Goal: Task Accomplishment & Management: Manage account settings

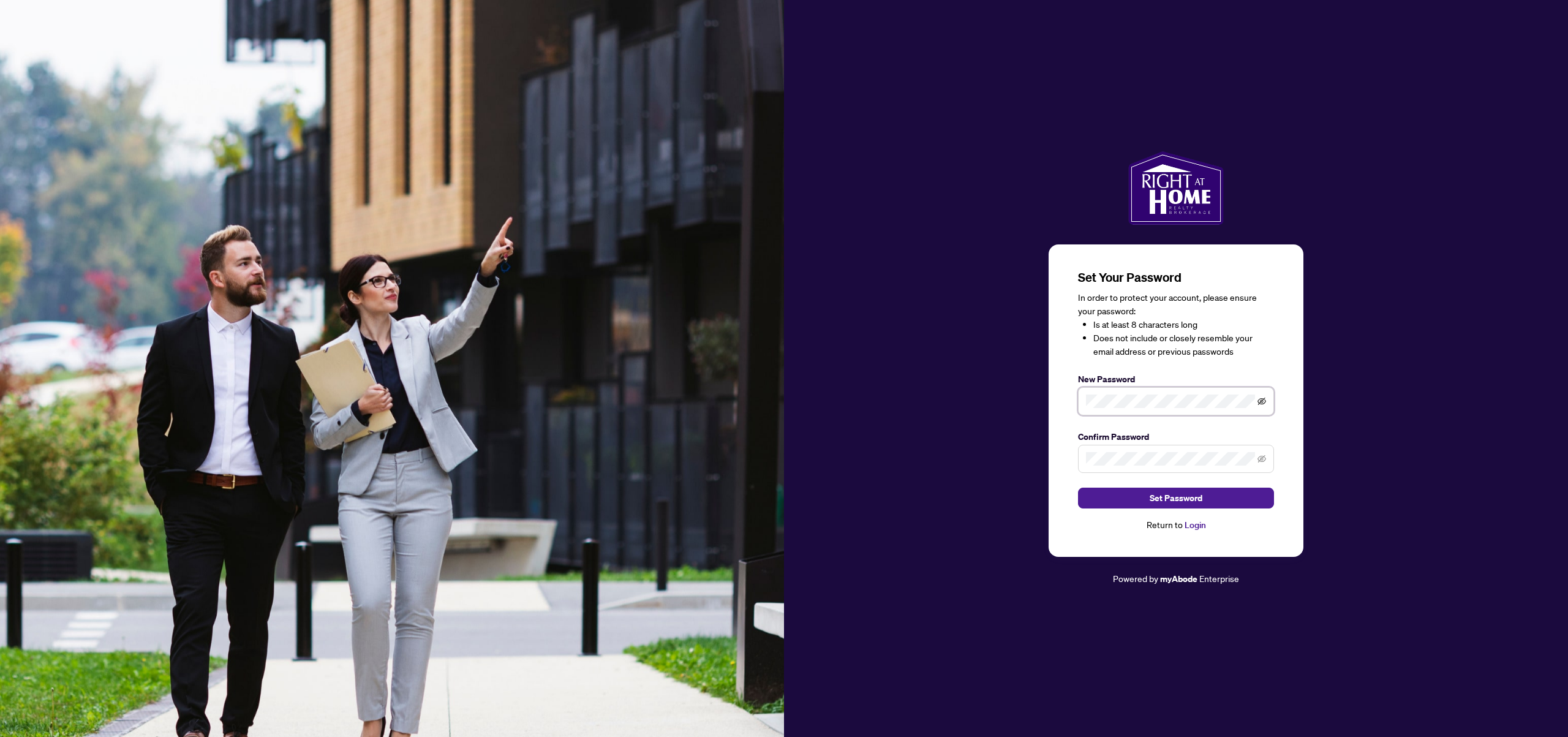
click at [1264, 400] on icon "eye-invisible" at bounding box center [1262, 401] width 9 height 9
click at [1201, 498] on button "Set Password" at bounding box center [1177, 498] width 196 height 21
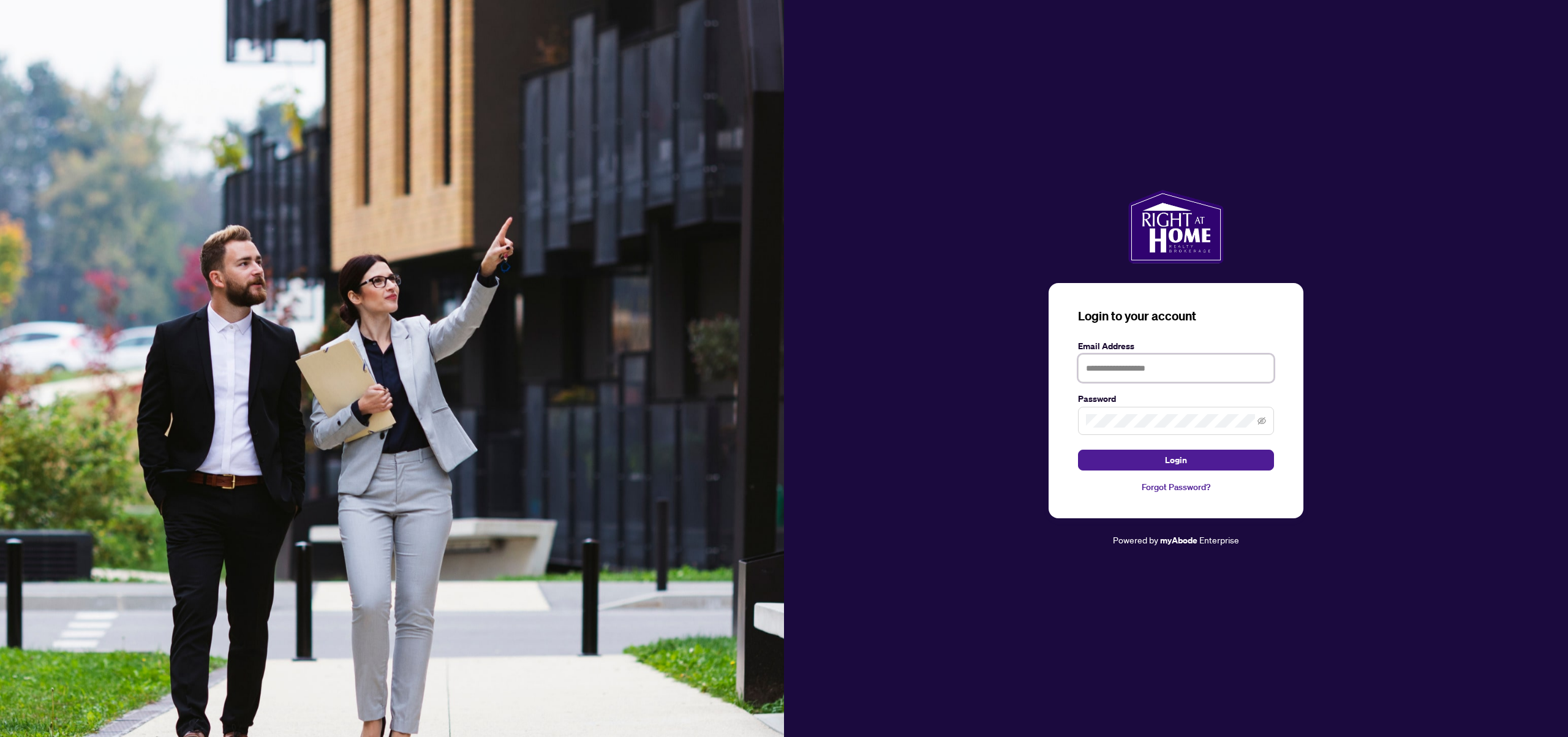
click at [1126, 365] on input "text" at bounding box center [1177, 368] width 196 height 28
type input "**********"
click at [1161, 456] on button "Login" at bounding box center [1177, 460] width 196 height 21
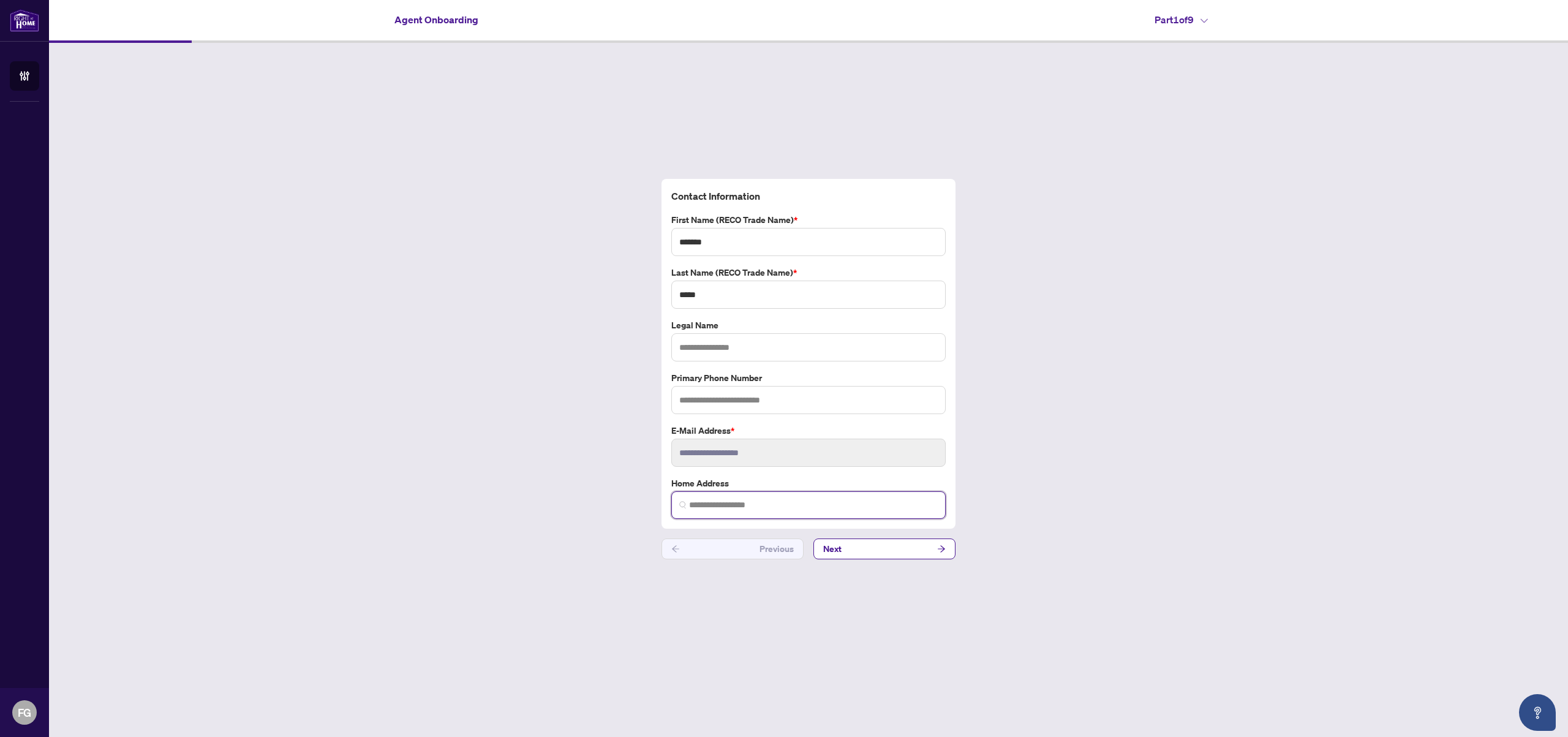
click at [696, 505] on input "search" at bounding box center [813, 505] width 249 height 13
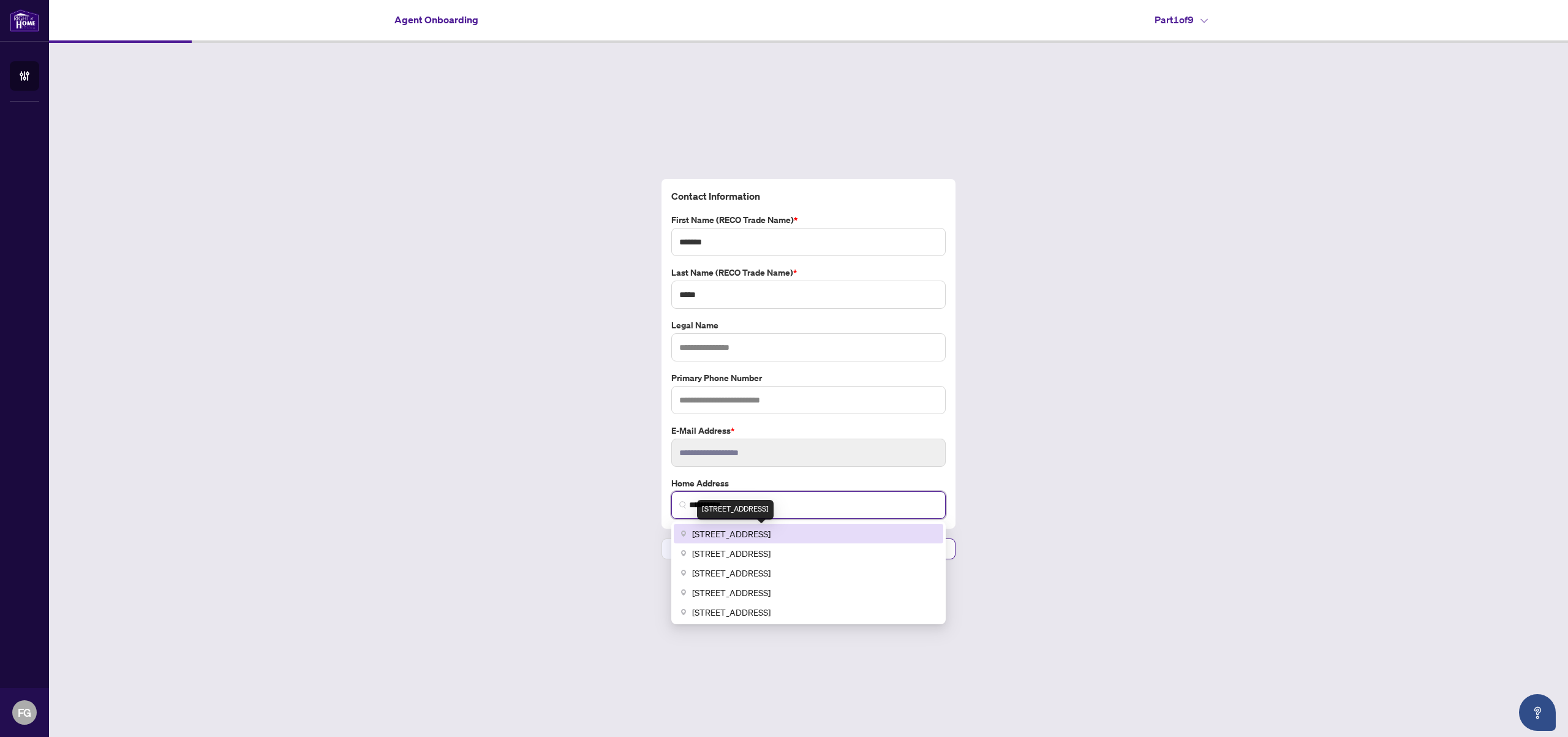
click at [770, 529] on span "[STREET_ADDRESS]" at bounding box center [731, 533] width 78 height 14
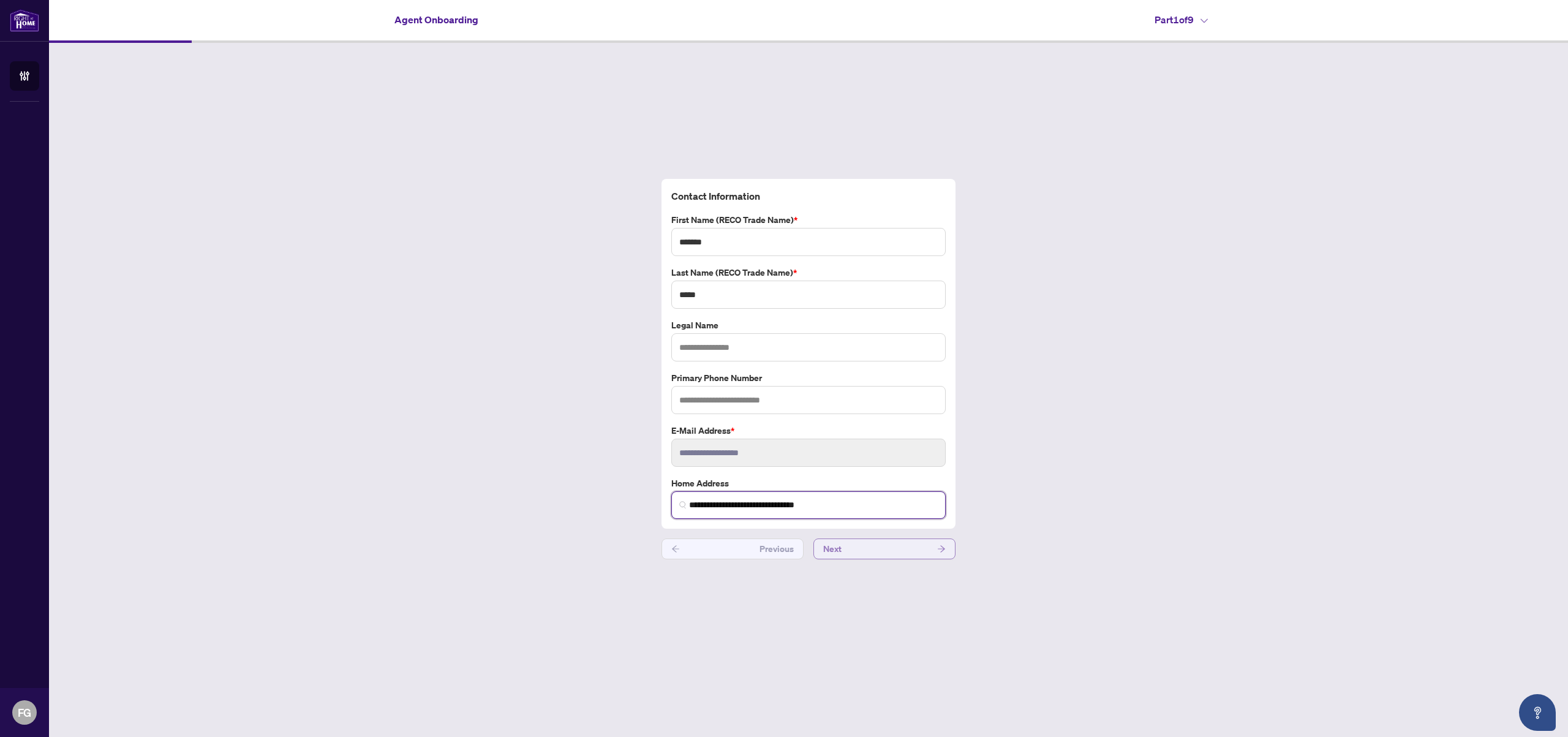
type input "**********"
click at [895, 552] on button "Next" at bounding box center [885, 549] width 142 height 21
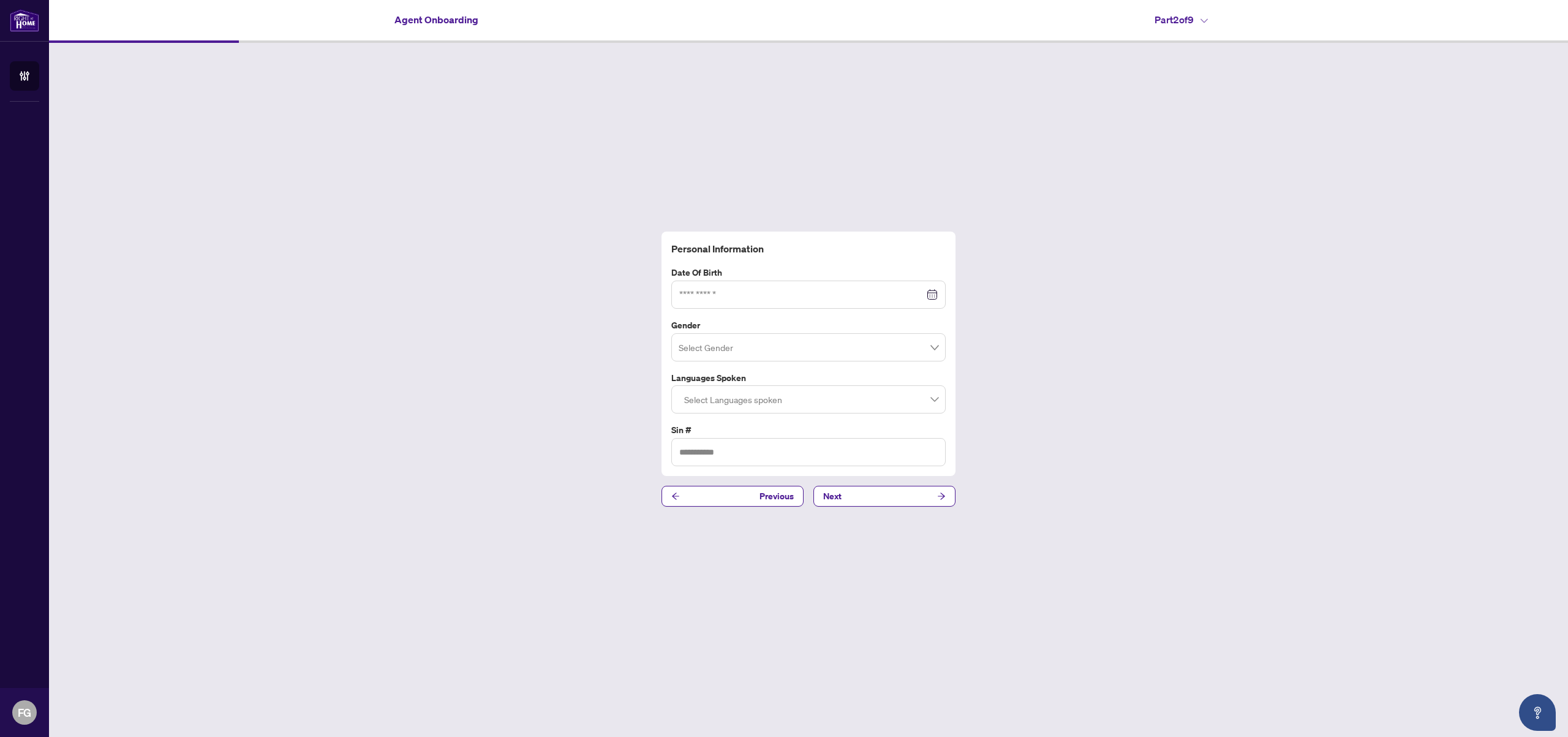
click at [927, 294] on div at bounding box center [809, 294] width 259 height 14
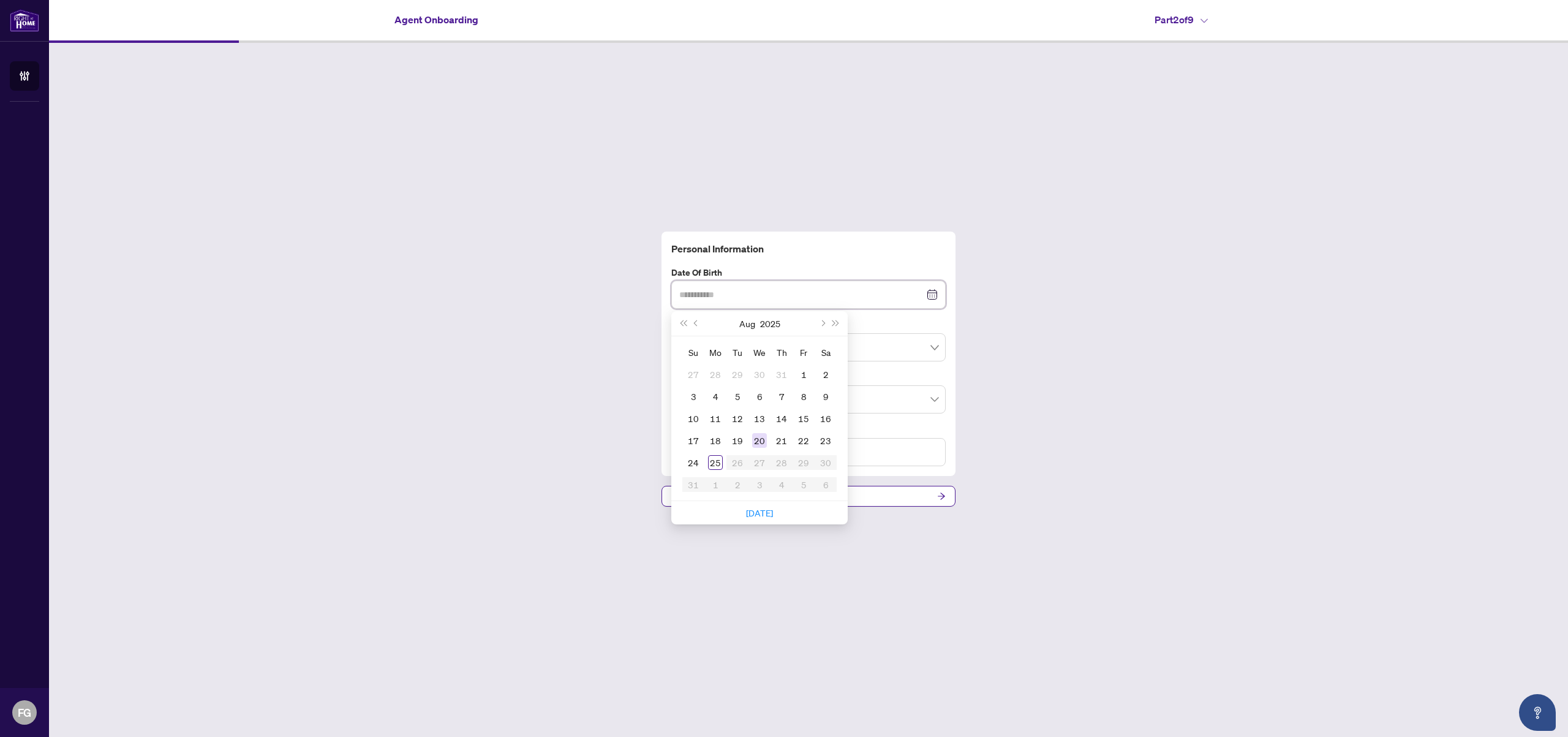
type input "**********"
type input "*"
type input "**********"
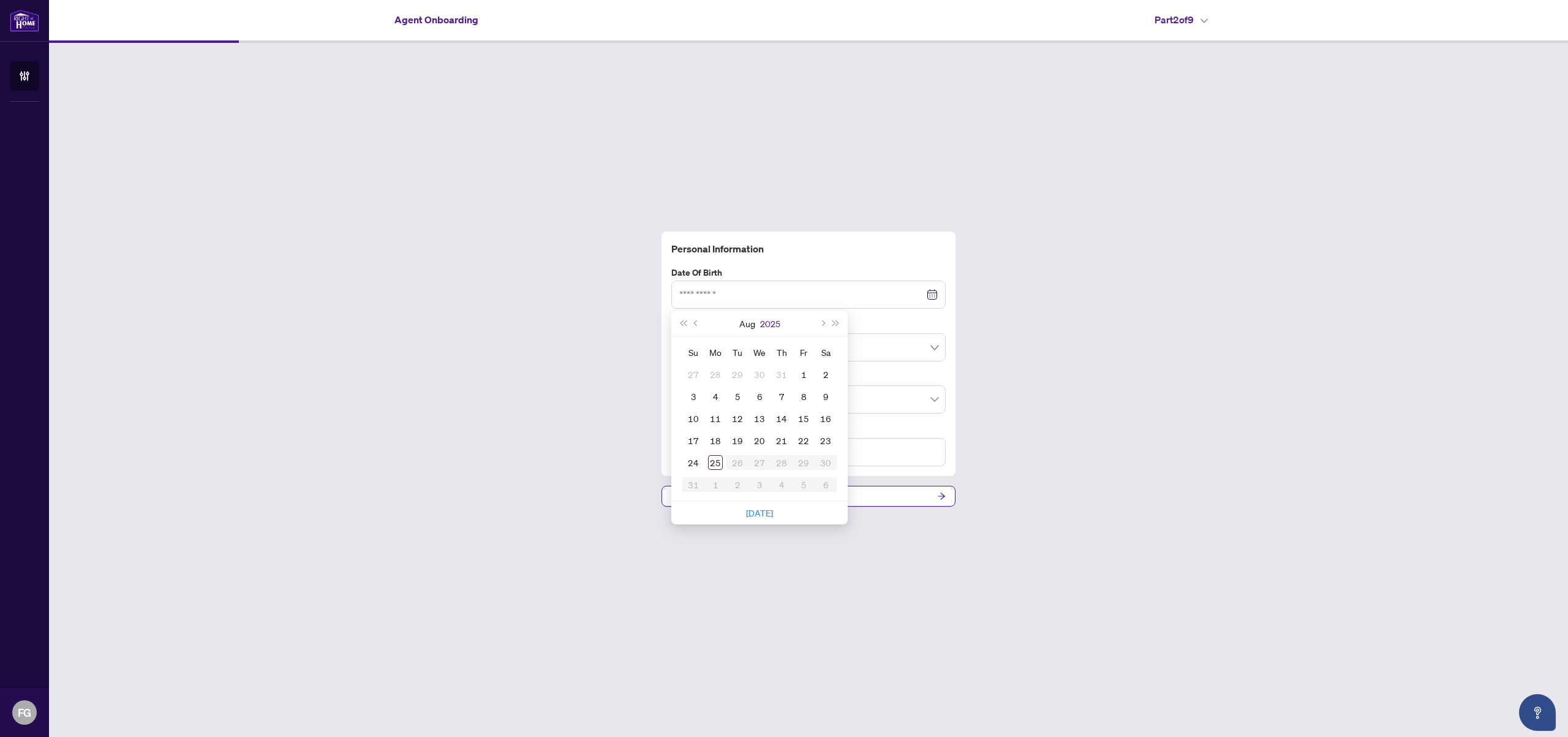
click at [772, 324] on button "2025" at bounding box center [770, 323] width 20 height 25
type input "**********"
click at [686, 324] on span "Last year (Control + left)" at bounding box center [683, 323] width 6 height 6
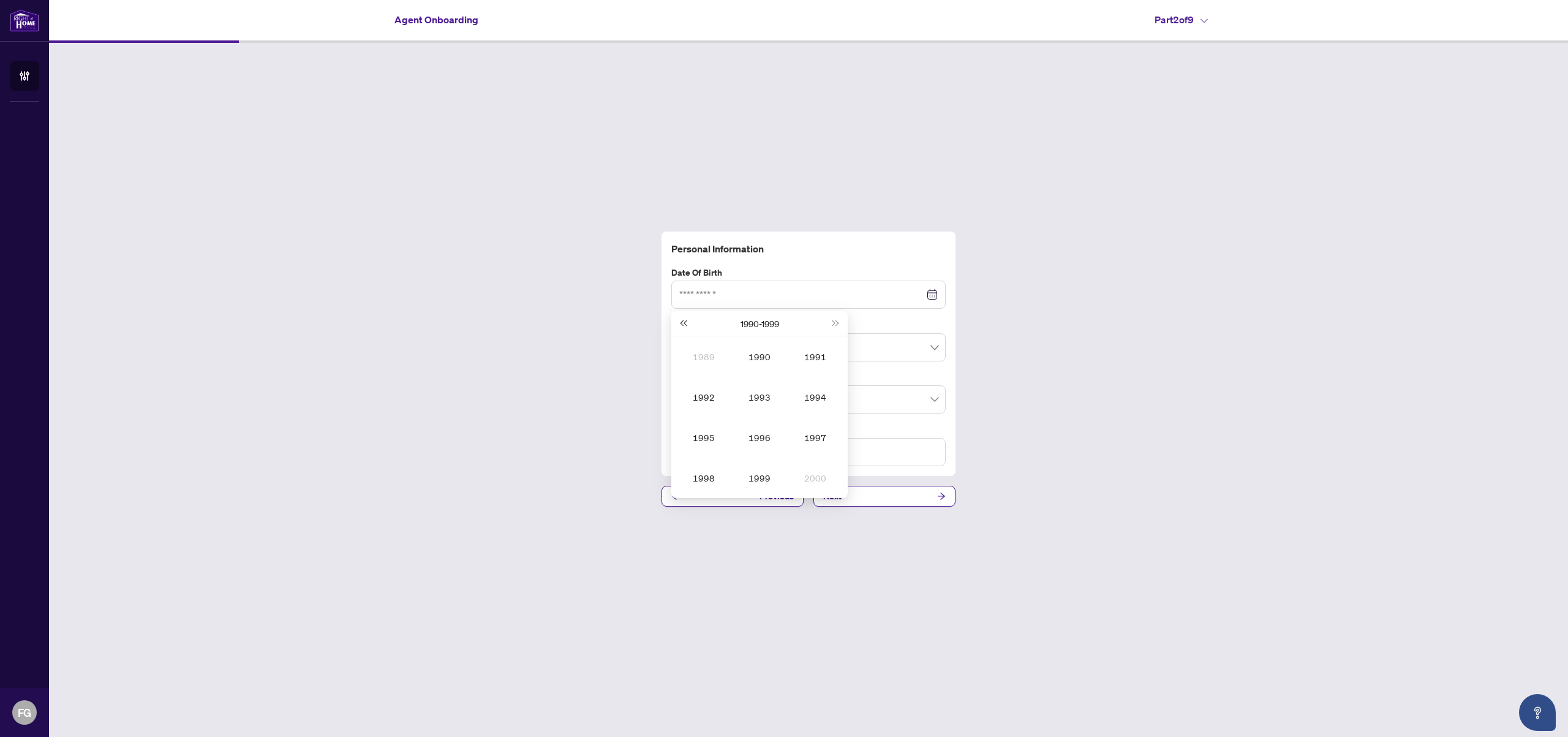
click at [686, 324] on span "Last year (Control + left)" at bounding box center [683, 323] width 6 height 6
click at [827, 325] on div "[DATE] - [DATE]" at bounding box center [759, 323] width 139 height 25
click at [833, 327] on button "Next year (Control + right)" at bounding box center [836, 323] width 14 height 25
click at [820, 357] on div "1991" at bounding box center [815, 357] width 37 height 15
click at [817, 474] on div "Dec" at bounding box center [815, 478] width 37 height 15
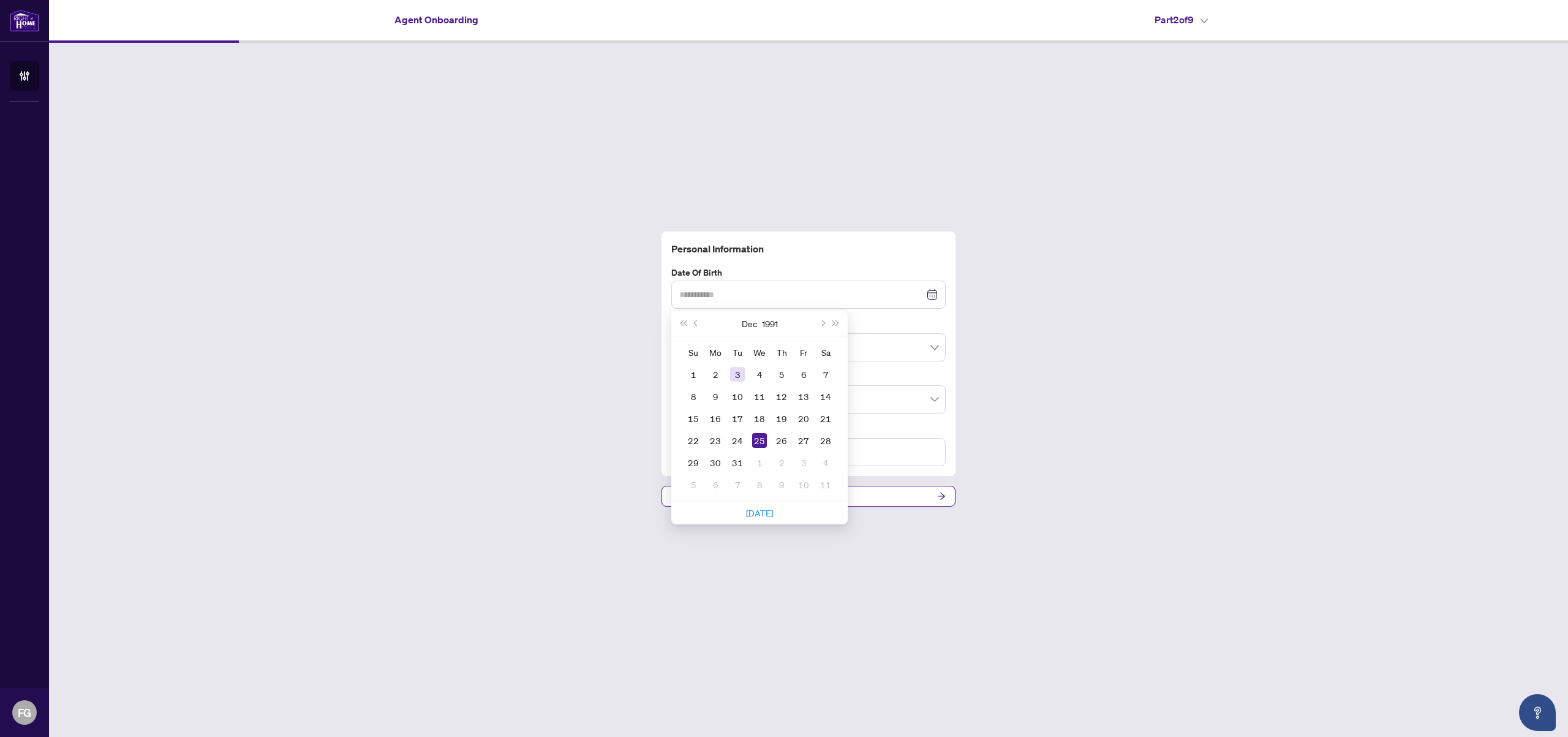
type input "**********"
click at [736, 372] on div "3" at bounding box center [738, 374] width 15 height 15
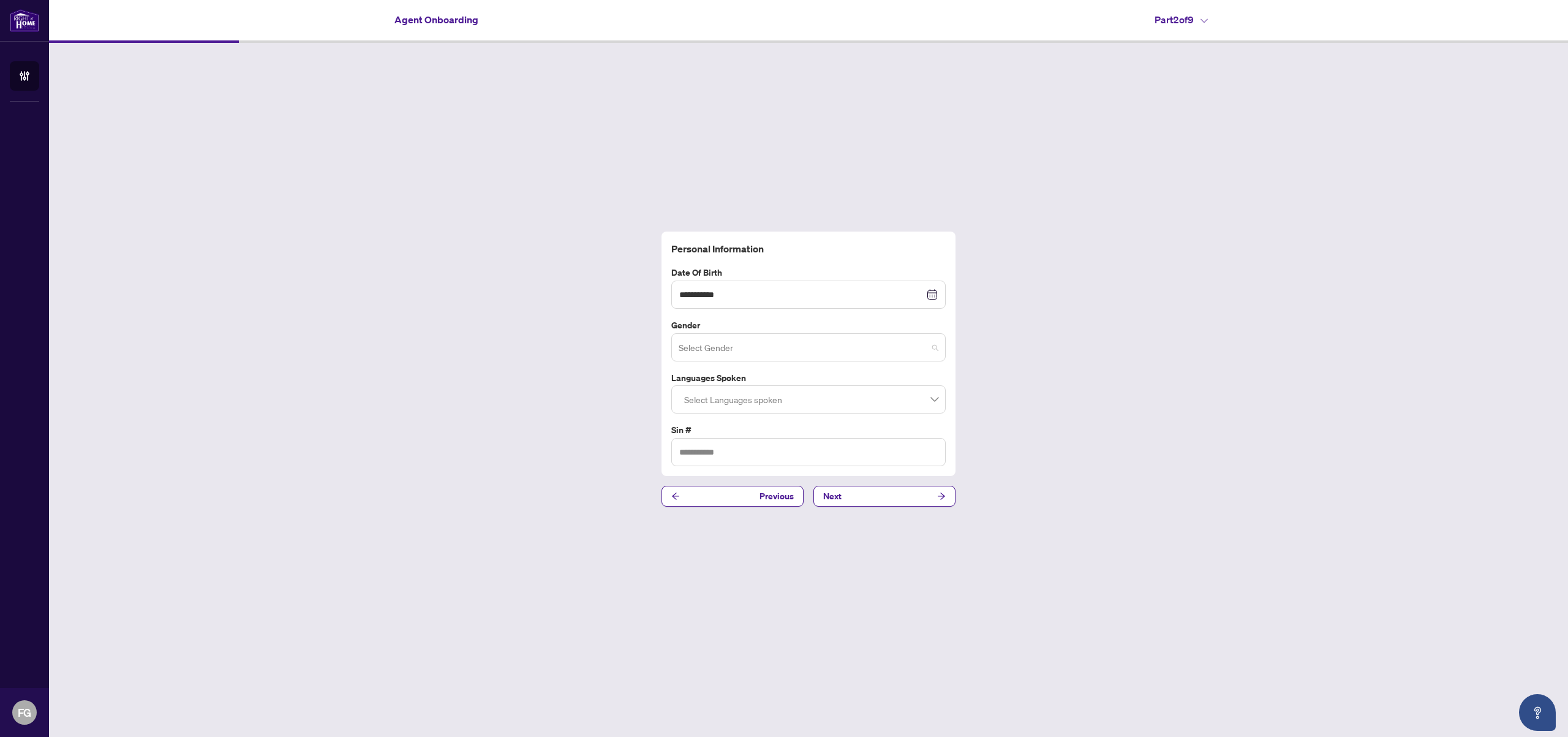
click at [938, 355] on span at bounding box center [809, 348] width 260 height 23
click at [765, 390] on div "[DEMOGRAPHIC_DATA]" at bounding box center [809, 396] width 255 height 14
click at [927, 398] on div at bounding box center [809, 399] width 259 height 22
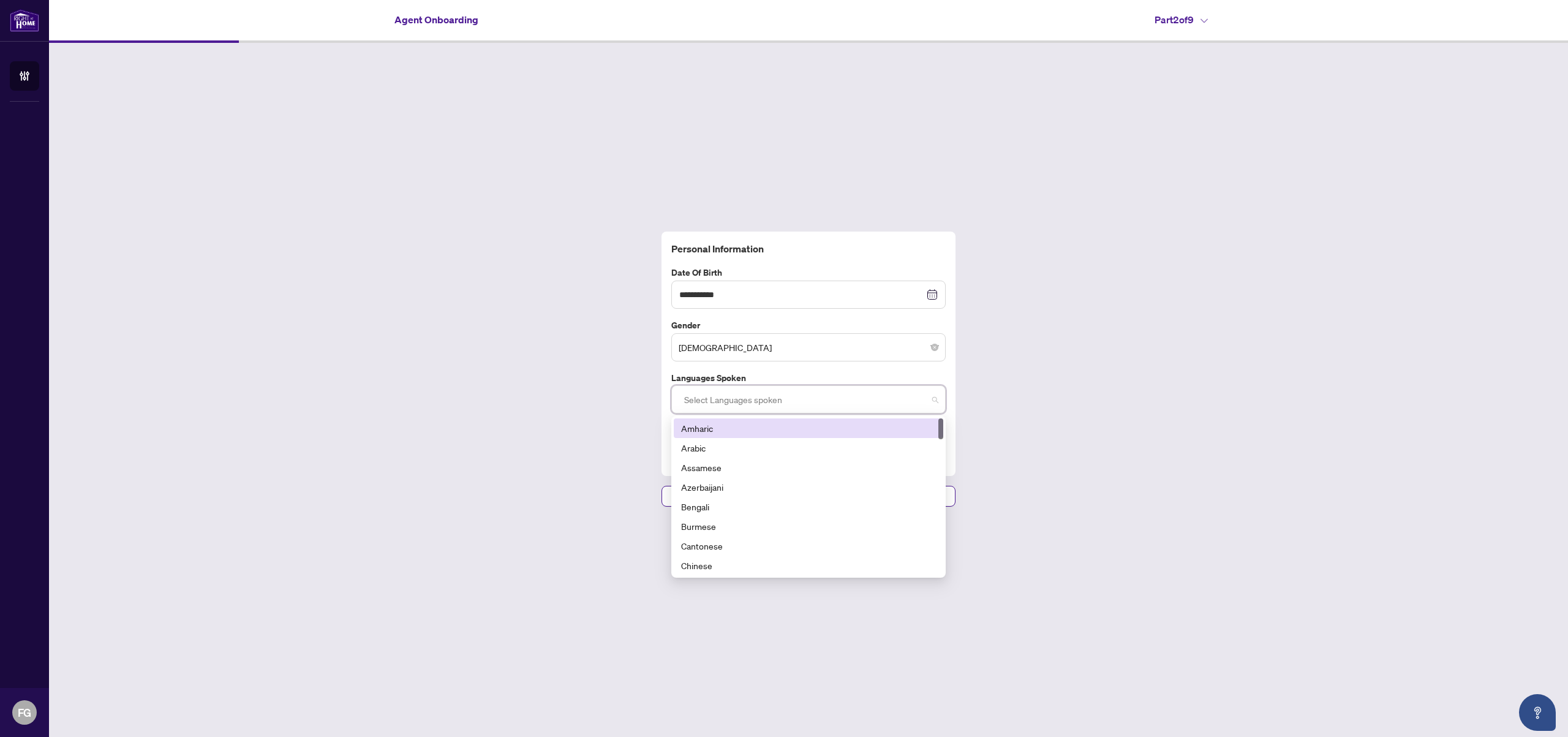
click at [828, 377] on label "Languages spoken" at bounding box center [809, 378] width 275 height 14
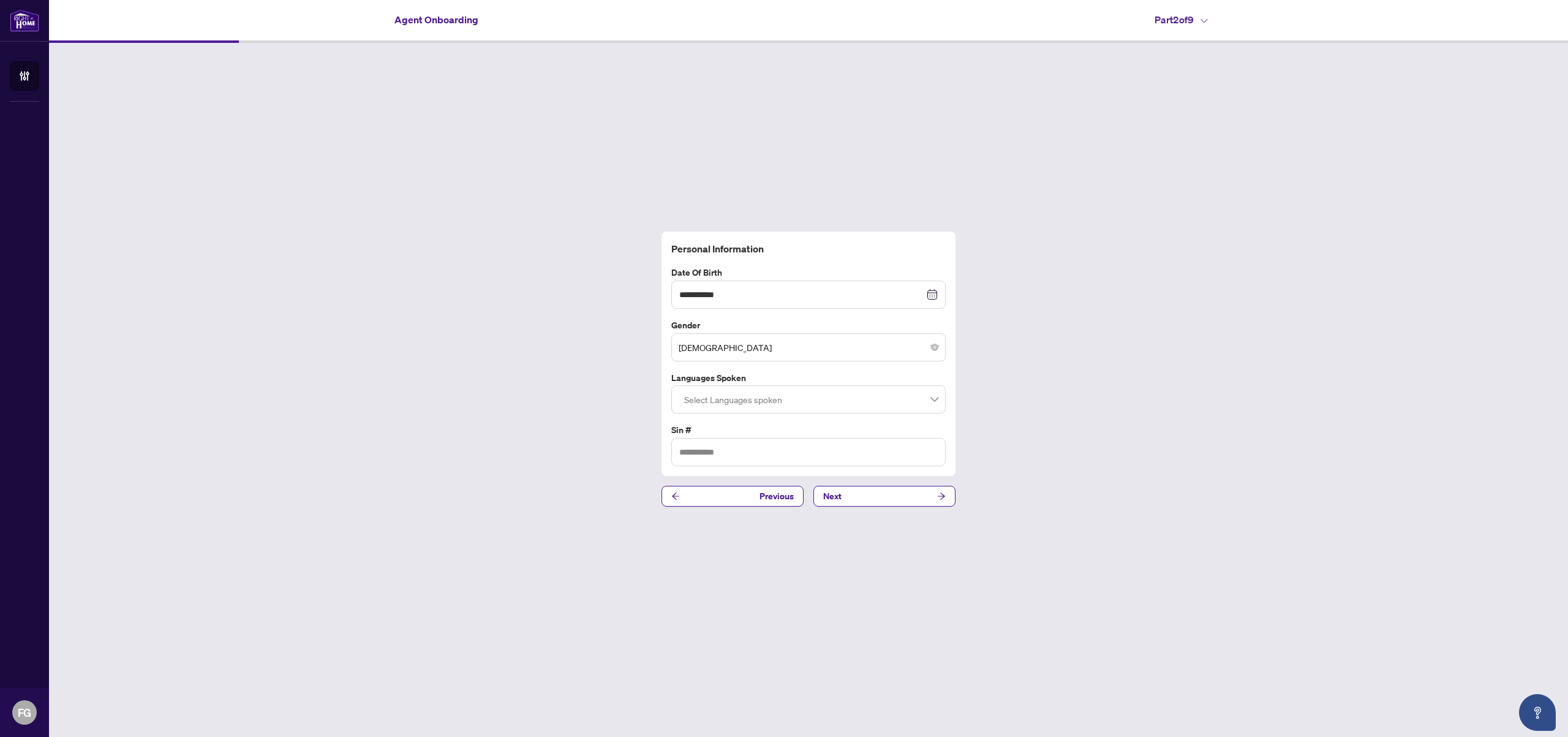
click at [940, 399] on div "Select Languages spoken" at bounding box center [809, 399] width 275 height 28
click at [736, 399] on div at bounding box center [809, 399] width 259 height 22
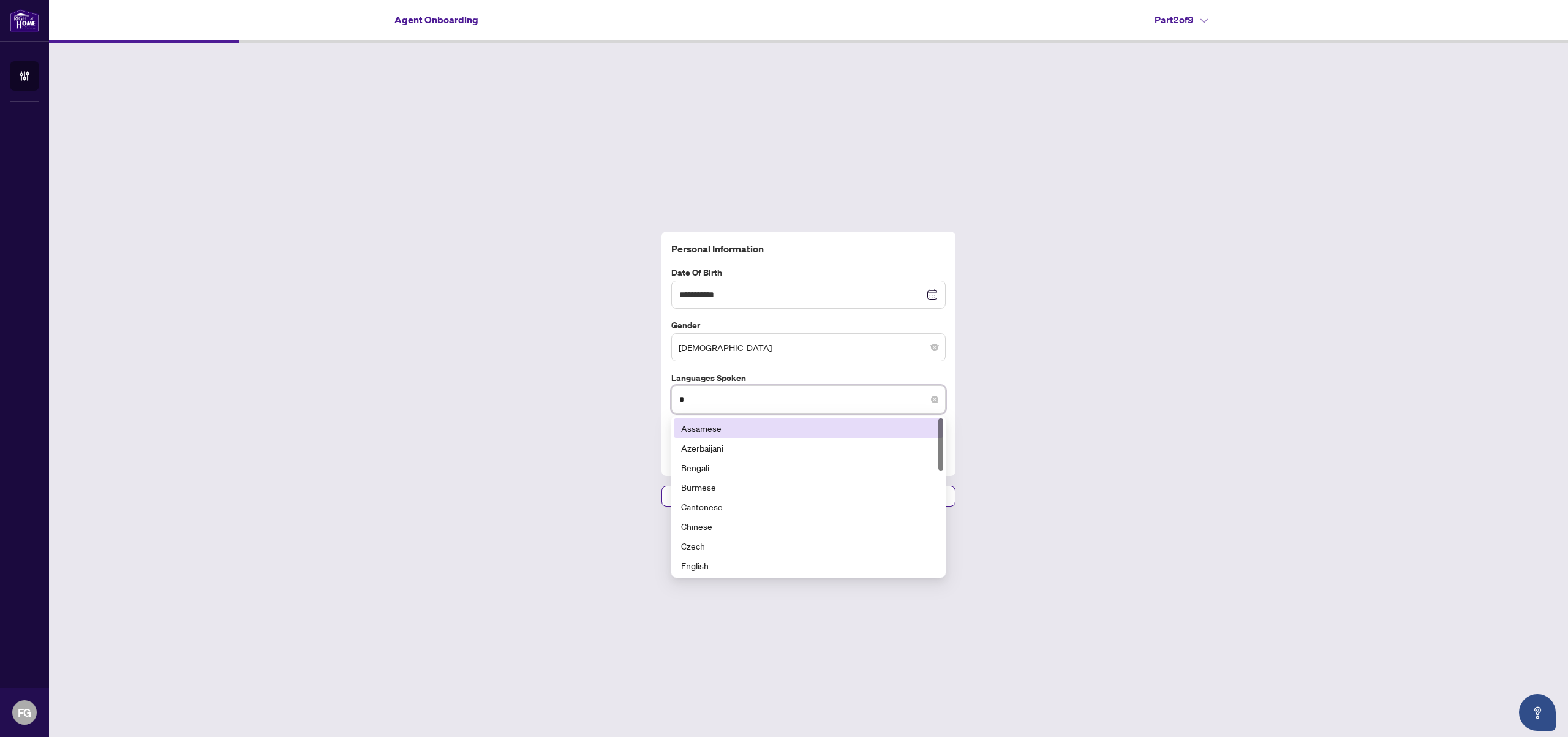
type input "**"
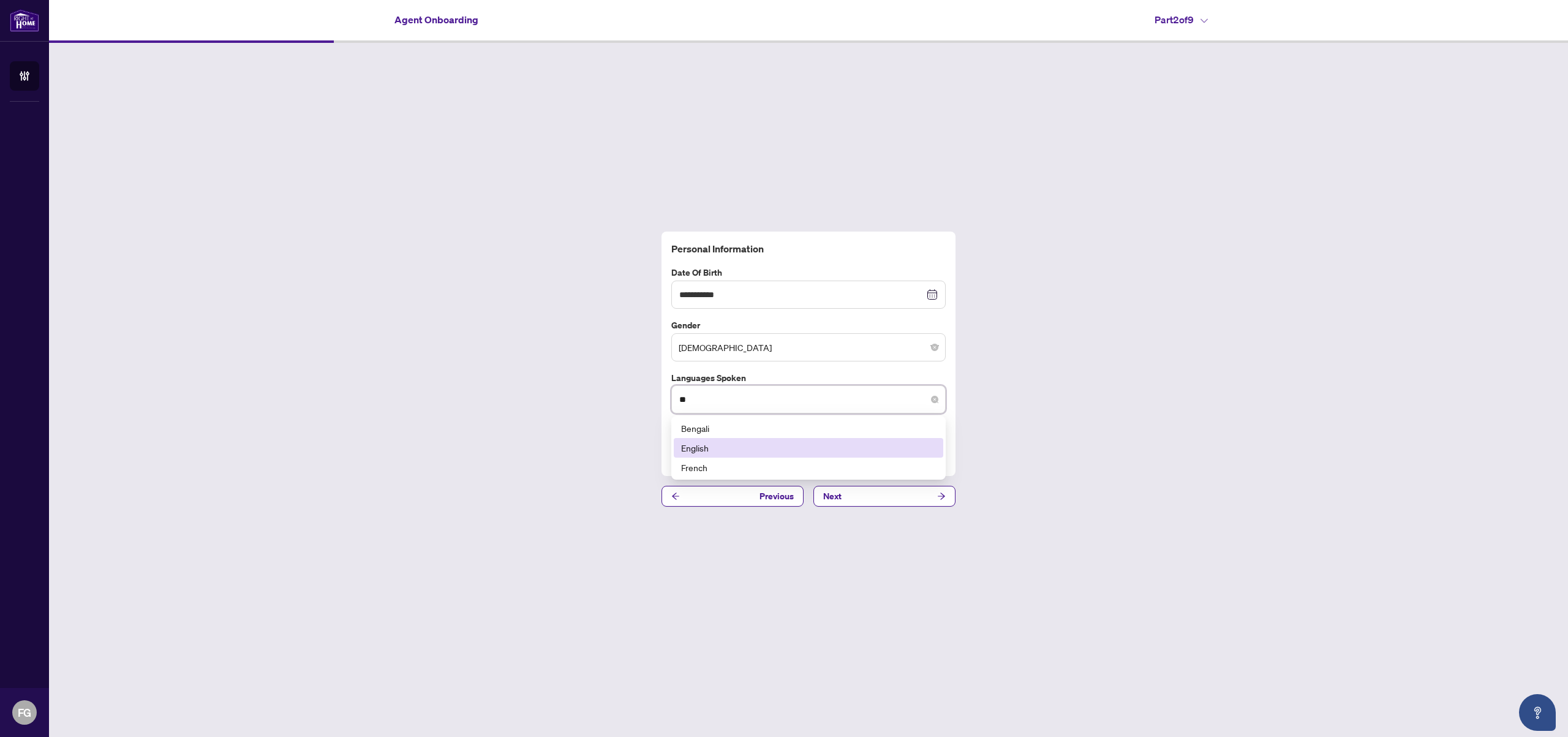
click at [749, 439] on div "English" at bounding box center [809, 448] width 270 height 20
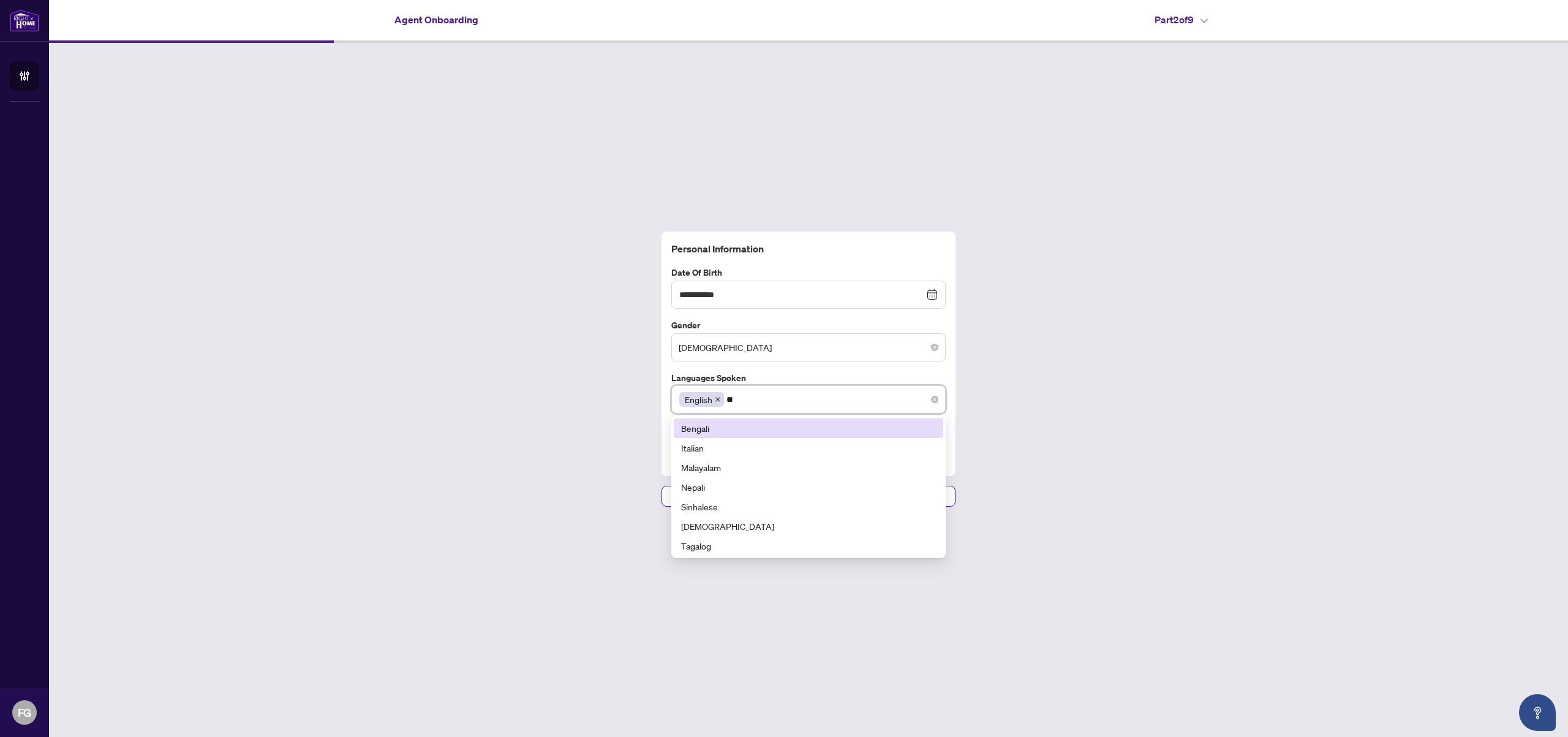
type input "*"
click at [804, 372] on label "Languages spoken" at bounding box center [809, 378] width 275 height 14
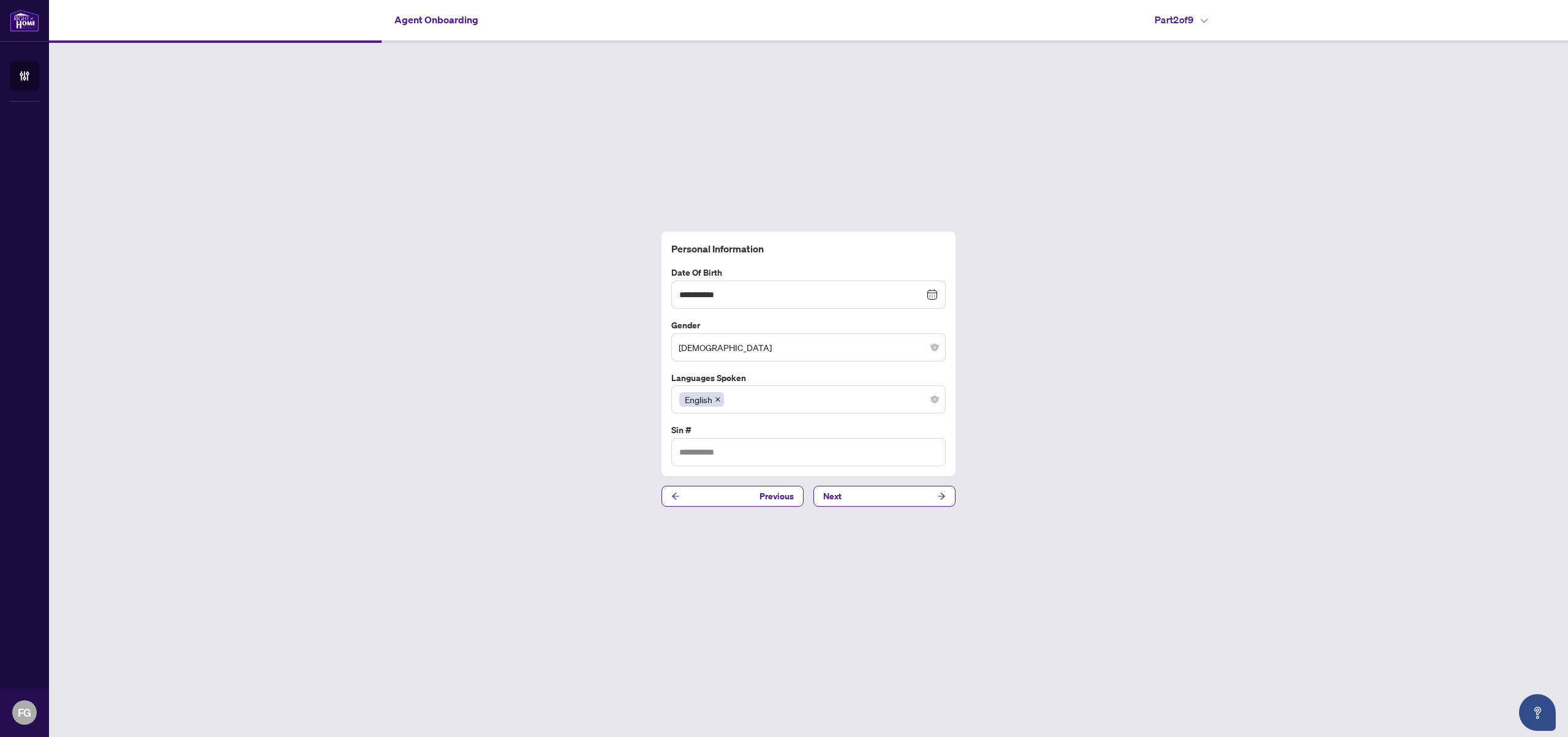
click at [759, 402] on div "English" at bounding box center [809, 399] width 259 height 22
click at [868, 380] on label "Languages spoken" at bounding box center [809, 378] width 275 height 14
click at [864, 495] on button "Next" at bounding box center [885, 496] width 142 height 21
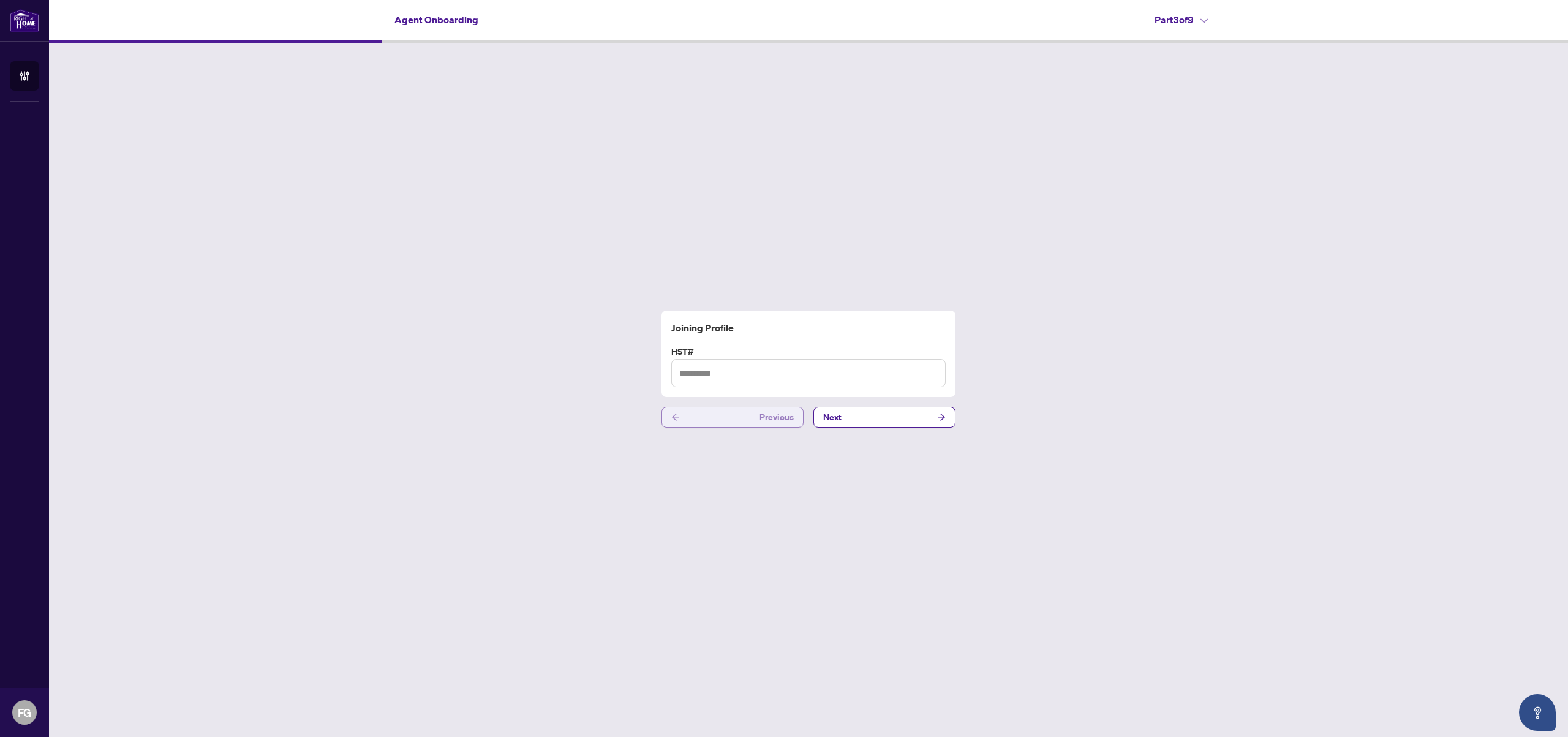
click at [712, 420] on button "Previous" at bounding box center [733, 417] width 142 height 21
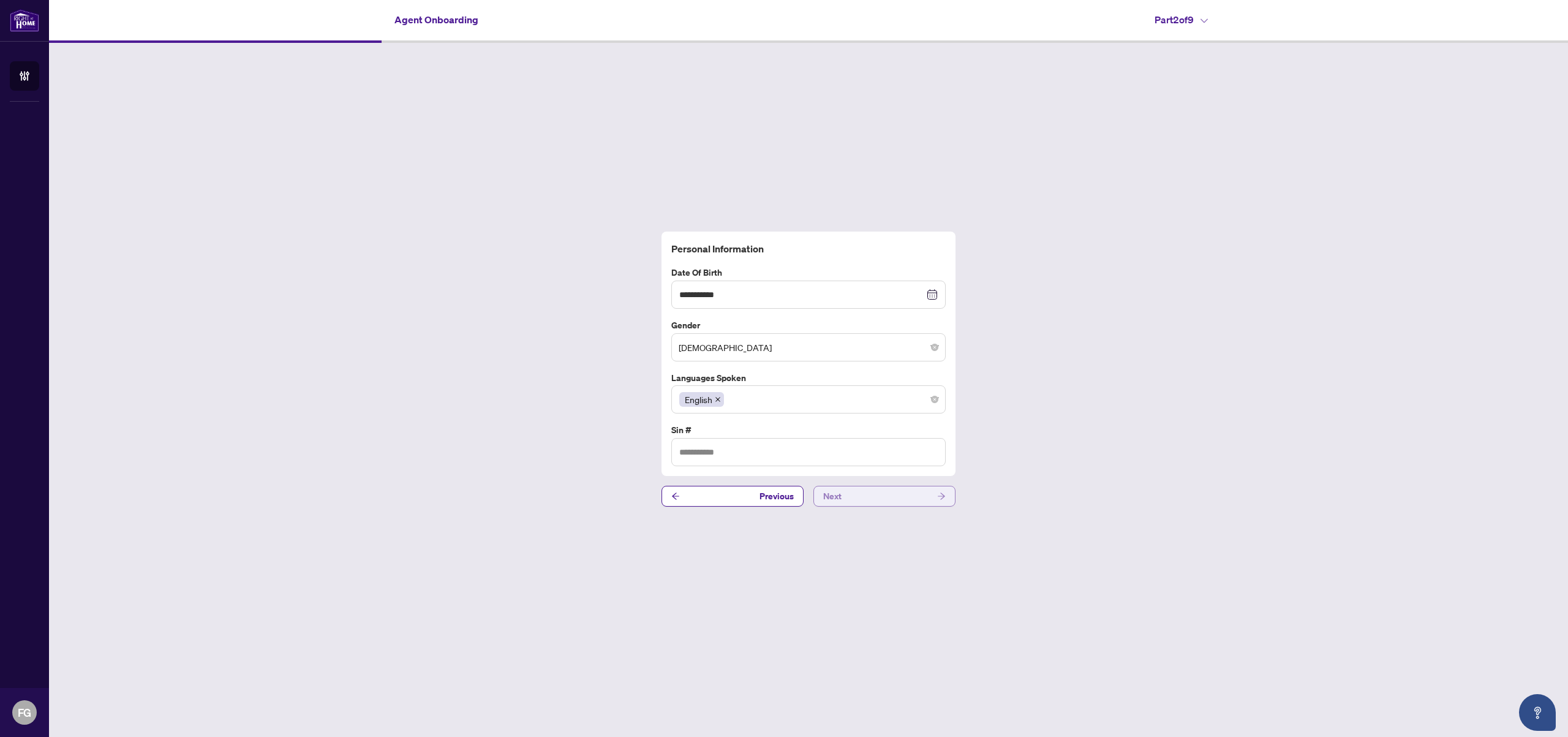
click at [864, 496] on button "Next" at bounding box center [885, 496] width 142 height 21
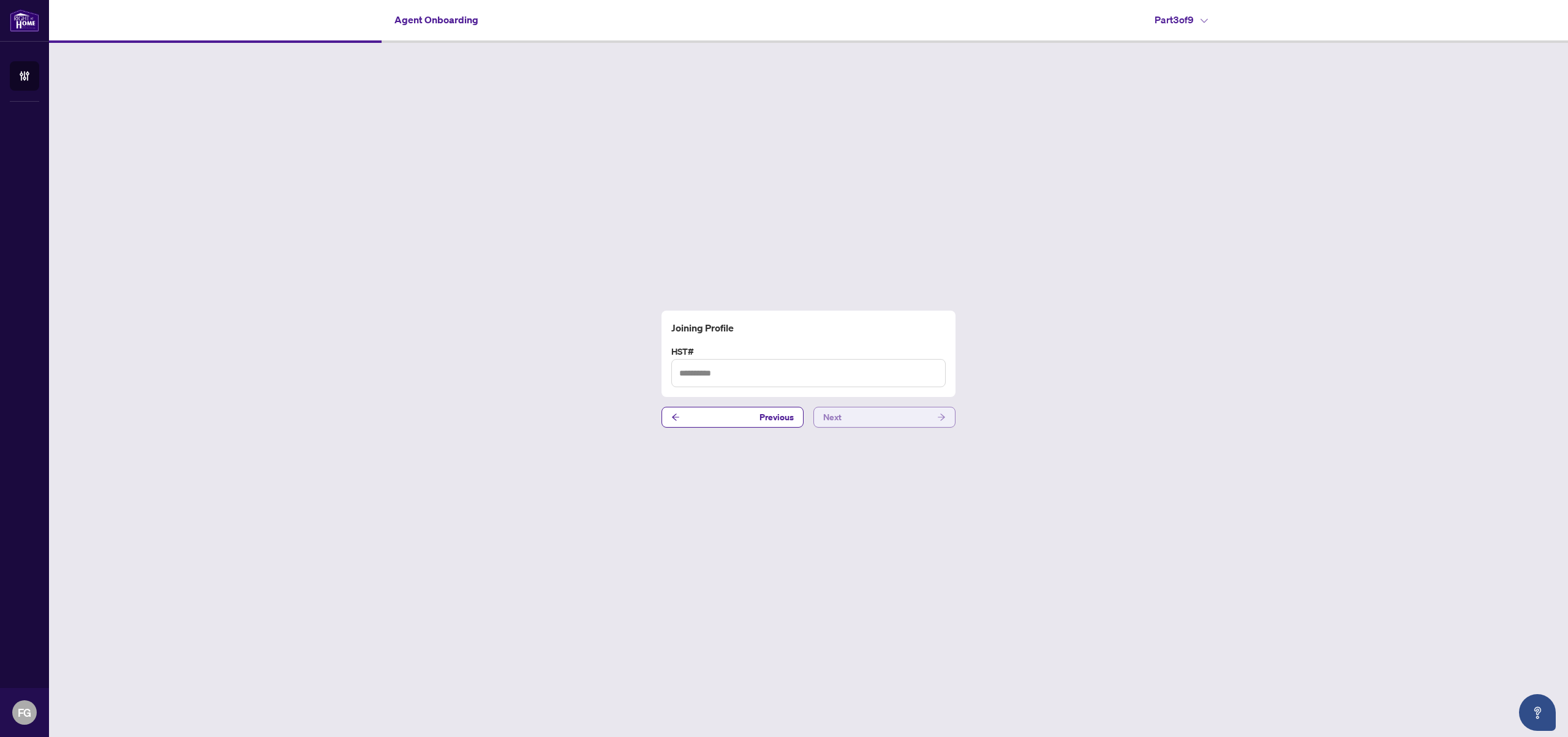
click at [870, 422] on button "Next" at bounding box center [885, 417] width 142 height 21
click at [870, 408] on button "Next" at bounding box center [885, 410] width 142 height 21
drag, startPoint x: 746, startPoint y: 359, endPoint x: 768, endPoint y: 359, distance: 22.0
click at [768, 359] on label "Are you joining as PREC?" at bounding box center [809, 359] width 275 height 14
click at [714, 411] on button "Previous" at bounding box center [733, 410] width 142 height 21
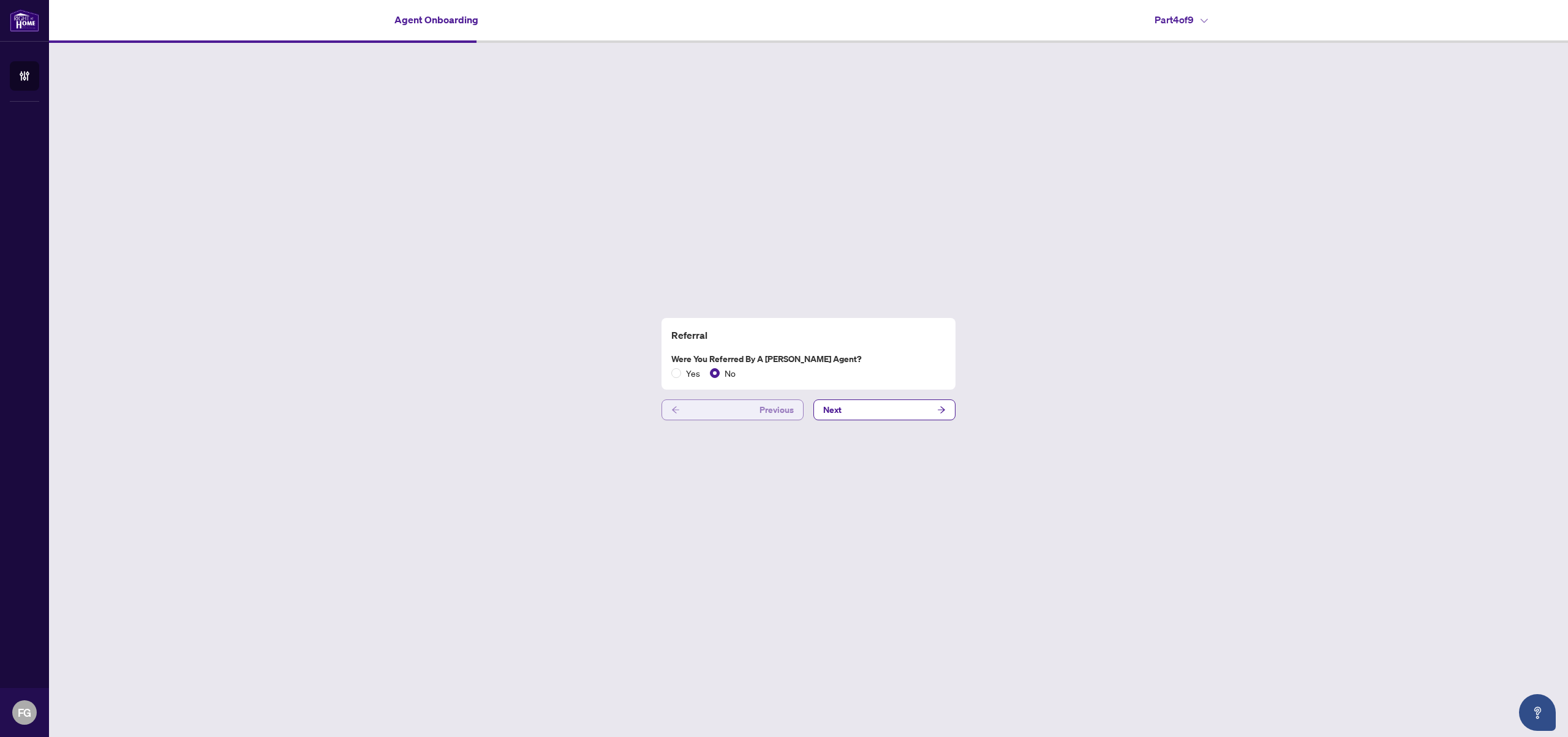
click at [714, 411] on button "Previous" at bounding box center [733, 410] width 142 height 21
click at [855, 421] on button "Next" at bounding box center [885, 417] width 142 height 21
click at [857, 417] on button "Next" at bounding box center [885, 410] width 142 height 21
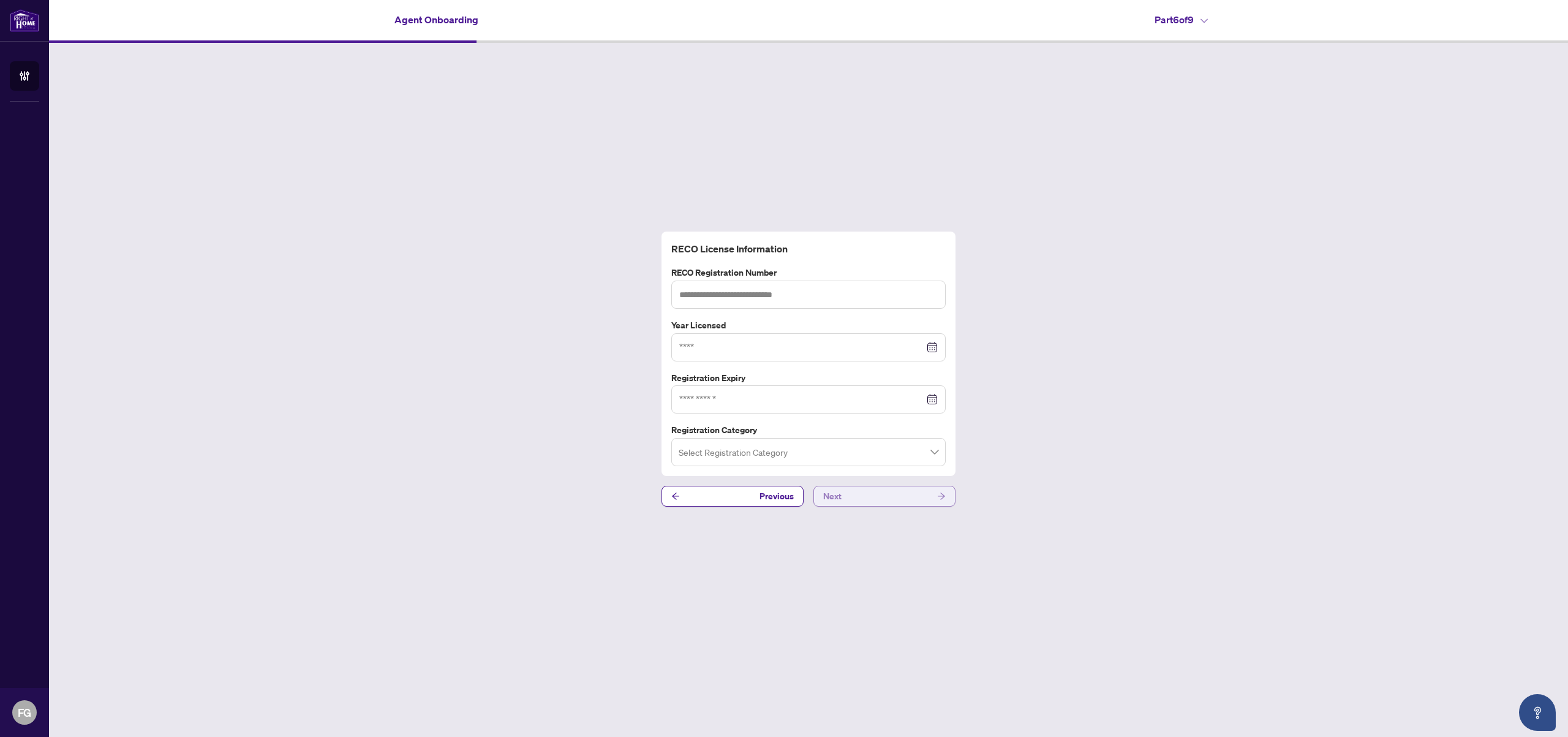
click at [873, 499] on button "Next" at bounding box center [885, 496] width 142 height 21
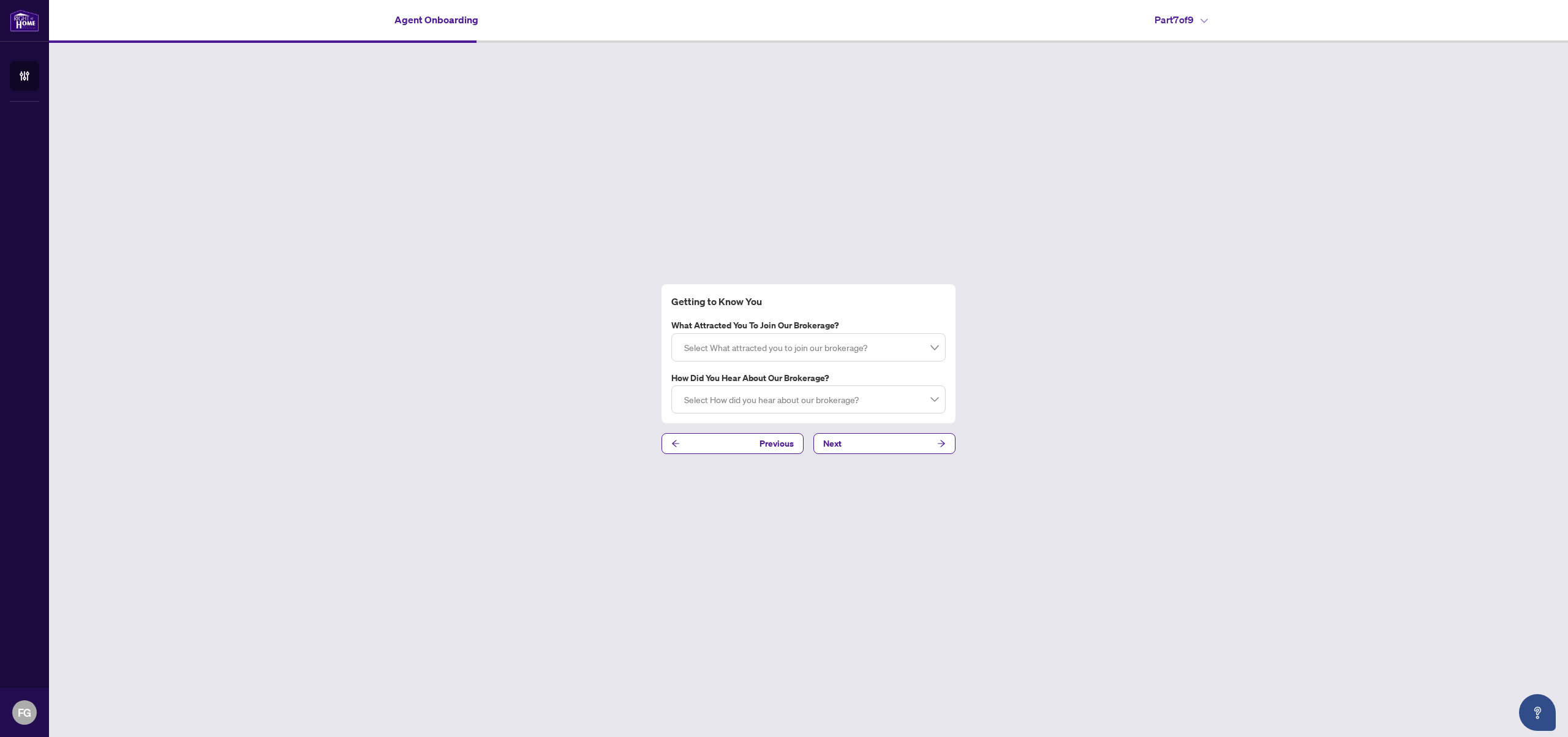
click at [935, 348] on div at bounding box center [809, 348] width 259 height 22
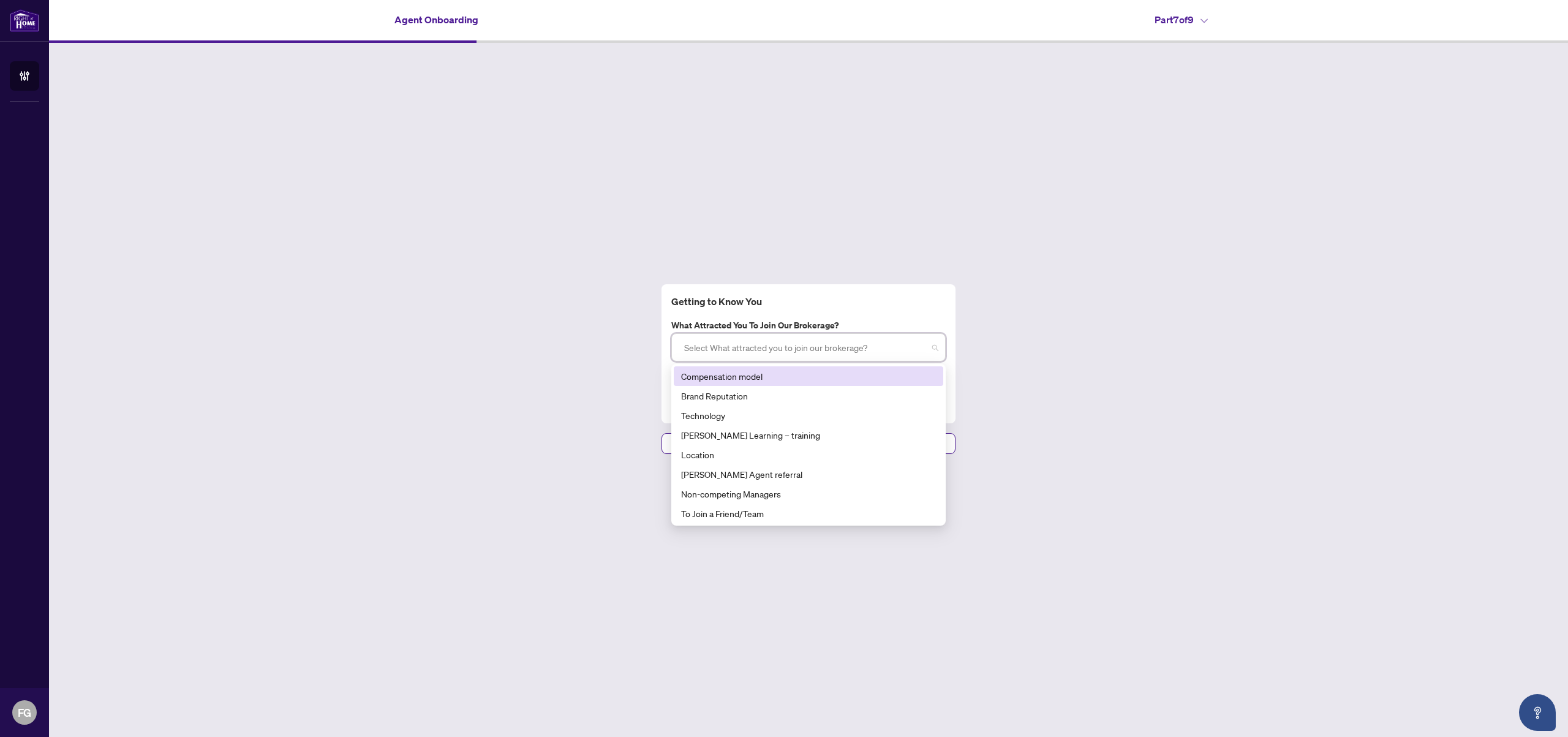
click at [765, 379] on div "Compensation model" at bounding box center [809, 376] width 255 height 14
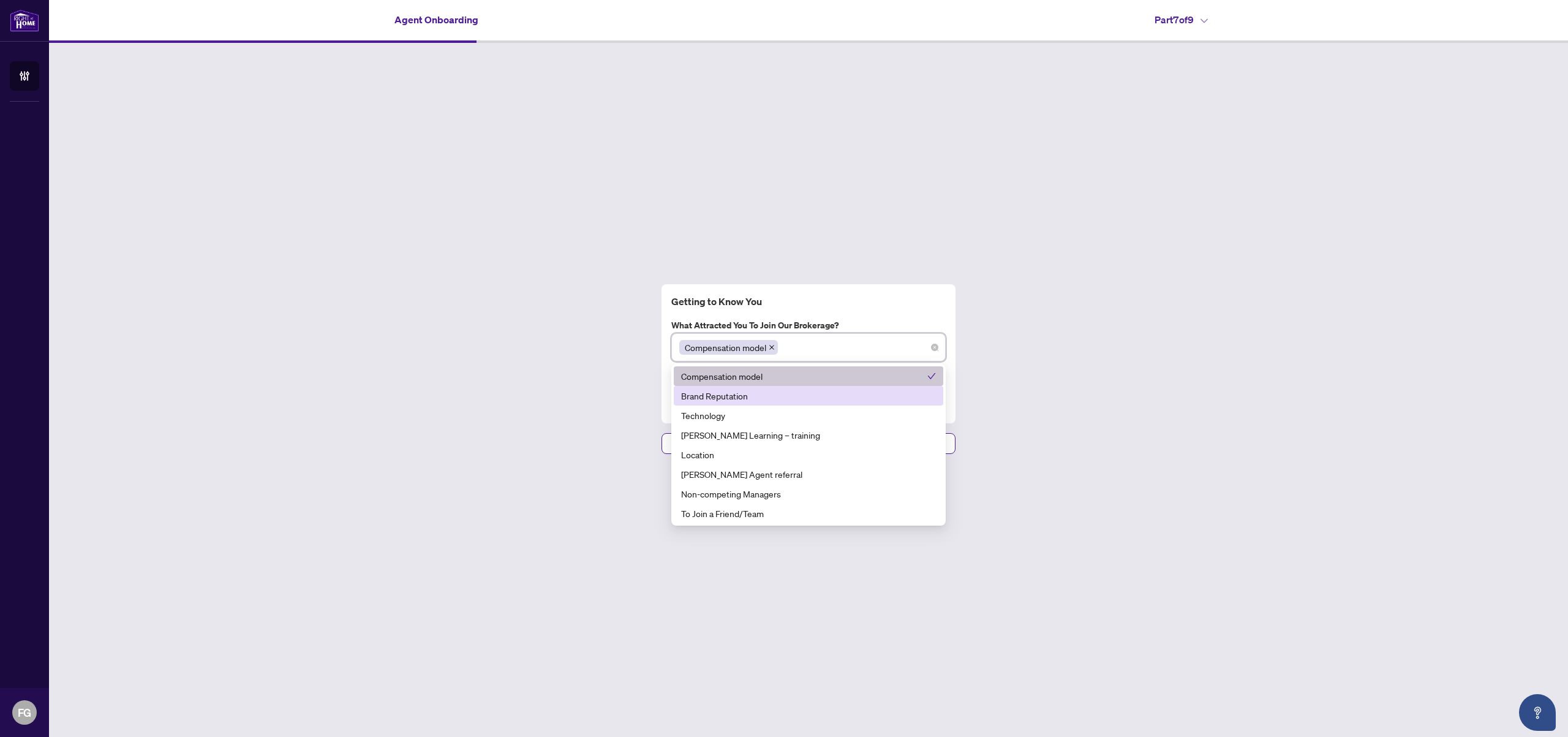
click at [741, 394] on div "Brand Reputation" at bounding box center [809, 396] width 255 height 14
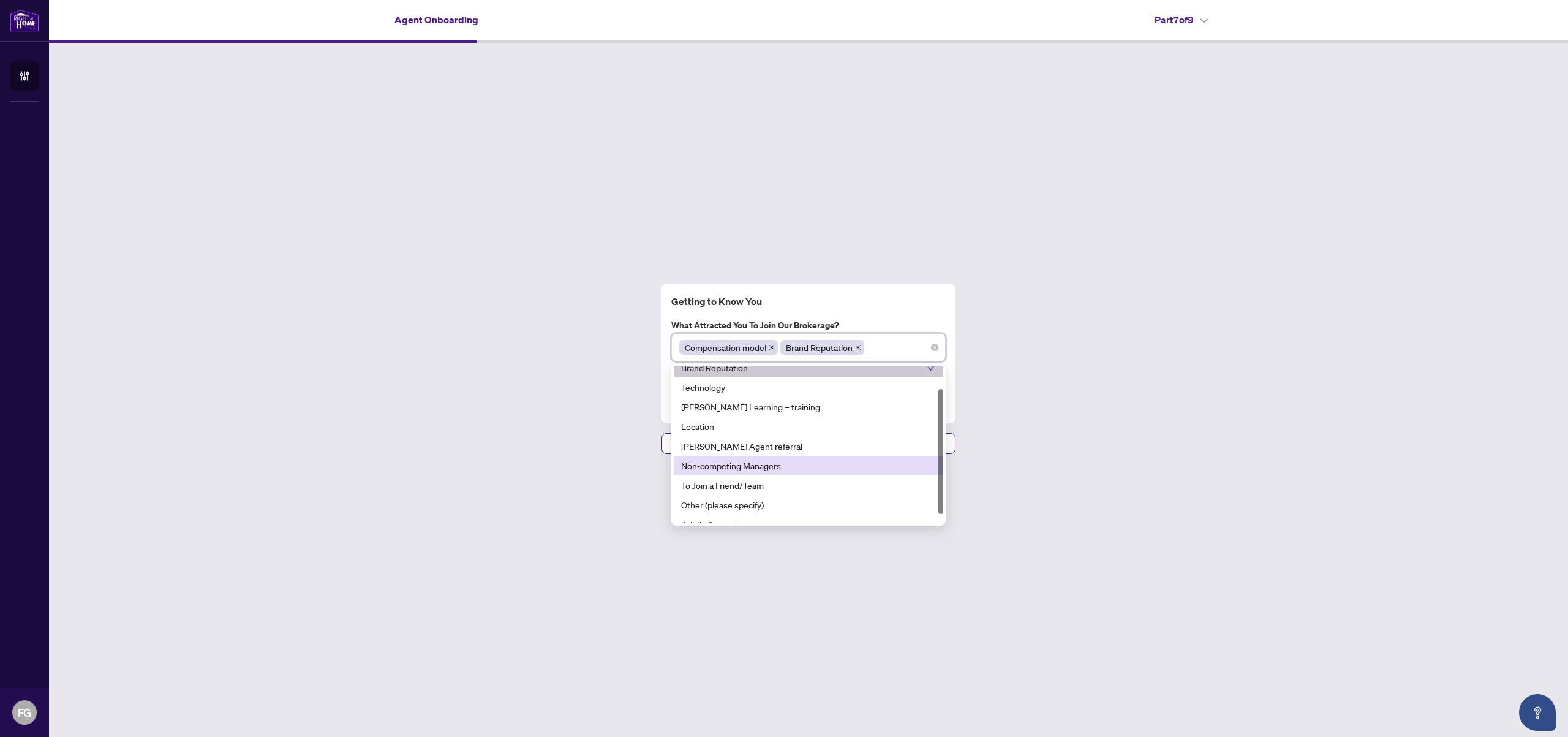
scroll to position [40, 0]
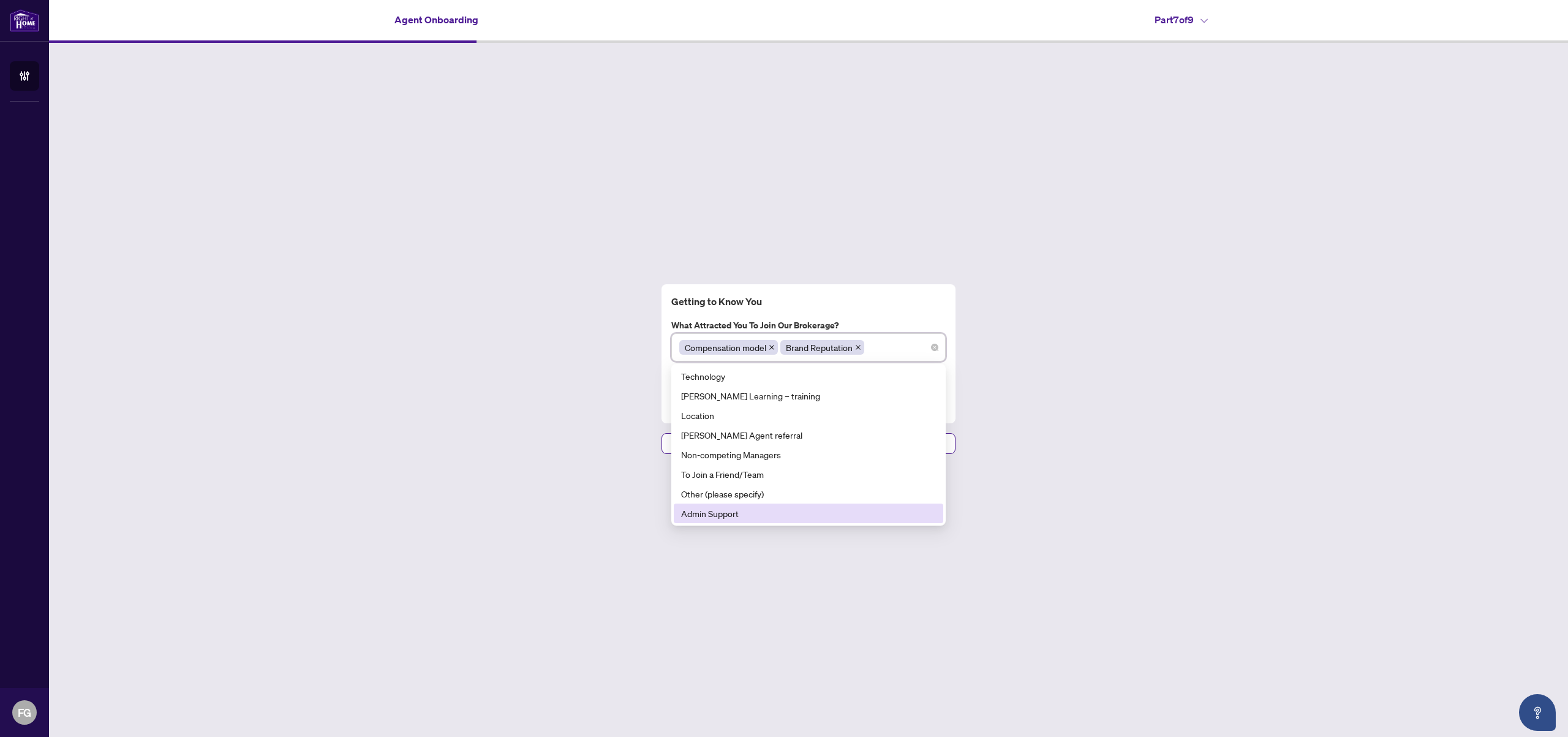
click at [719, 515] on div "Admin Support" at bounding box center [809, 514] width 255 height 14
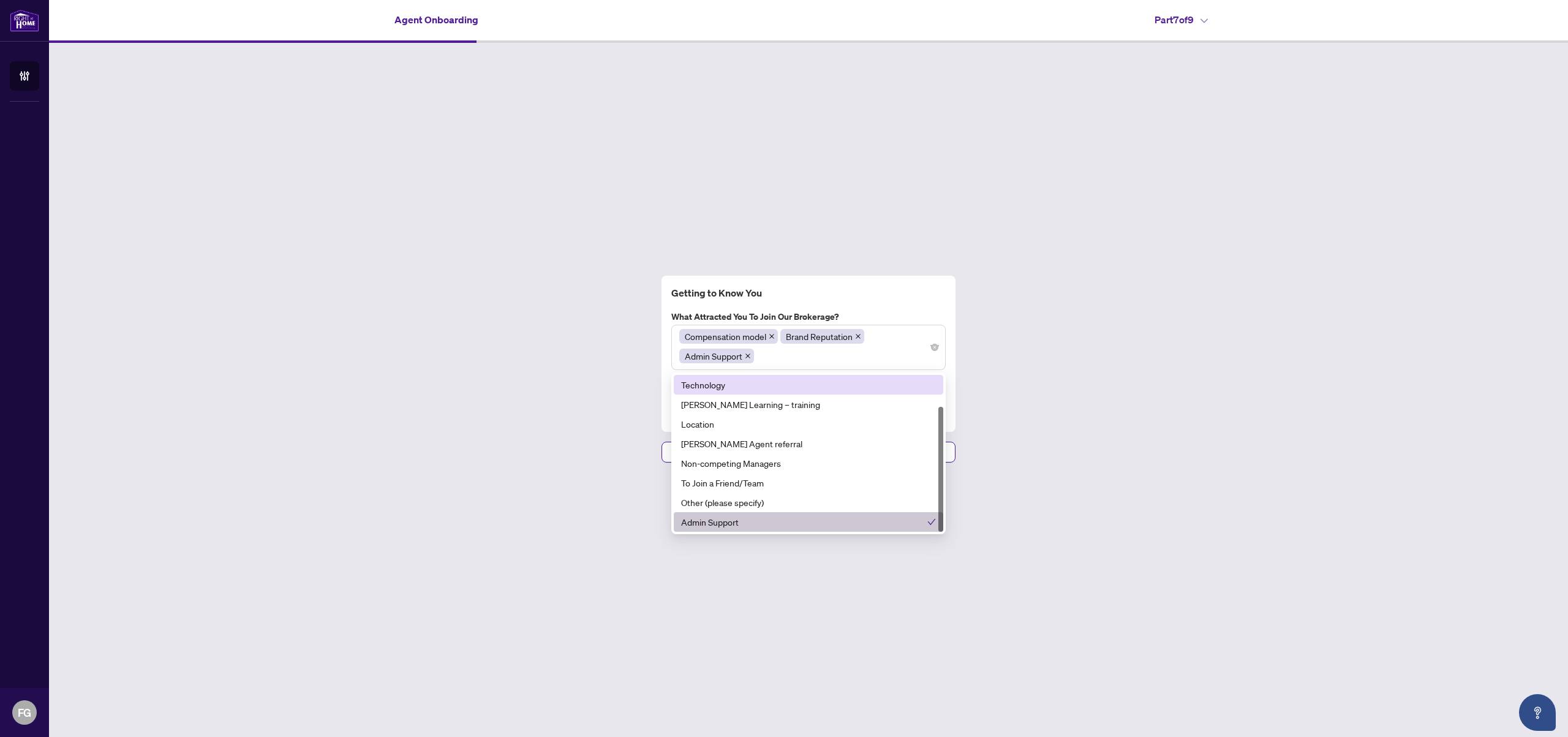
click at [906, 300] on div "Getting to Know You What attracted you to join our brokerage? Compensation mode…" at bounding box center [809, 354] width 284 height 137
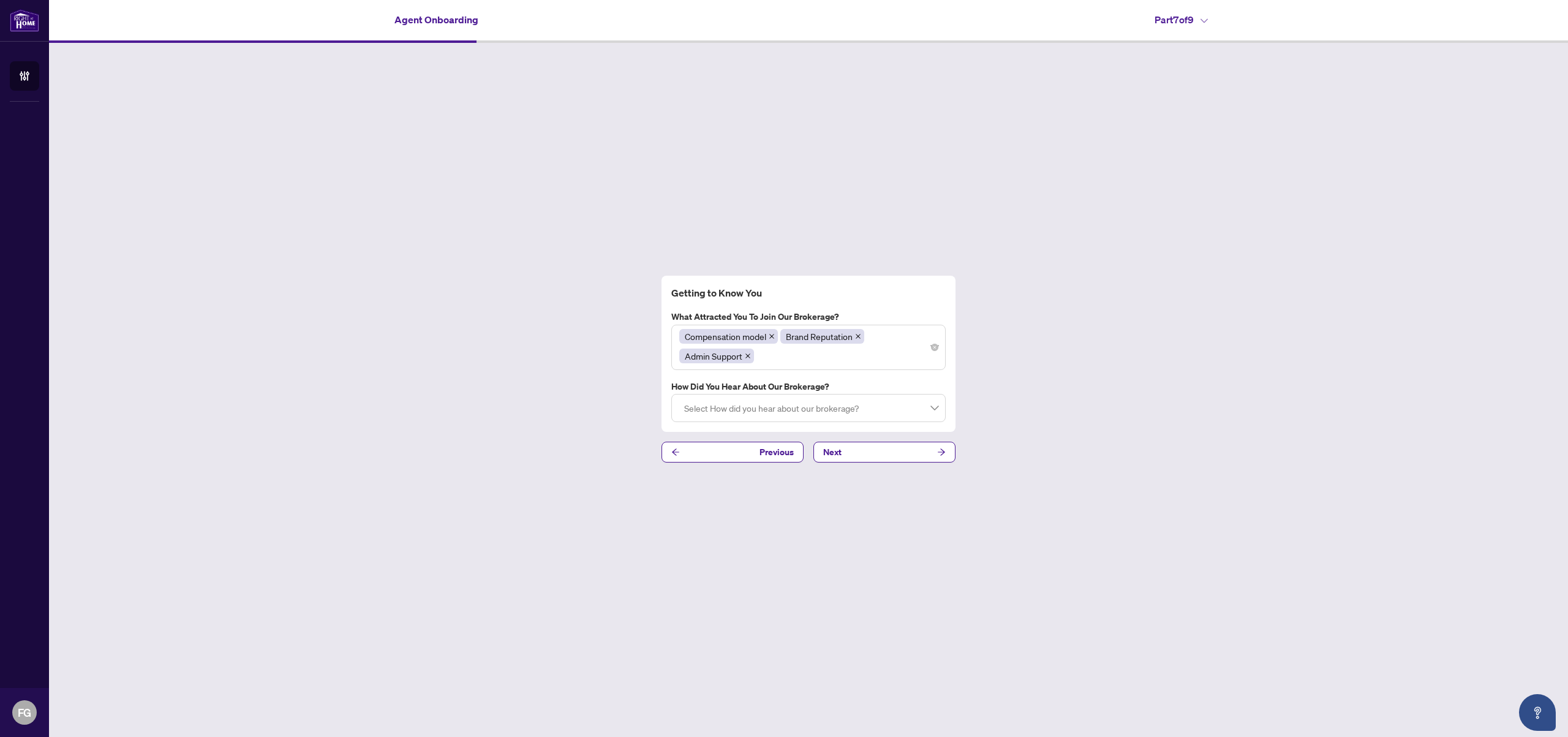
click at [938, 412] on div "Select How did you hear about our brokerage?" at bounding box center [809, 408] width 275 height 28
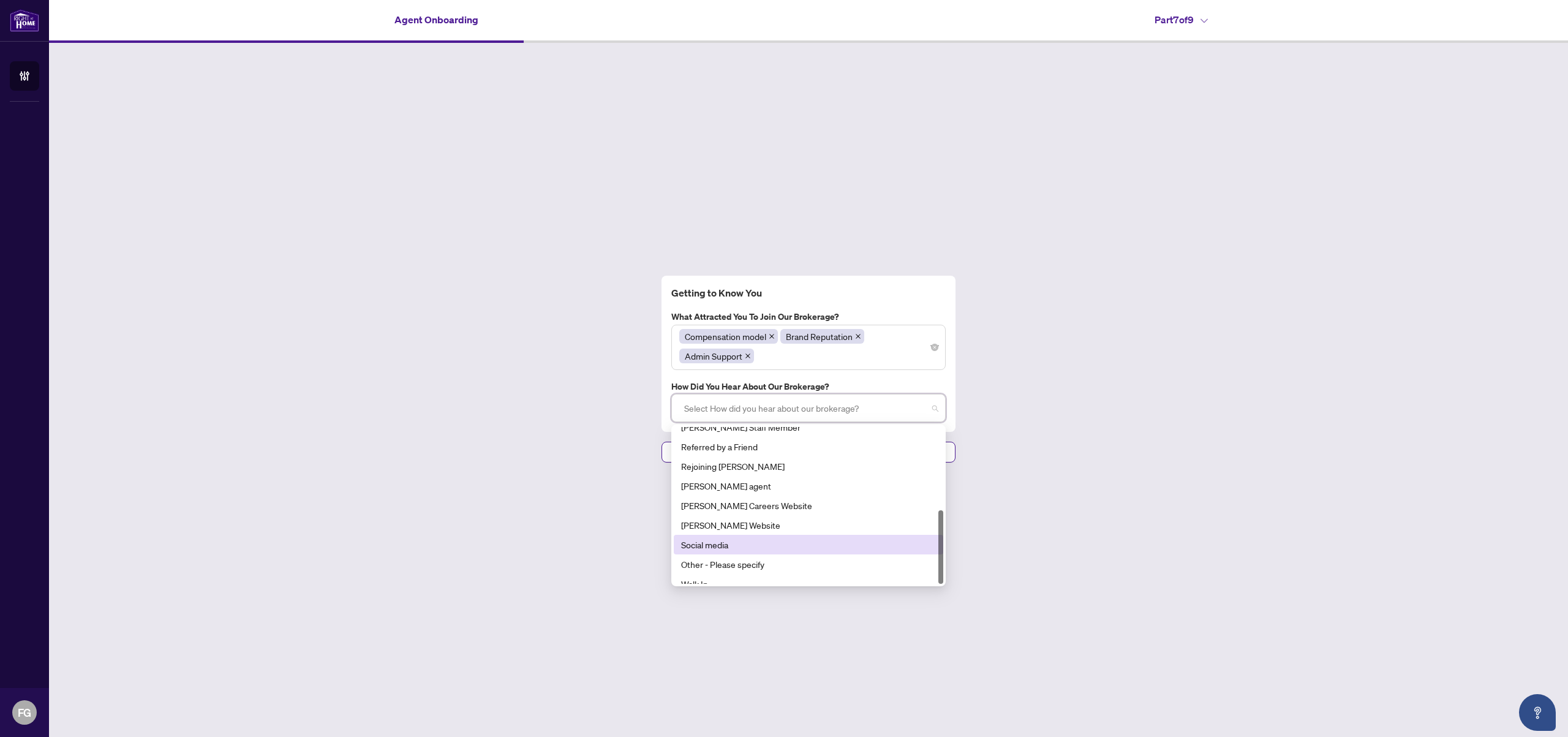
scroll to position [177, 0]
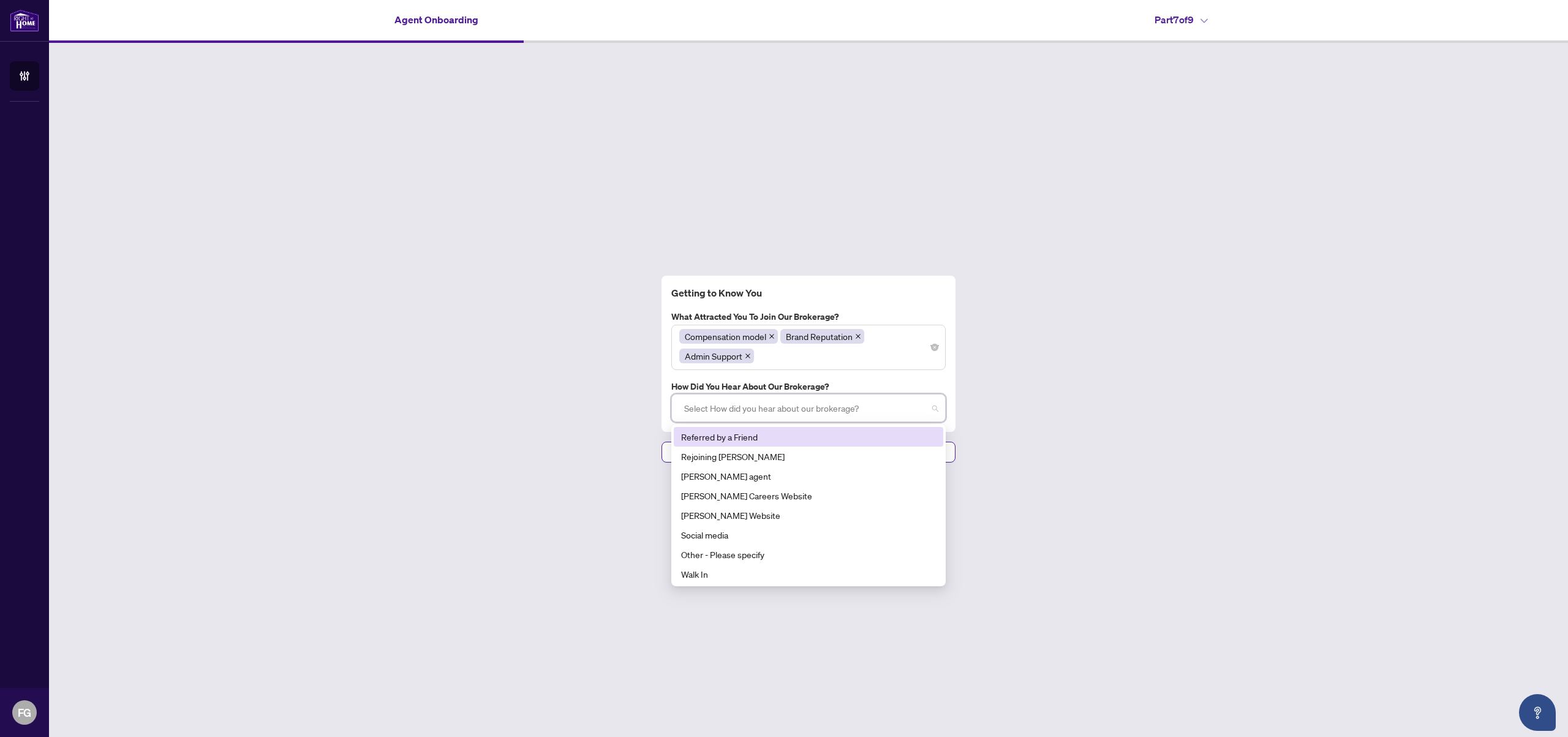
click at [757, 437] on div "Referred by a Friend" at bounding box center [809, 437] width 255 height 14
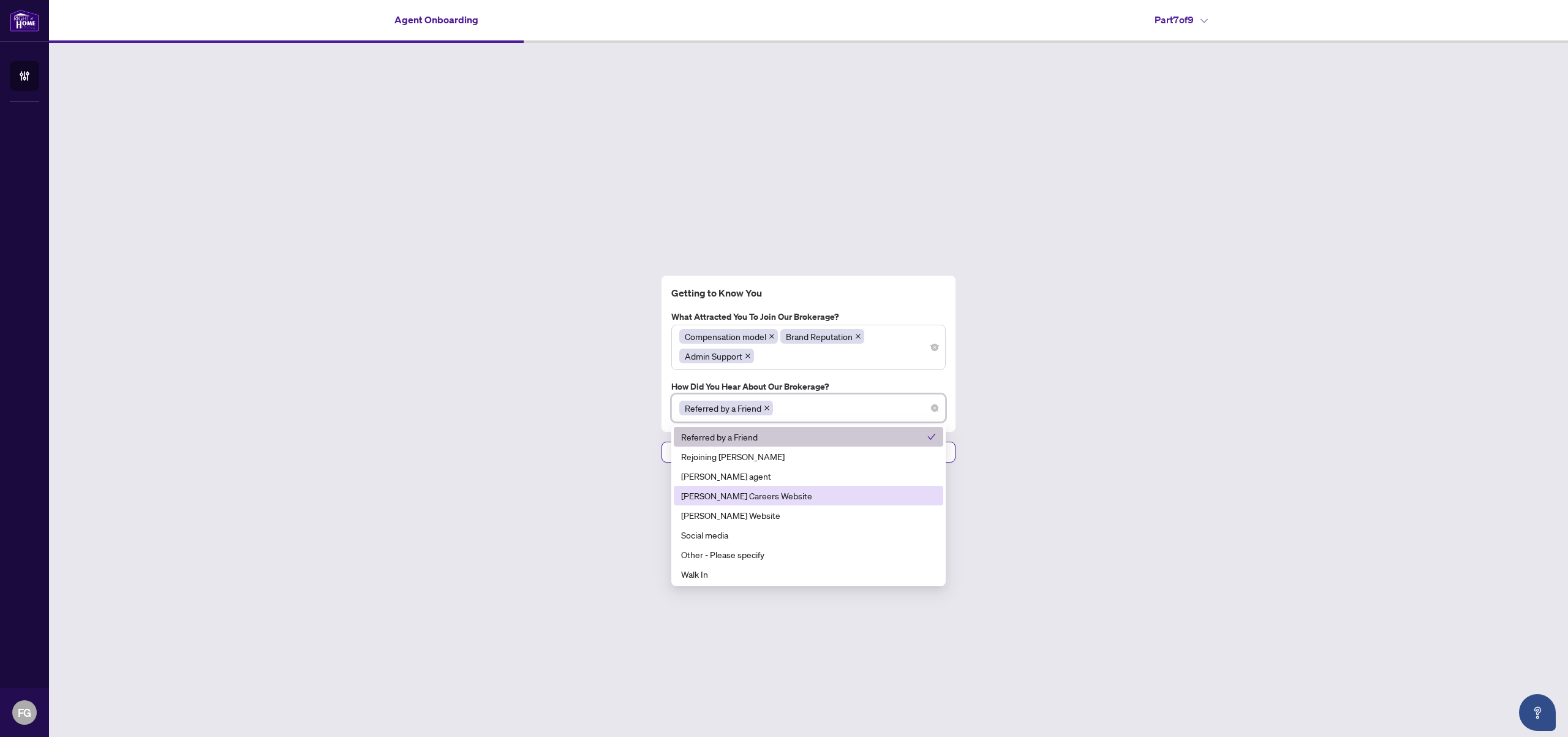
click at [994, 491] on div "Getting to Know You What attracted you to join our brokerage? Compensation mode…" at bounding box center [808, 368] width 1519 height 652
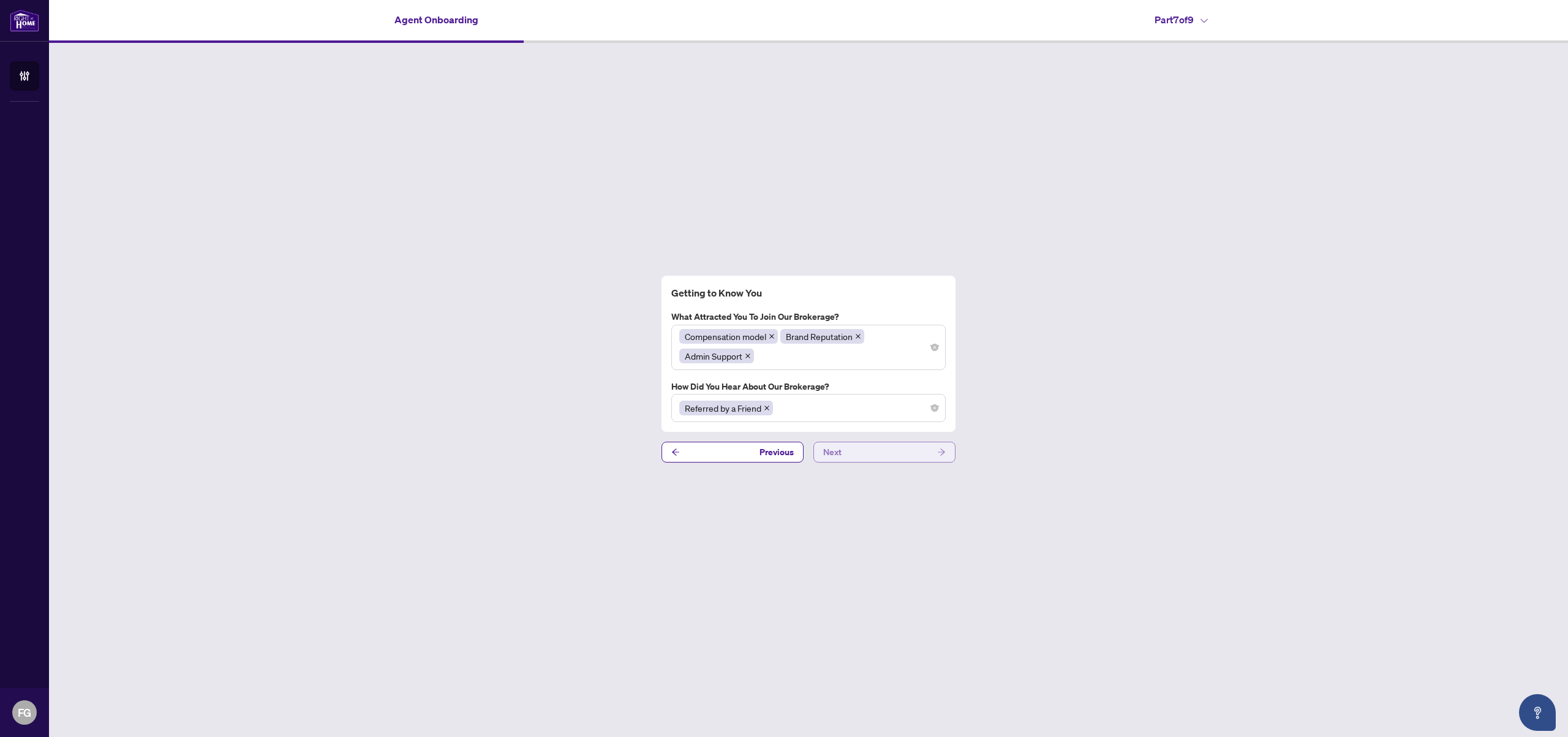
click at [848, 449] on button "Next" at bounding box center [885, 452] width 142 height 21
click at [876, 454] on button "Next" at bounding box center [885, 452] width 142 height 21
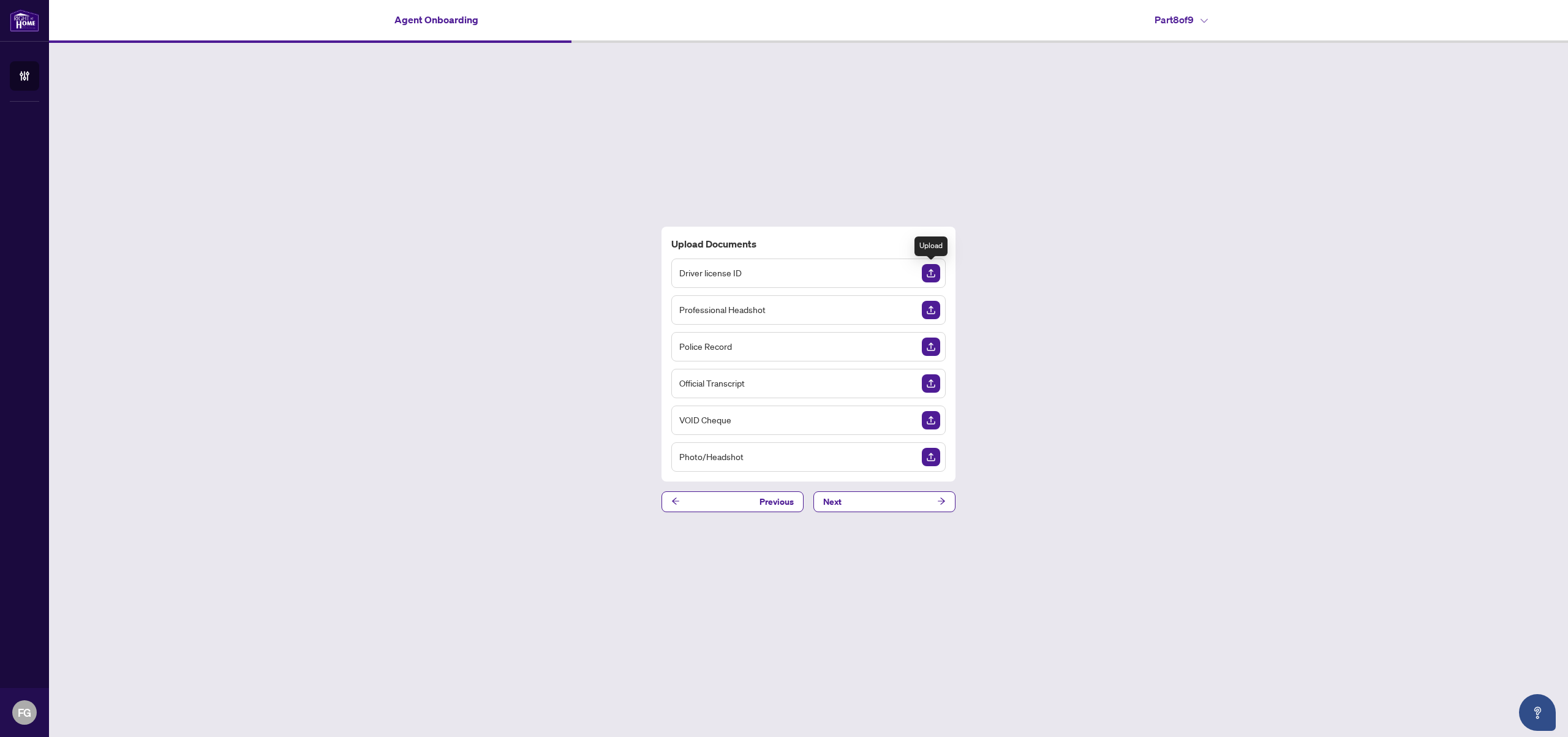
click at [933, 272] on img "Upload Document" at bounding box center [932, 273] width 19 height 19
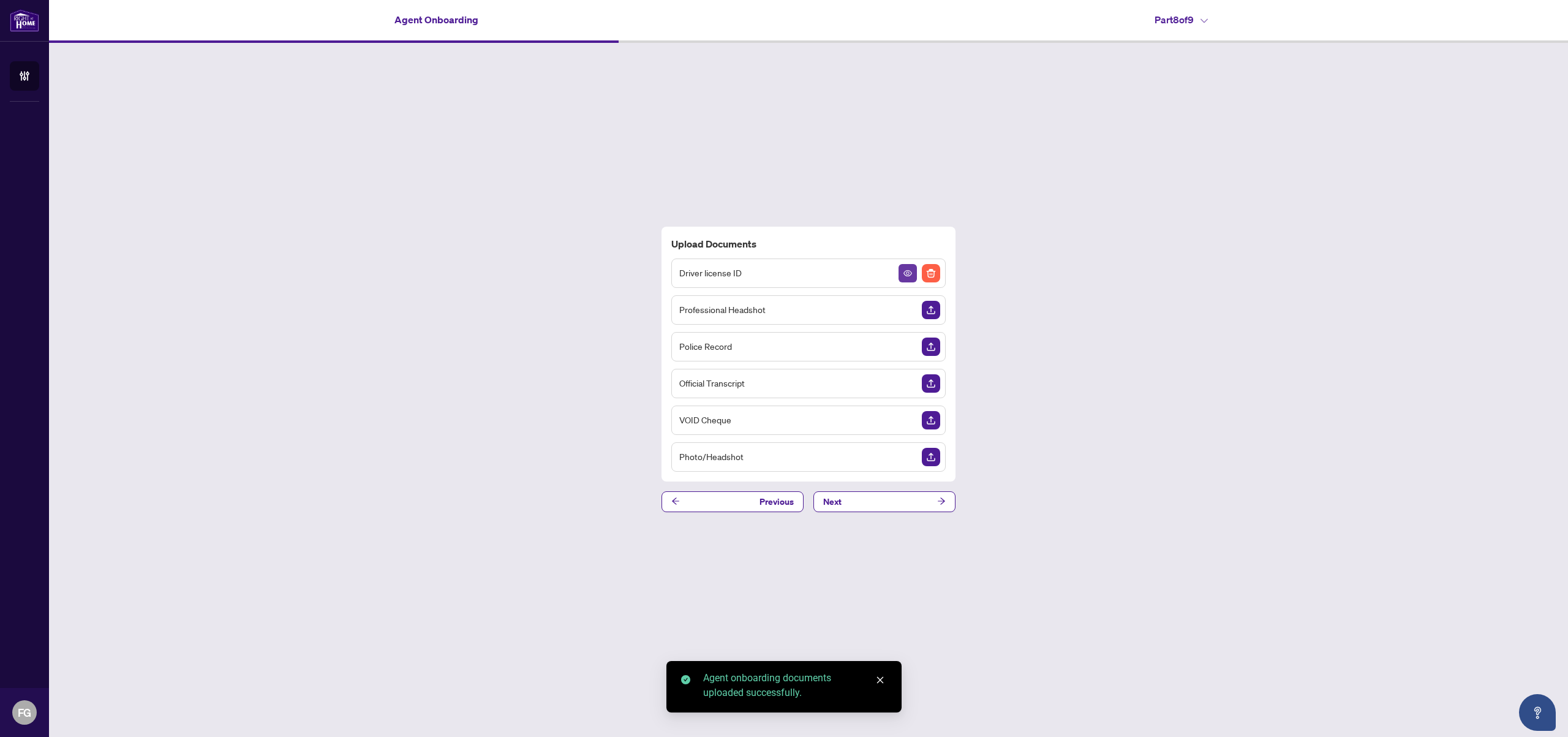
click at [904, 274] on icon "View Document" at bounding box center [908, 273] width 9 height 6
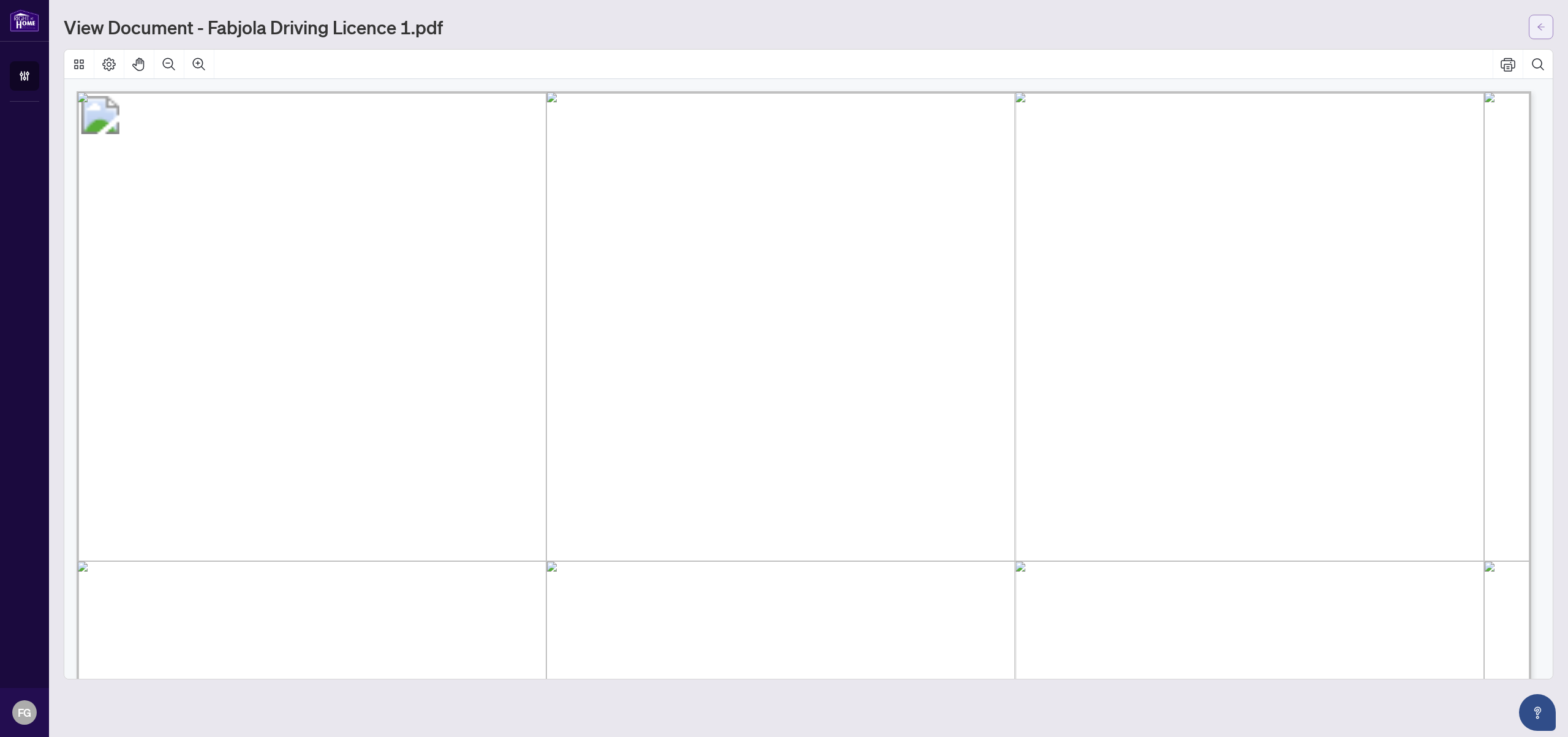
click at [1533, 22] on button "button" at bounding box center [1541, 27] width 25 height 25
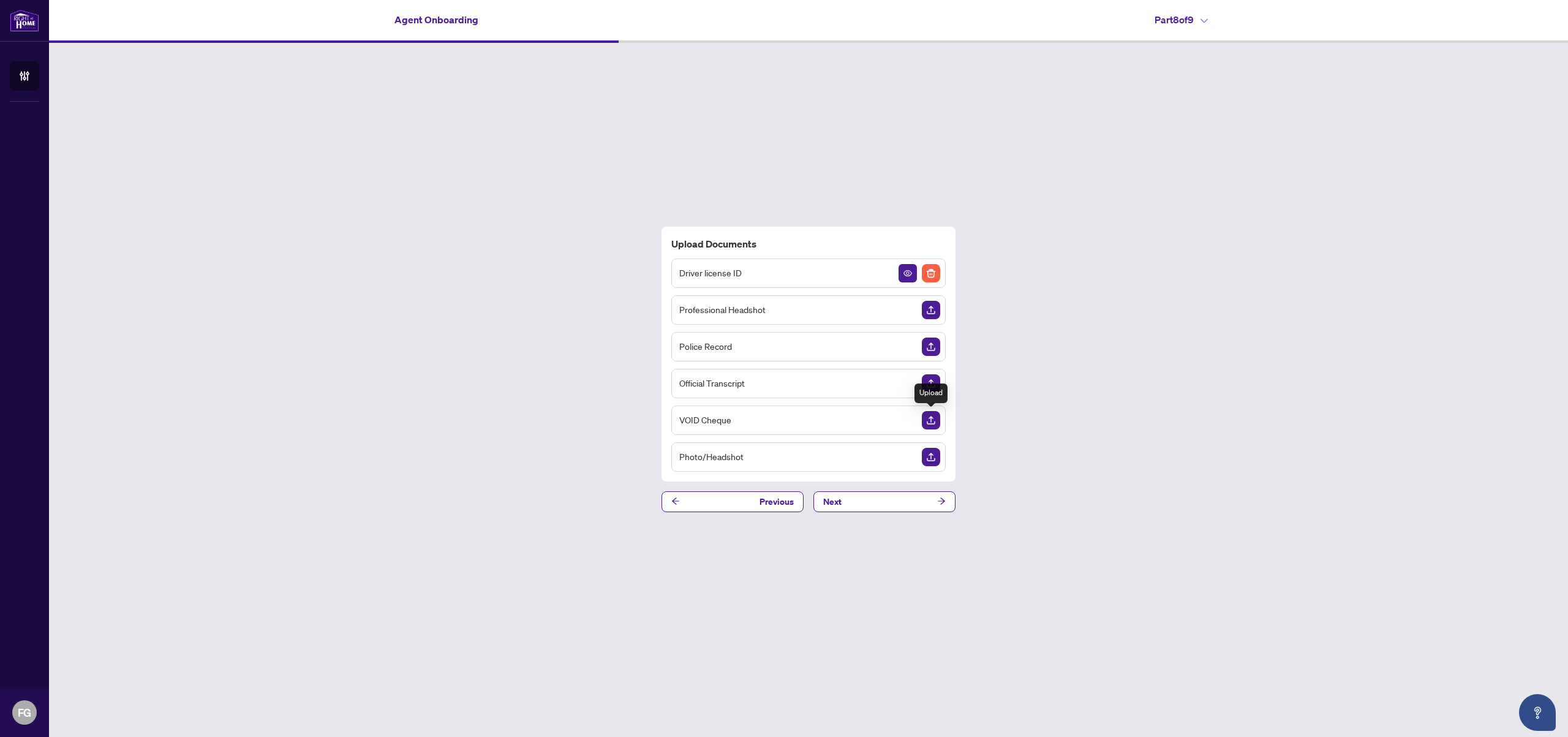
click at [930, 417] on img "Upload Document" at bounding box center [932, 420] width 19 height 19
click at [927, 423] on img "Upload Document" at bounding box center [932, 420] width 19 height 19
click at [874, 508] on button "Next" at bounding box center [885, 502] width 142 height 21
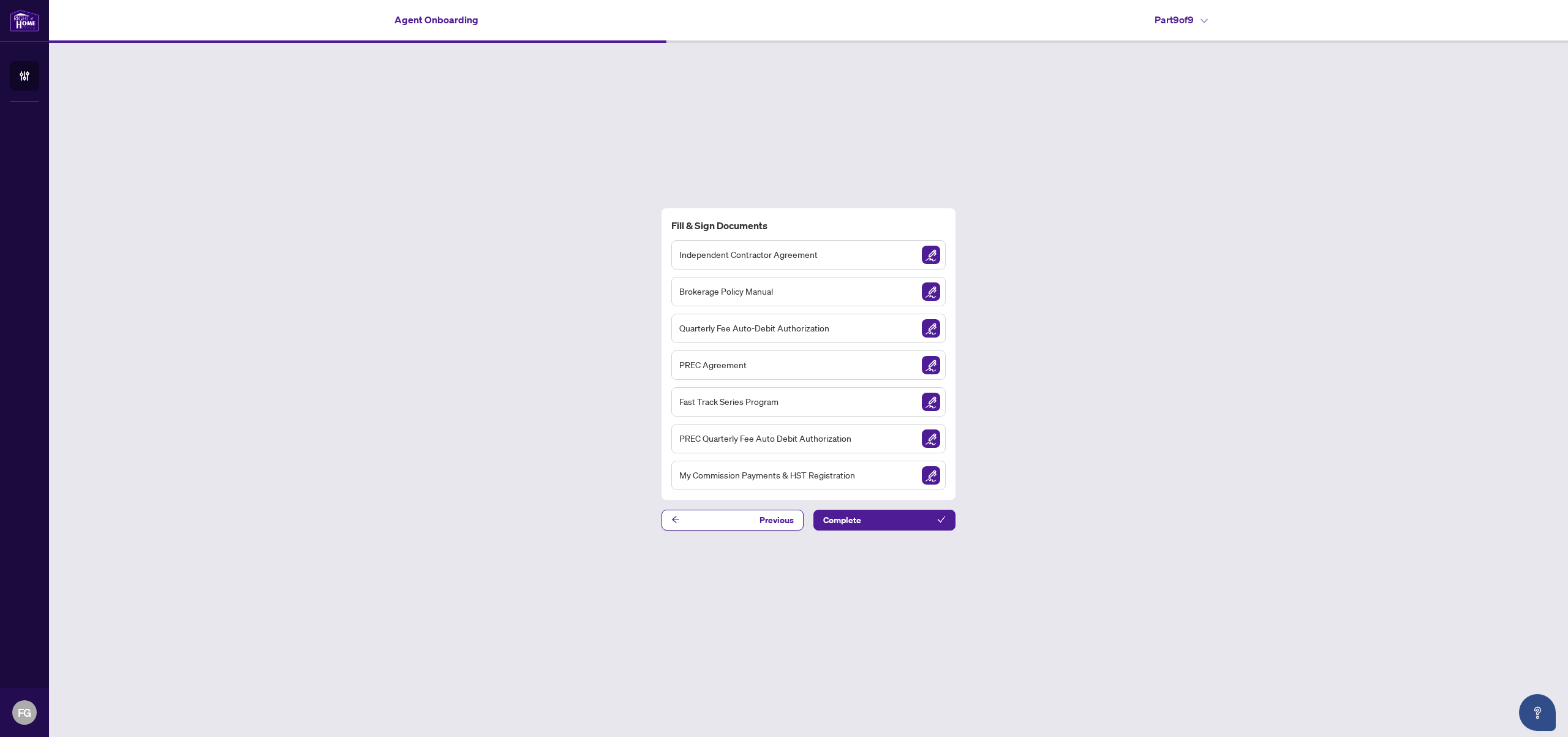
click at [906, 250] on div "Independent Contractor Agreement" at bounding box center [809, 255] width 275 height 30
click at [927, 257] on img "Sign Document" at bounding box center [932, 255] width 19 height 19
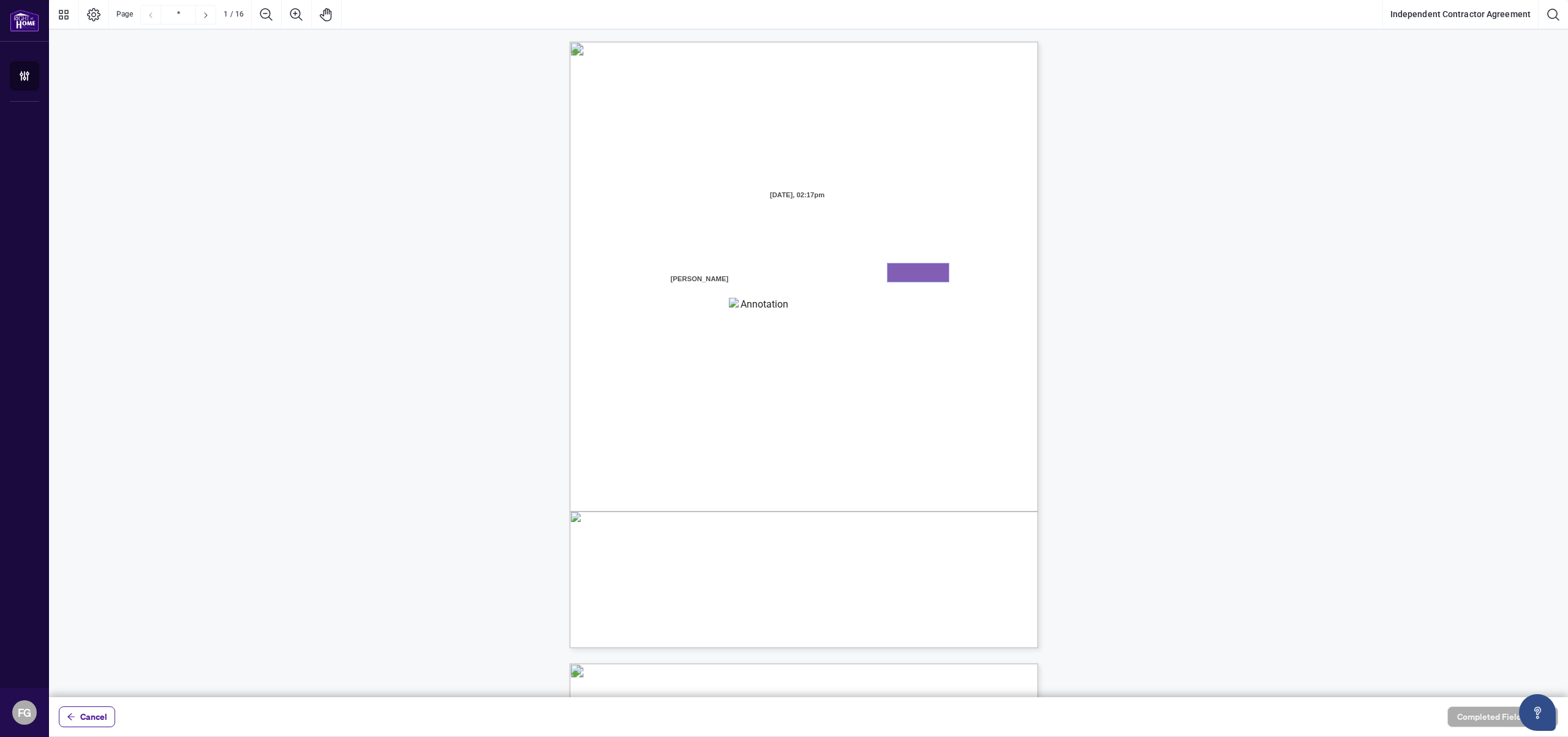
click at [911, 275] on textarea "01K39913XVDF16RG3PQXAWHNZY" at bounding box center [918, 273] width 61 height 19
click at [754, 308] on textarea "01K39912DJ15PNDKF02EJNQZC3" at bounding box center [759, 307] width 61 height 19
click at [907, 273] on textarea "01K39913XVDF16RG3PQXAWHNZY" at bounding box center [918, 273] width 61 height 19
type textarea "*******"
click at [745, 311] on textarea "01K39912DJ15PNDKF02EJNQZC3" at bounding box center [759, 307] width 61 height 19
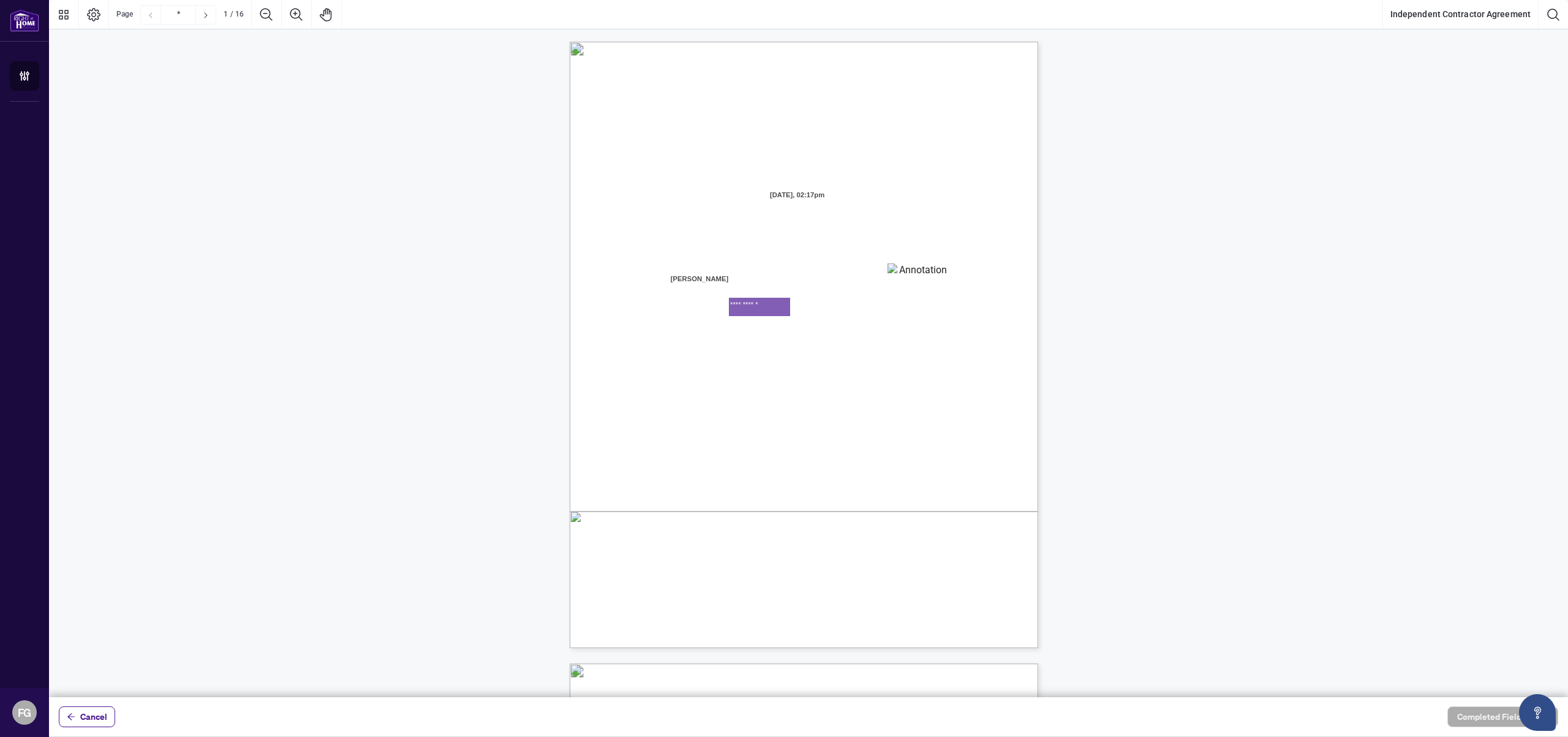
type textarea "**********"
click at [807, 337] on div "INDEPENDENT CONTRACTOR AGREEMENT THIS AGREEMENT is made as of (the “Effective D…" at bounding box center [862, 420] width 586 height 759
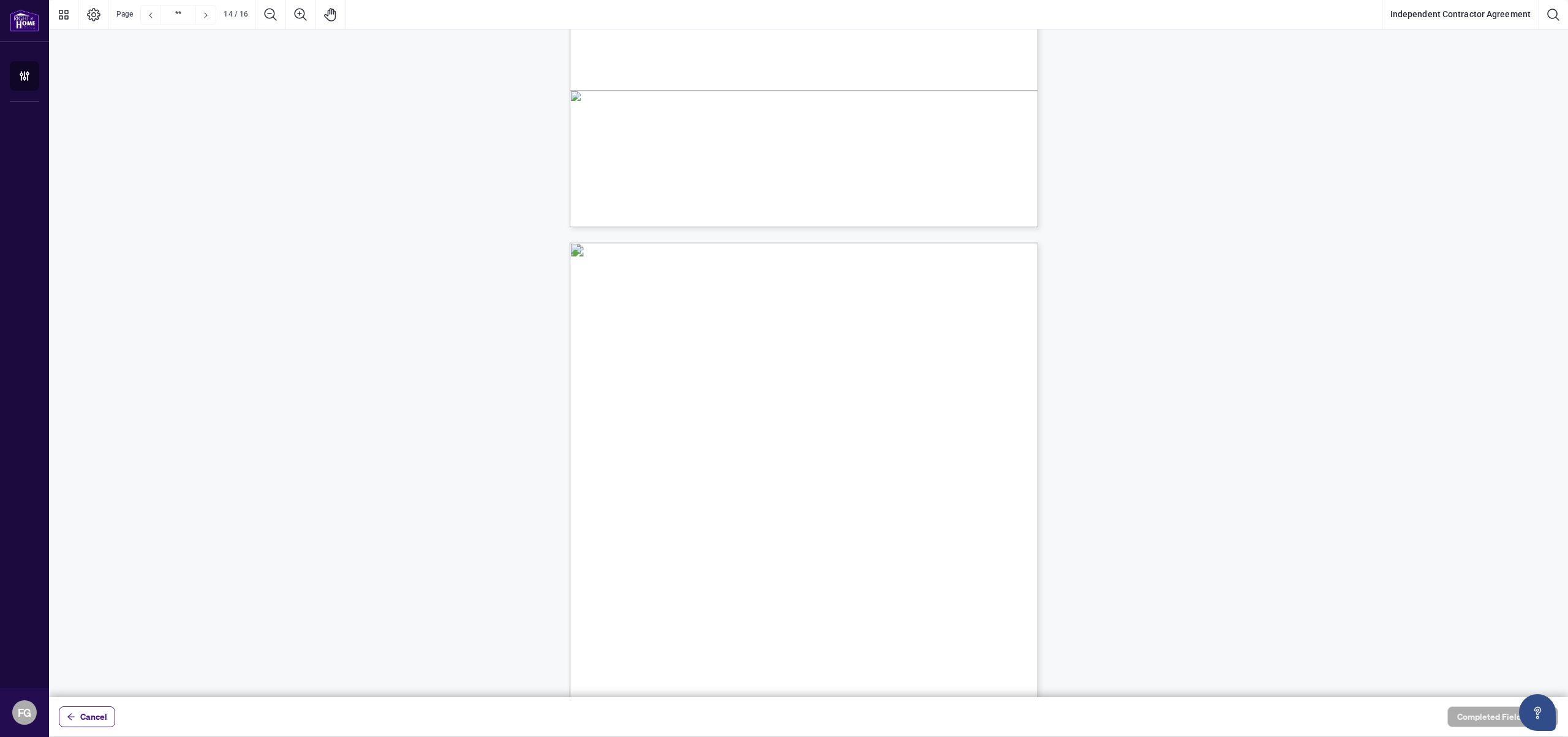
scroll to position [8012, 0]
type input "**"
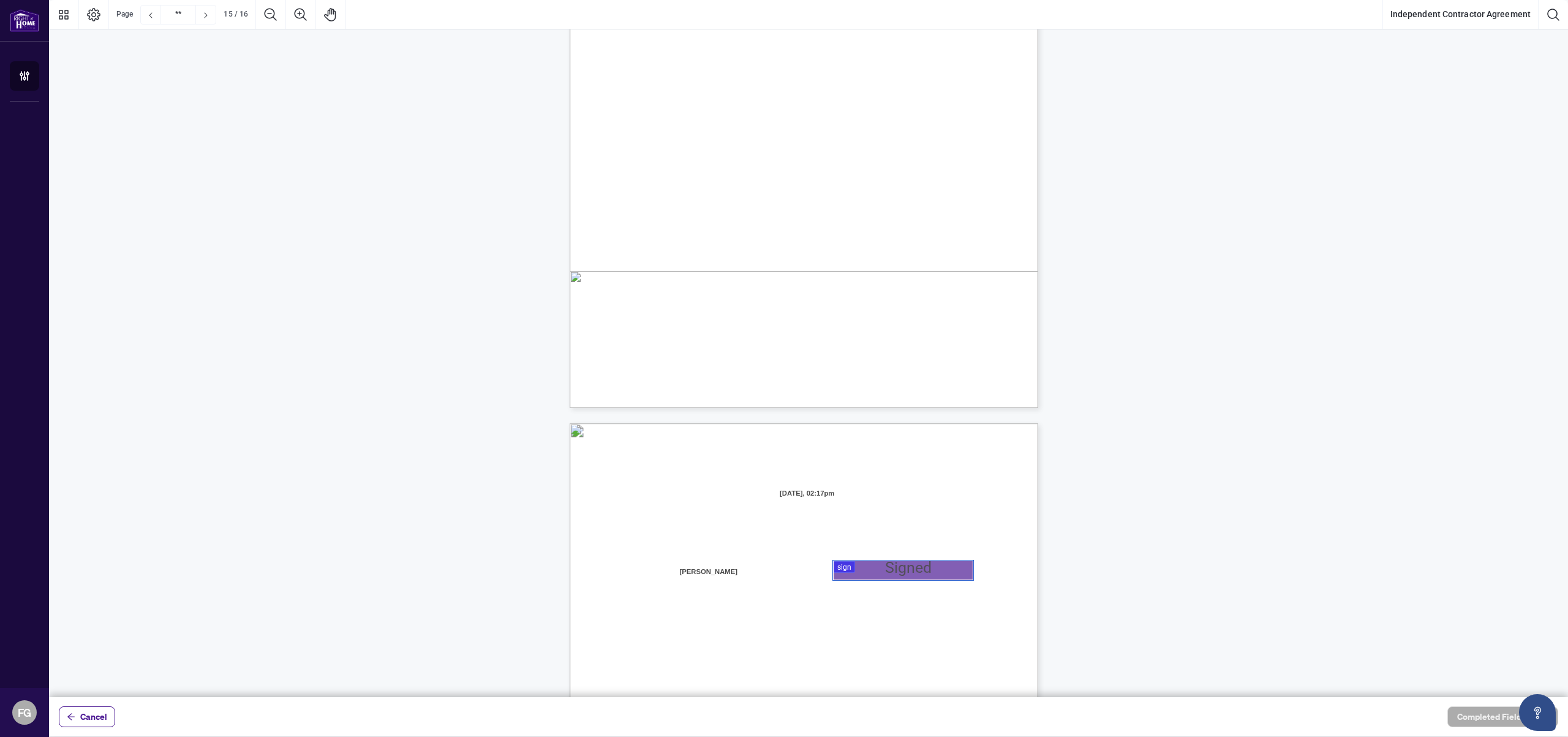
click at [851, 568] on div at bounding box center [808, 348] width 1519 height 697
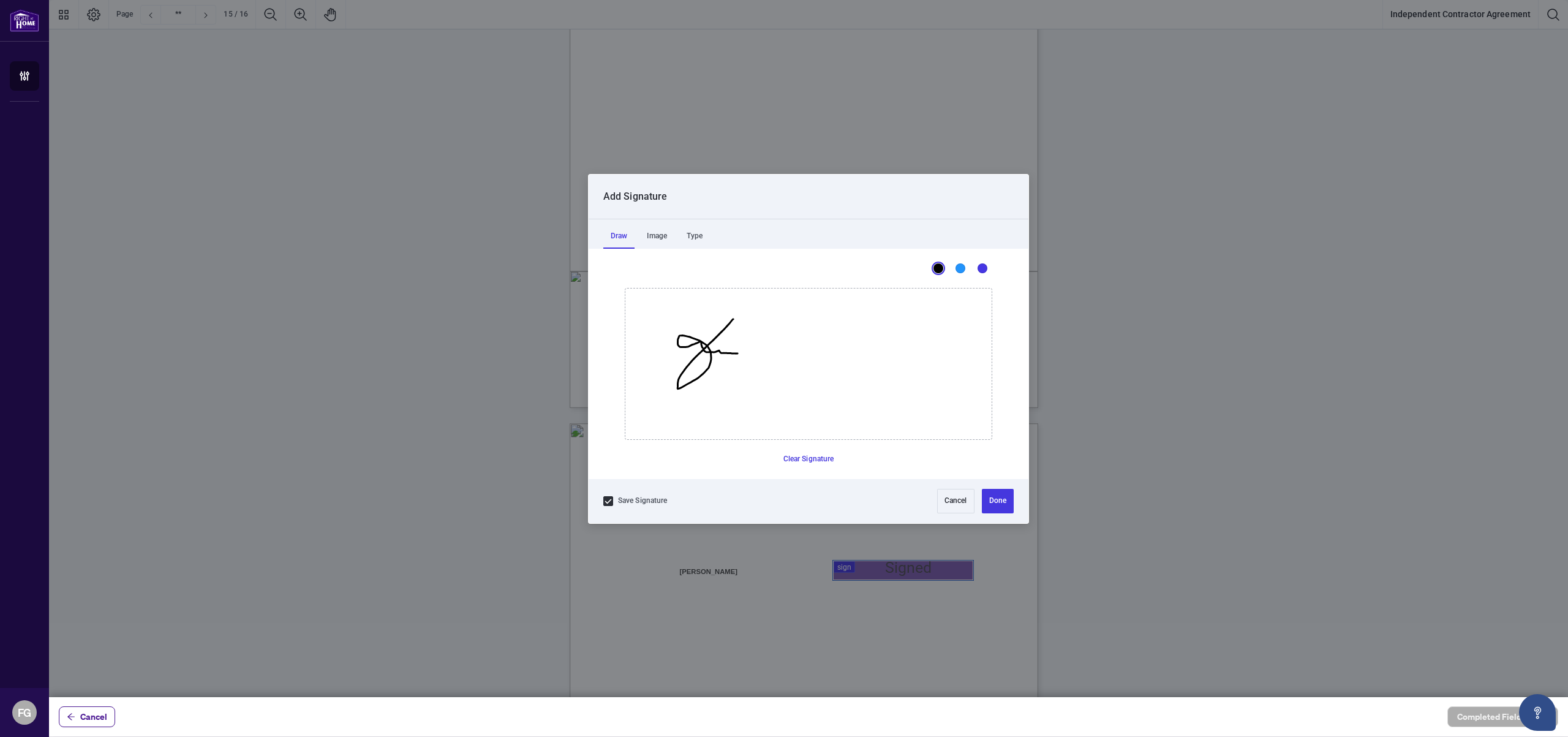
drag, startPoint x: 733, startPoint y: 319, endPoint x: 738, endPoint y: 353, distance: 34.4
click at [738, 353] on icon "Drawing canvas" at bounding box center [808, 364] width 366 height 151
click at [811, 456] on button "Clear Signature" at bounding box center [809, 459] width 60 height 20
drag, startPoint x: 713, startPoint y: 346, endPoint x: 870, endPoint y: 464, distance: 196.4
click at [713, 346] on icon "Drawing canvas" at bounding box center [808, 364] width 366 height 151
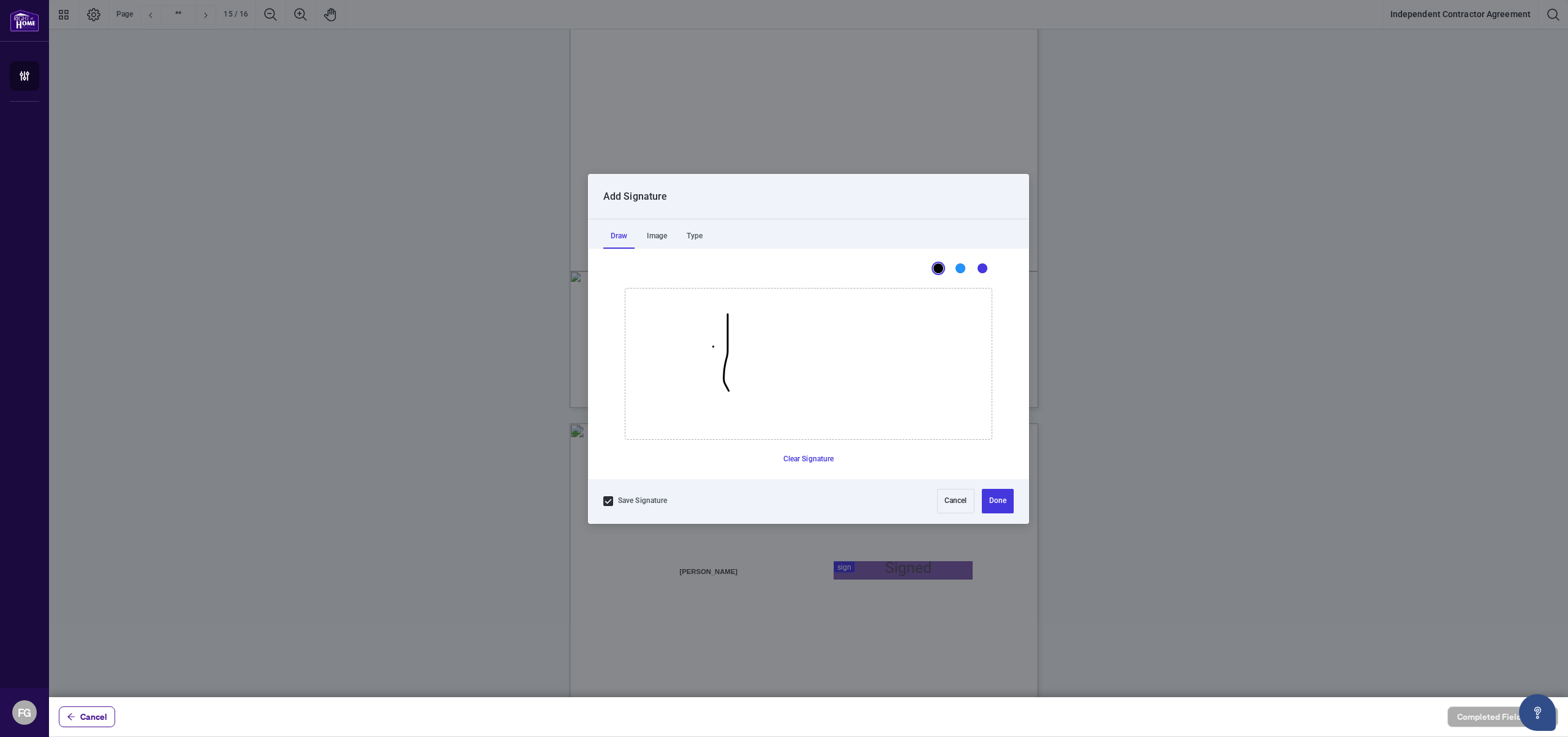
drag, startPoint x: 728, startPoint y: 314, endPoint x: 728, endPoint y: 390, distance: 76.0
click at [728, 390] on icon "Drawing canvas" at bounding box center [808, 364] width 366 height 151
click at [962, 505] on button "Cancel" at bounding box center [956, 501] width 38 height 25
click at [854, 570] on div at bounding box center [808, 348] width 1519 height 697
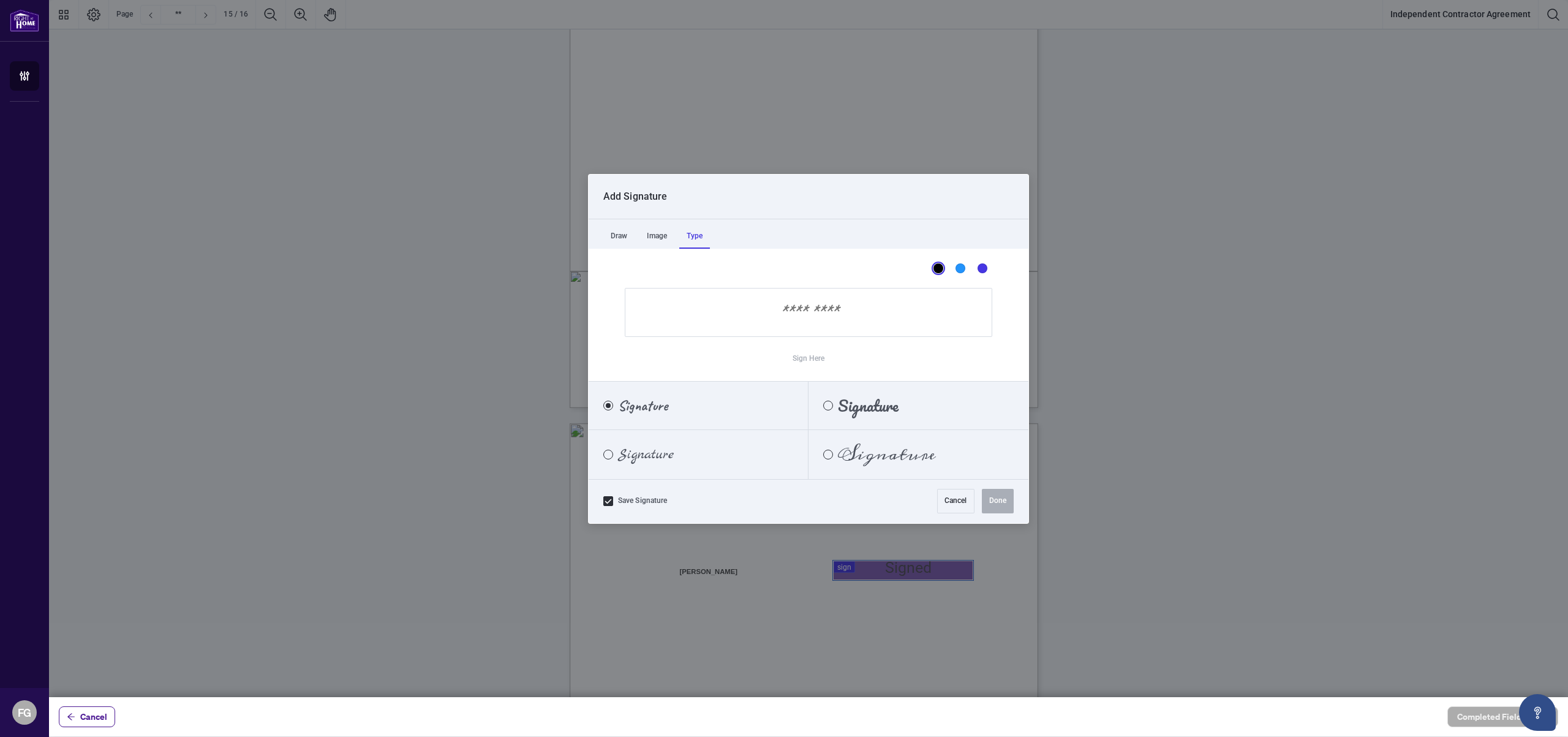
click at [701, 238] on div "Type" at bounding box center [695, 236] width 31 height 25
click at [791, 322] on input "Sign Here" at bounding box center [808, 312] width 367 height 49
click at [832, 456] on div "Meddon" at bounding box center [828, 454] width 10 height 10
click at [802, 308] on input "Sign Here" at bounding box center [808, 312] width 367 height 49
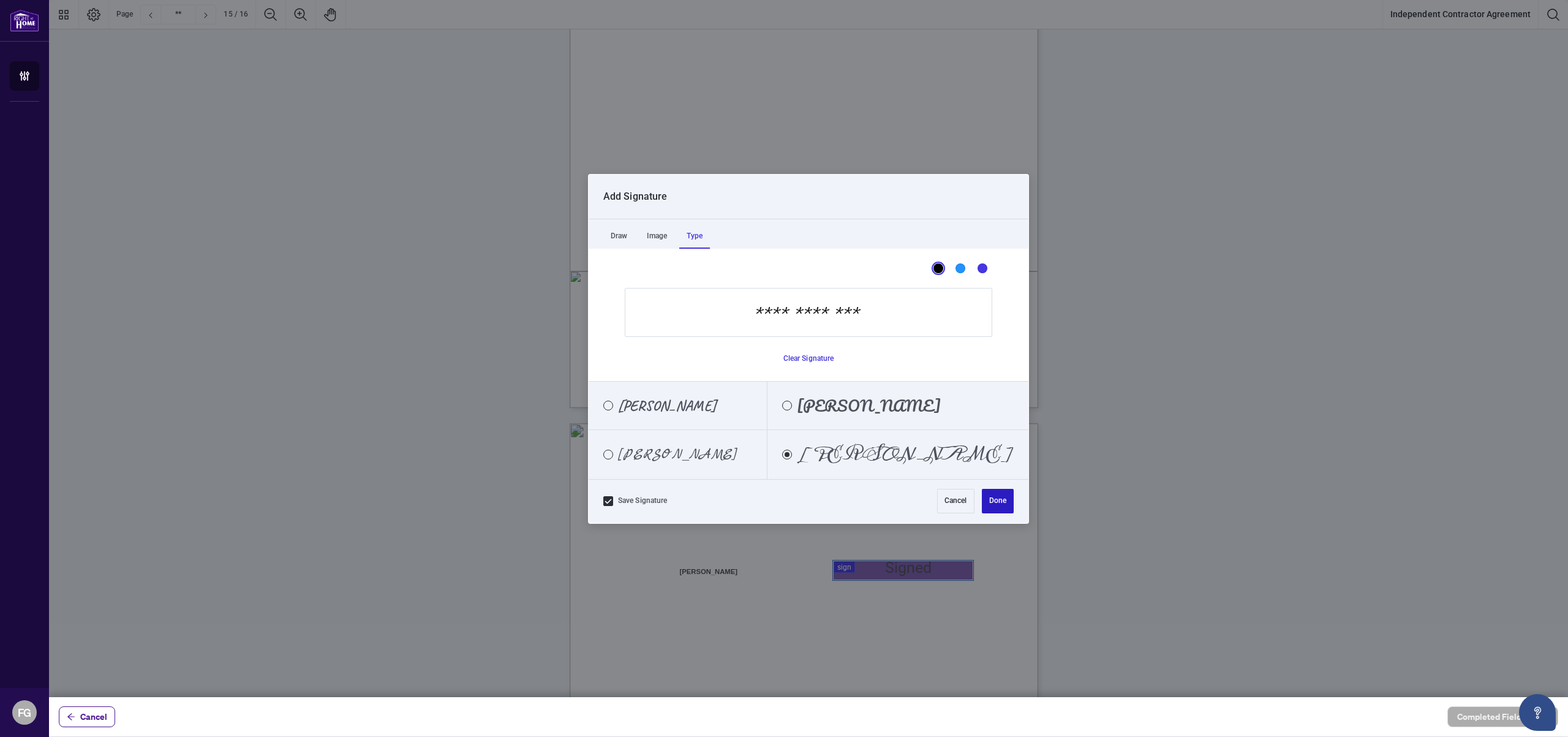
type input "**********"
click at [1001, 499] on button "Done" at bounding box center [998, 501] width 32 height 25
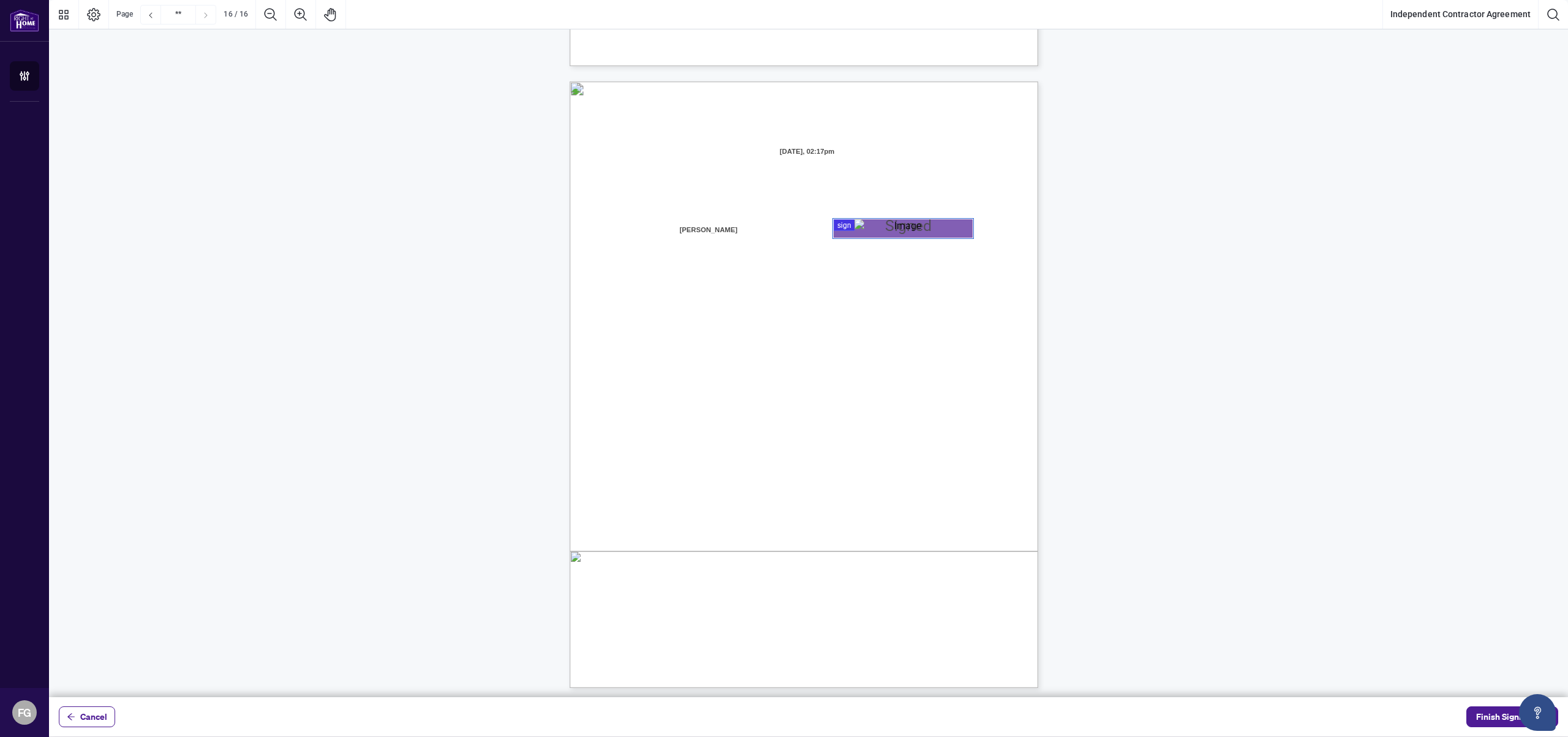
scroll to position [9289, 0]
click at [1501, 719] on span "Finish Signing" at bounding box center [1504, 717] width 55 height 20
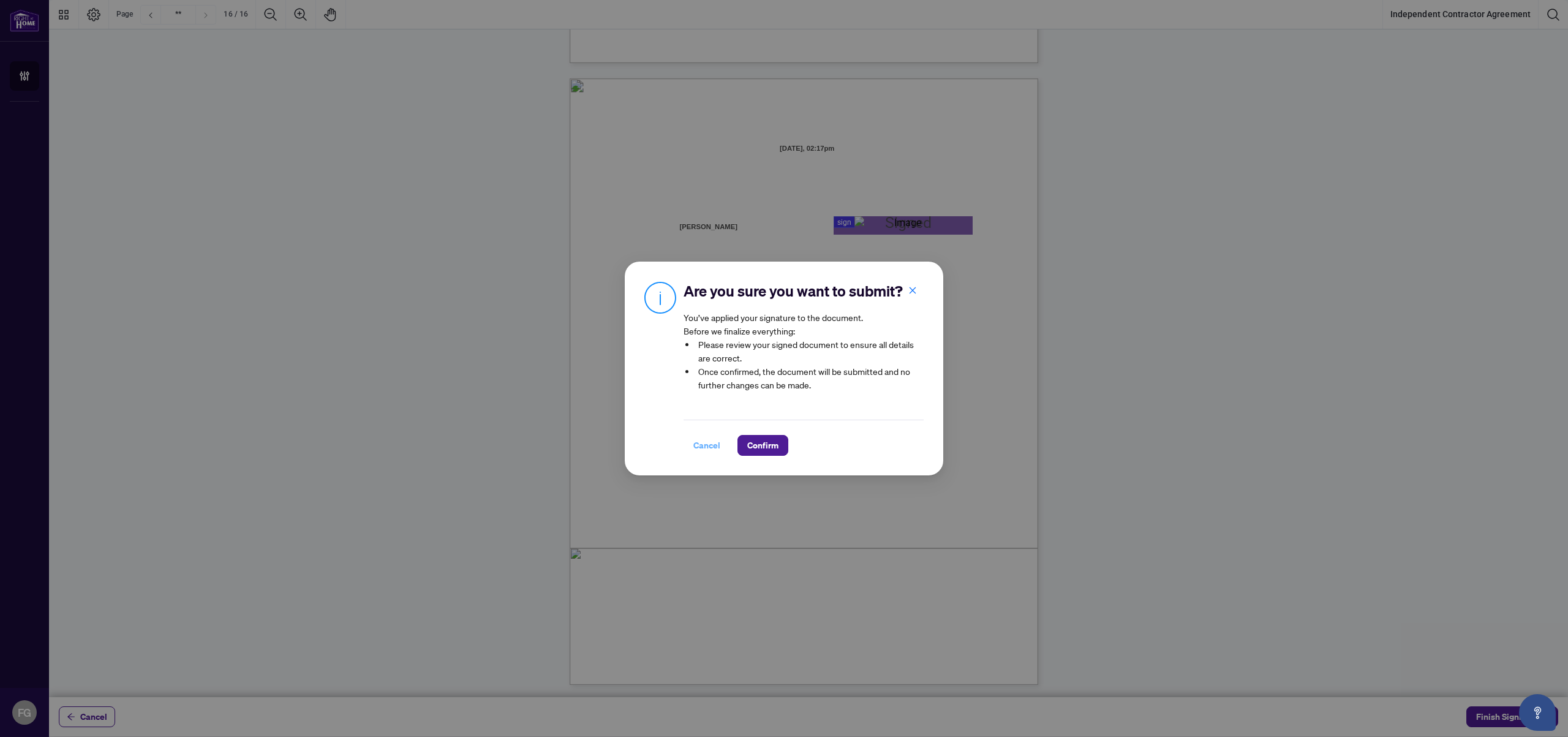
click at [710, 443] on span "Cancel" at bounding box center [707, 446] width 27 height 20
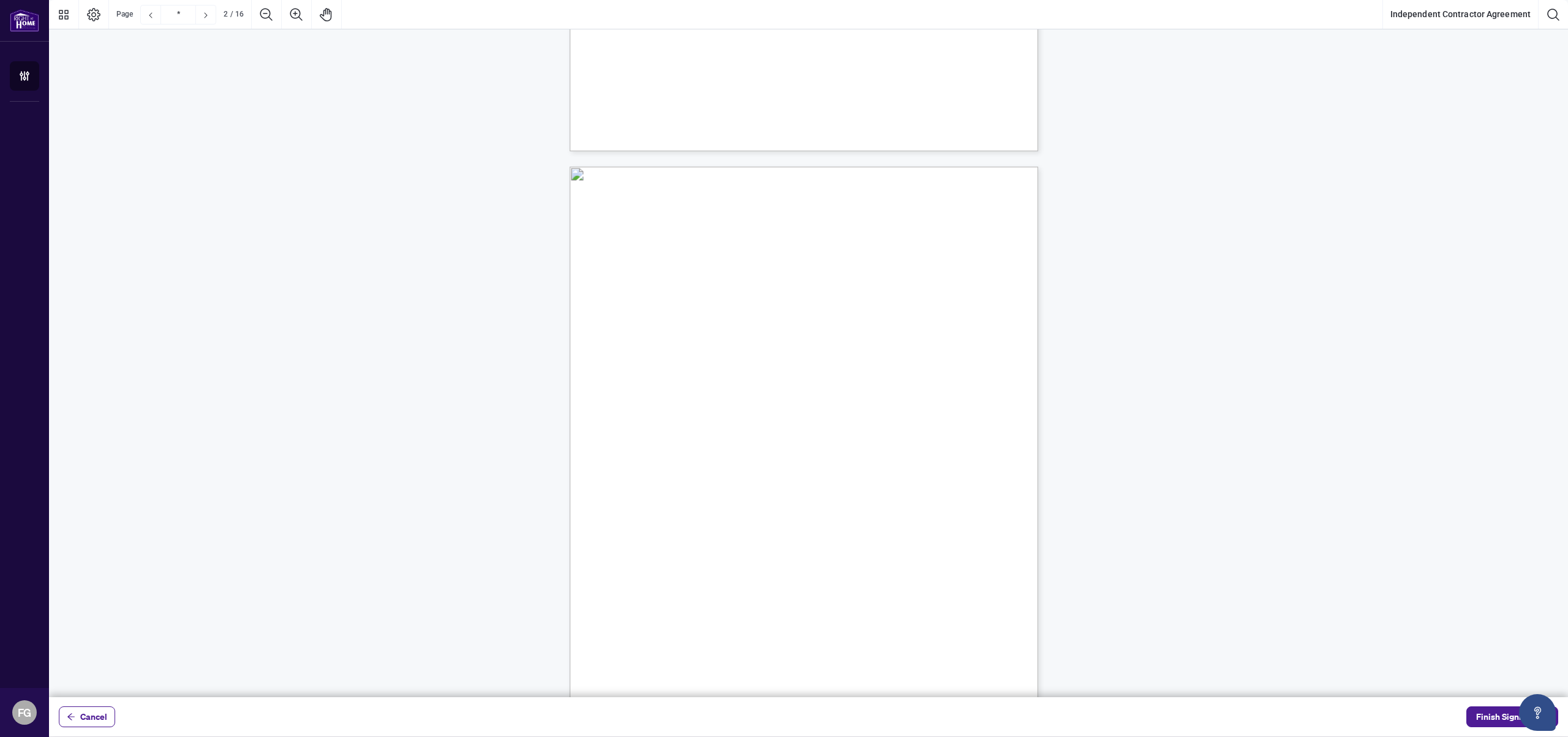
scroll to position [90, 0]
type input "*"
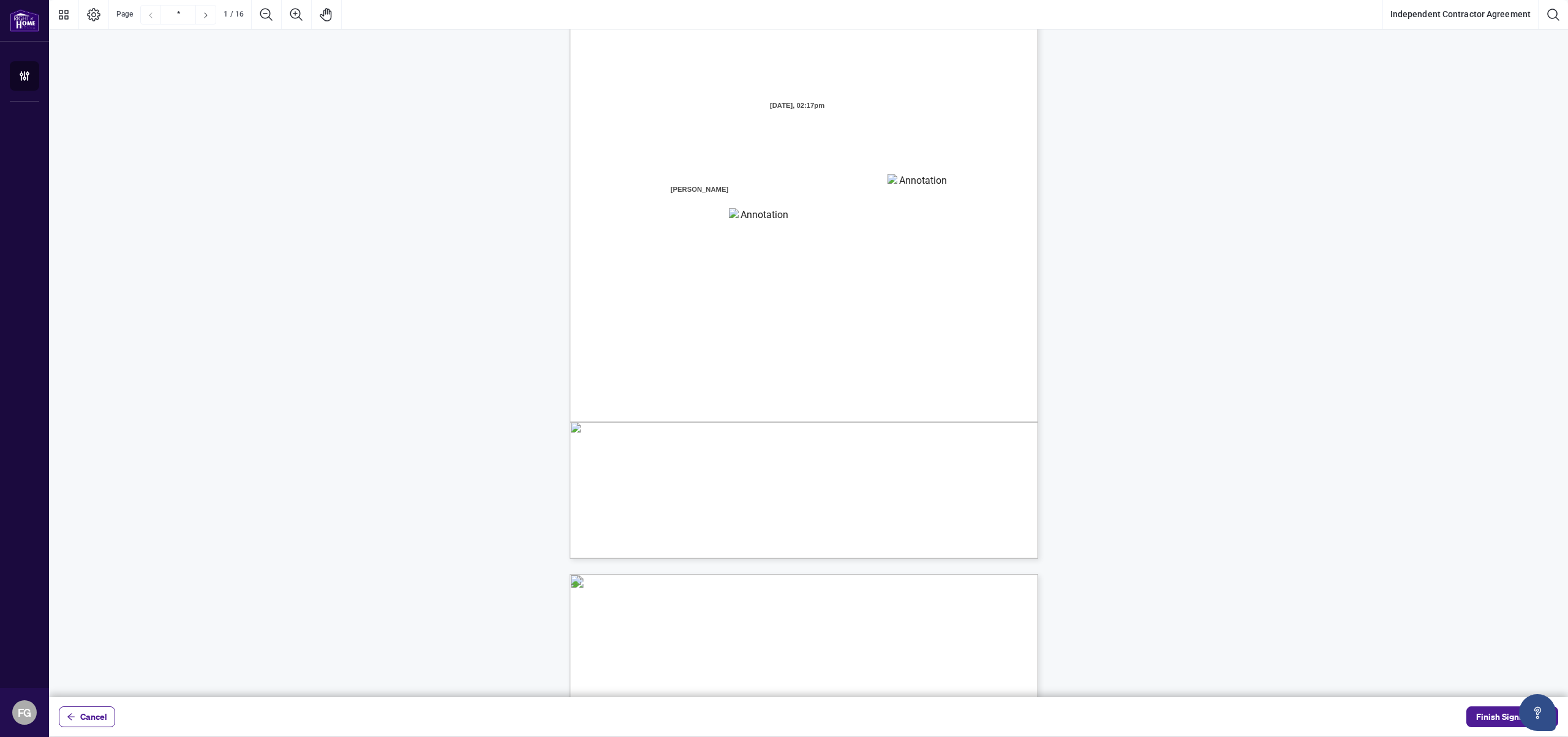
scroll to position [0, 0]
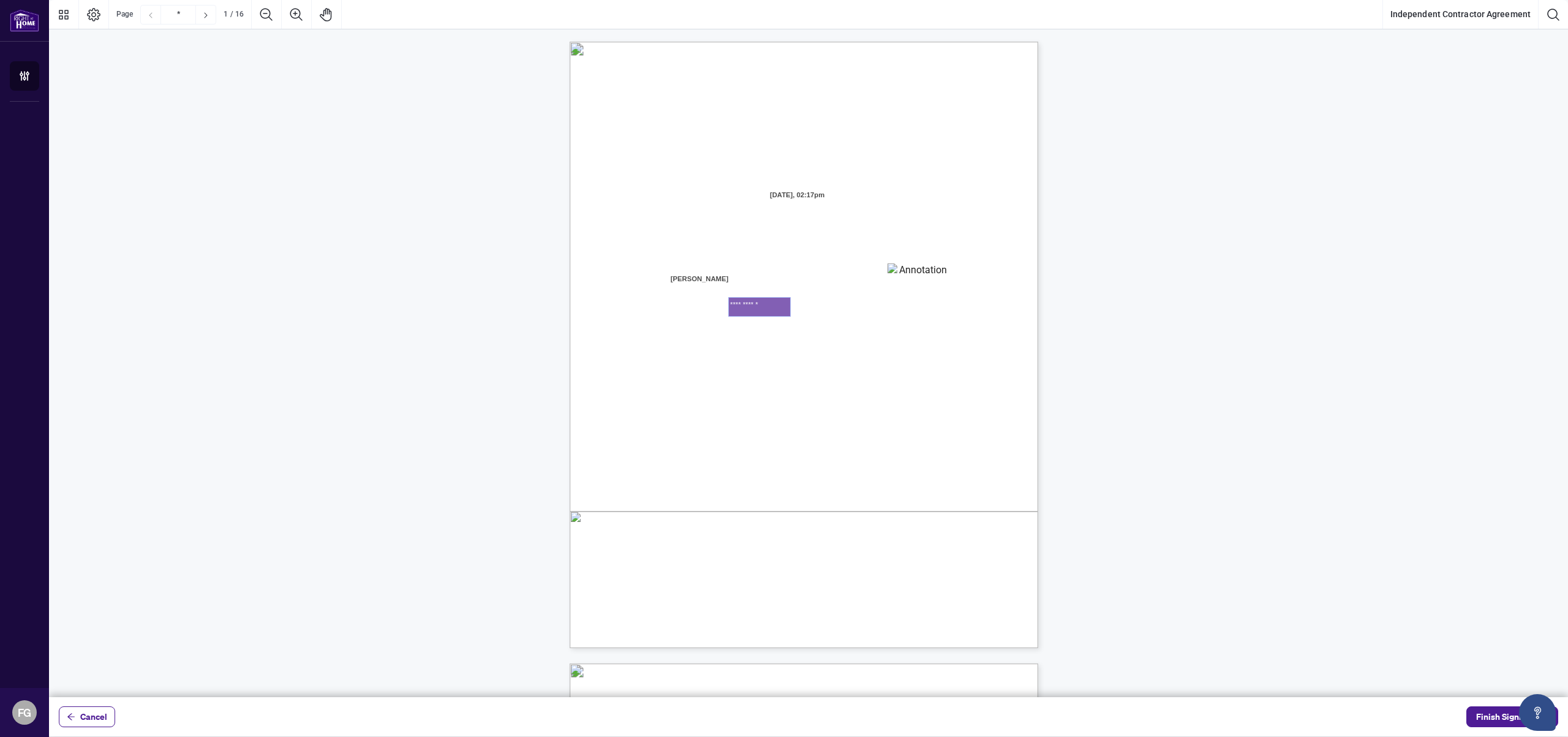
click at [756, 307] on textarea "**********" at bounding box center [759, 307] width 61 height 19
drag, startPoint x: 751, startPoint y: 303, endPoint x: 724, endPoint y: 302, distance: 27.0
click at [724, 302] on div "INDEPENDENT CONTRACTOR AGREEMENT THIS AGREEMENT is made as of (the “Effective D…" at bounding box center [804, 344] width 469 height 606
click at [903, 330] on div "INDEPENDENT CONTRACTOR AGREEMENT THIS AGREEMENT is made as of (the “Effective D…" at bounding box center [862, 420] width 586 height 759
click at [783, 313] on textarea "**********" at bounding box center [759, 307] width 61 height 19
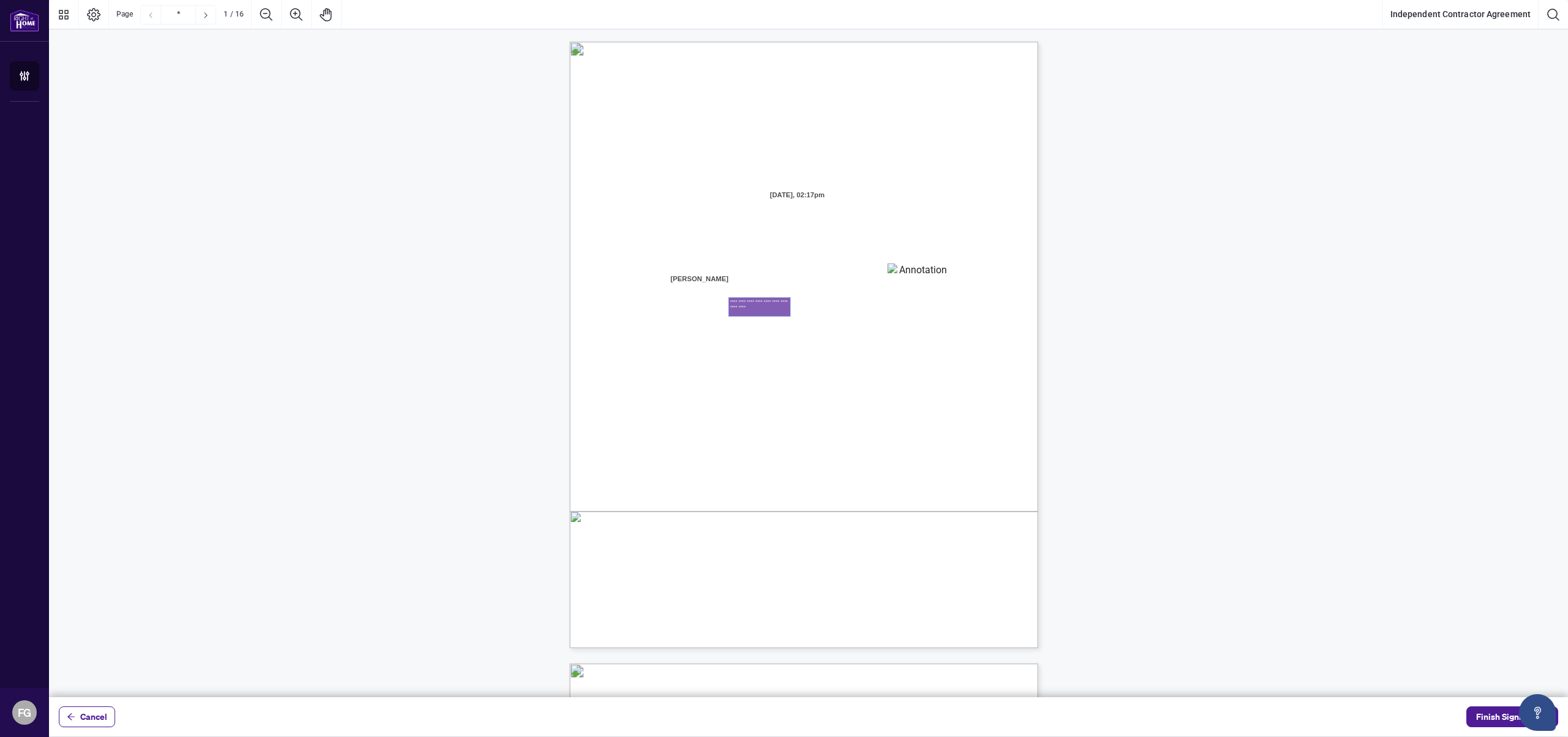
click at [766, 311] on textarea "**********" at bounding box center [759, 307] width 61 height 19
click at [768, 309] on textarea "**********" at bounding box center [759, 307] width 61 height 19
click at [767, 309] on textarea "**********" at bounding box center [759, 307] width 61 height 19
type textarea "**********"
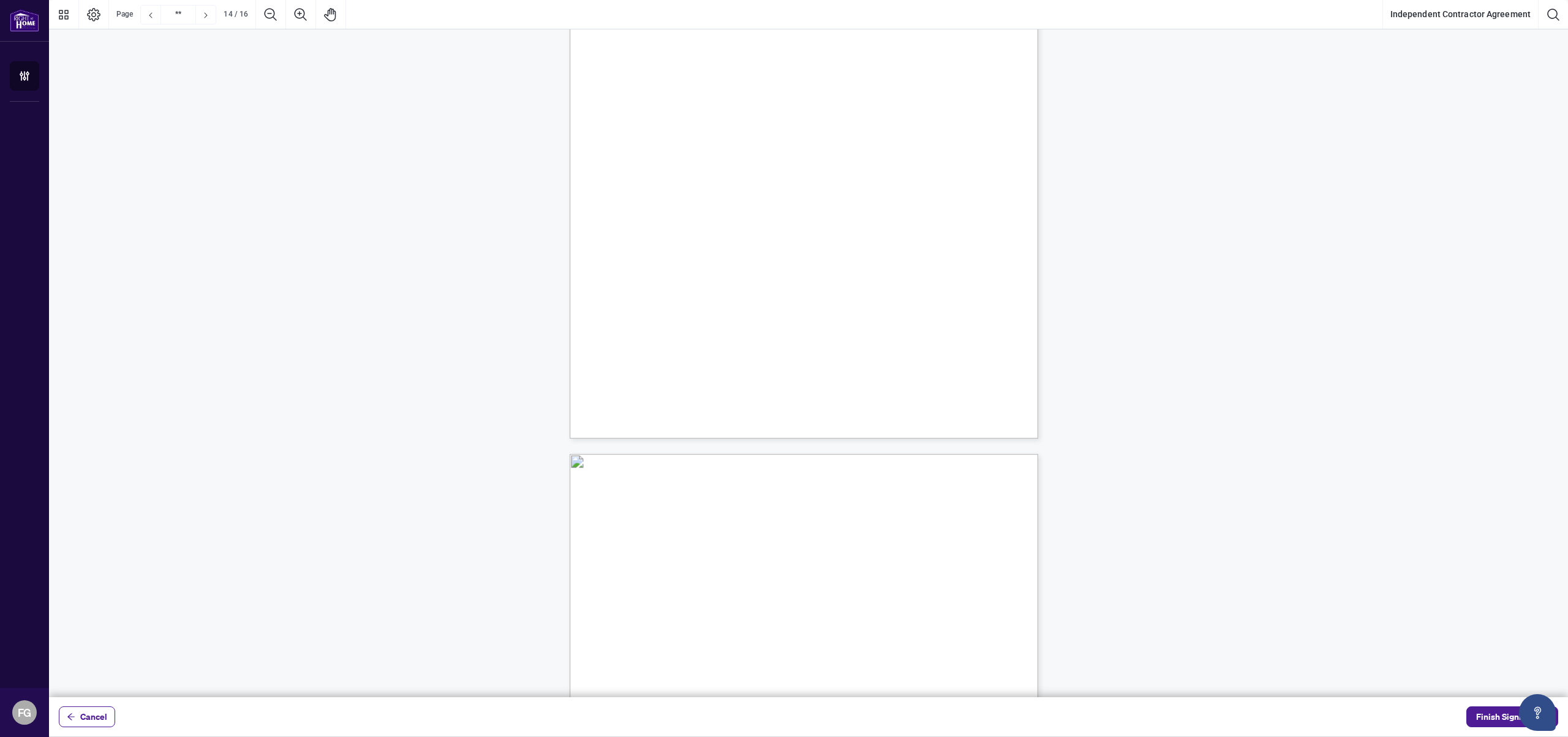
type input "**"
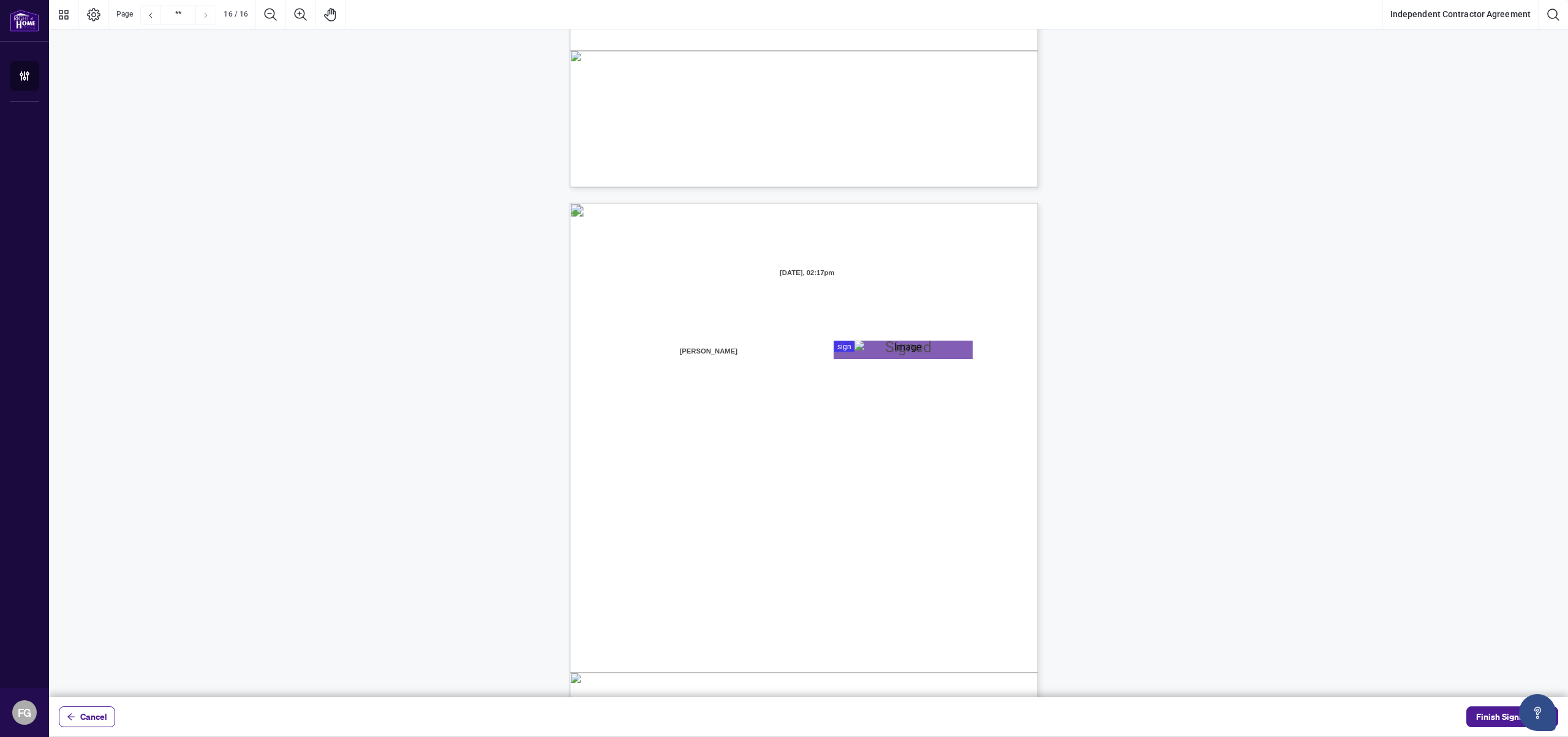
scroll to position [9165, 0]
click at [1490, 719] on span "Finish Signing" at bounding box center [1504, 717] width 55 height 20
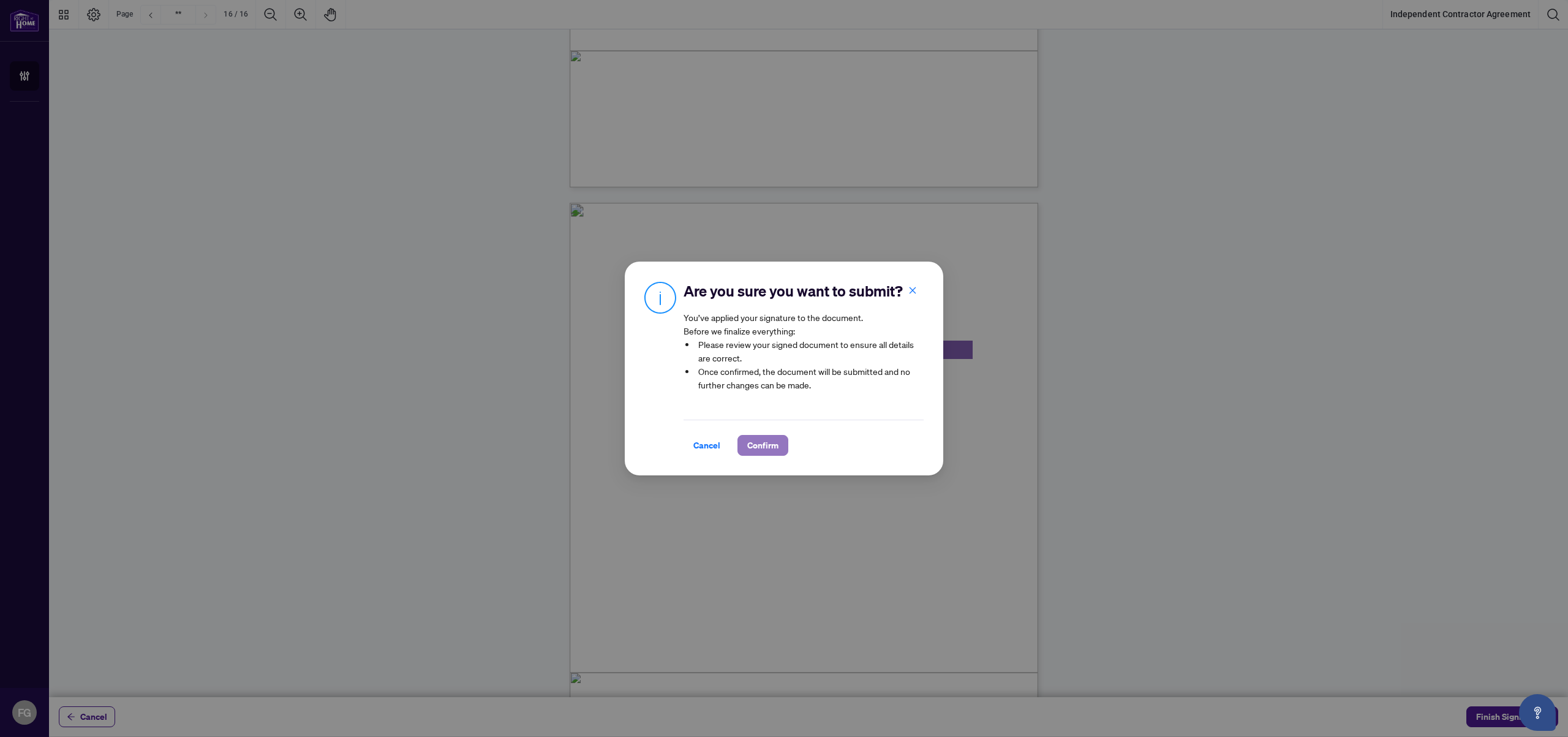
click at [773, 446] on button "Confirm" at bounding box center [763, 446] width 51 height 21
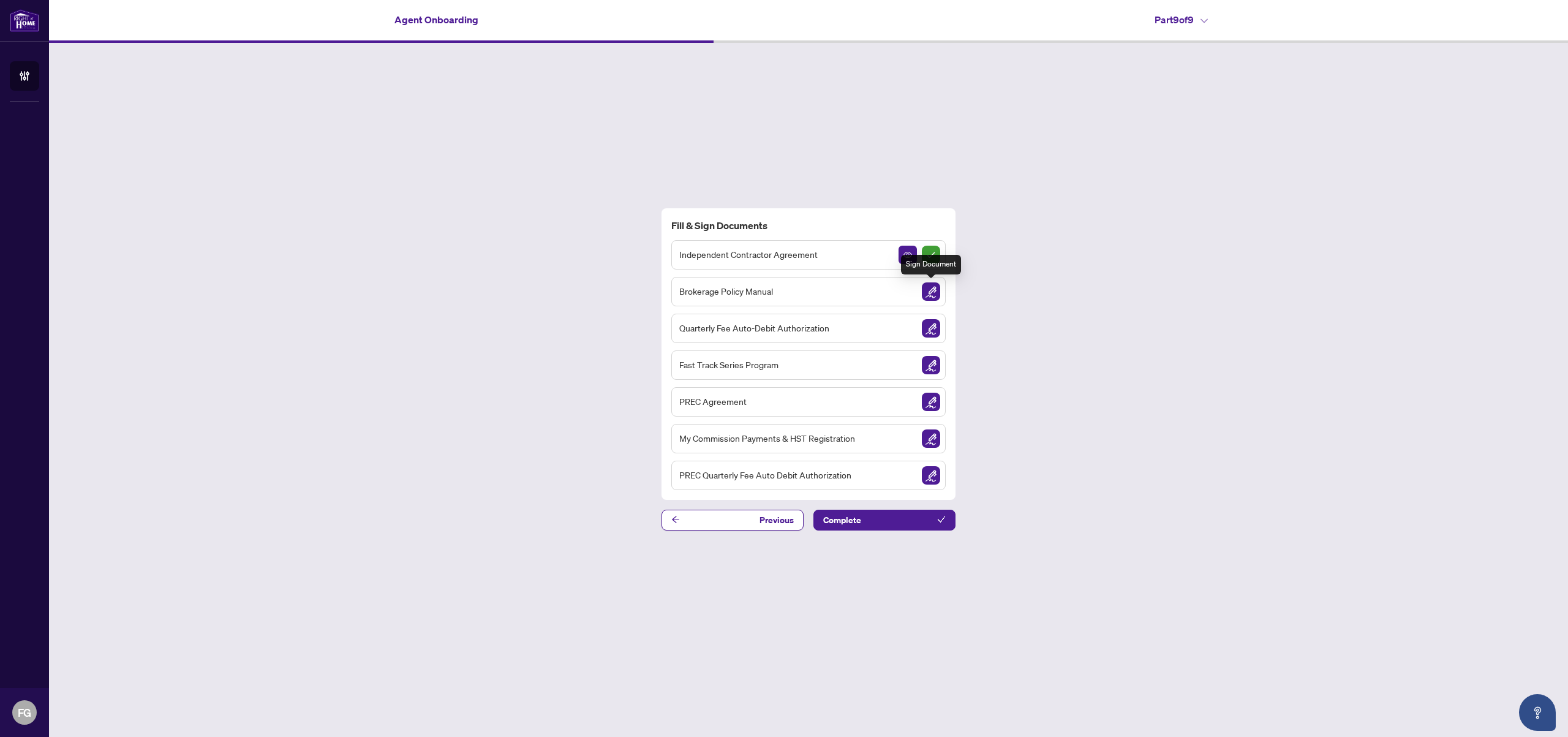
click at [936, 295] on img "Sign Document" at bounding box center [932, 291] width 19 height 19
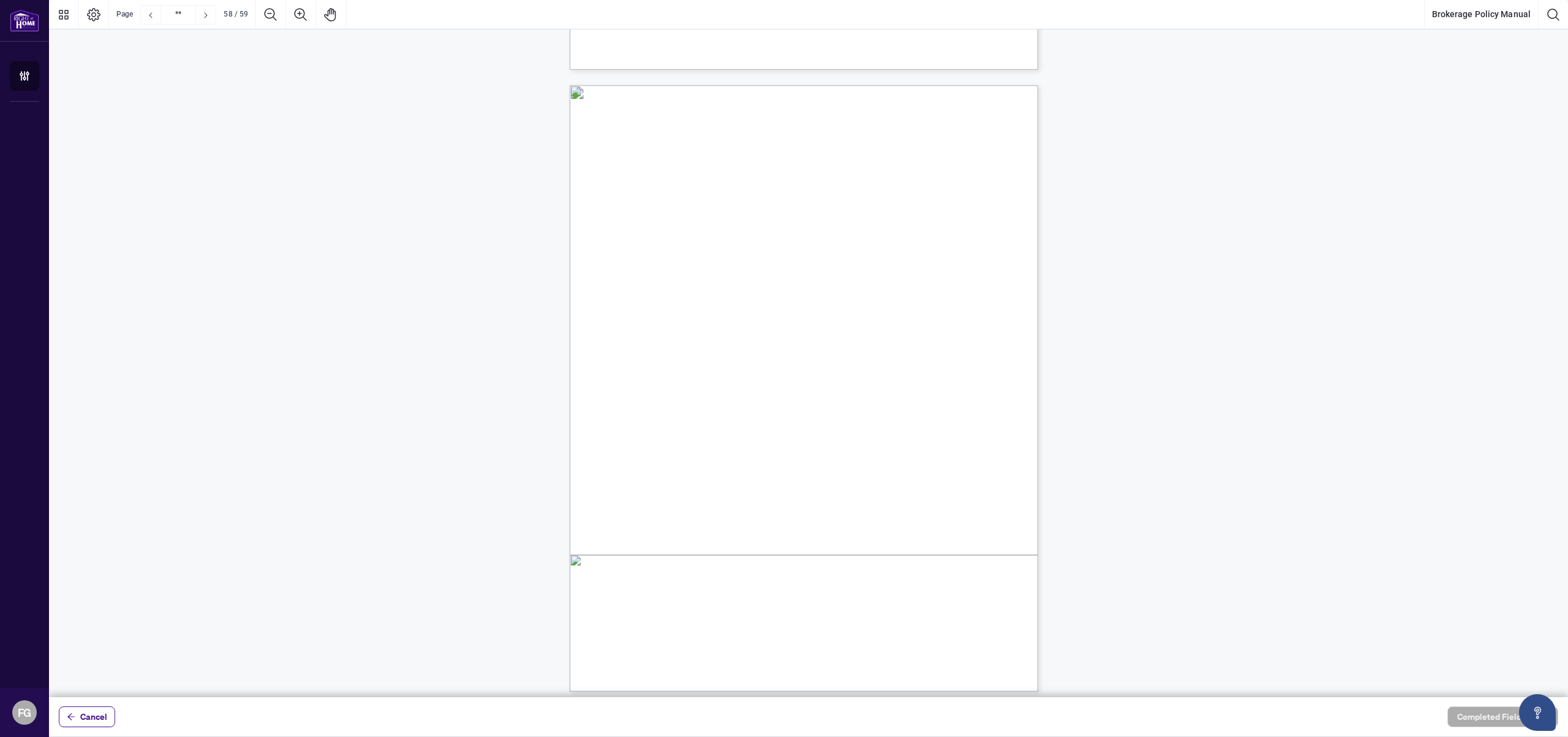
scroll to position [35398, 0]
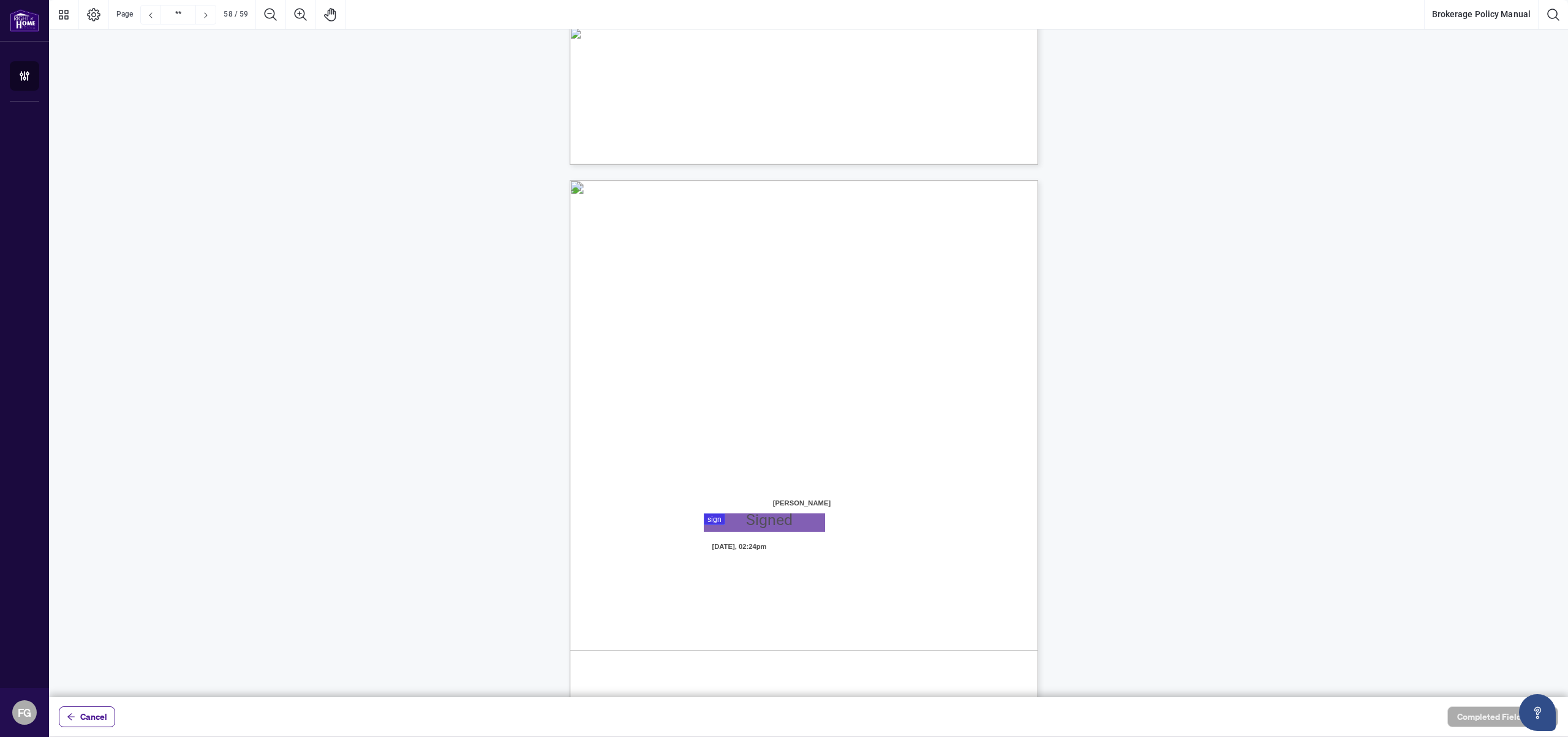
type input "**"
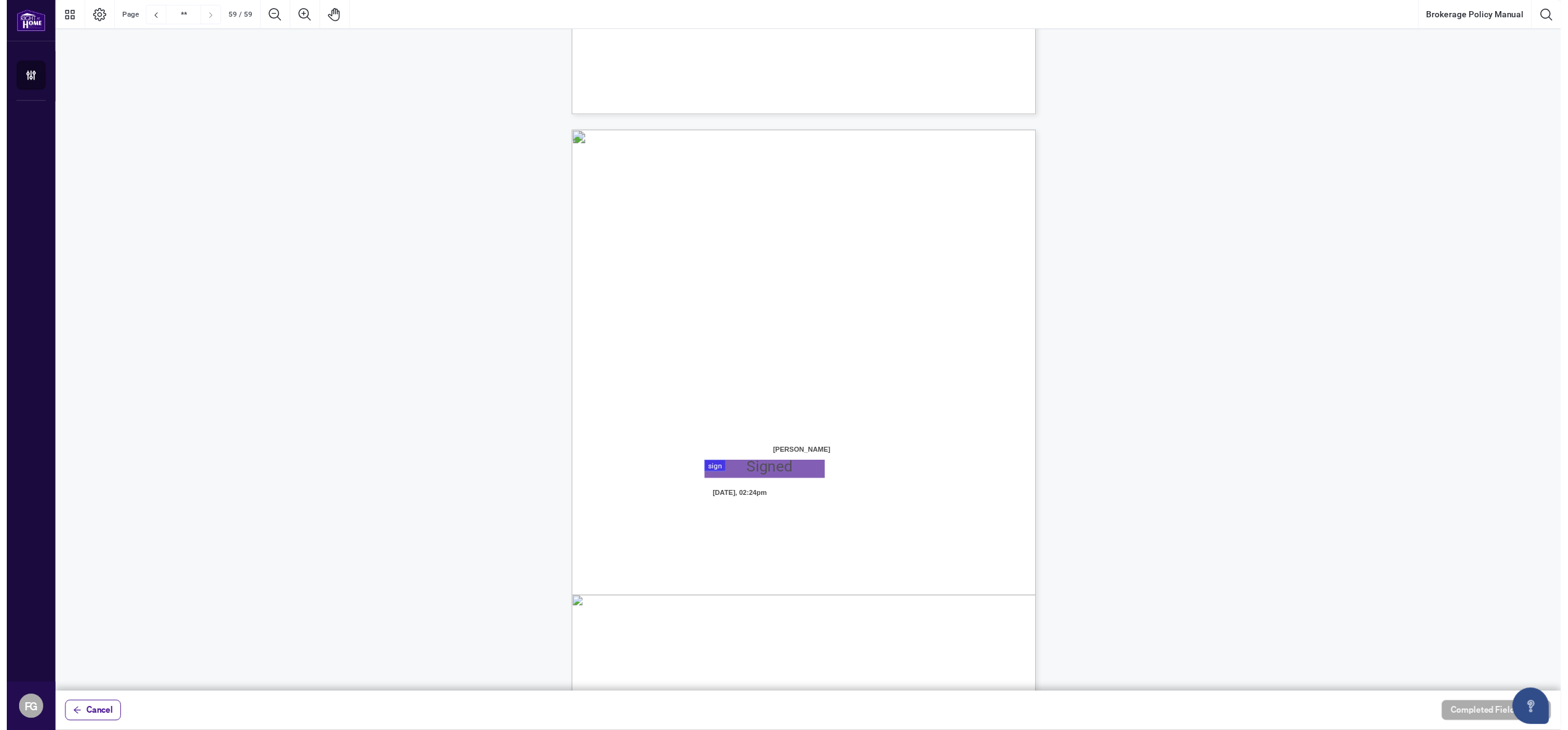
scroll to position [36289, 0]
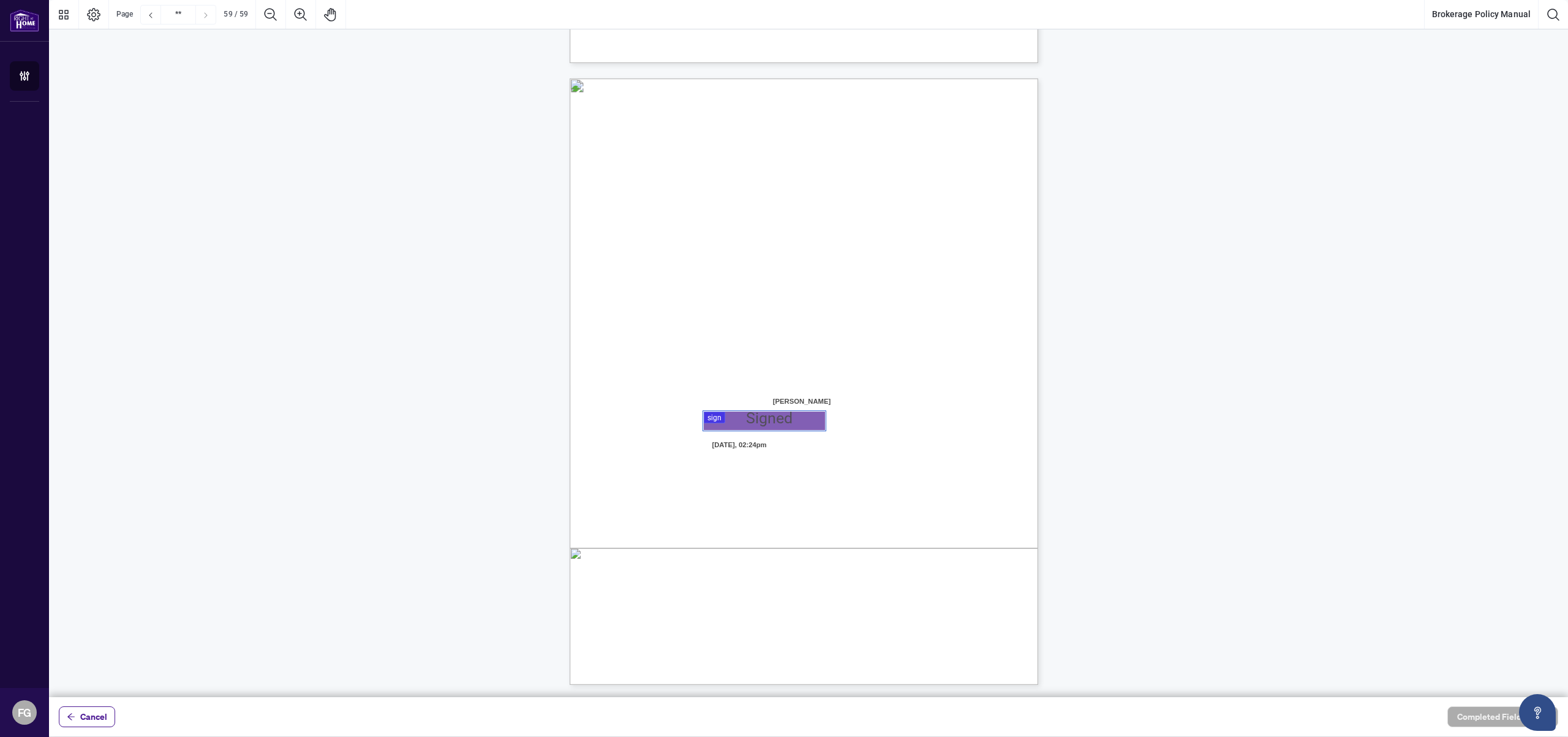
click at [746, 420] on div at bounding box center [808, 348] width 1519 height 697
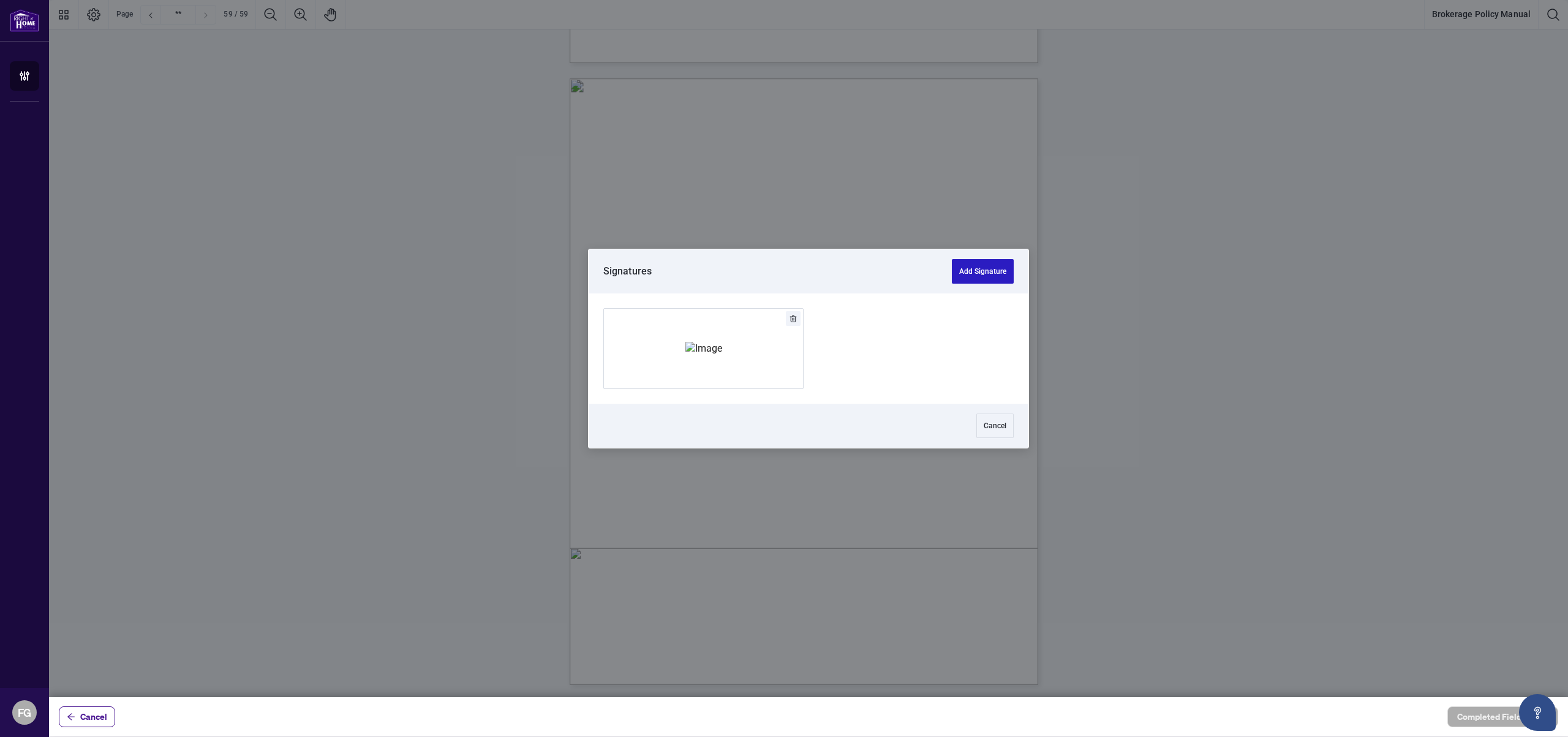
click at [988, 276] on button "Add Signature" at bounding box center [983, 272] width 62 height 25
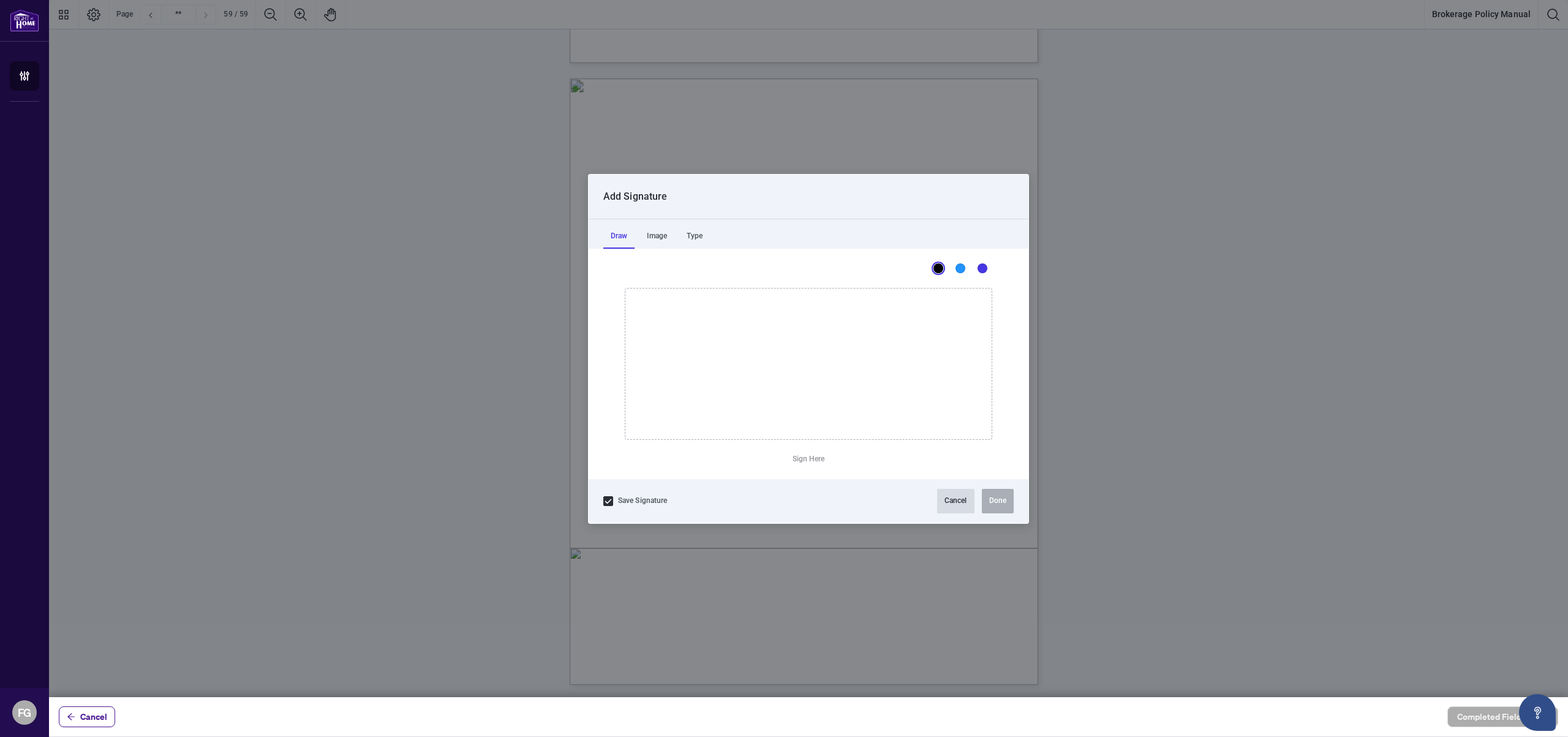
click at [944, 496] on button "Cancel" at bounding box center [956, 501] width 38 height 25
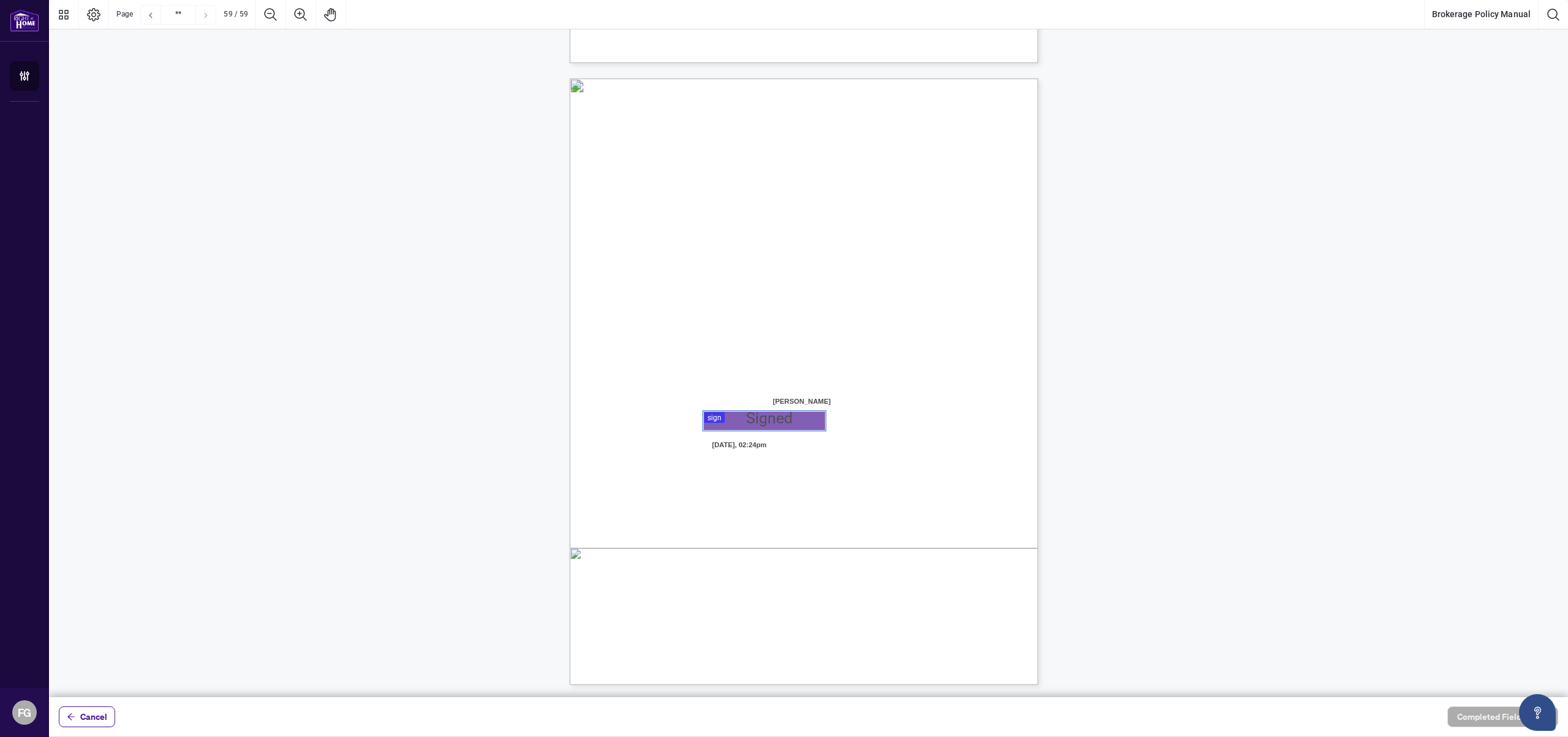
click at [724, 422] on div at bounding box center [808, 348] width 1519 height 697
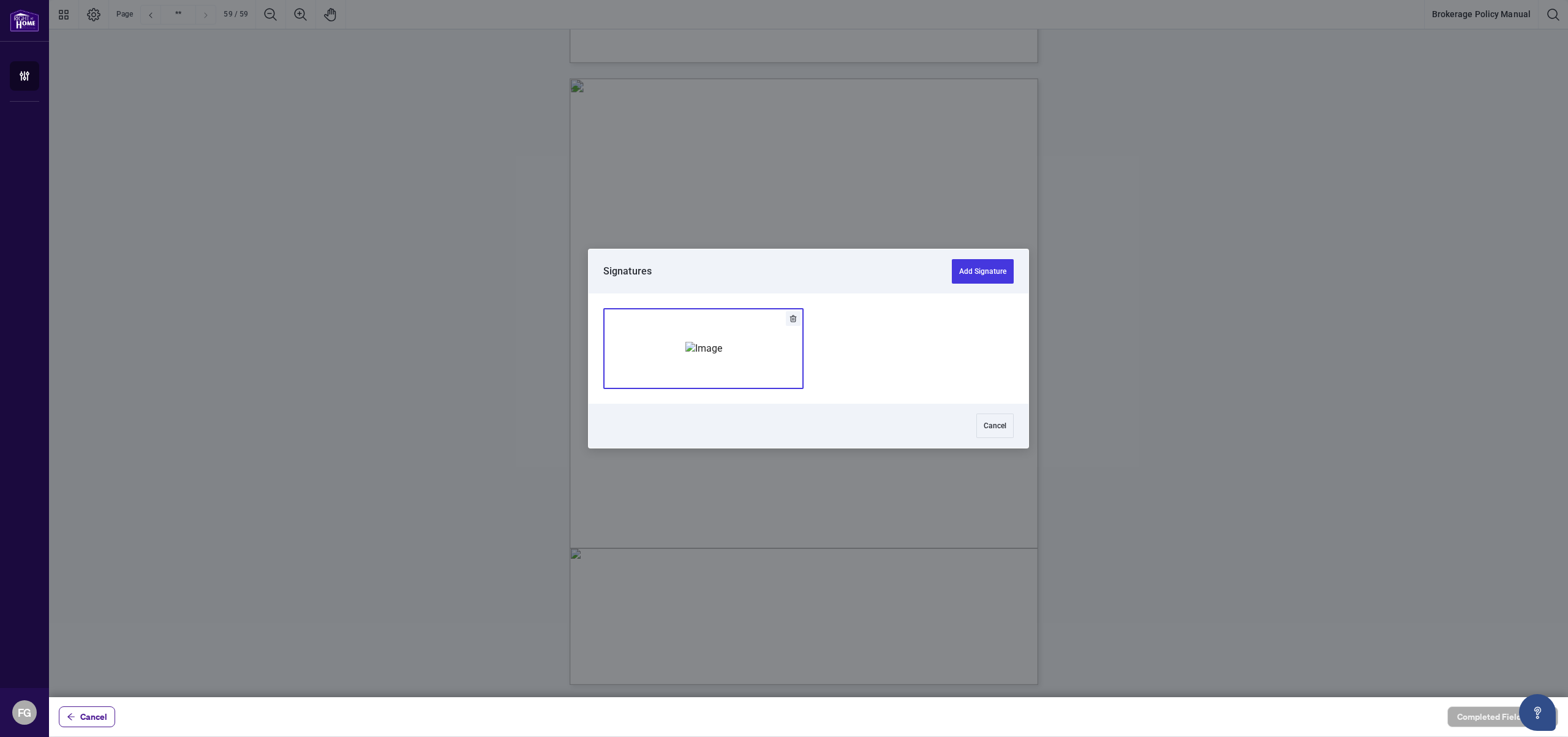
click at [722, 354] on img "Add Signature" at bounding box center [704, 349] width 37 height 14
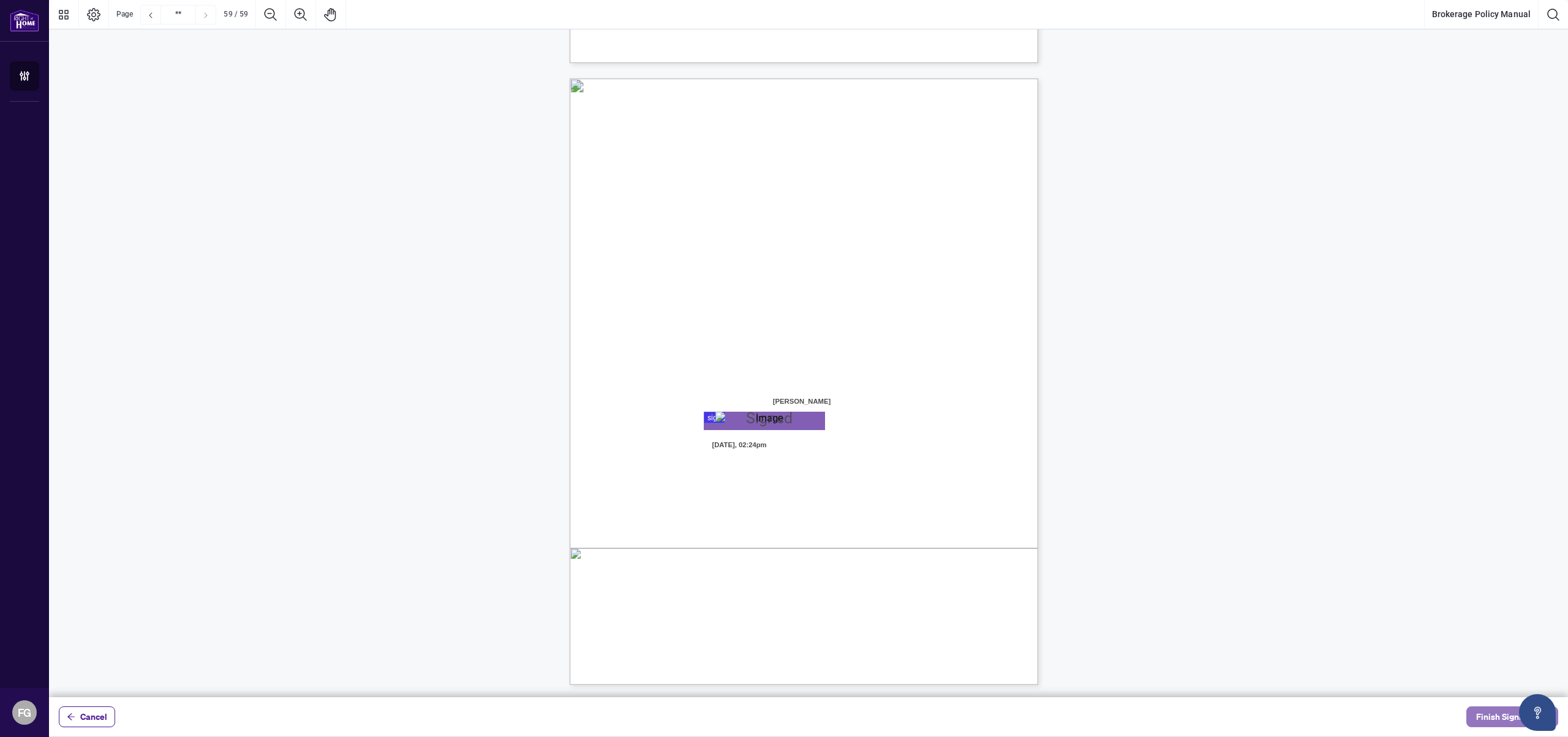
click at [1483, 717] on span "Finish Signing" at bounding box center [1504, 717] width 55 height 20
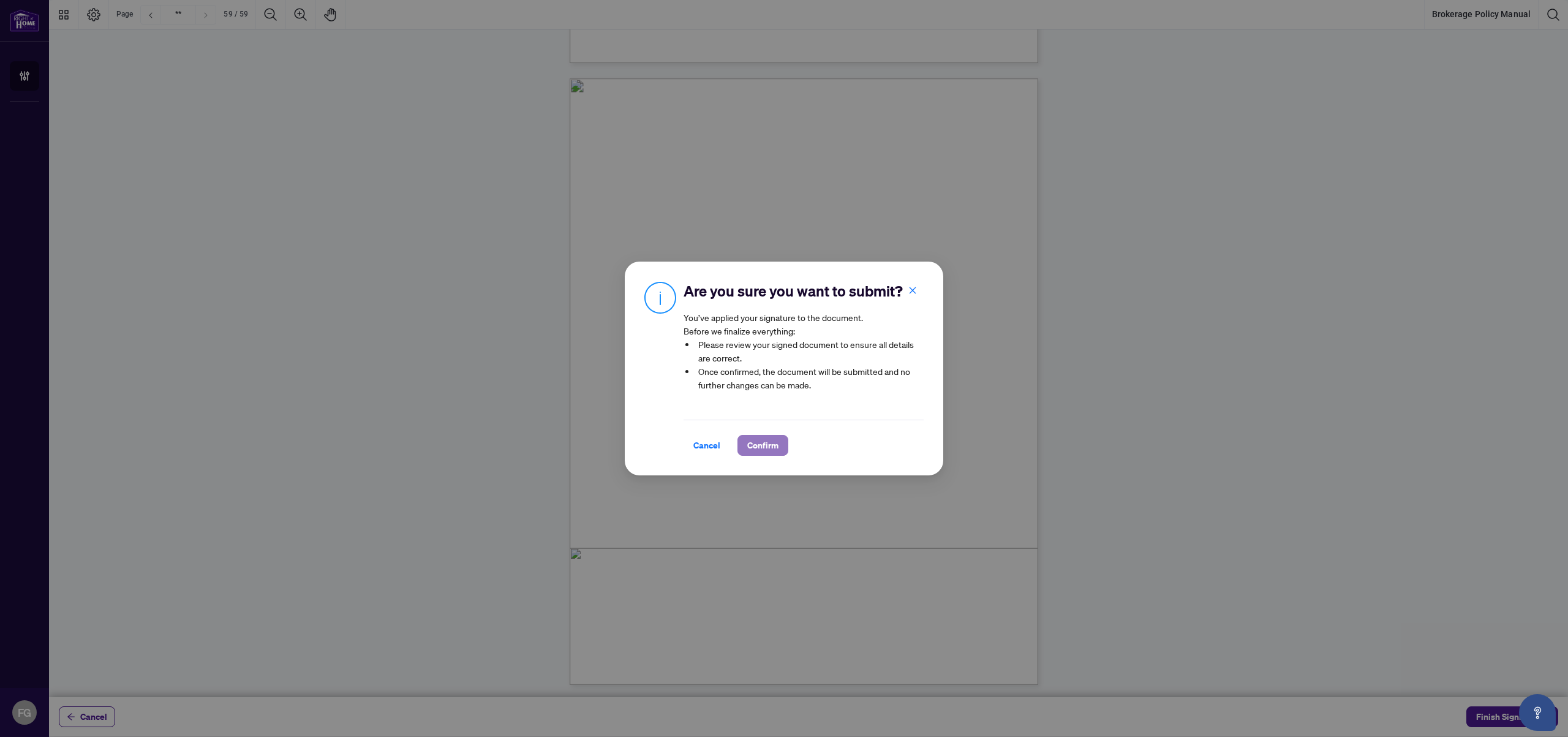
click at [758, 442] on span "Confirm" at bounding box center [763, 446] width 31 height 20
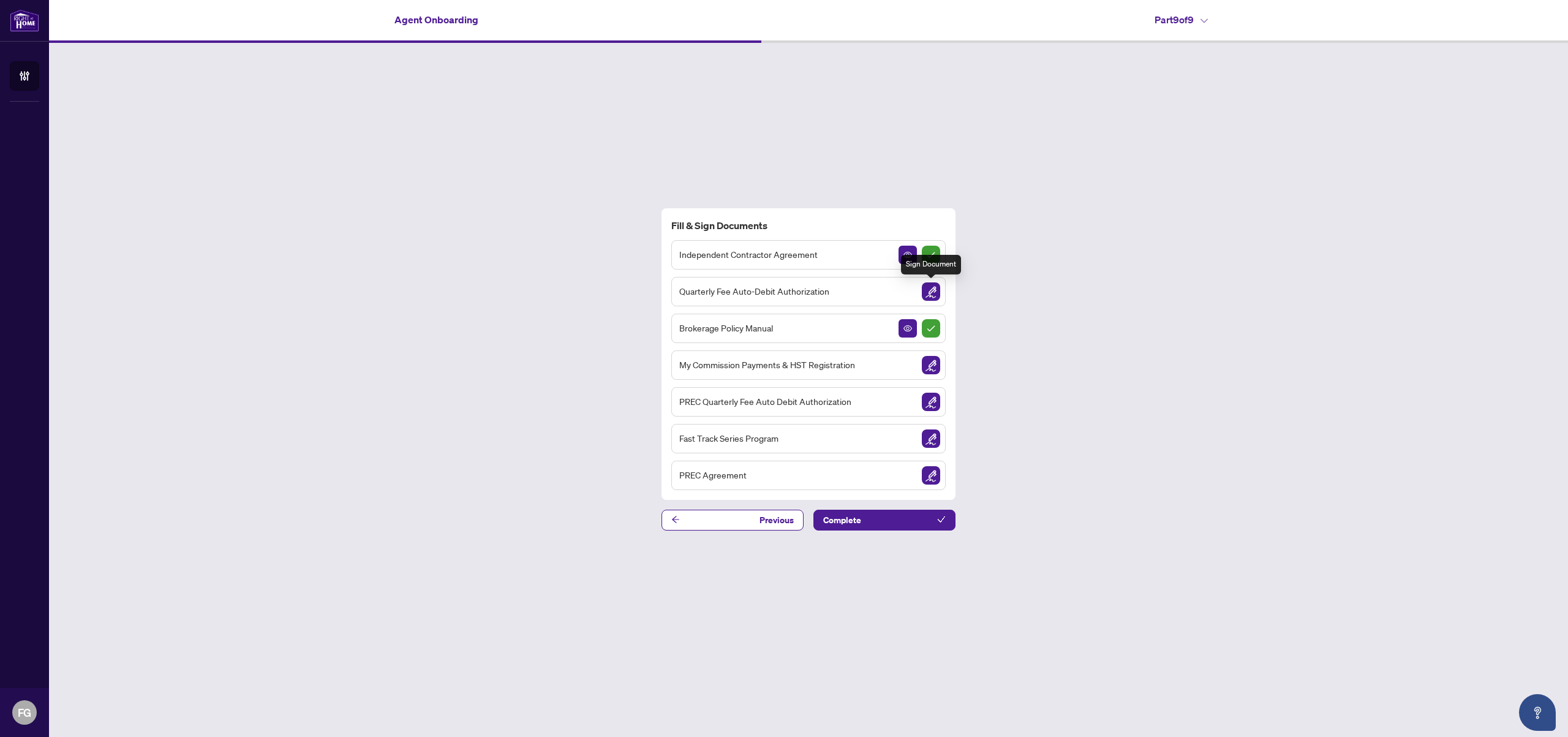
click at [936, 288] on img "Sign Document" at bounding box center [932, 291] width 19 height 19
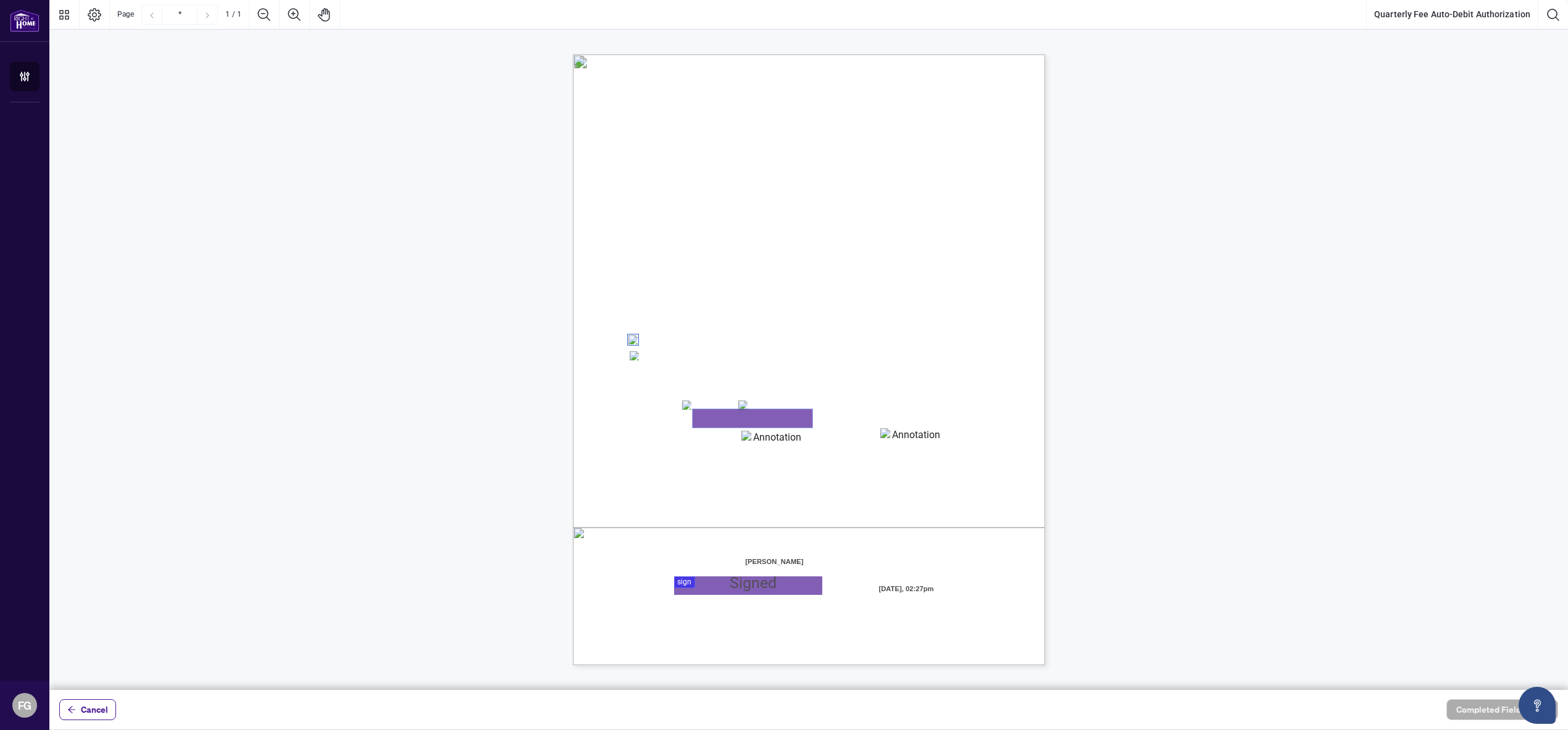
click at [717, 421] on textarea "01K398V75GPJ5T7GN74MYEDVBT" at bounding box center [752, 418] width 120 height 19
click at [745, 409] on textarea "01K398V75GPJ5T7GN74MYEDVBT" at bounding box center [752, 418] width 119 height 19
click at [731, 420] on textarea "01K398V75GPJ5T7GN74MYEDVBT" at bounding box center [752, 418] width 120 height 19
type textarea "**********"
click at [768, 445] on textarea "01K398VAQH1CMC72D30G3NBBTA" at bounding box center [772, 440] width 62 height 19
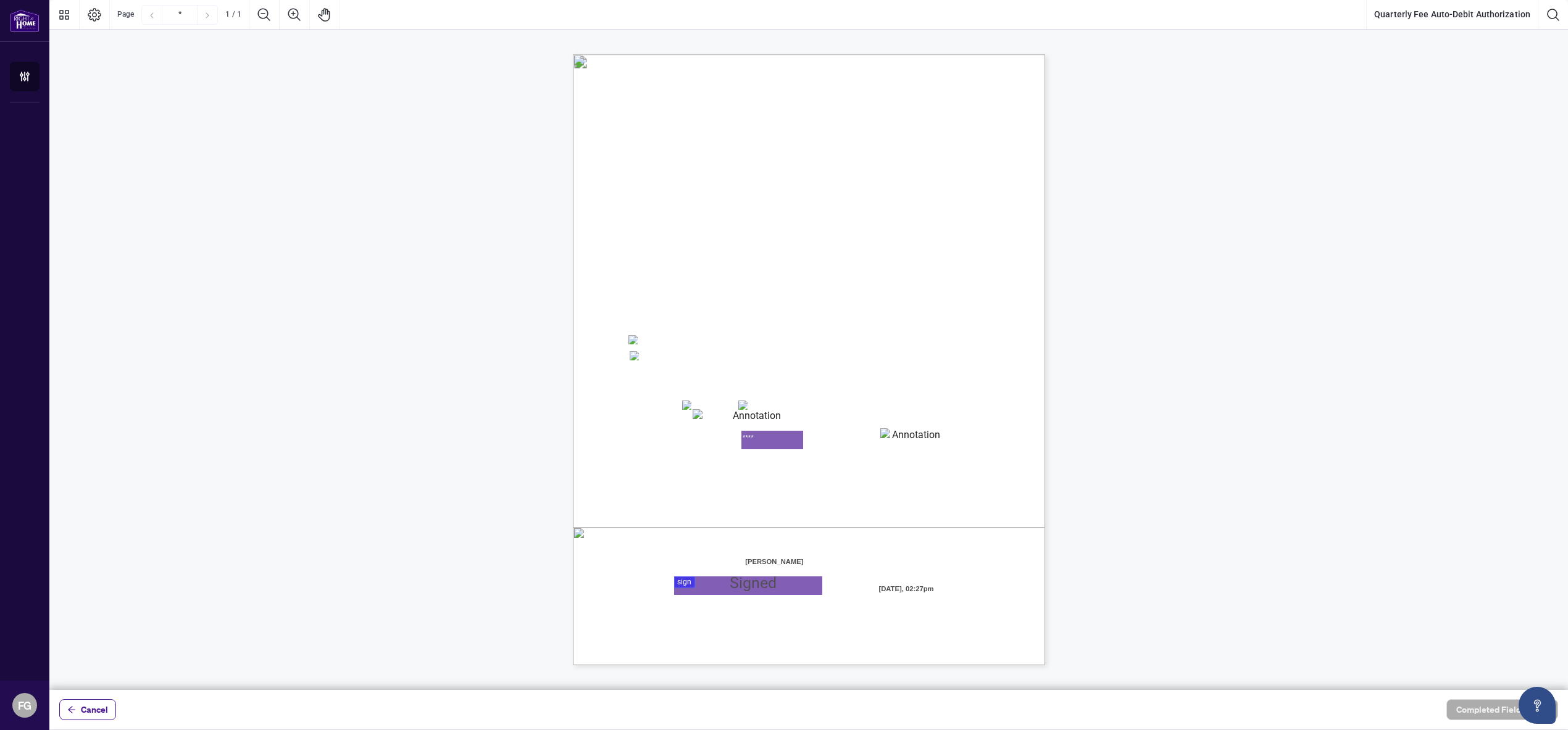
type textarea "****"
click at [915, 438] on textarea "01K398VCA0P7CP3QW7JJN879W9" at bounding box center [911, 438] width 62 height 19
type textarea "***"
click at [740, 588] on div at bounding box center [808, 344] width 1518 height 690
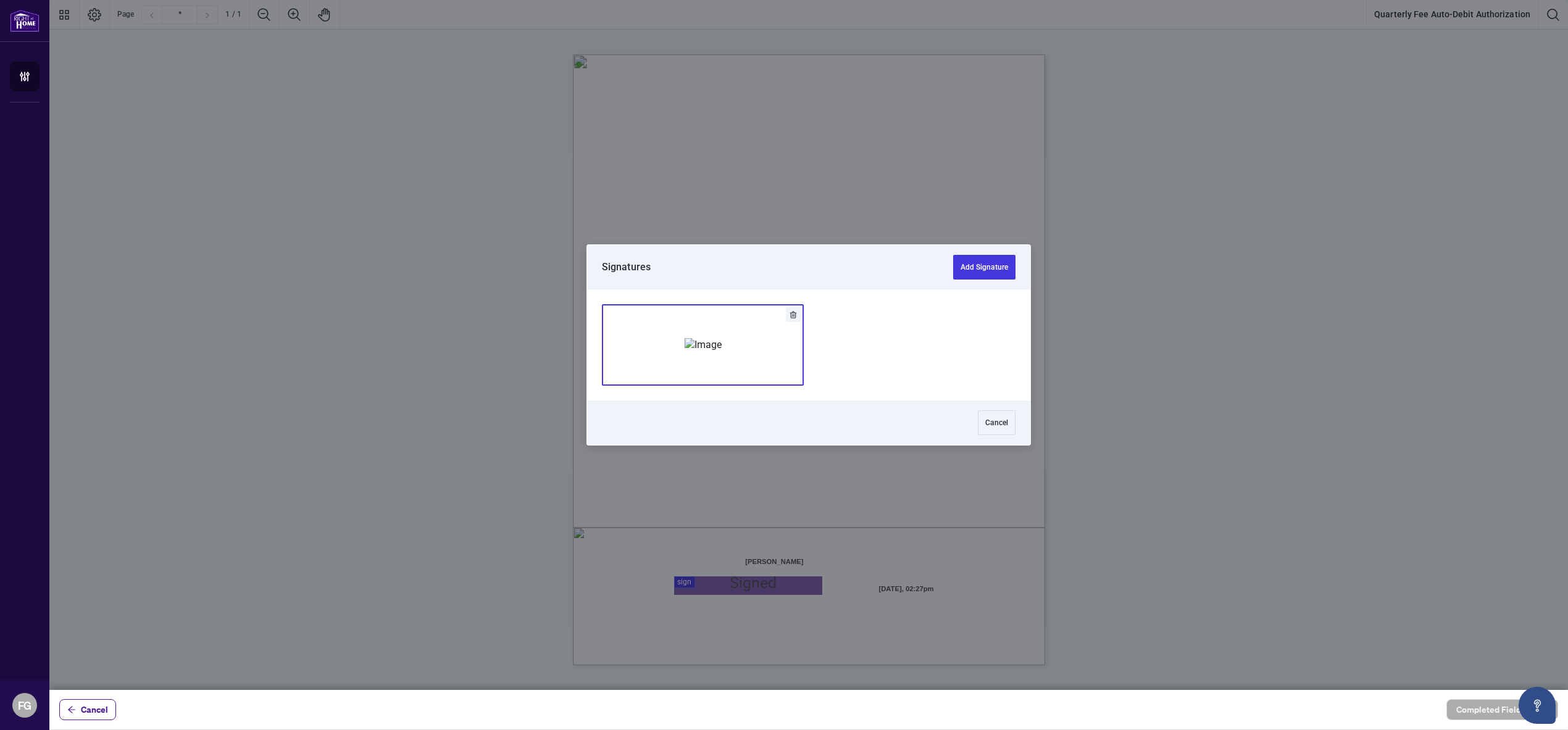
click at [719, 314] on div "Add Signature" at bounding box center [703, 344] width 37 height 123
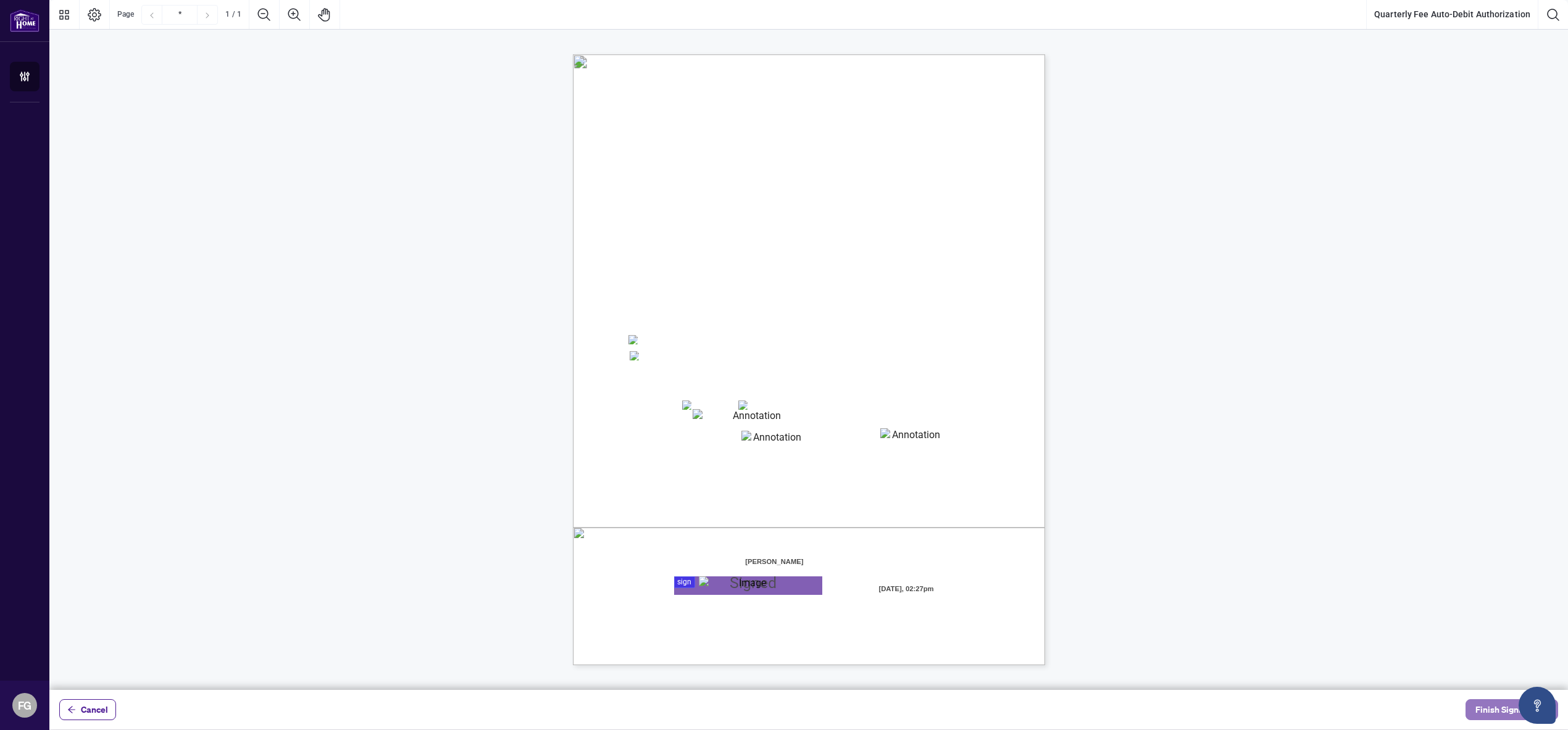
click at [1483, 709] on span "Finish Signing" at bounding box center [1503, 709] width 55 height 20
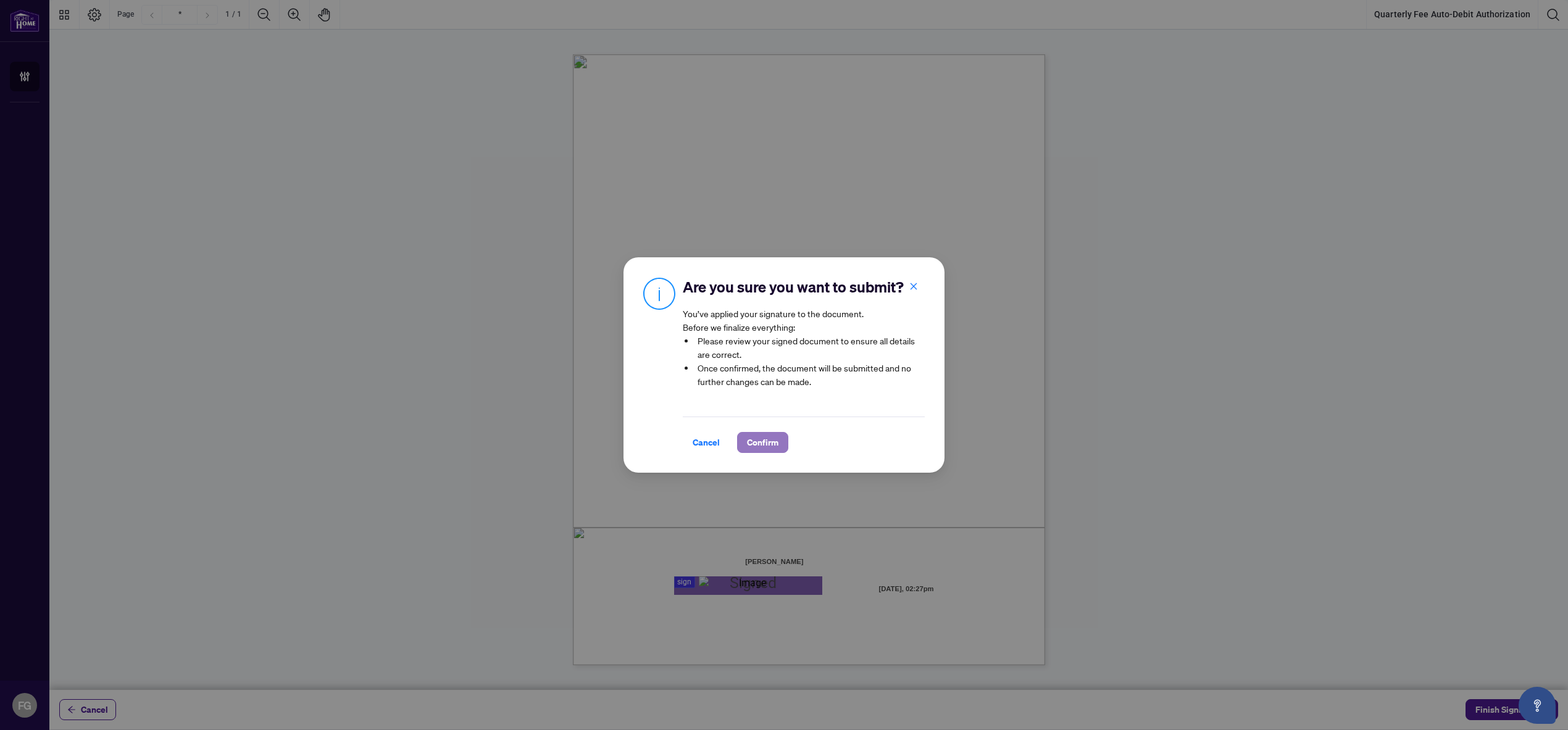
click at [755, 449] on span "Confirm" at bounding box center [763, 443] width 32 height 20
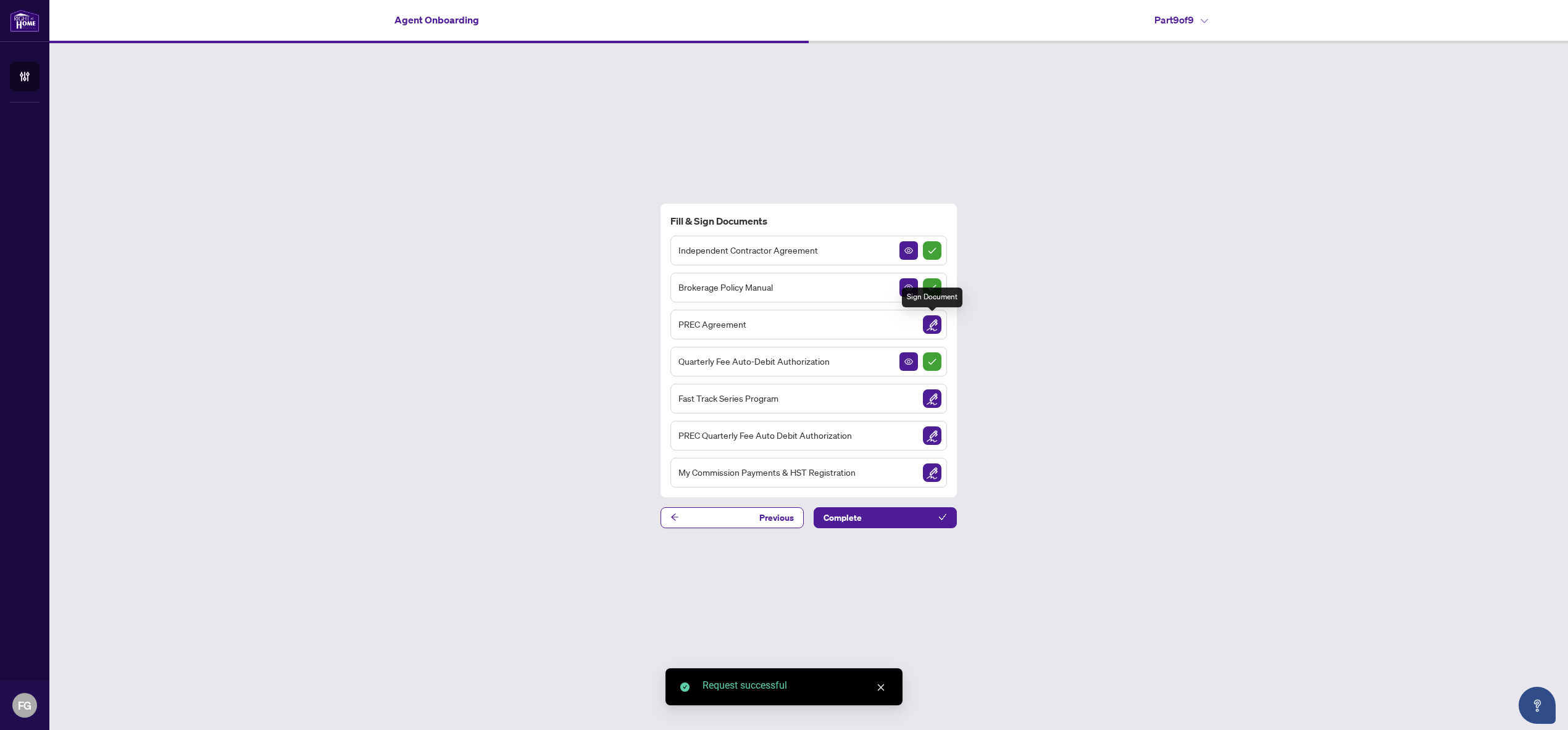
click at [927, 326] on img "Sign Document" at bounding box center [932, 325] width 19 height 19
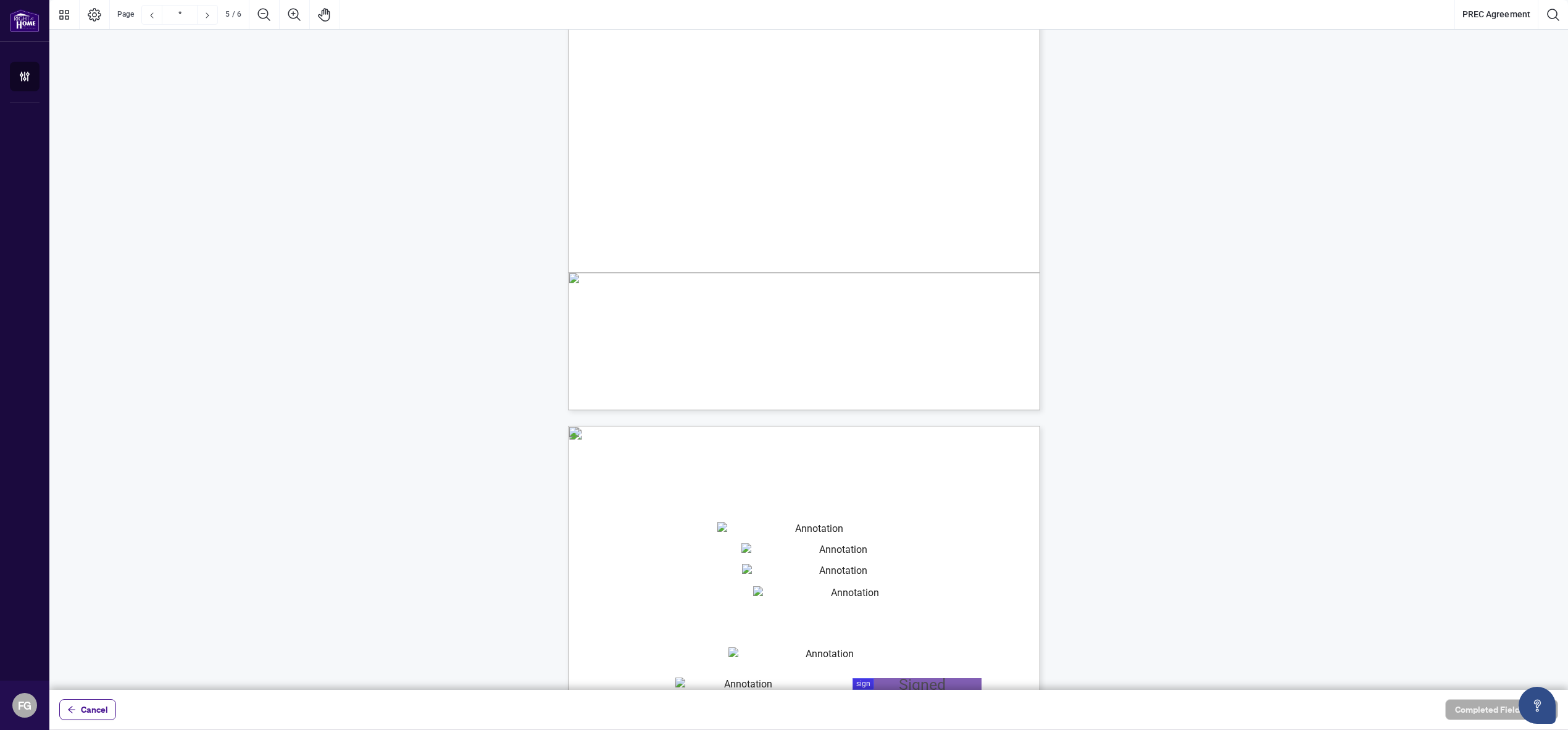
scroll to position [2949, 0]
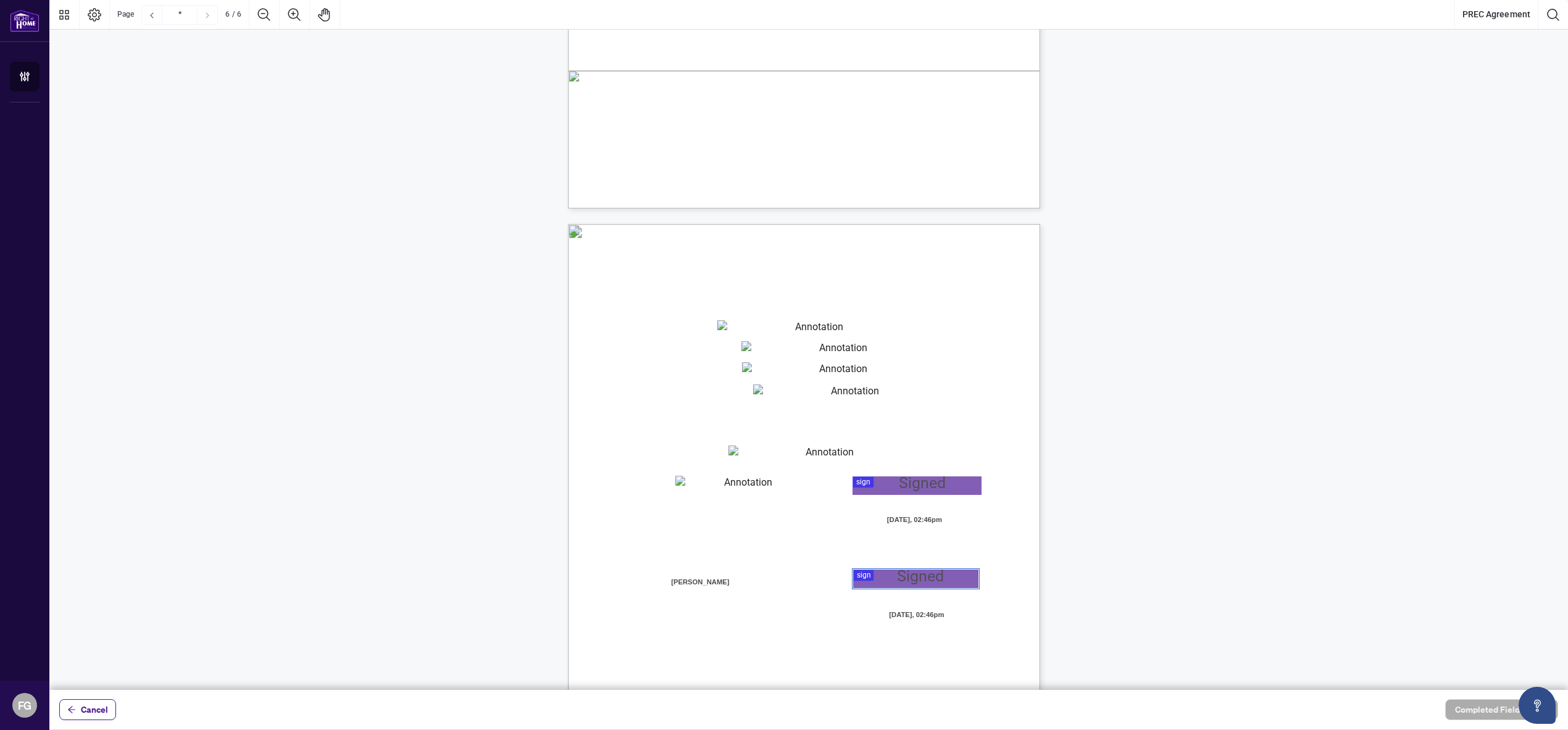
click at [894, 577] on div at bounding box center [808, 344] width 1518 height 690
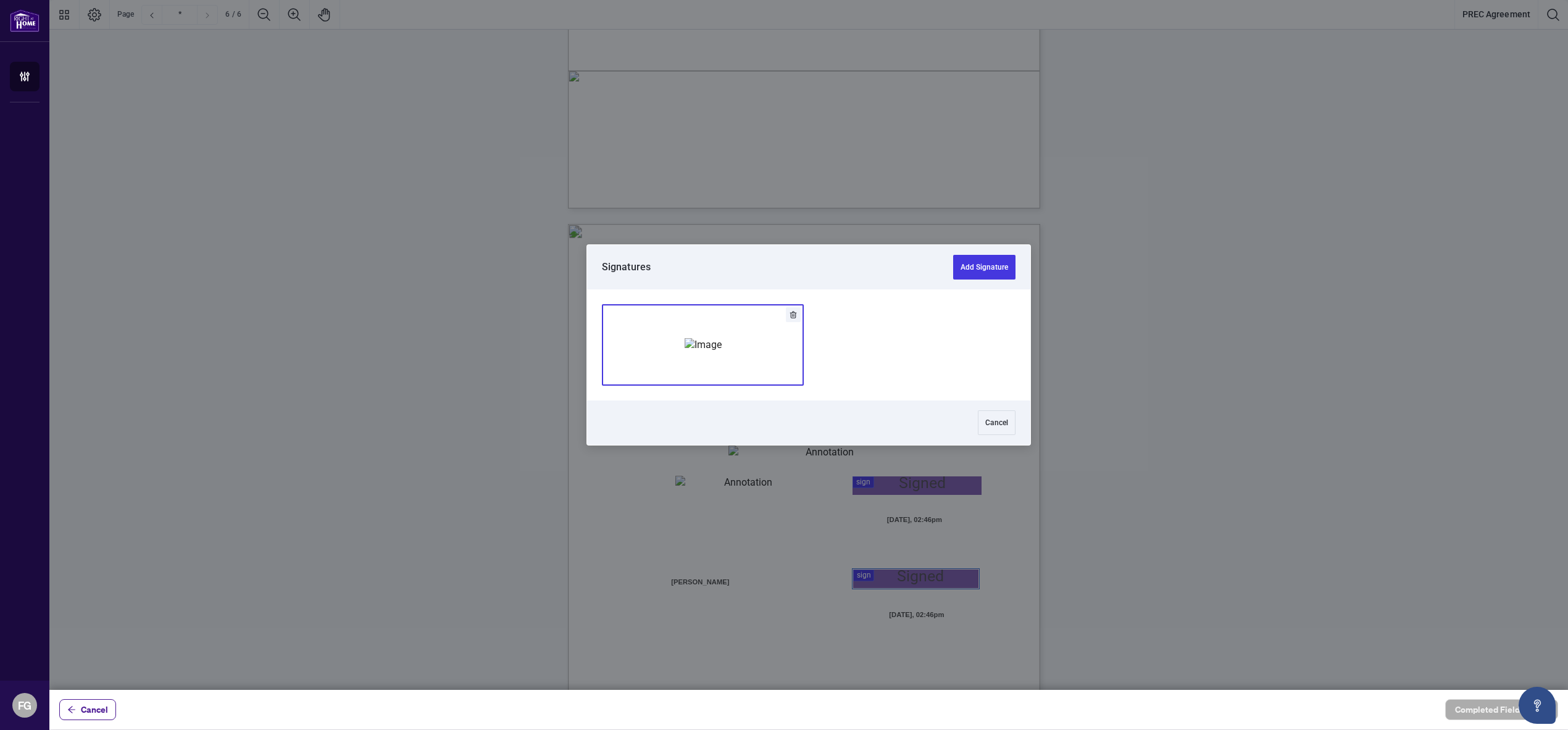
click at [716, 338] on img "Add Signature" at bounding box center [703, 345] width 37 height 14
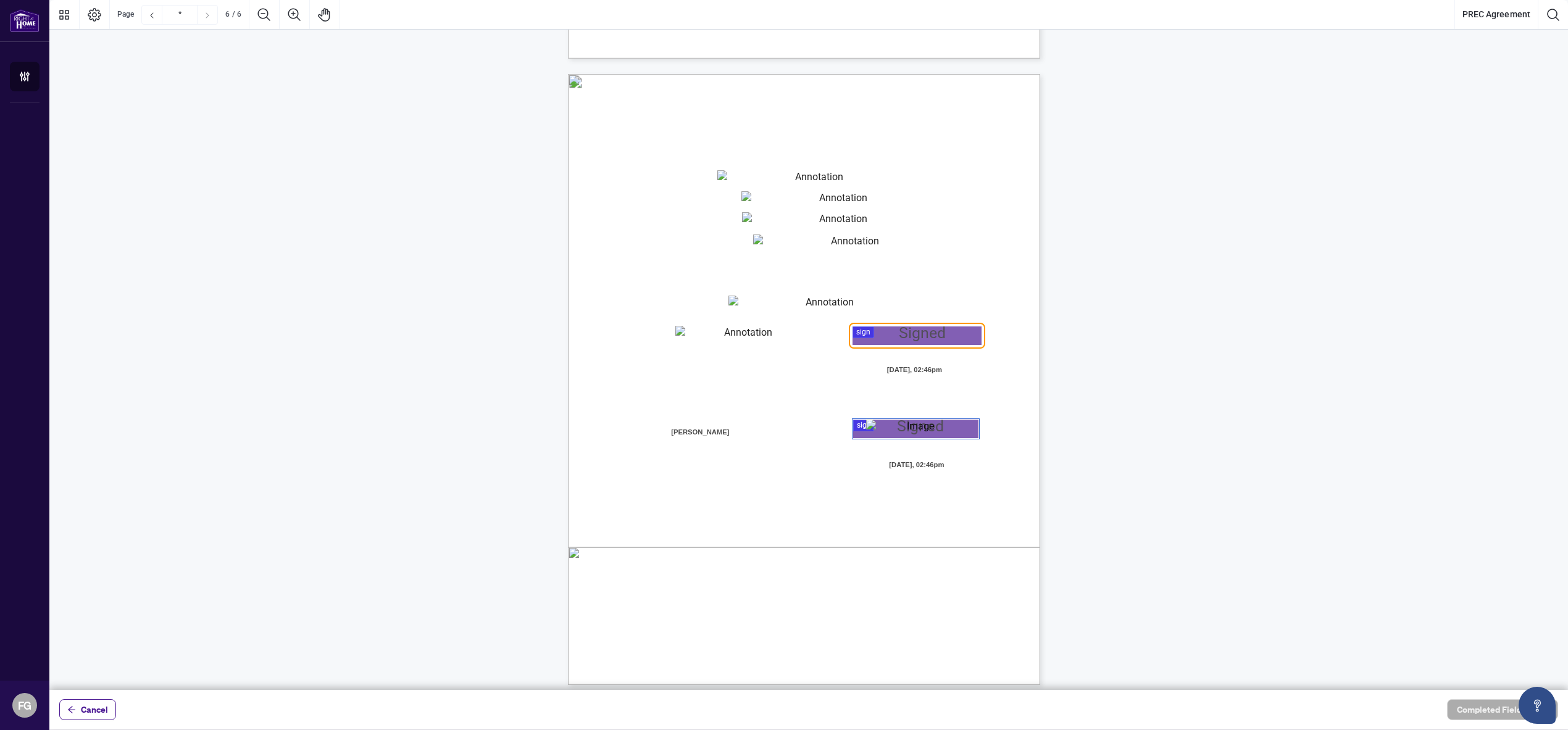
scroll to position [3090, 0]
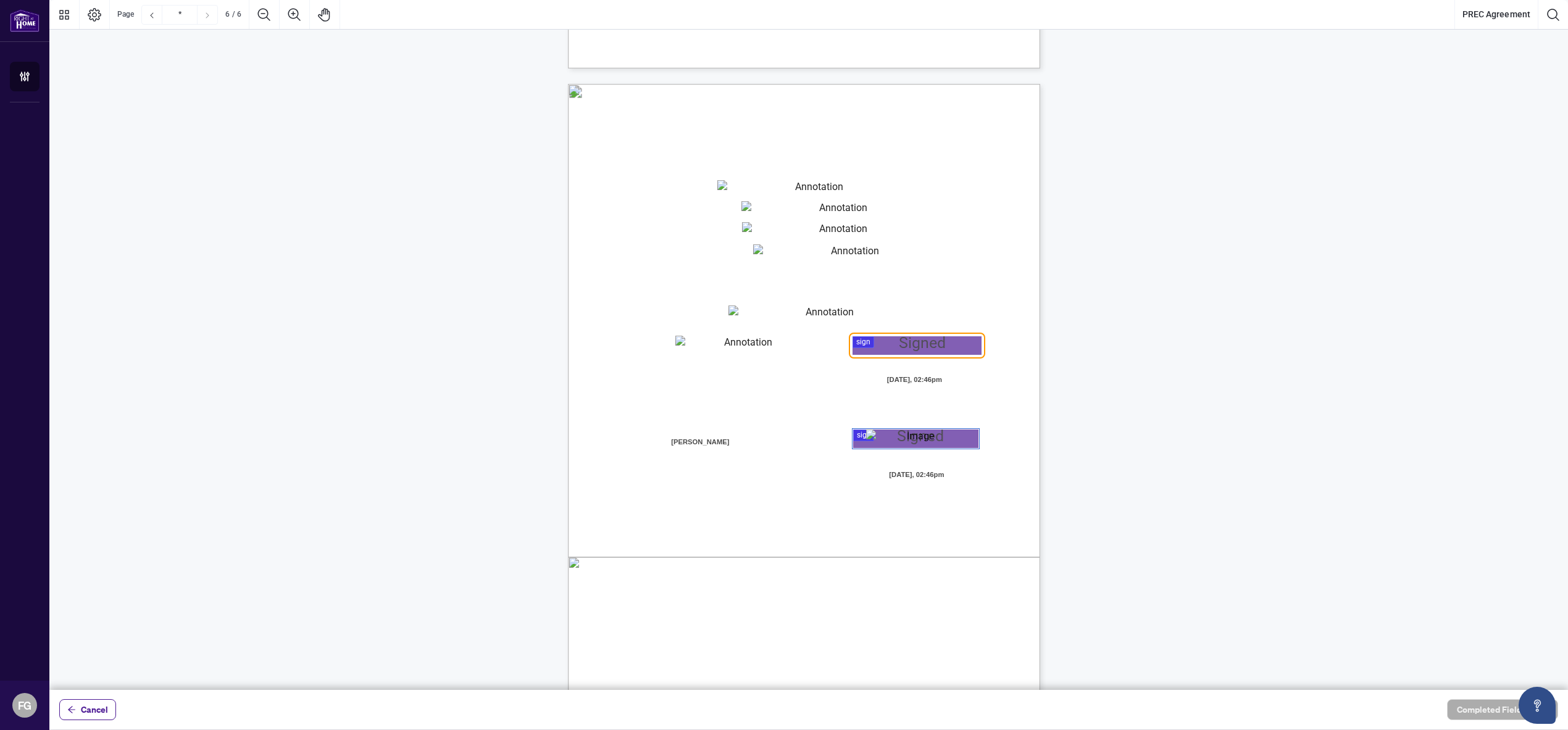
click at [922, 351] on div at bounding box center [808, 344] width 1518 height 690
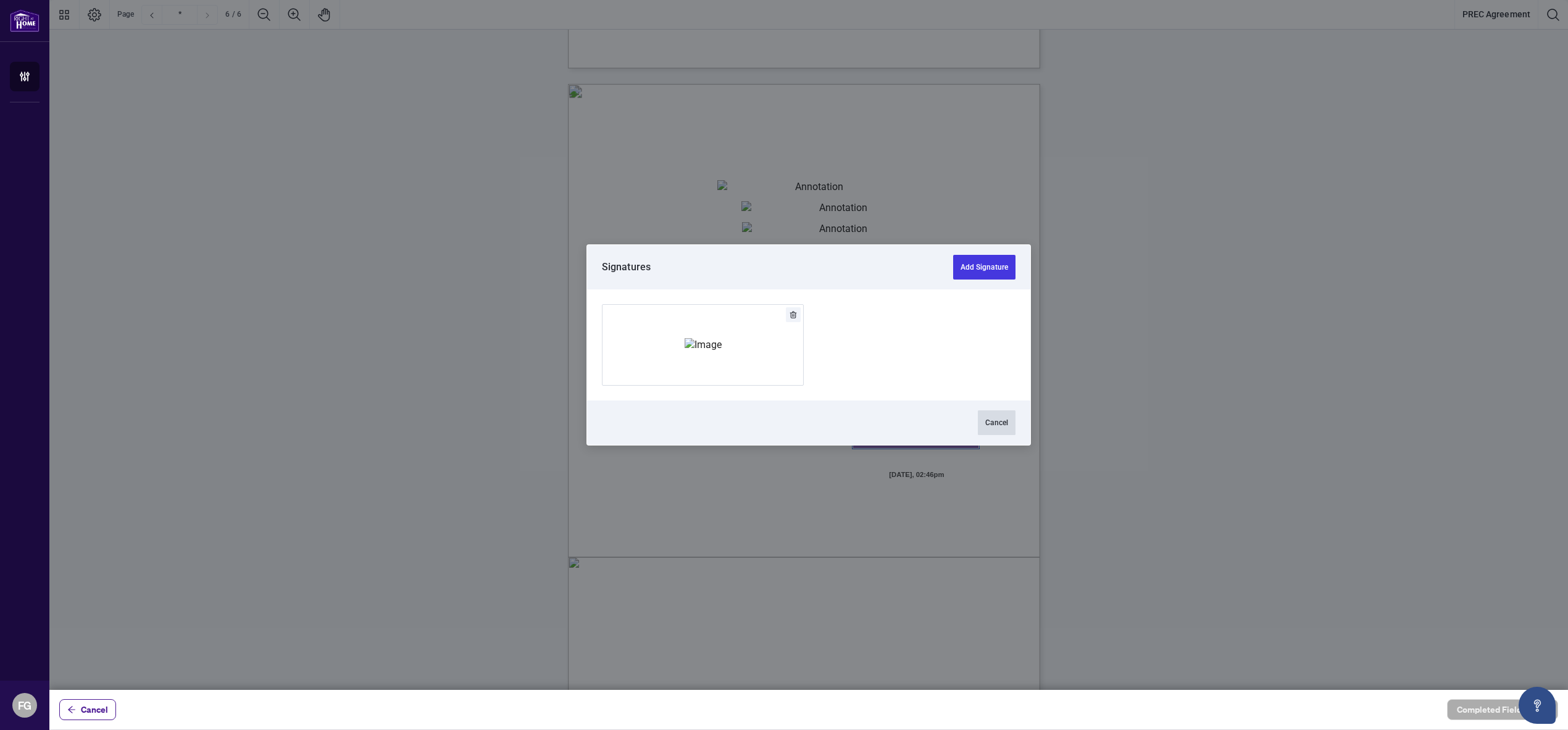
click at [998, 421] on button "Cancel" at bounding box center [996, 423] width 38 height 25
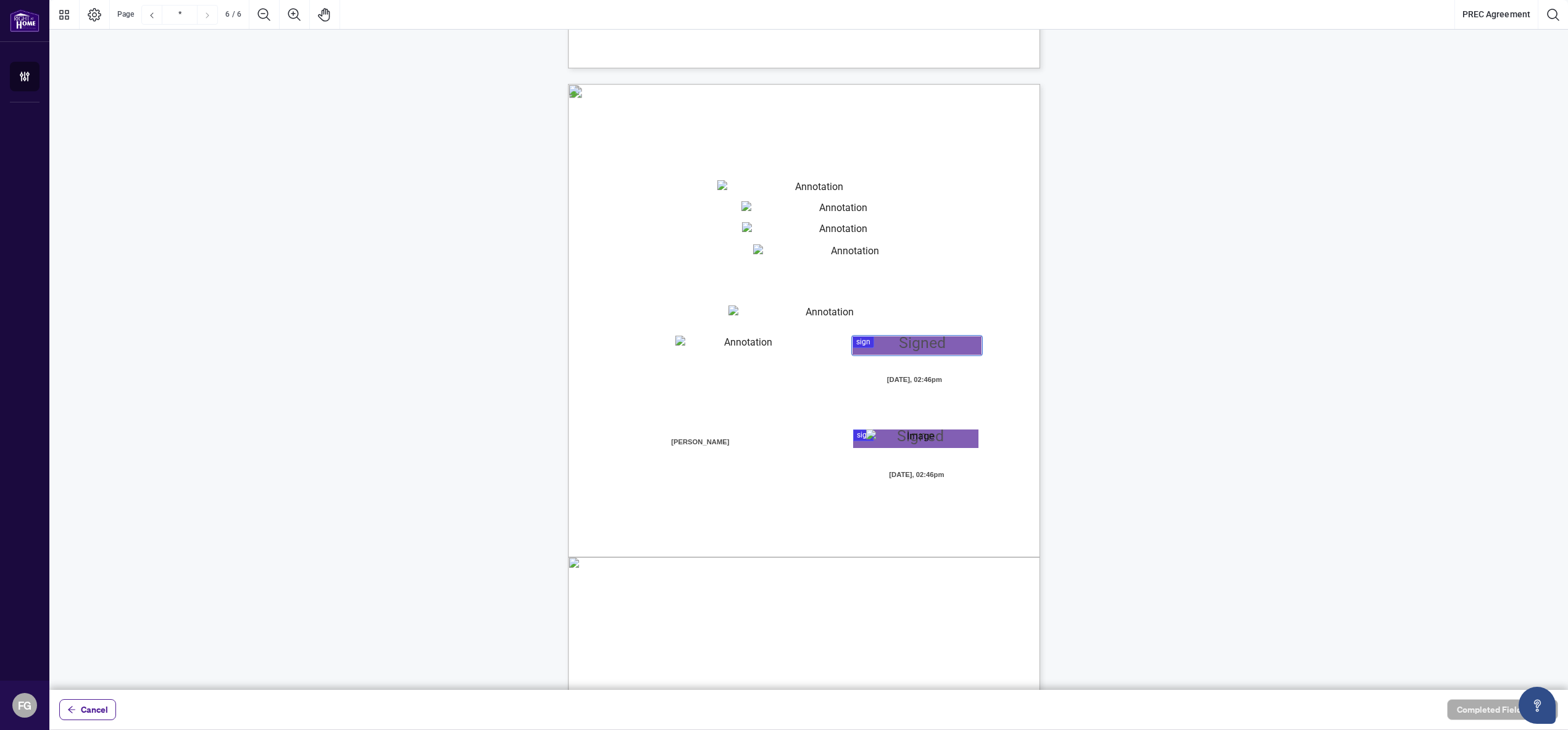
click at [886, 346] on div at bounding box center [808, 344] width 1518 height 690
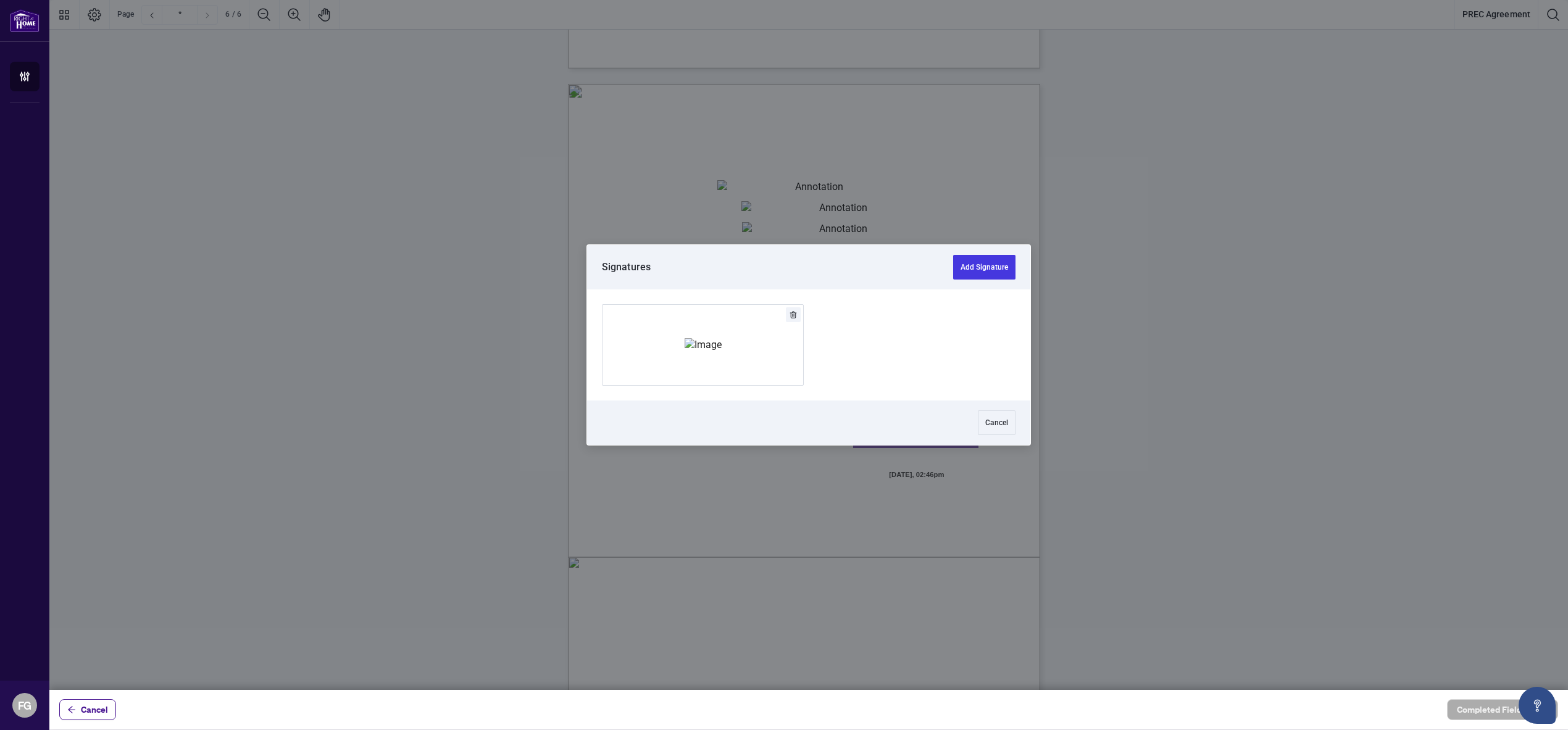
click at [796, 317] on icon "Delete" at bounding box center [793, 315] width 7 height 7
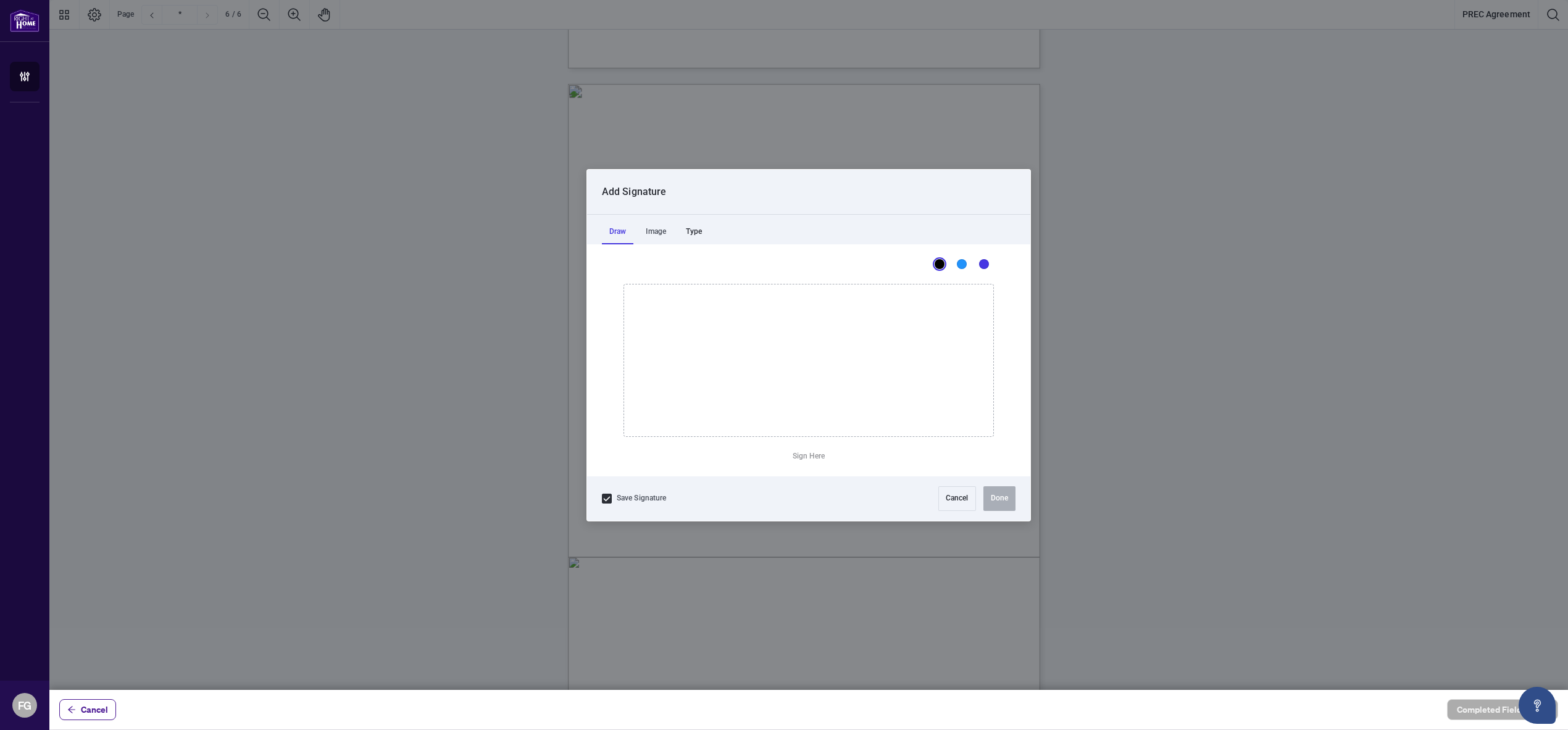
click at [700, 238] on div "Type" at bounding box center [694, 232] width 31 height 25
click at [604, 228] on div "Draw" at bounding box center [618, 232] width 32 height 25
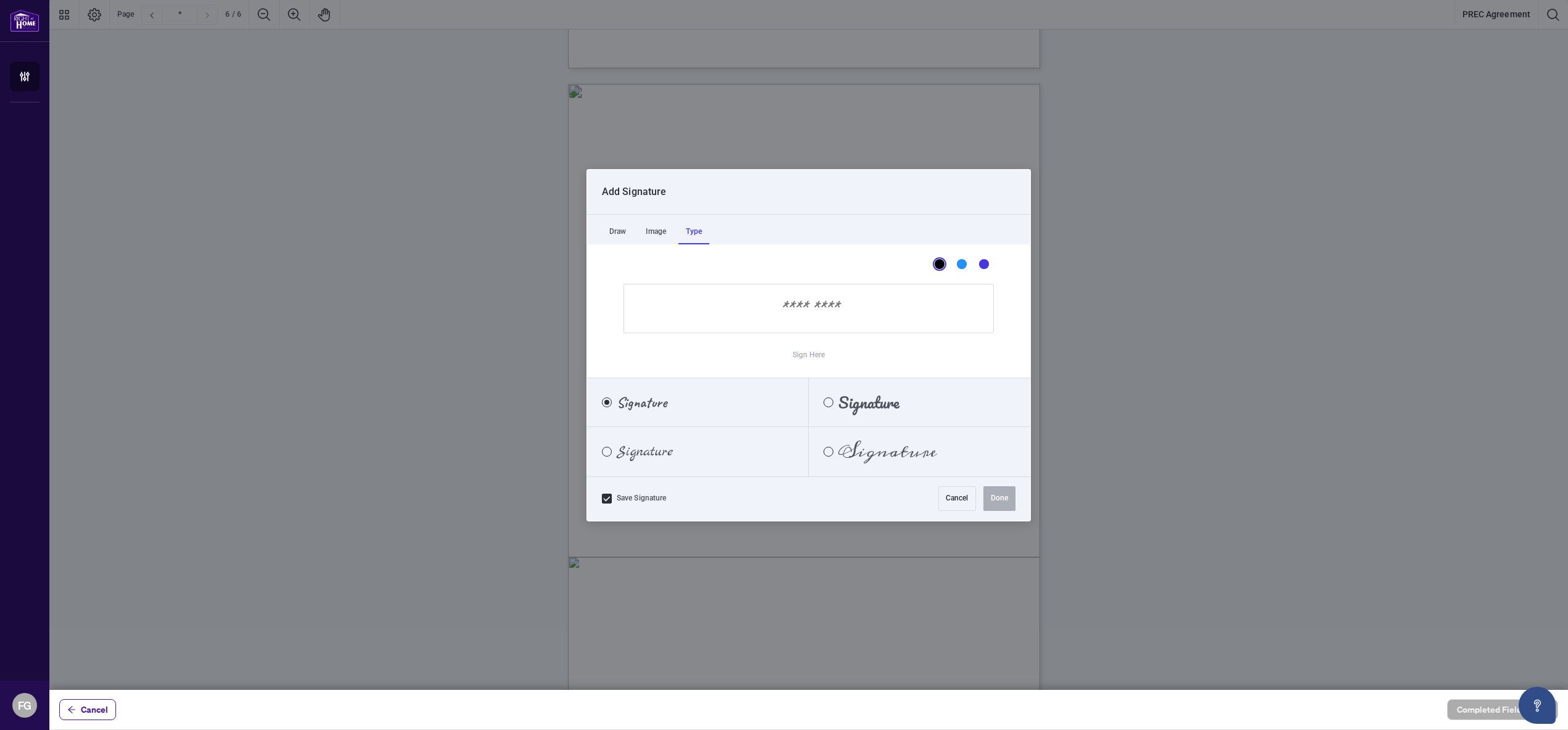
click at [695, 234] on div "Type" at bounding box center [694, 232] width 31 height 25
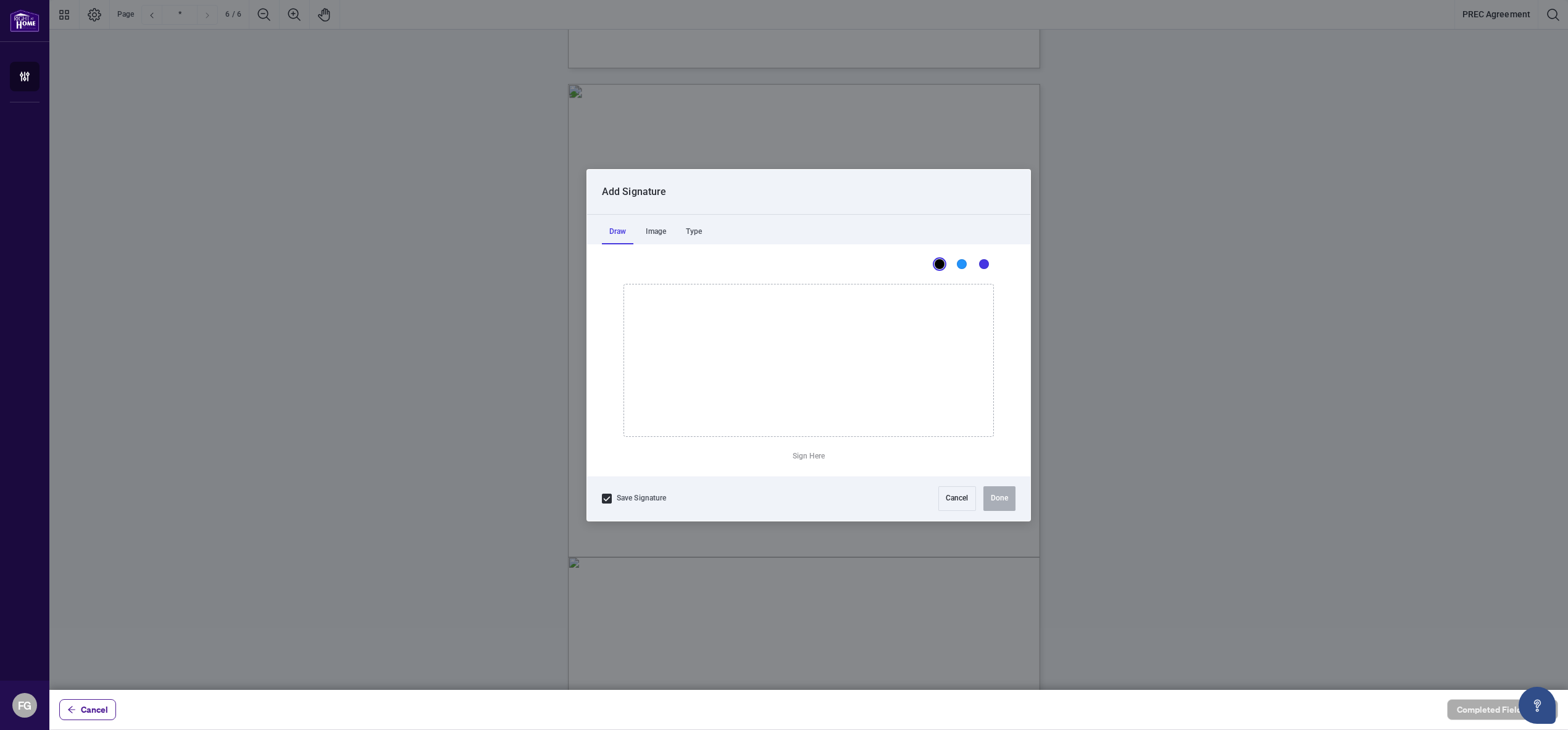
click at [619, 234] on div "Draw" at bounding box center [618, 232] width 32 height 25
drag, startPoint x: 724, startPoint y: 307, endPoint x: 685, endPoint y: 358, distance: 64.2
click at [685, 358] on icon "Drawing canvas" at bounding box center [808, 360] width 369 height 152
drag, startPoint x: 725, startPoint y: 311, endPoint x: 761, endPoint y: 355, distance: 56.9
click at [749, 370] on icon "Drawing canvas" at bounding box center [808, 360] width 369 height 152
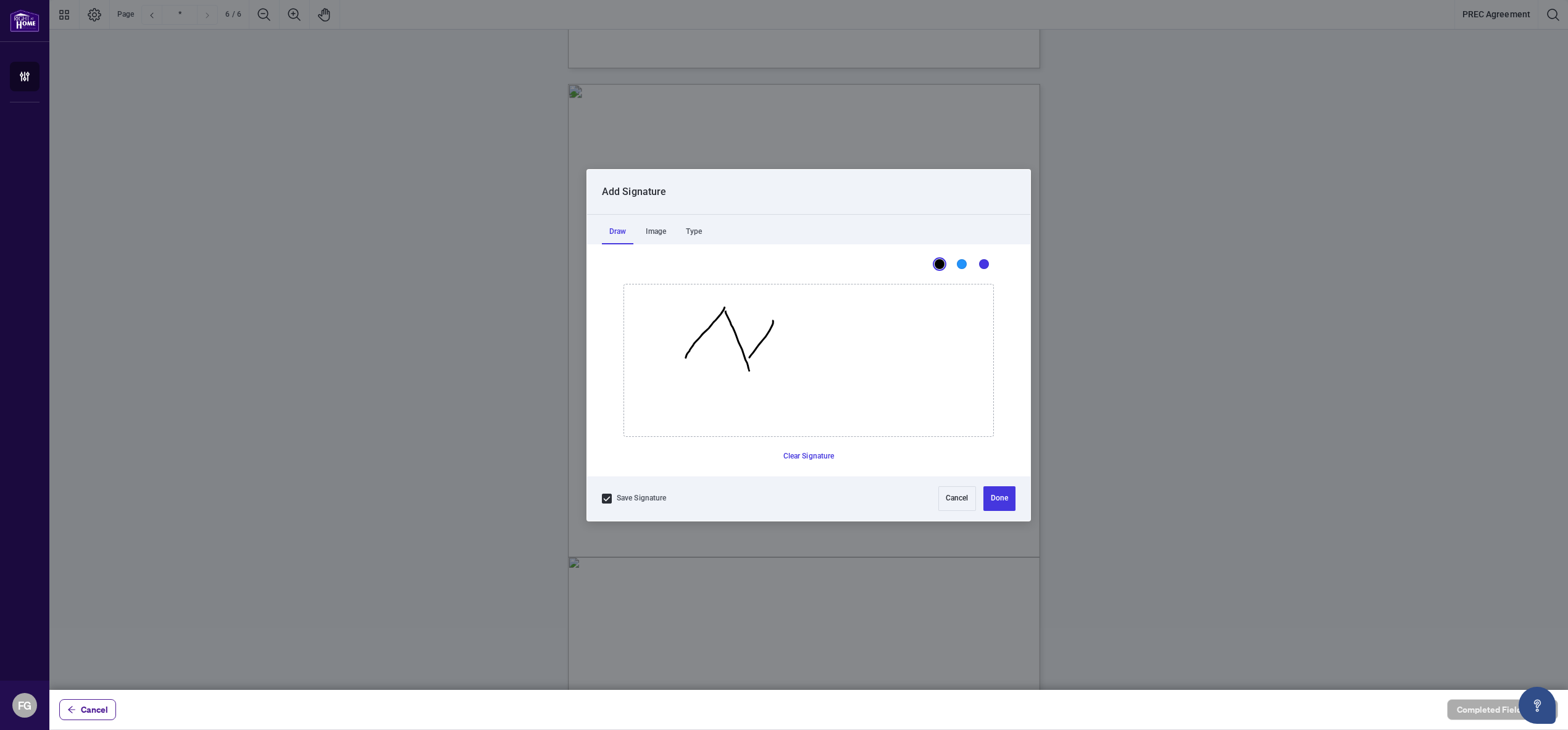
drag, startPoint x: 769, startPoint y: 330, endPoint x: 784, endPoint y: 356, distance: 30.0
click at [747, 361] on icon "Drawing canvas" at bounding box center [808, 360] width 369 height 152
drag, startPoint x: 821, startPoint y: 330, endPoint x: 814, endPoint y: 372, distance: 42.6
click at [810, 382] on icon "Drawing canvas" at bounding box center [808, 360] width 369 height 152
drag, startPoint x: 820, startPoint y: 320, endPoint x: 881, endPoint y: 417, distance: 114.6
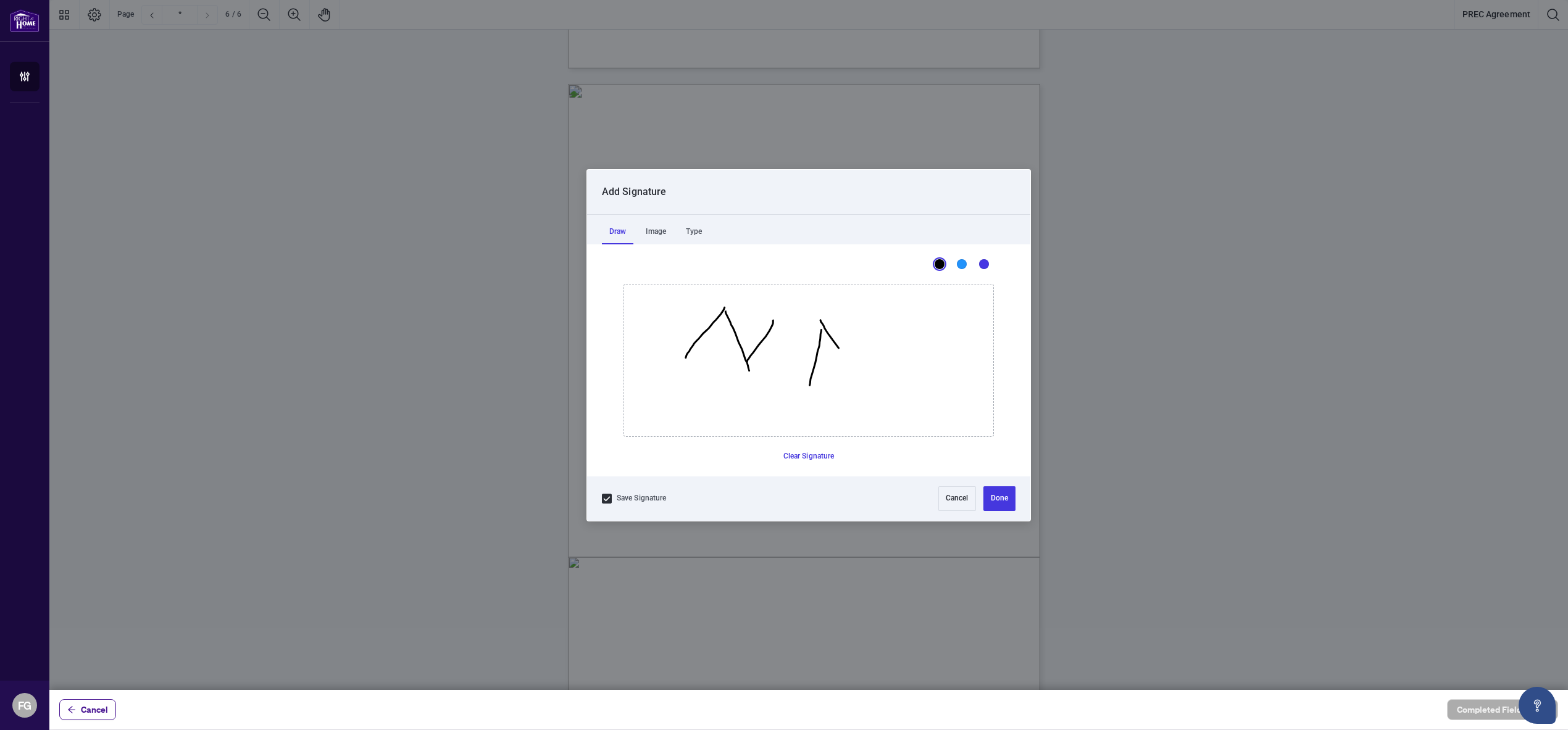
click at [881, 417] on icon "Drawing canvas" at bounding box center [808, 360] width 369 height 152
drag, startPoint x: 856, startPoint y: 356, endPoint x: 815, endPoint y: 363, distance: 41.6
click at [815, 363] on icon "Drawing canvas" at bounding box center [808, 360] width 369 height 152
drag, startPoint x: 766, startPoint y: 414, endPoint x: 738, endPoint y: 473, distance: 65.3
click at [738, 437] on icon "Drawing canvas" at bounding box center [808, 360] width 369 height 152
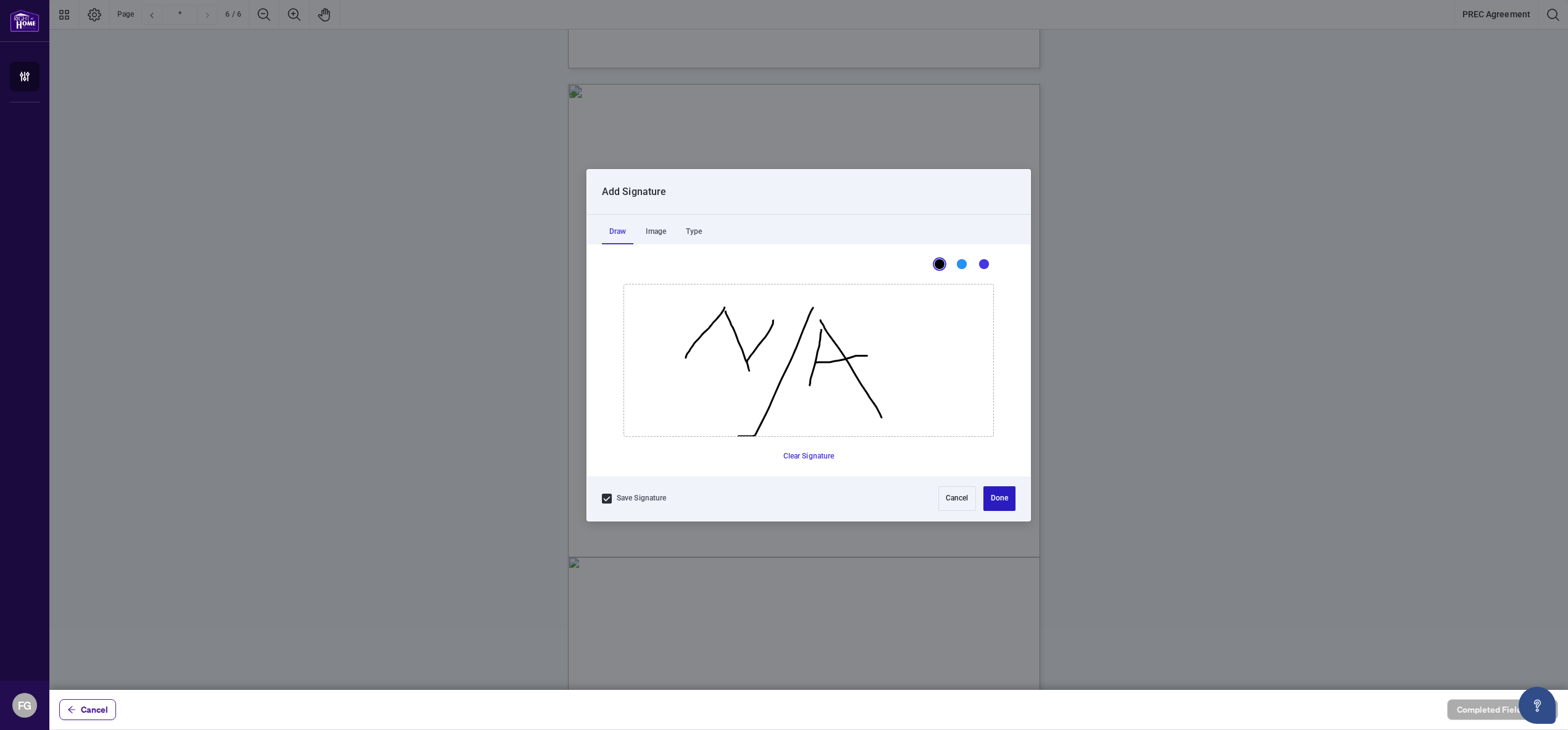
click at [1004, 498] on button "Done" at bounding box center [1000, 499] width 32 height 25
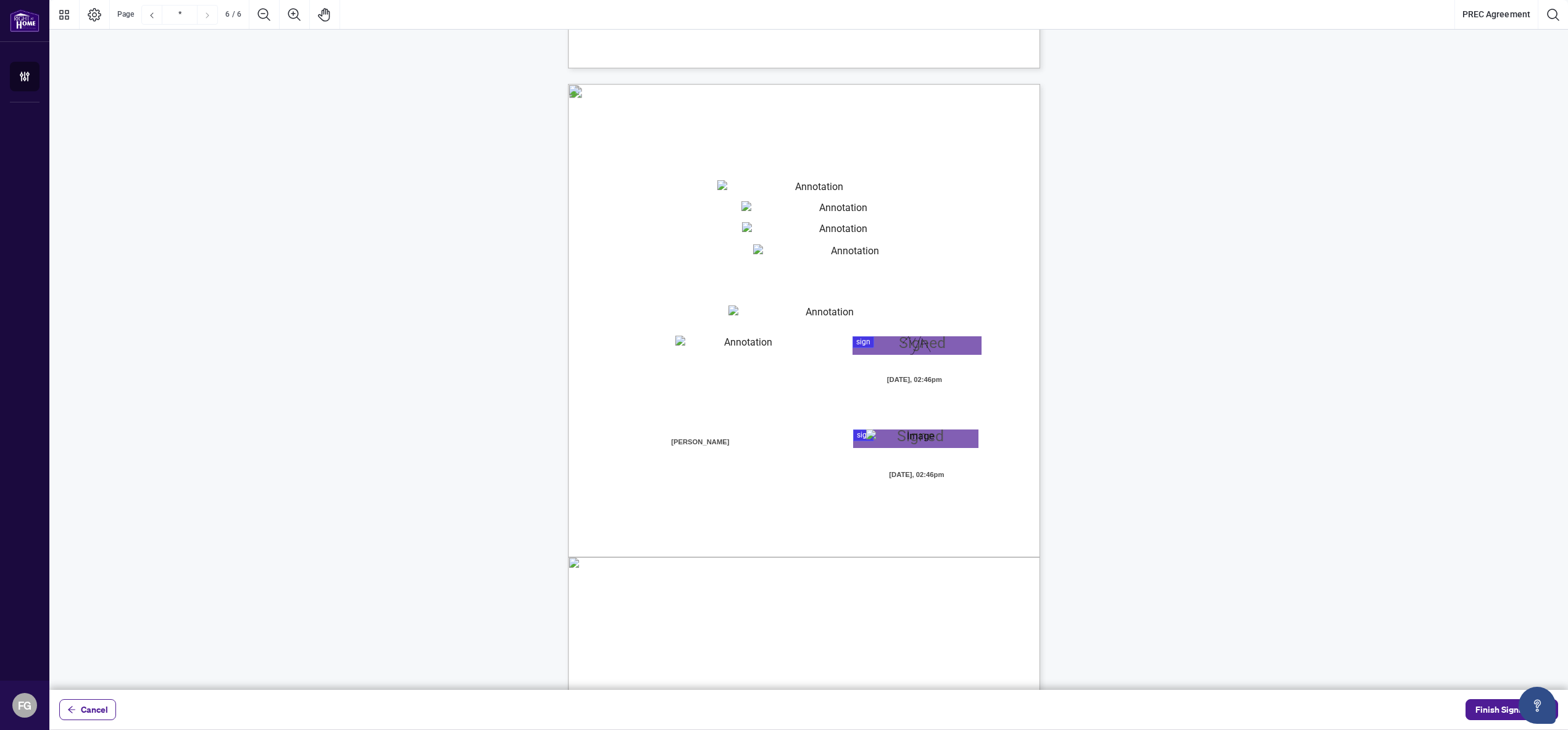
click at [912, 341] on div "Page 6" at bounding box center [917, 346] width 28 height 19
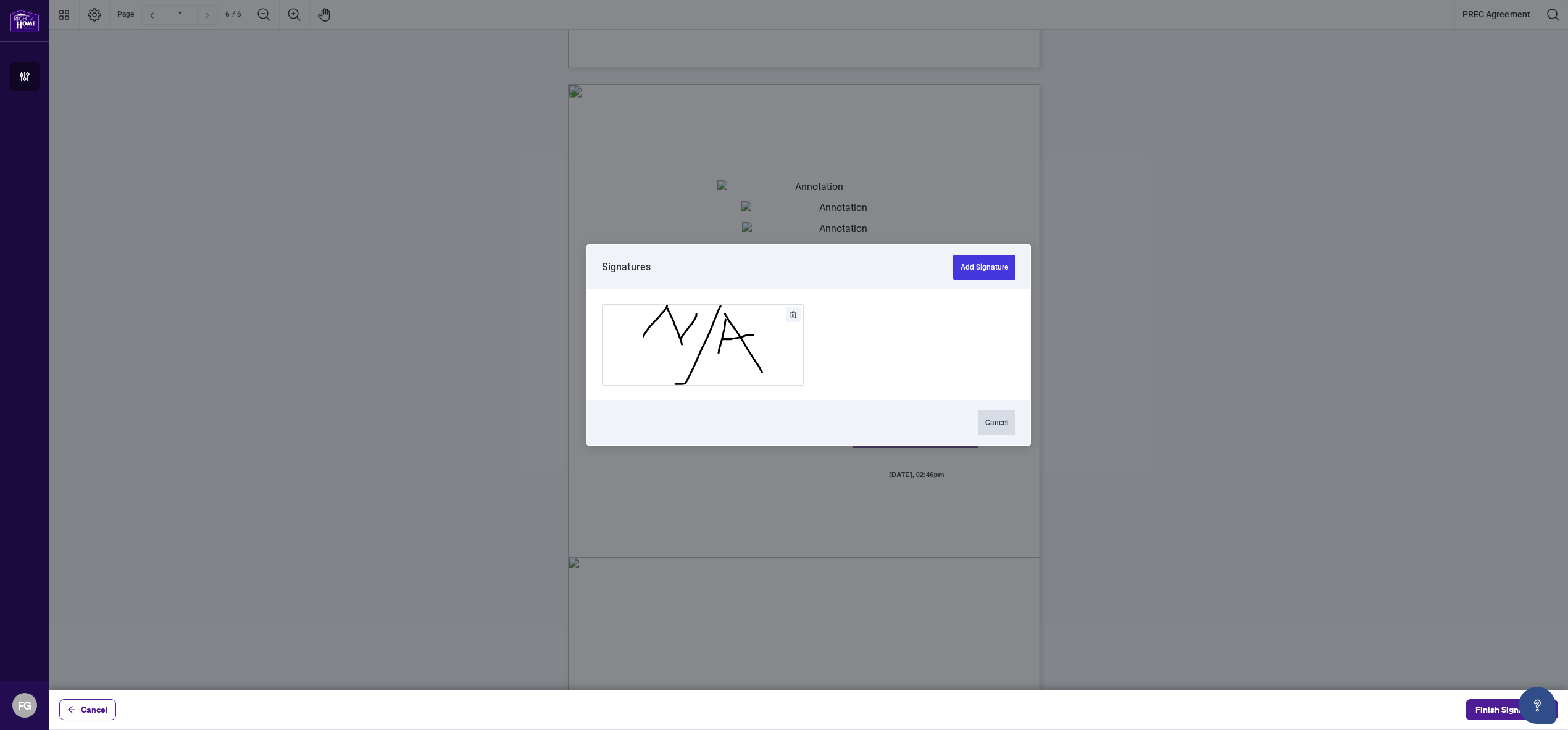
click at [999, 428] on button "Cancel" at bounding box center [996, 423] width 38 height 25
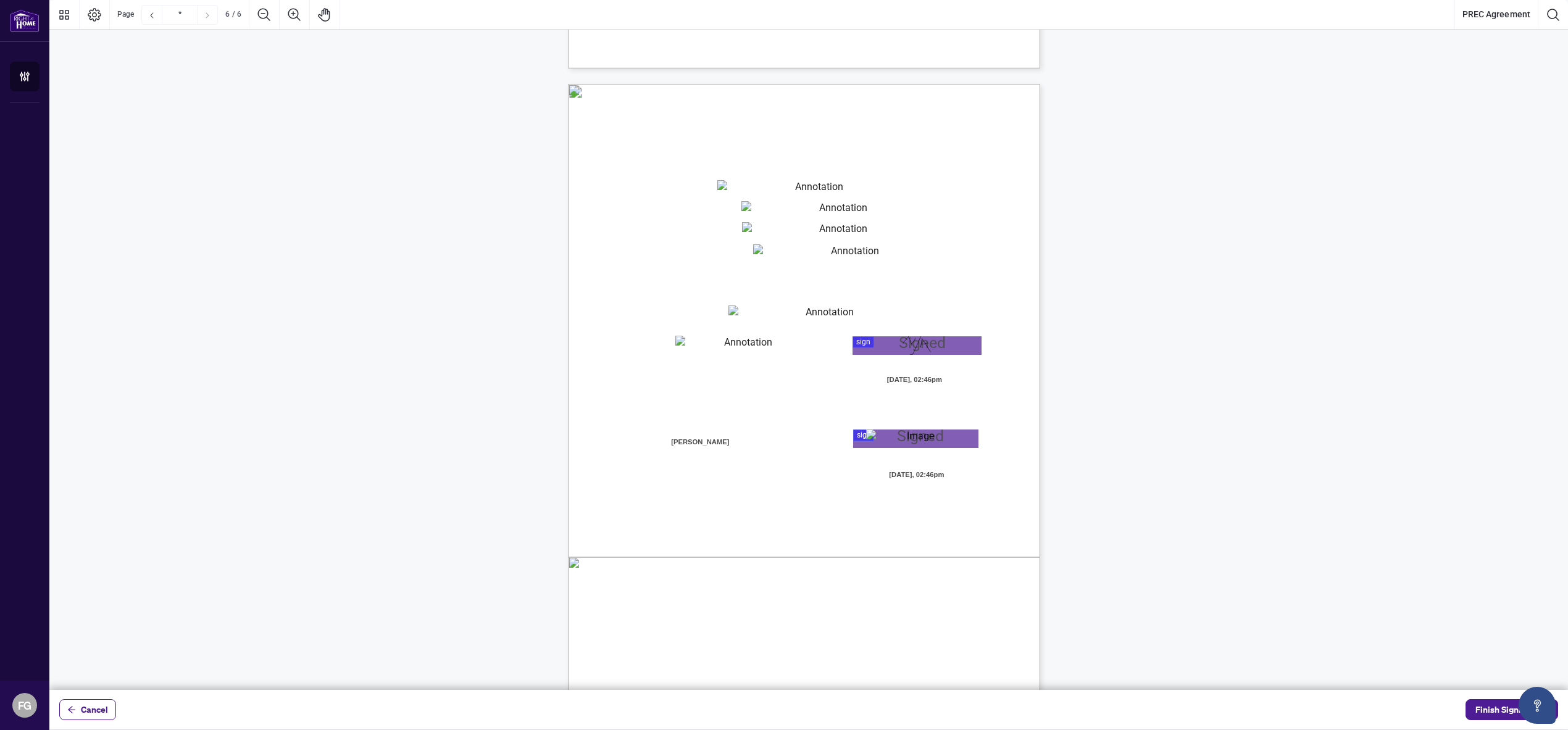
click at [922, 344] on div "Page 6" at bounding box center [917, 346] width 28 height 19
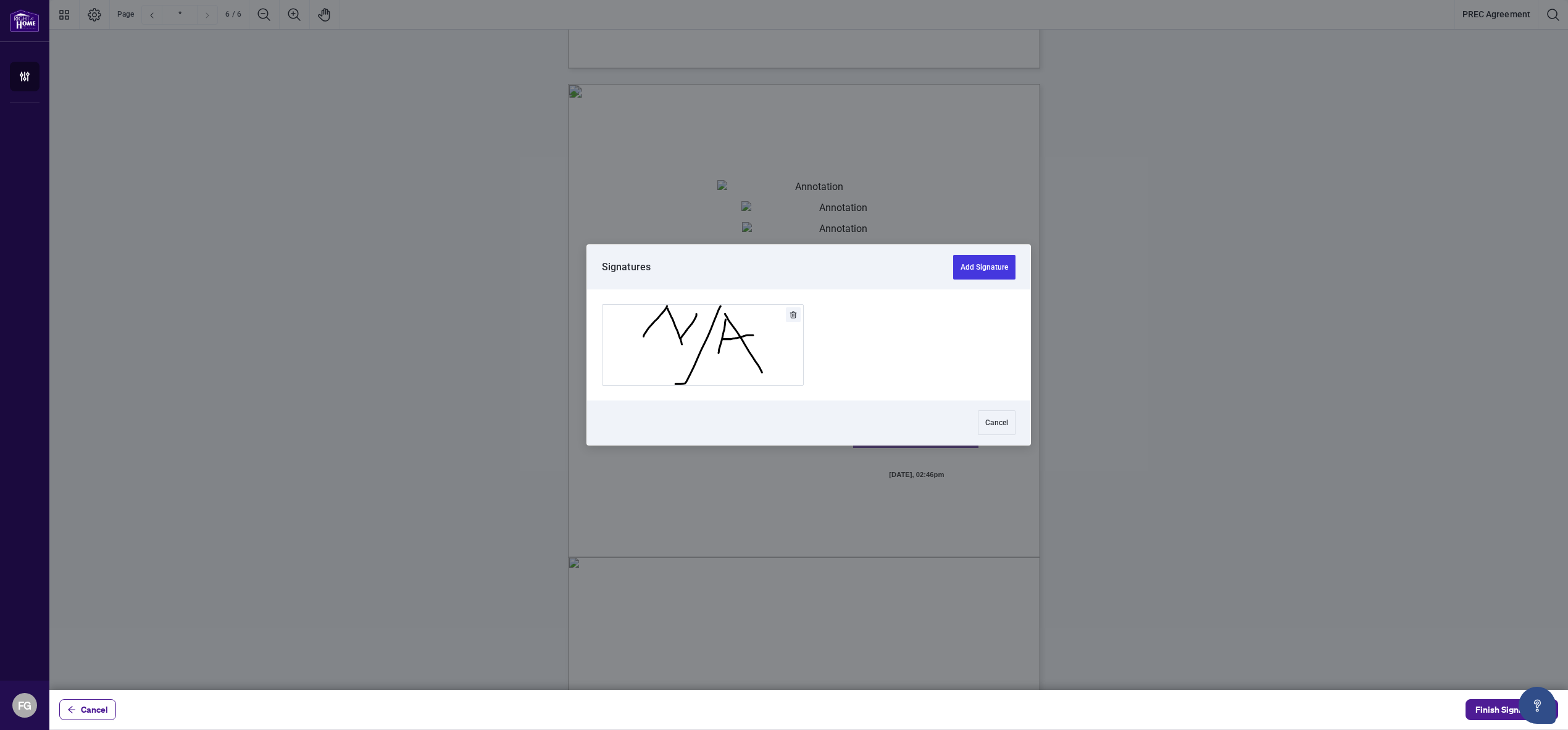
click at [789, 313] on icon "Delete" at bounding box center [793, 315] width 7 height 7
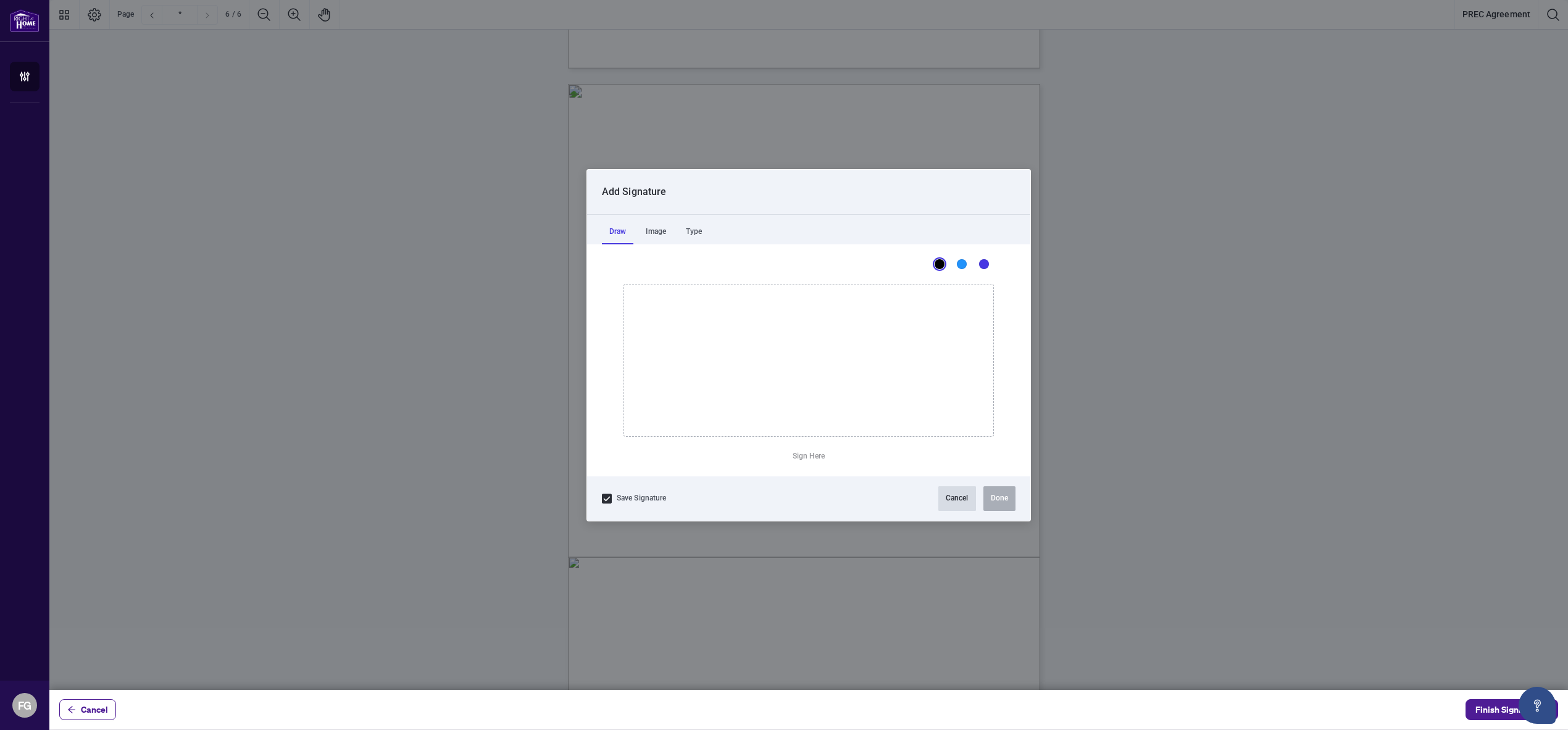
click at [951, 506] on button "Cancel" at bounding box center [957, 499] width 38 height 25
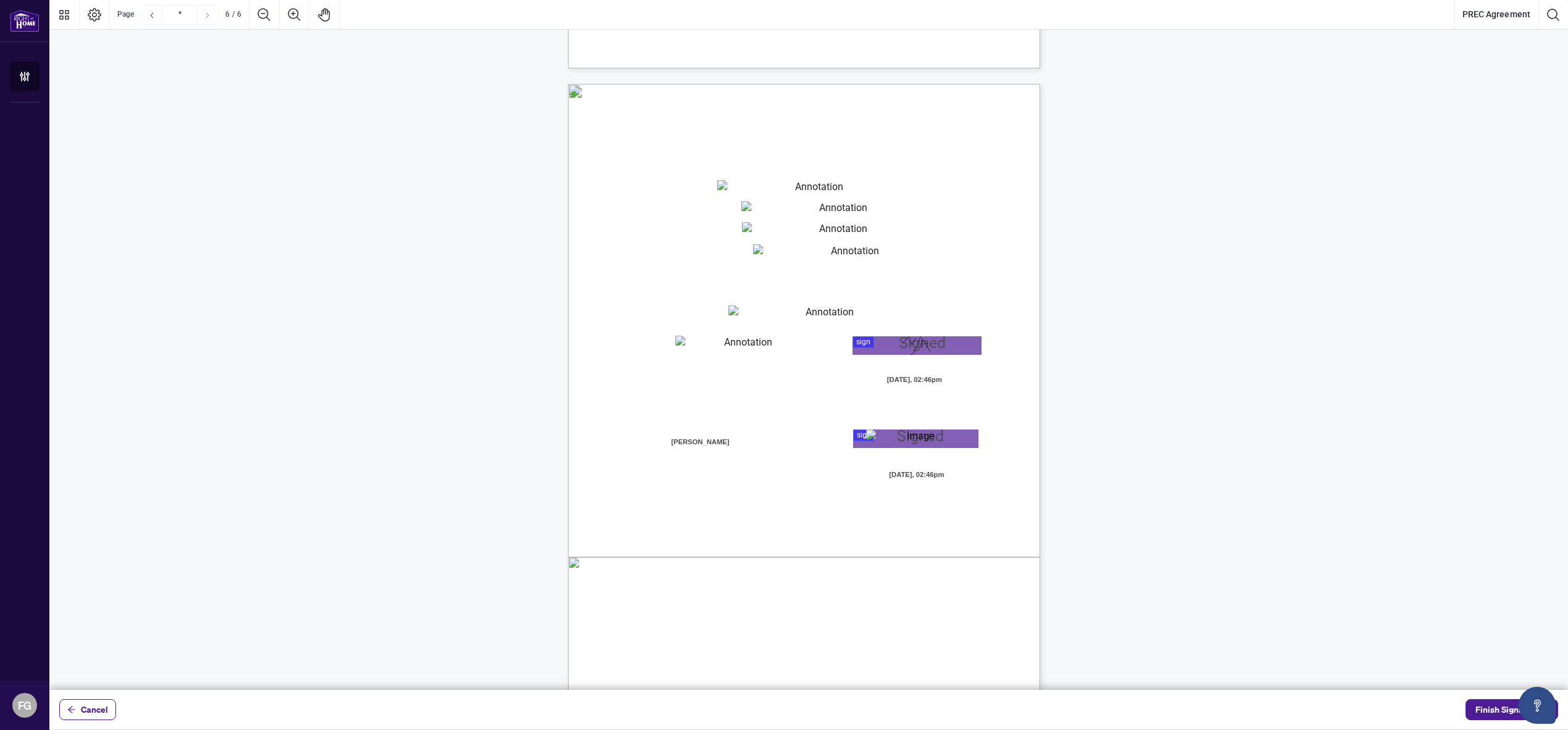
click at [911, 344] on div "Page 6" at bounding box center [917, 346] width 28 height 19
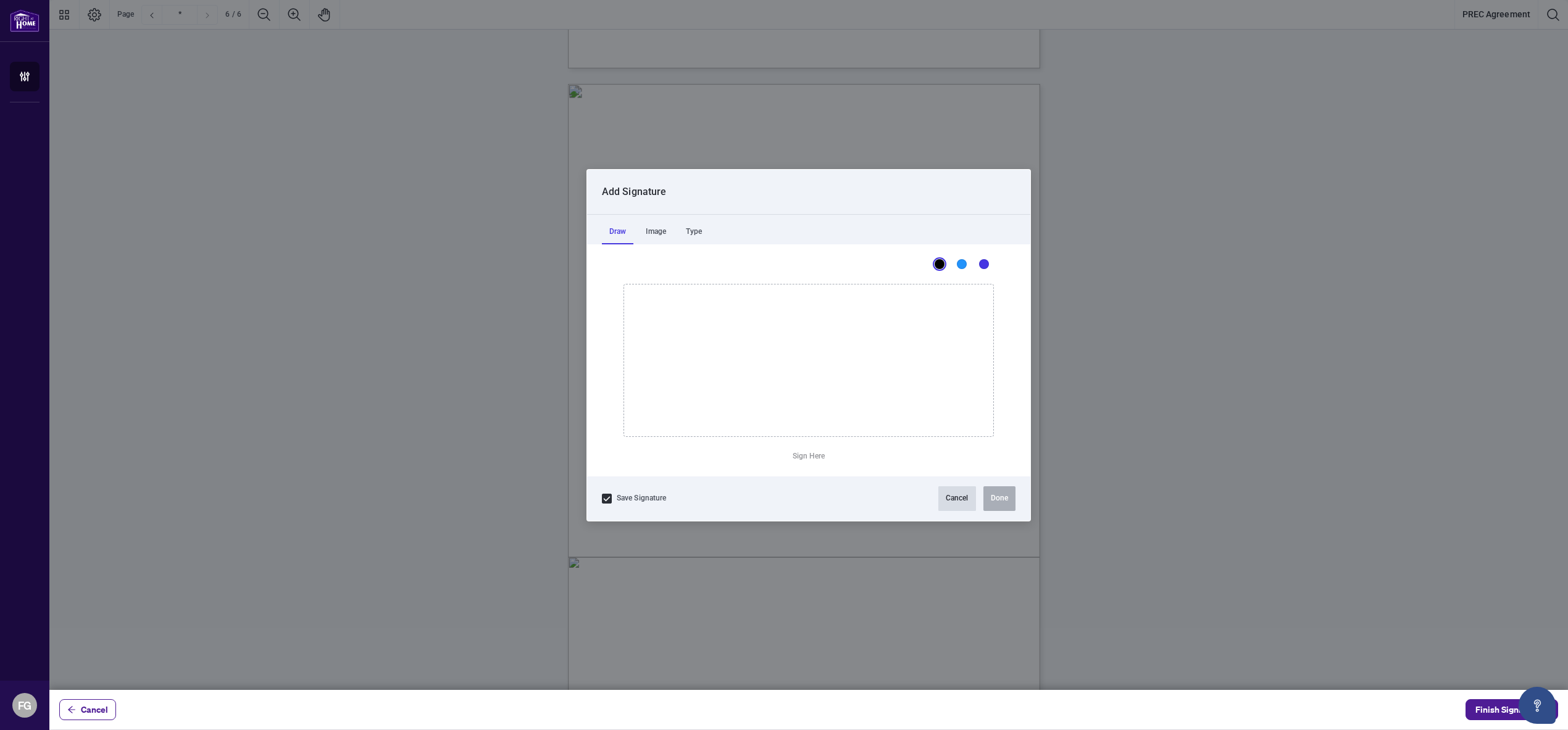
click at [962, 497] on button "Cancel" at bounding box center [957, 499] width 38 height 25
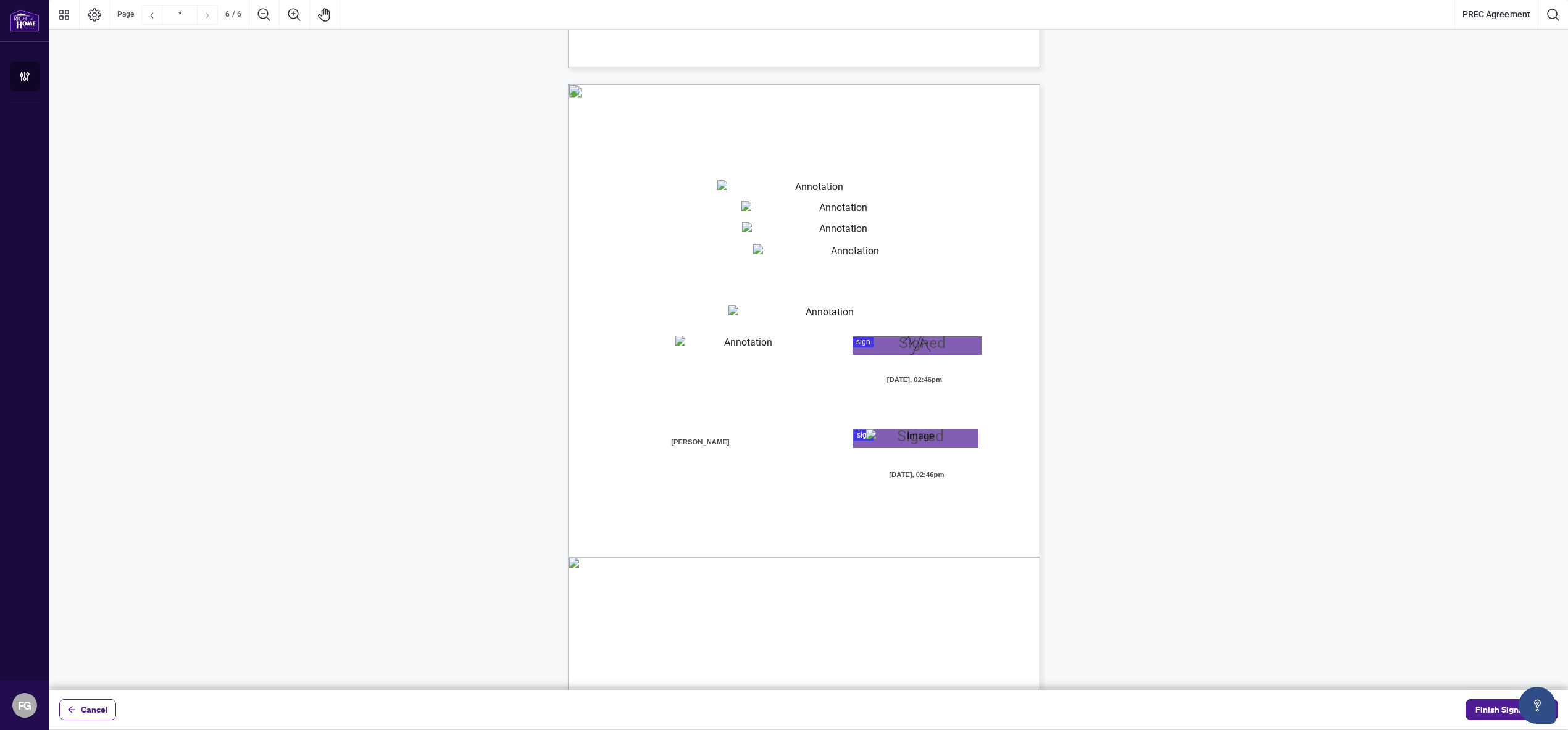
click at [934, 338] on div at bounding box center [808, 344] width 1518 height 690
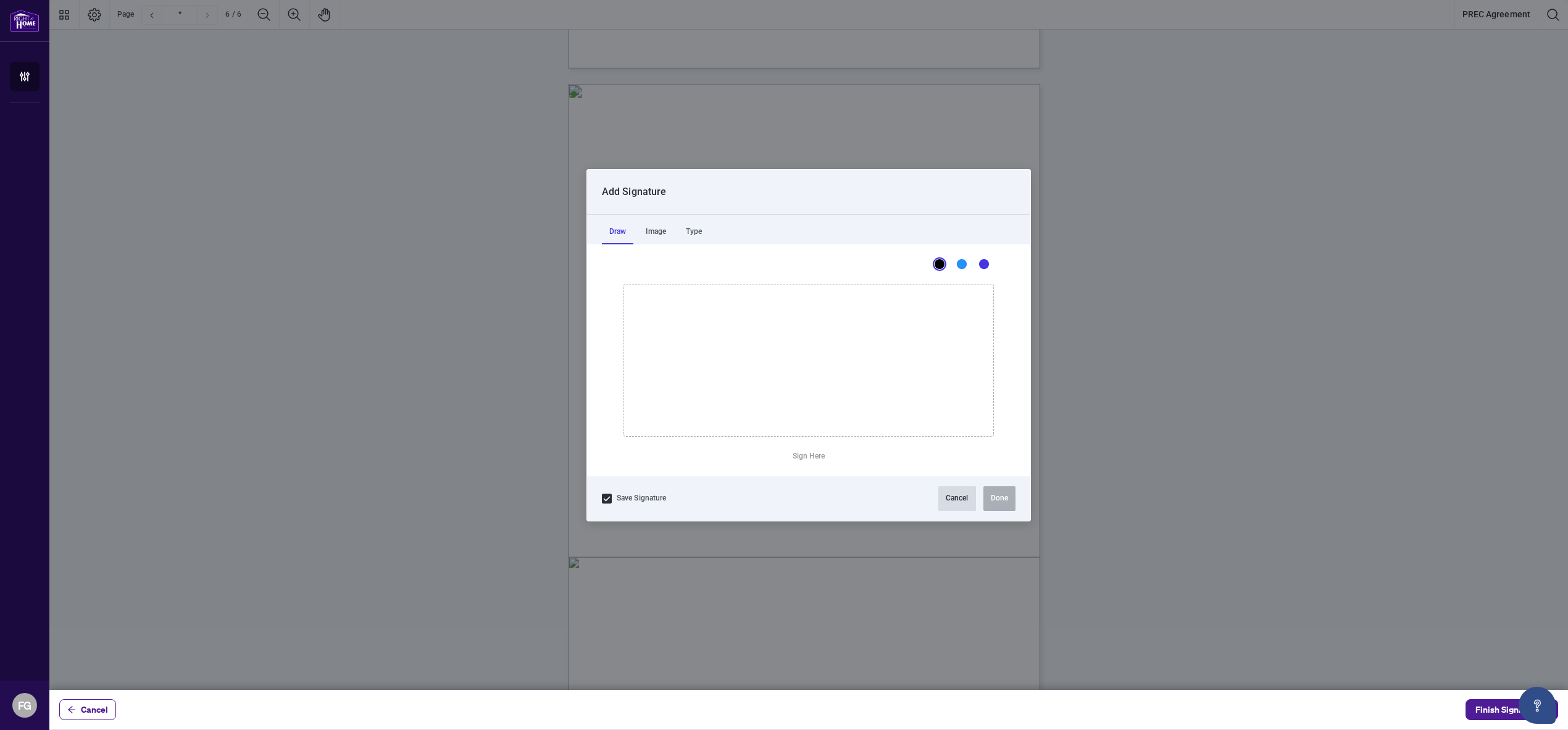
click at [952, 497] on button "Cancel" at bounding box center [957, 499] width 38 height 25
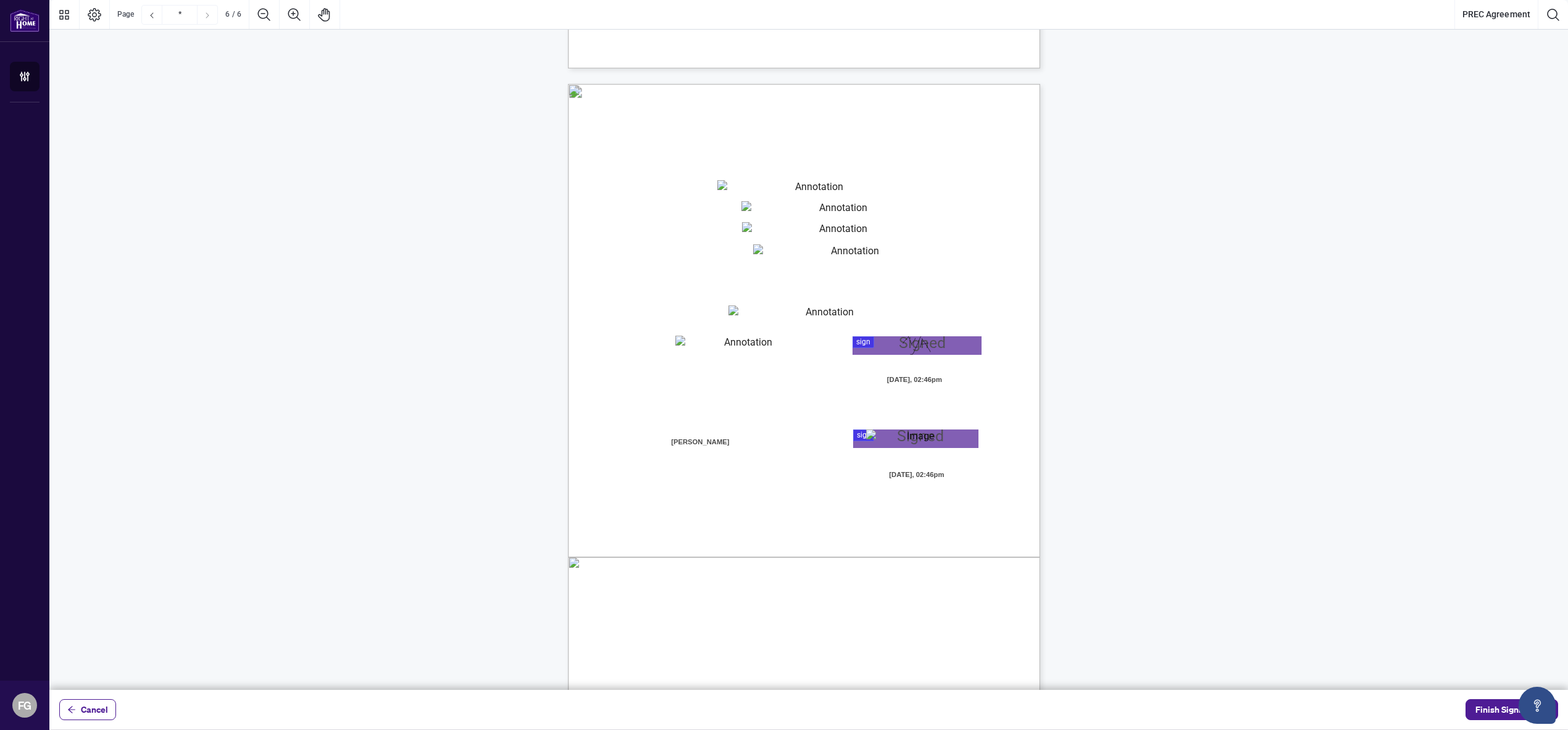
click at [923, 354] on div "Page 6" at bounding box center [917, 346] width 28 height 19
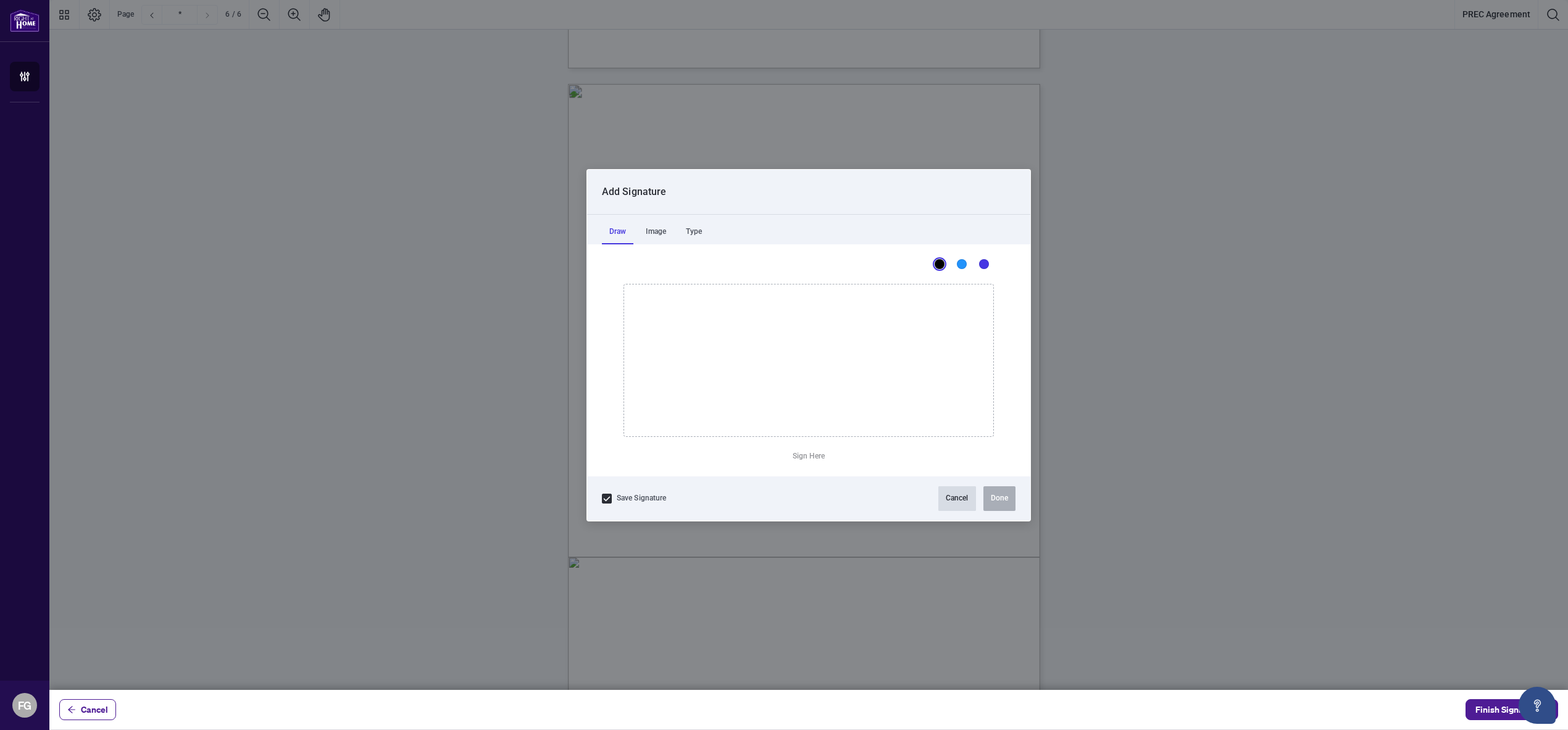
click at [968, 505] on button "Cancel" at bounding box center [957, 499] width 38 height 25
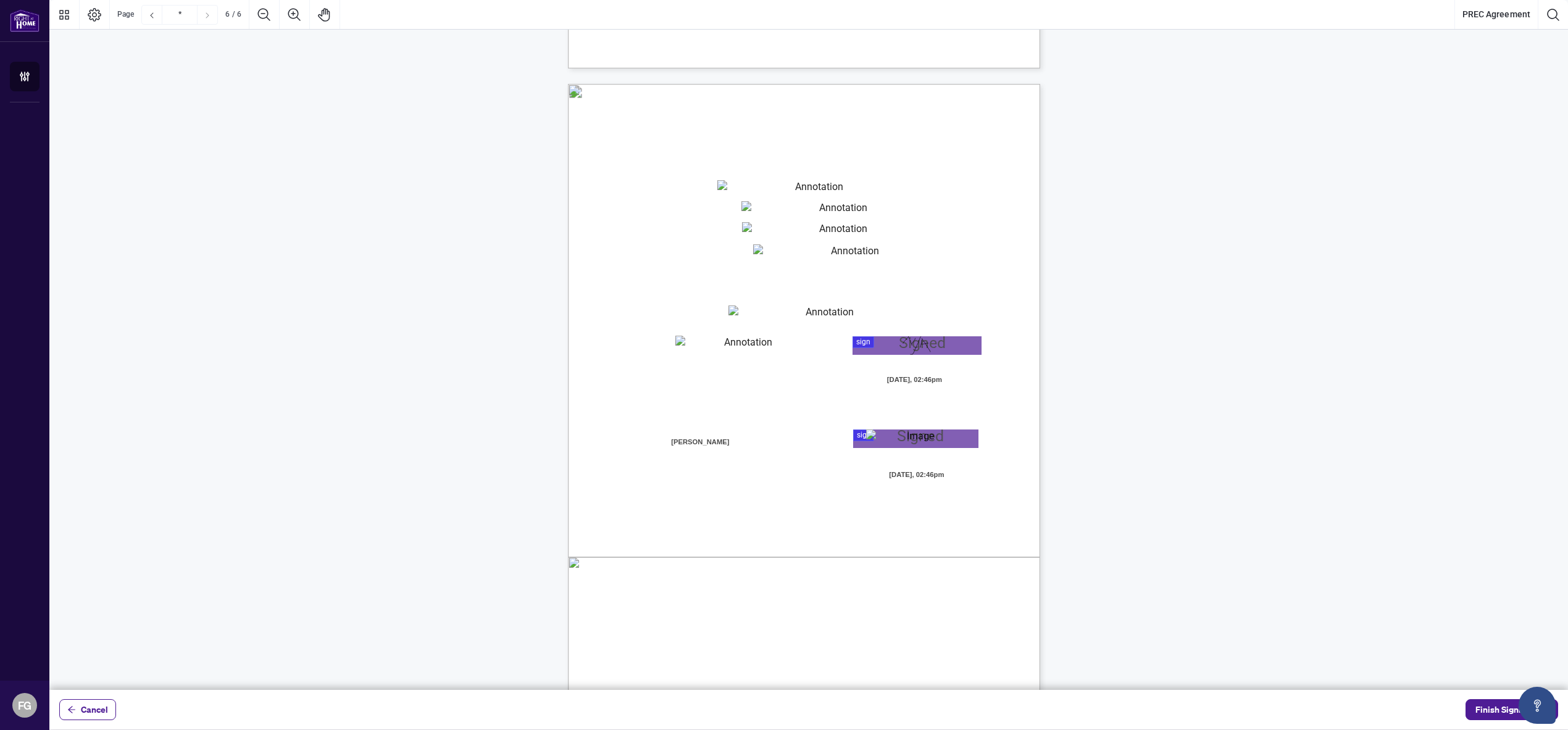
click at [906, 332] on div "V052025 6 By signing below, the parties confirm that they understand and agree …" at bounding box center [863, 466] width 590 height 764
click at [907, 345] on div "Page 6" at bounding box center [917, 346] width 28 height 19
click at [921, 333] on div "V052025 6 By signing below, the parties confirm that they understand and agree …" at bounding box center [863, 466] width 590 height 764
click at [919, 338] on div "Page 6" at bounding box center [917, 346] width 28 height 19
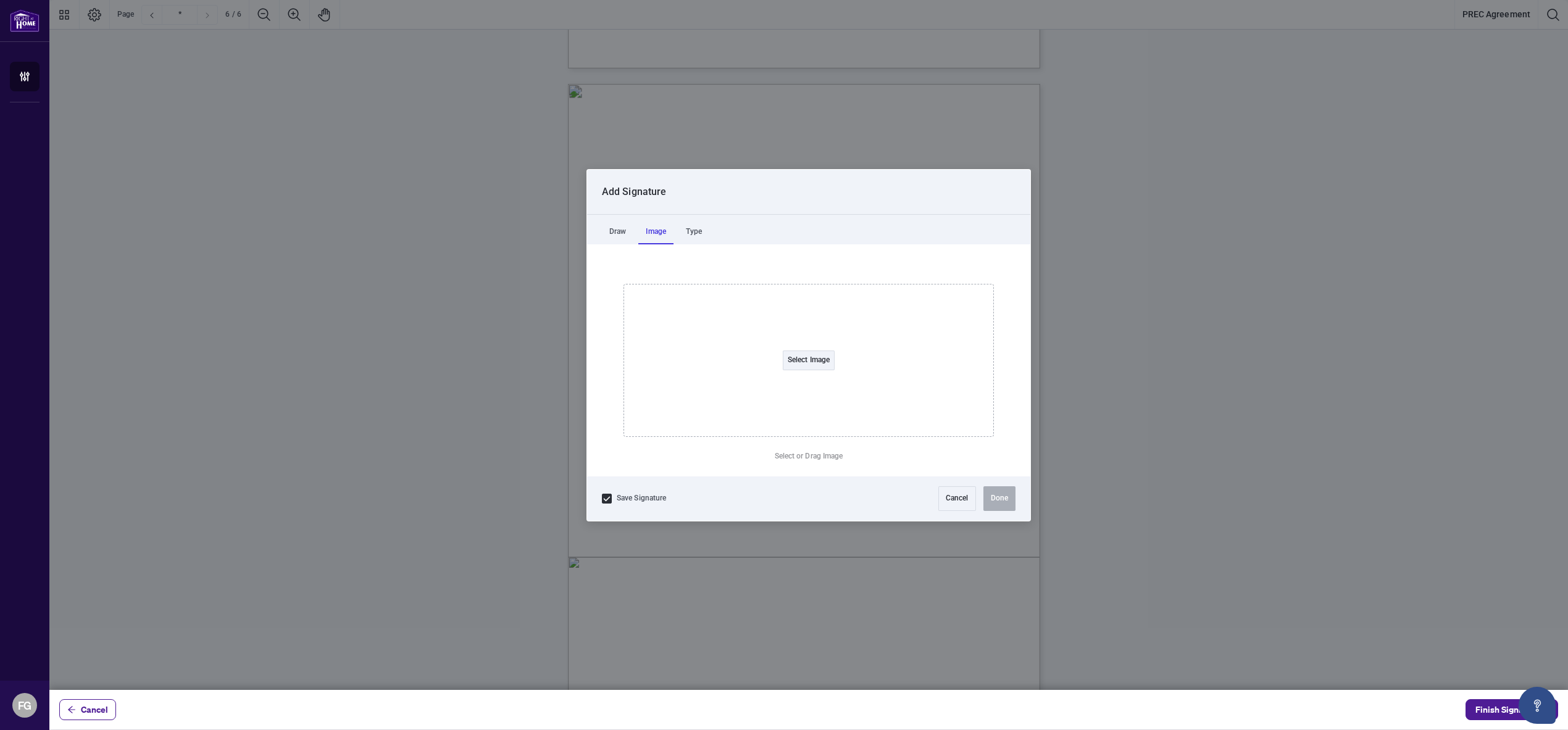
click at [658, 235] on div "Image" at bounding box center [656, 232] width 35 height 25
click at [694, 233] on div "Type" at bounding box center [694, 232] width 31 height 25
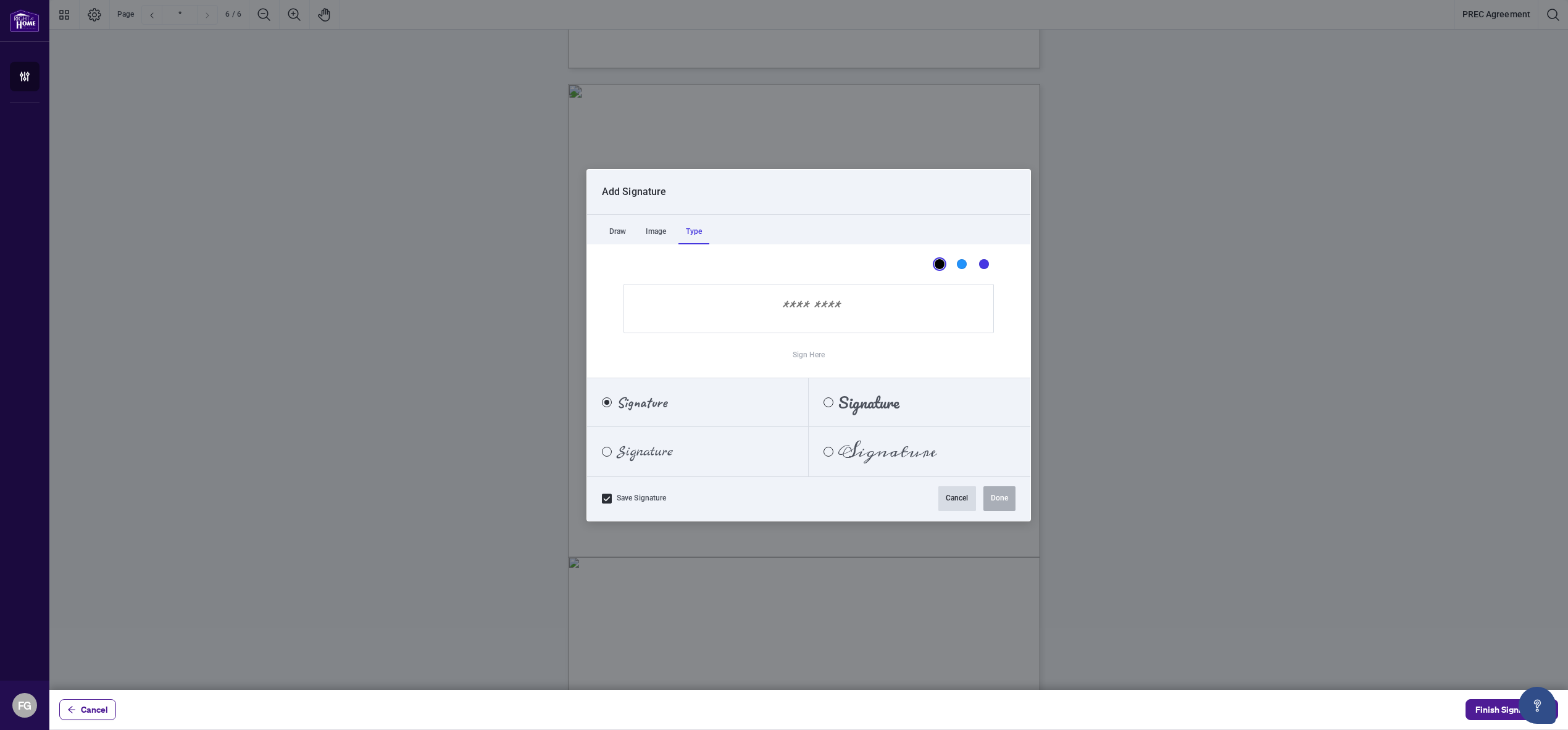
click at [946, 499] on button "Cancel" at bounding box center [957, 499] width 38 height 25
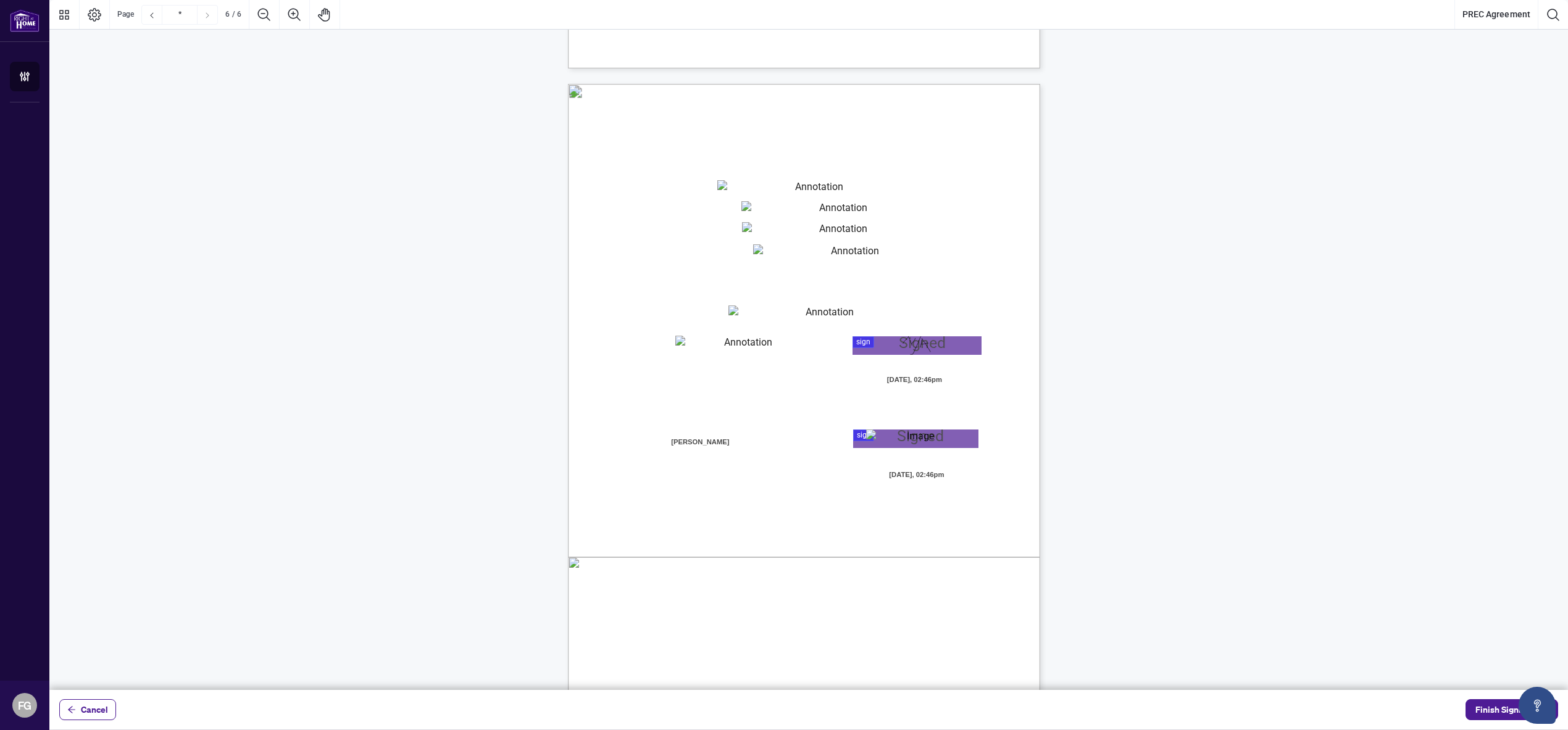
click at [917, 347] on div "Page 6" at bounding box center [917, 346] width 28 height 19
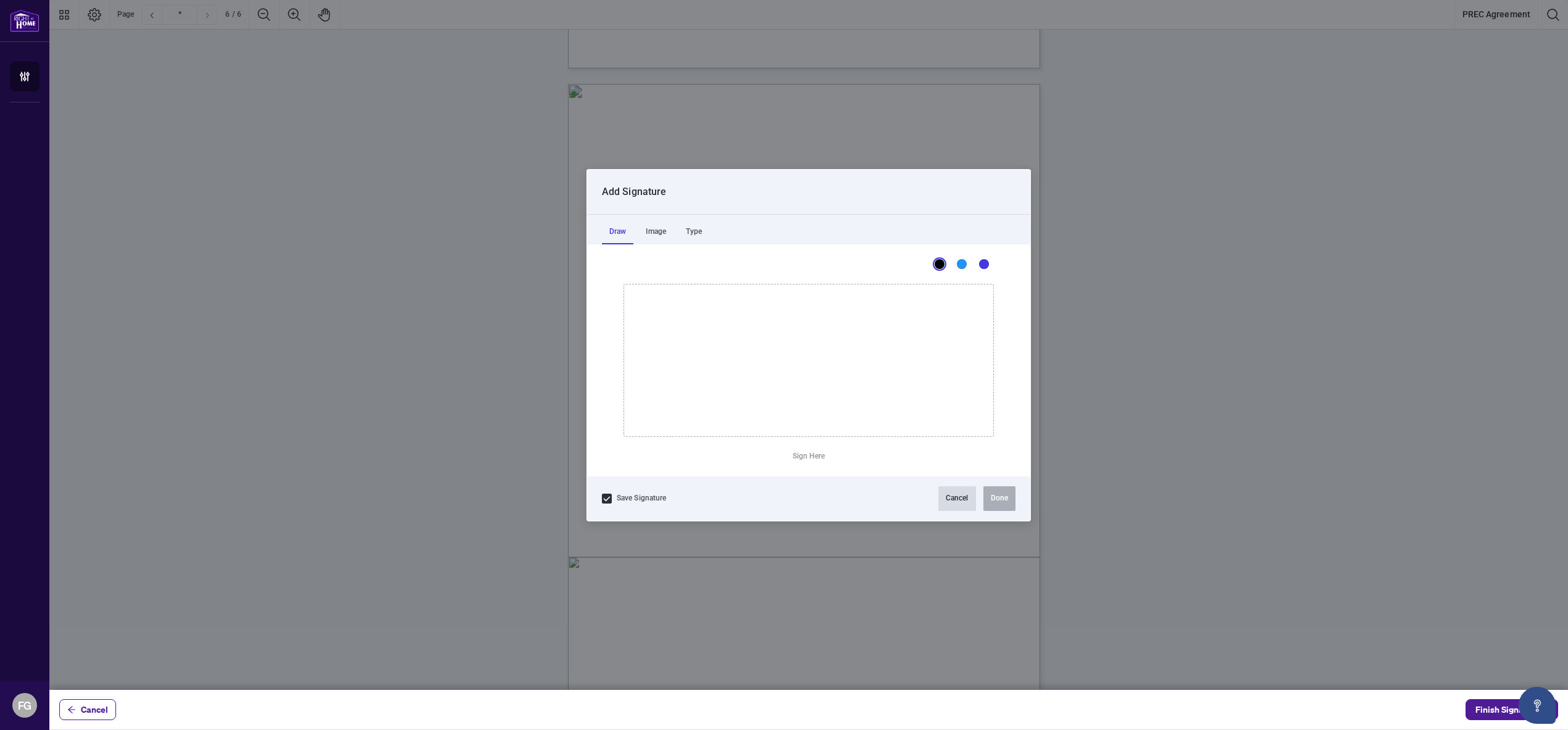
click at [958, 502] on button "Cancel" at bounding box center [957, 499] width 38 height 25
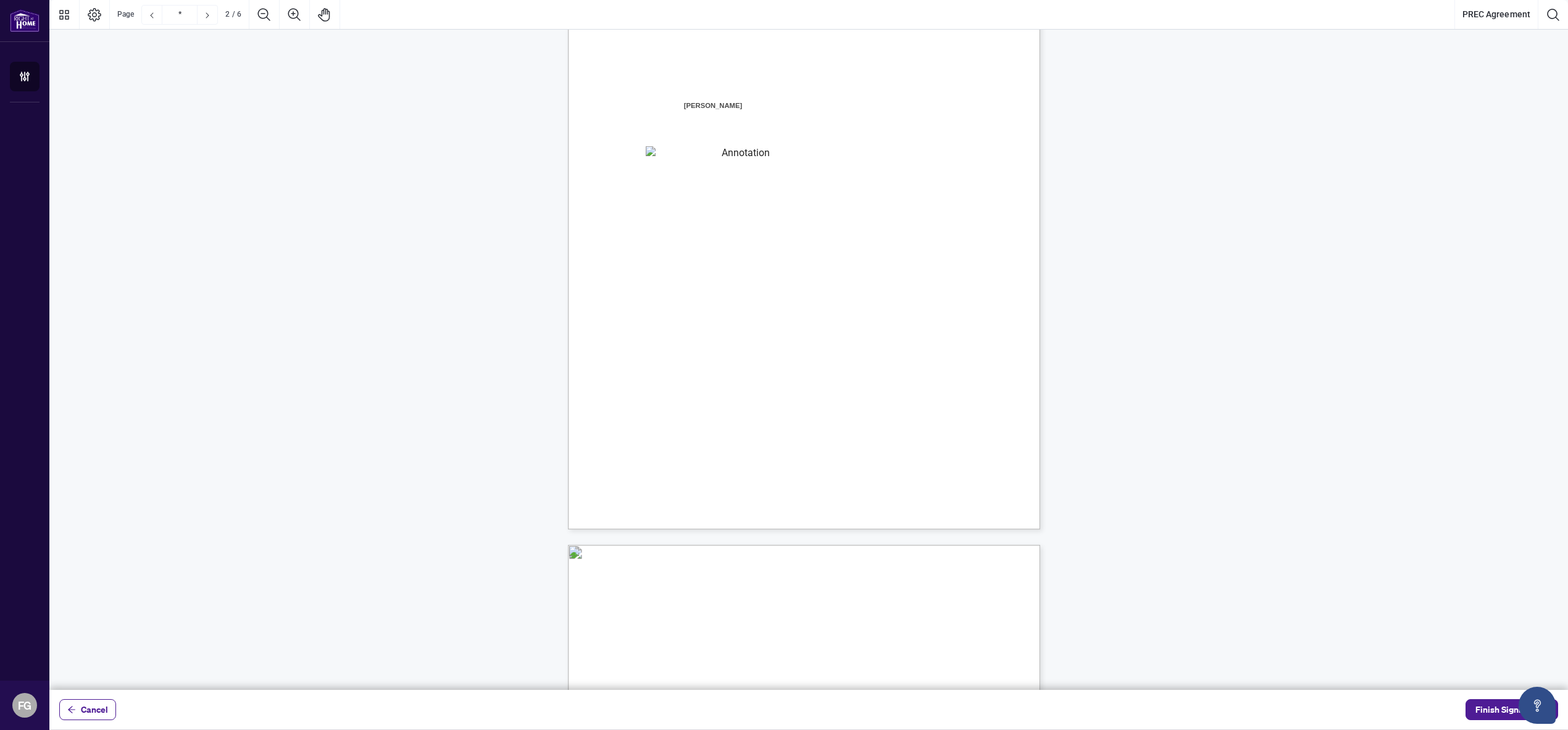
scroll to position [0, 0]
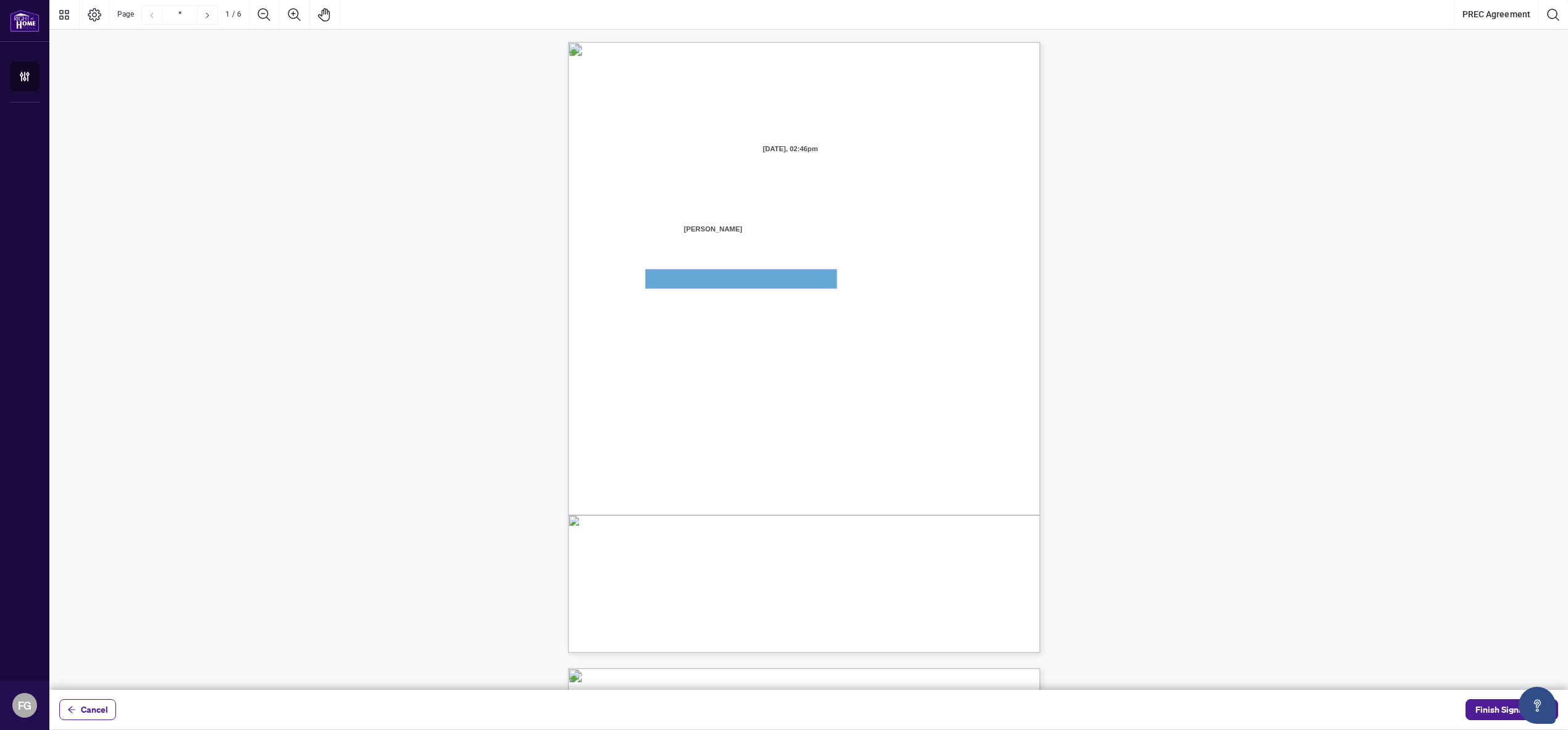
click at [779, 282] on textarea "01JYSHWGE2P9GYV7QQMQH71JH2" at bounding box center [741, 279] width 191 height 19
click at [667, 314] on span "WHEREAS:" at bounding box center [645, 316] width 44 height 11
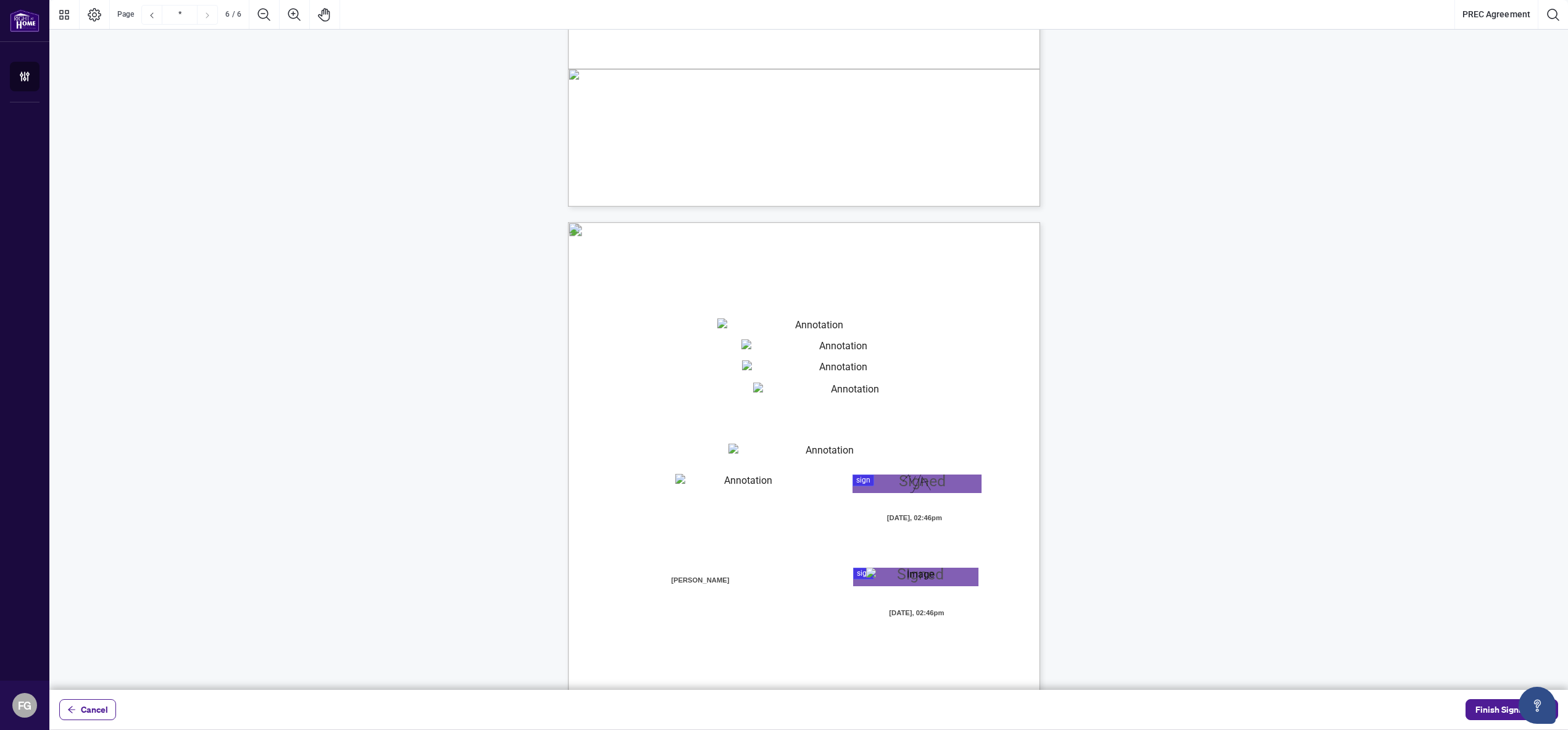
scroll to position [3107, 0]
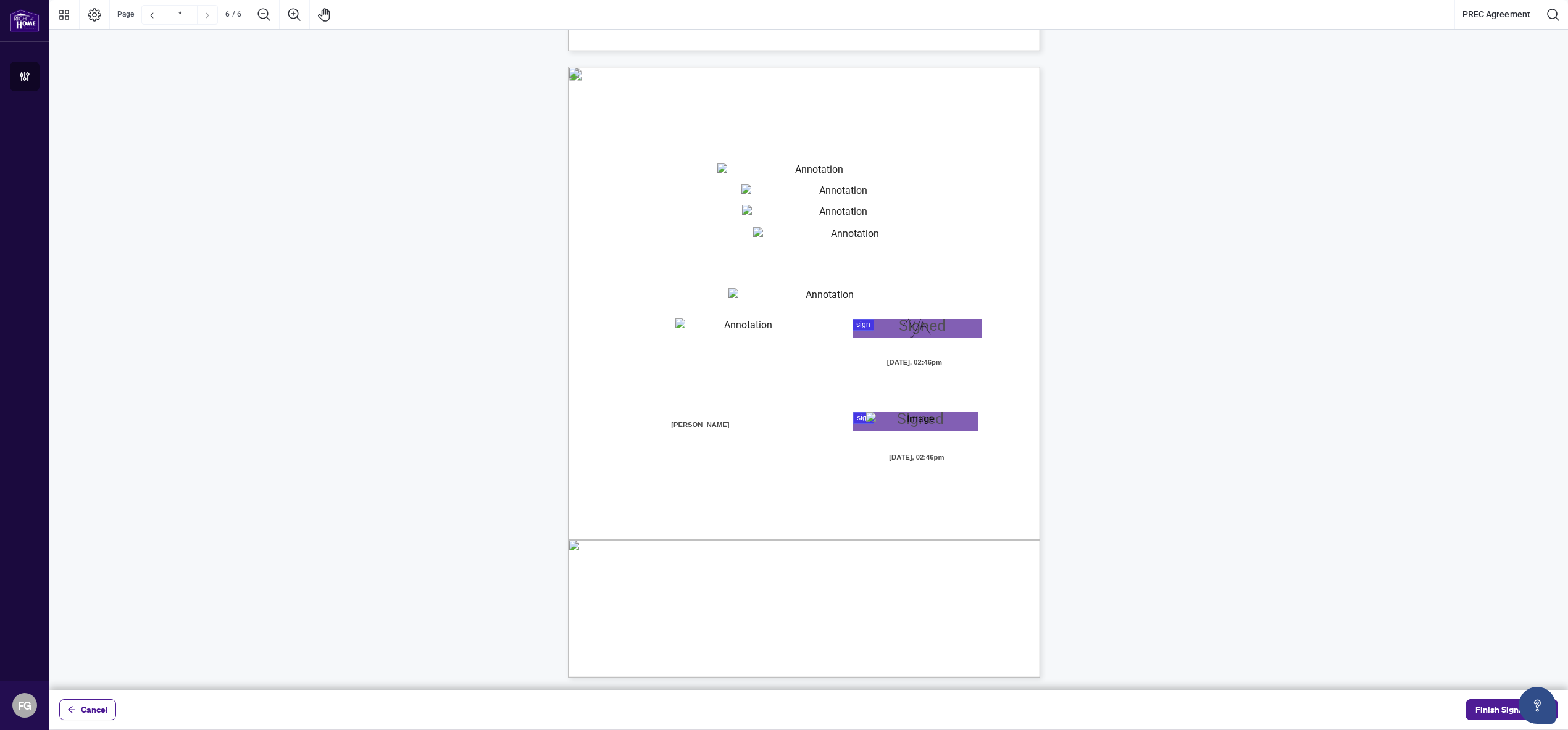
click at [934, 363] on span "[DATE], 02:46pm" at bounding box center [914, 363] width 123 height 19
click at [921, 331] on div "Page 6" at bounding box center [917, 328] width 28 height 19
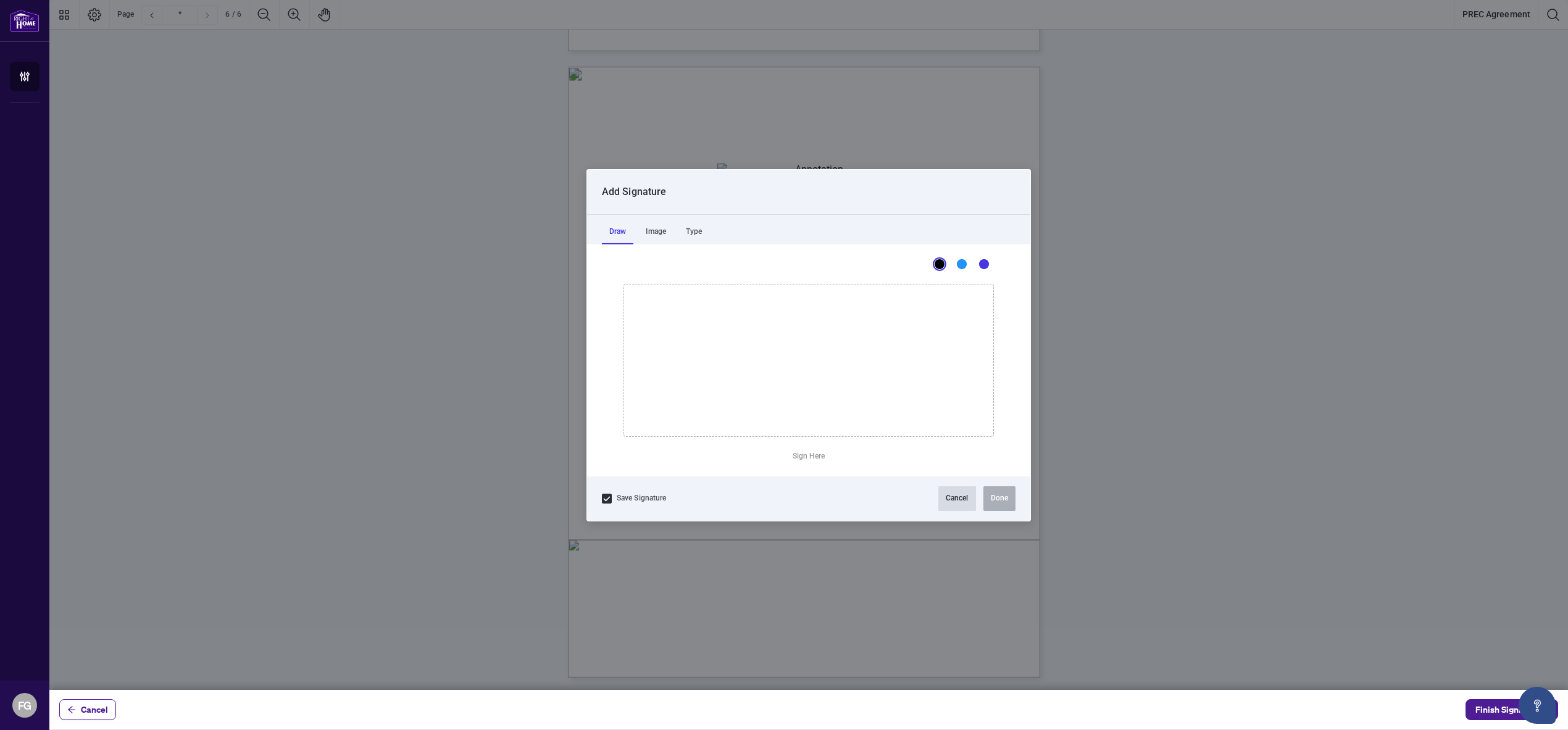
click at [950, 500] on button "Cancel" at bounding box center [957, 499] width 38 height 25
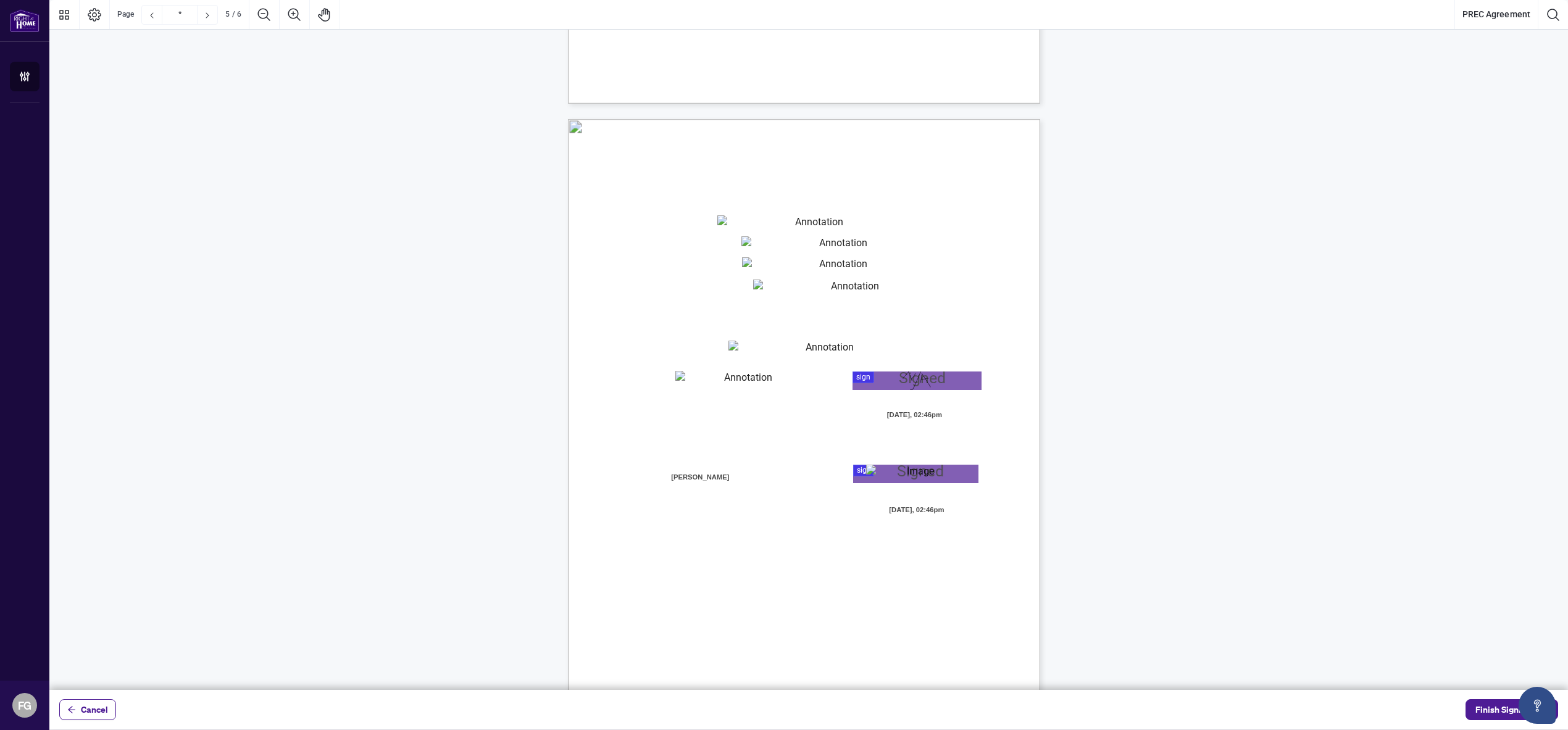
type input "*"
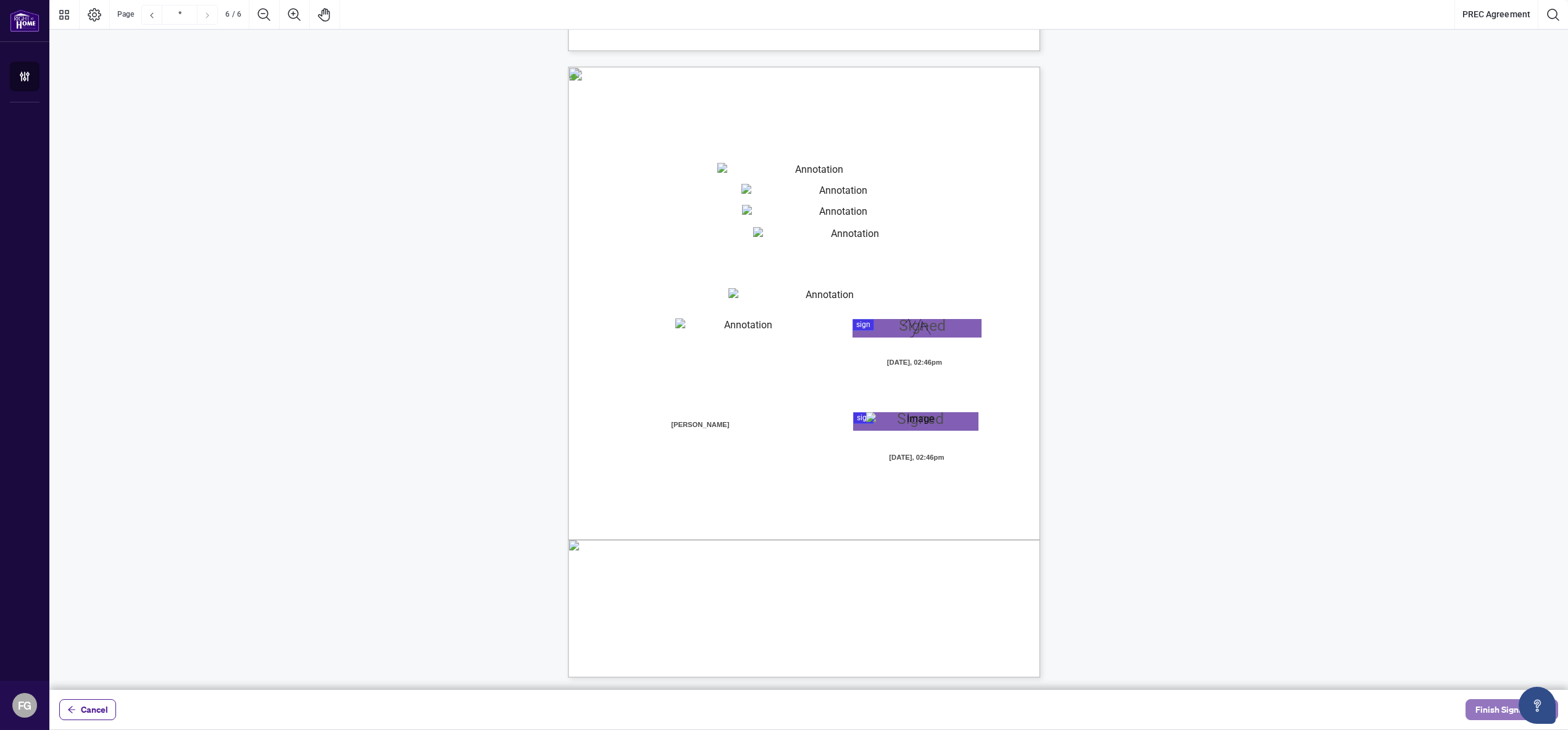
click at [1502, 708] on span "Finish Signing" at bounding box center [1503, 709] width 55 height 20
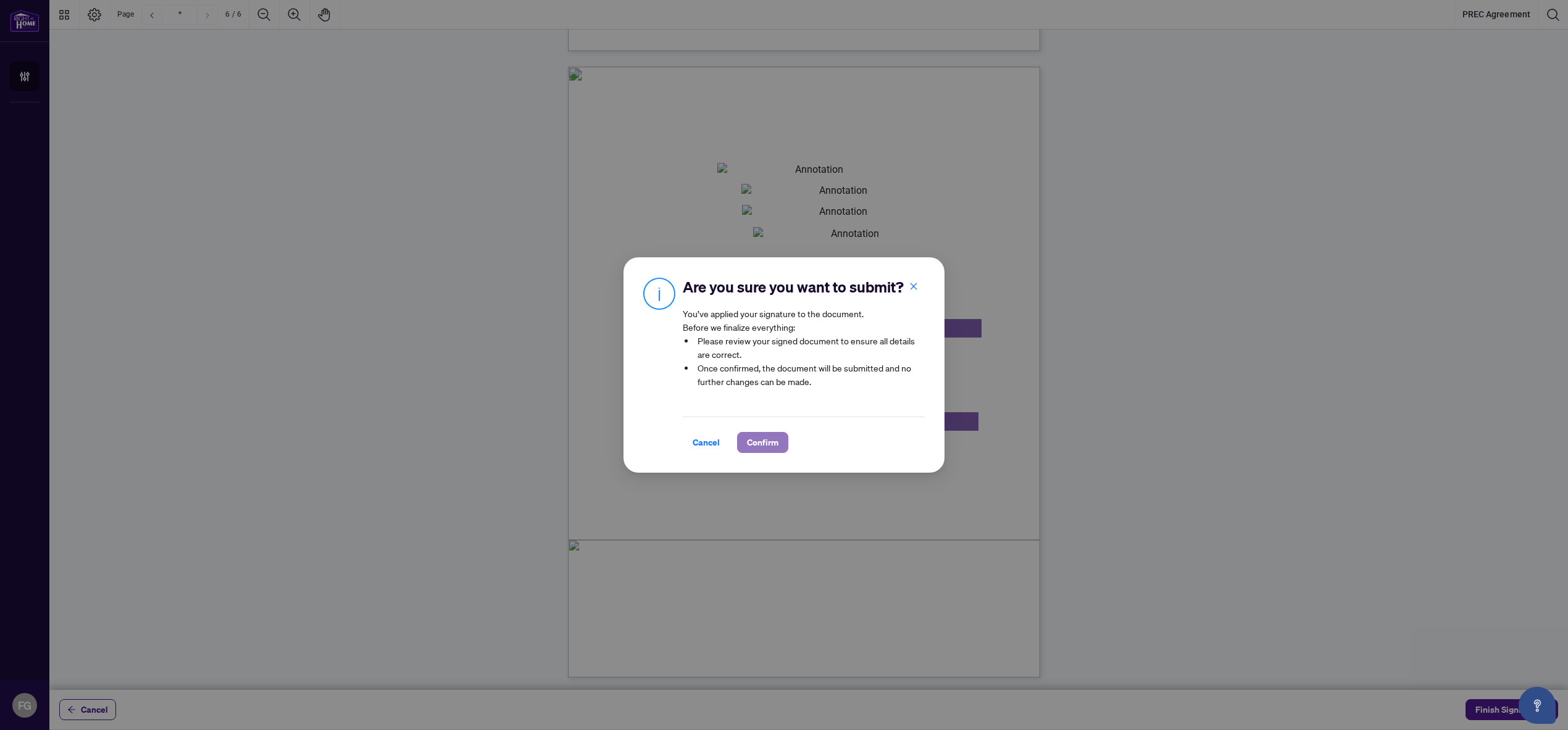
click at [758, 442] on span "Confirm" at bounding box center [763, 443] width 32 height 20
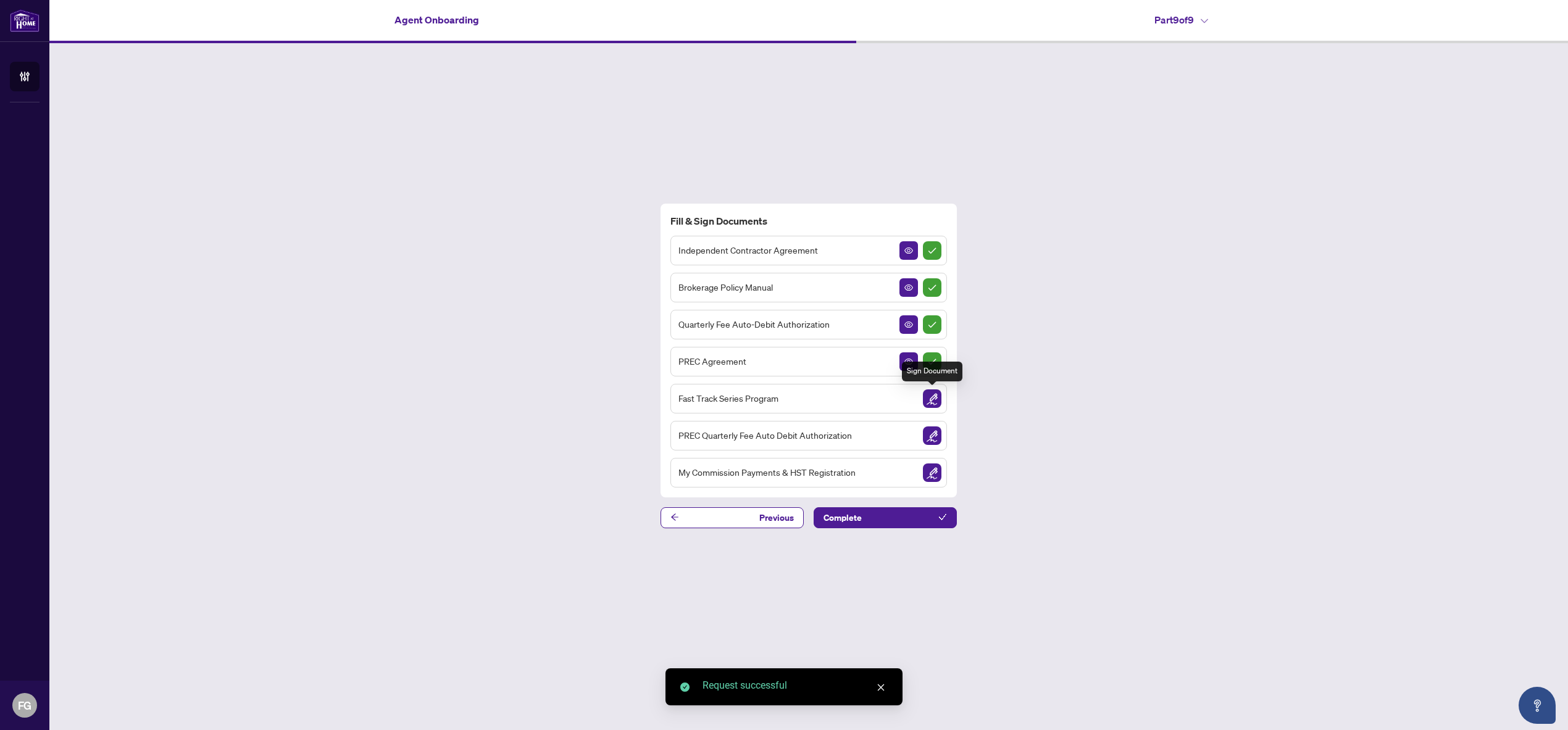
click at [931, 403] on img "Sign Document" at bounding box center [932, 399] width 19 height 19
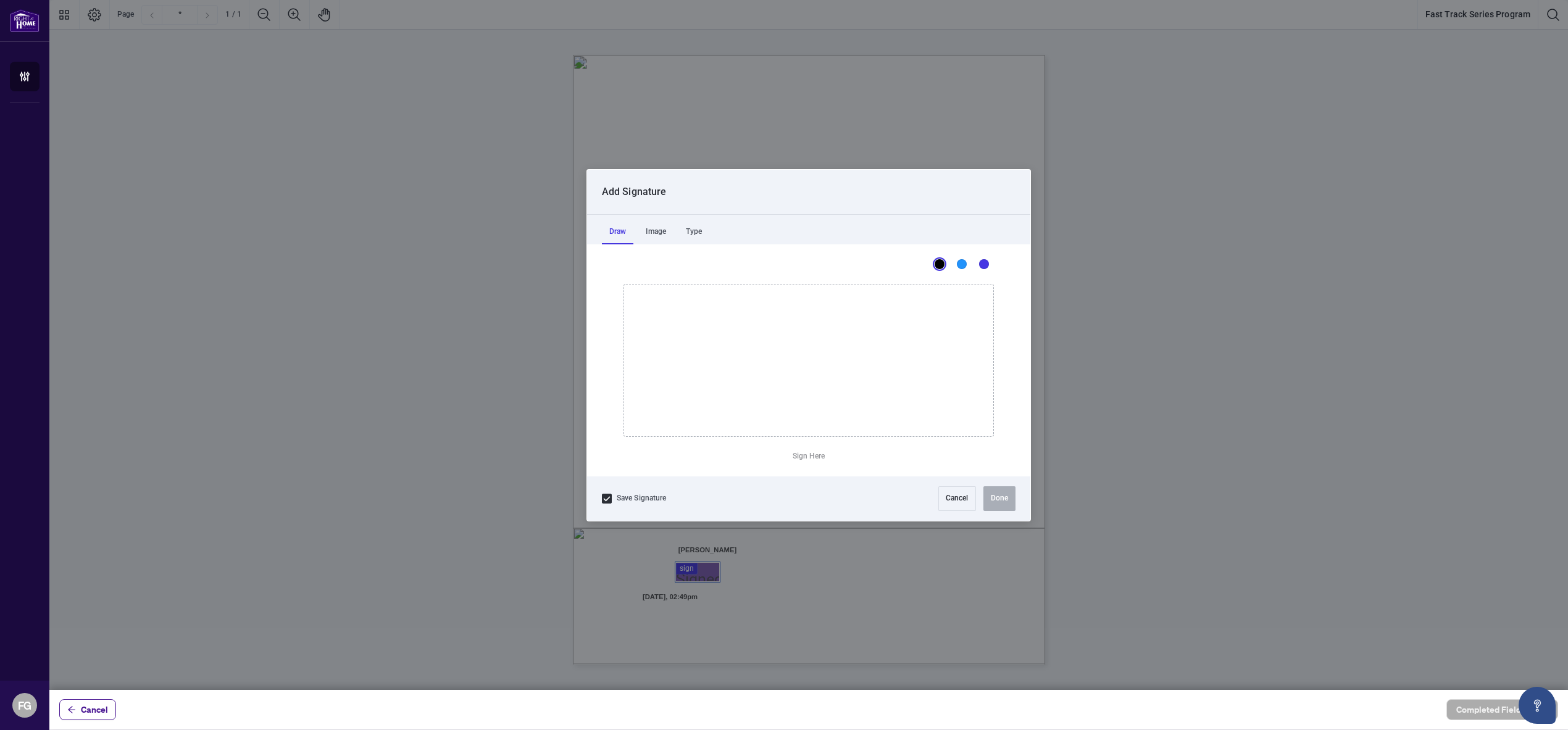
click at [705, 574] on div at bounding box center [808, 344] width 1518 height 690
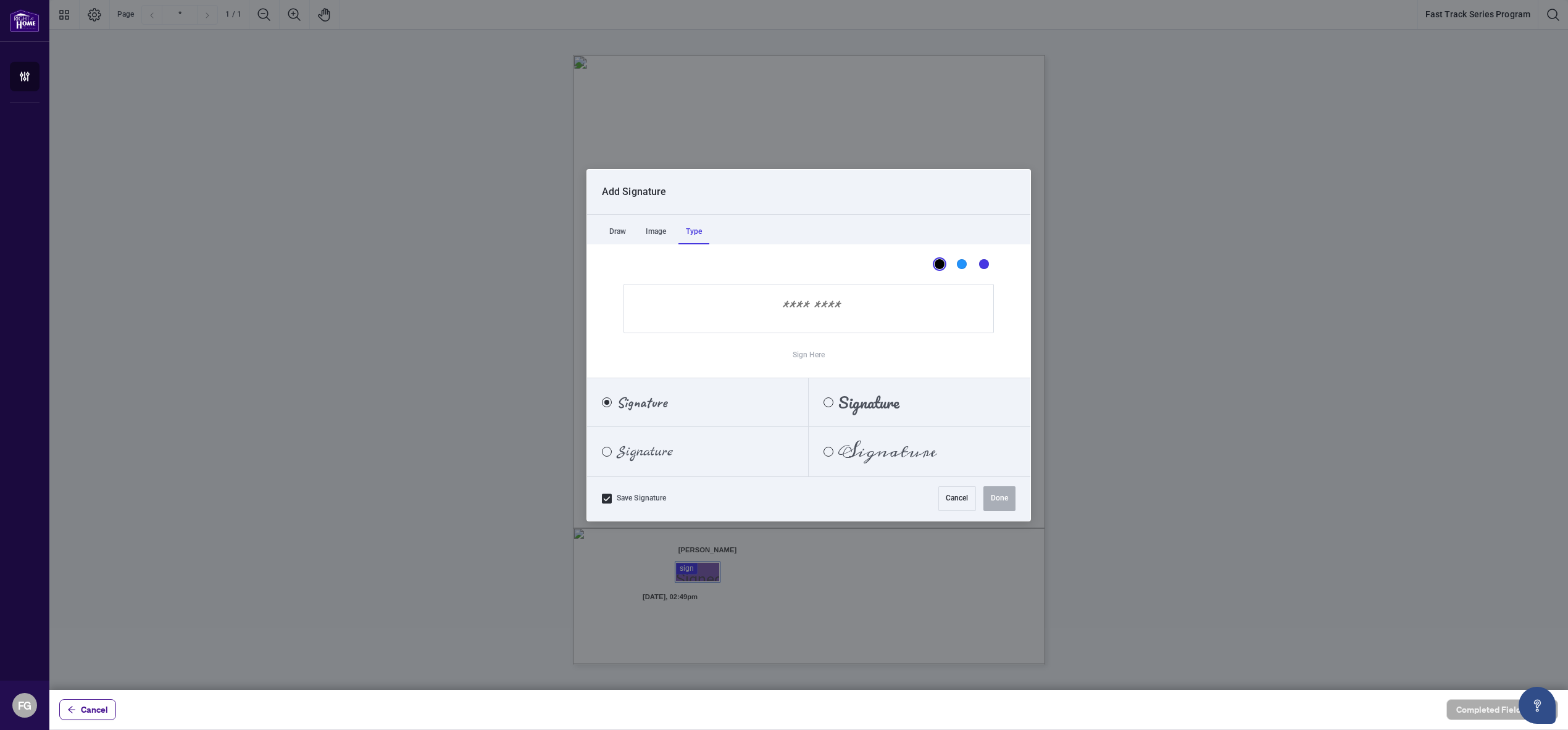
click at [692, 234] on div "Type" at bounding box center [694, 232] width 31 height 25
click at [871, 450] on span "Signature" at bounding box center [888, 451] width 99 height 14
click at [765, 310] on input "Sign Here" at bounding box center [808, 308] width 370 height 49
type input "*"
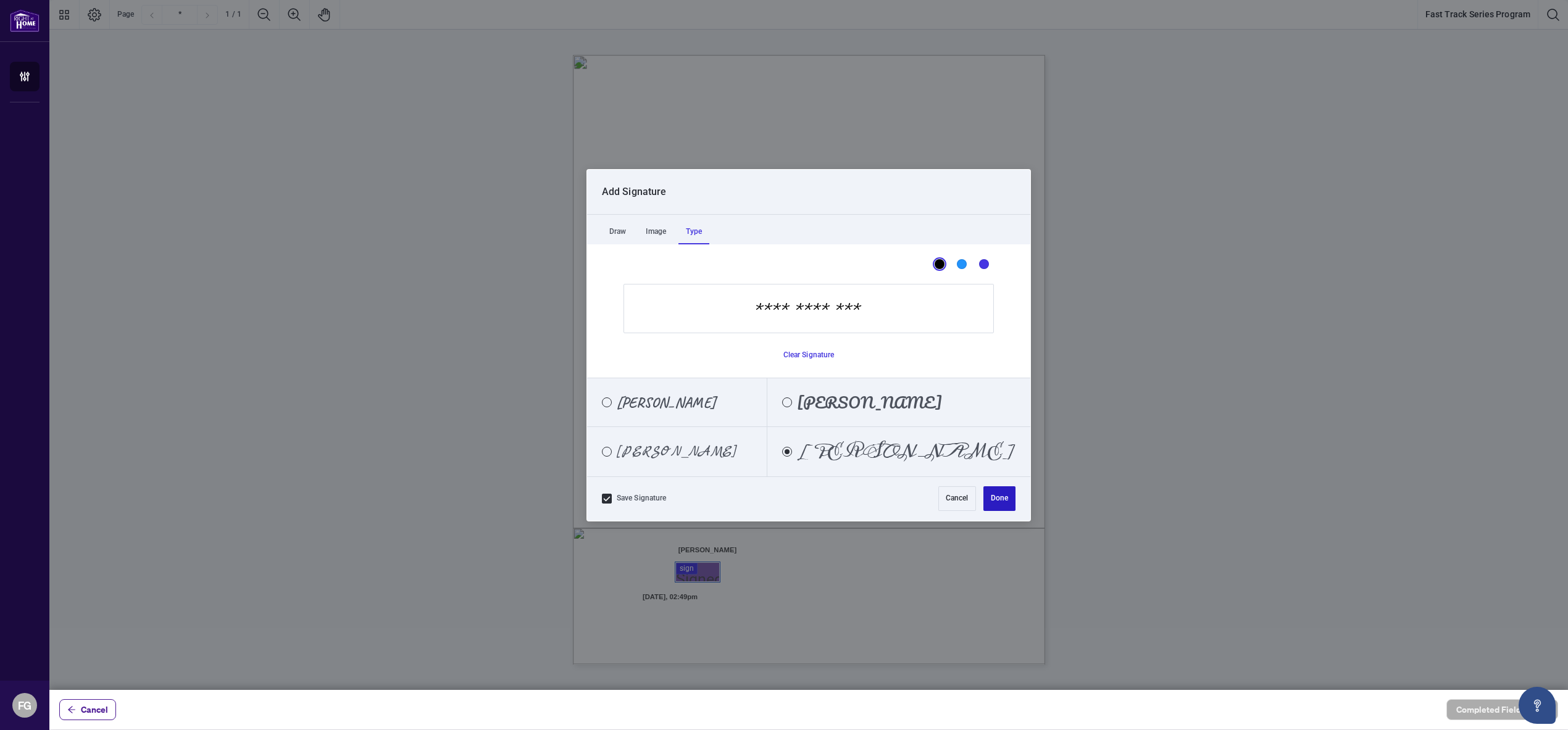
type input "**********"
click at [1003, 504] on button "Done" at bounding box center [1000, 499] width 32 height 25
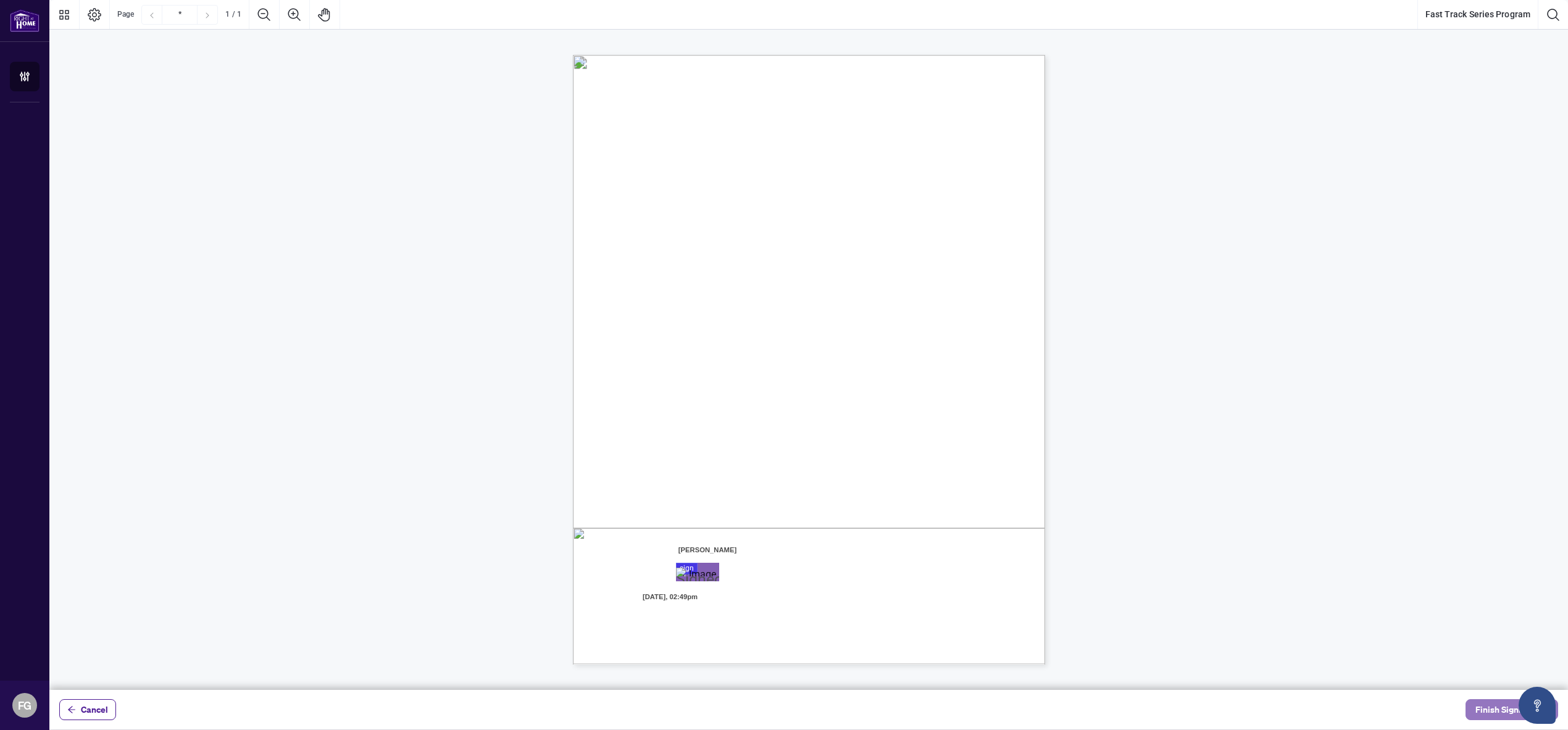
click at [1490, 705] on span "Finish Signing" at bounding box center [1503, 709] width 55 height 20
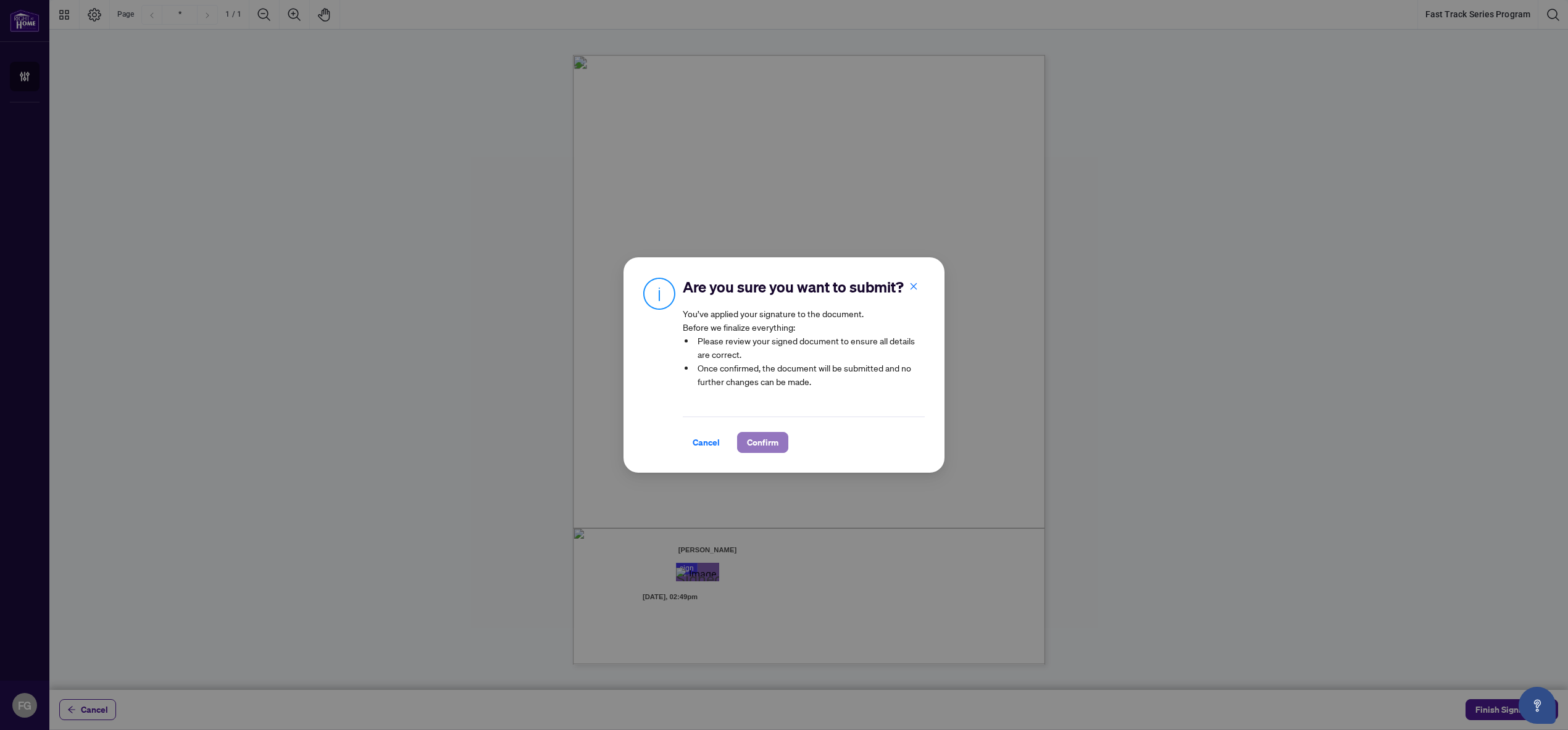
click at [769, 445] on span "Confirm" at bounding box center [763, 443] width 32 height 20
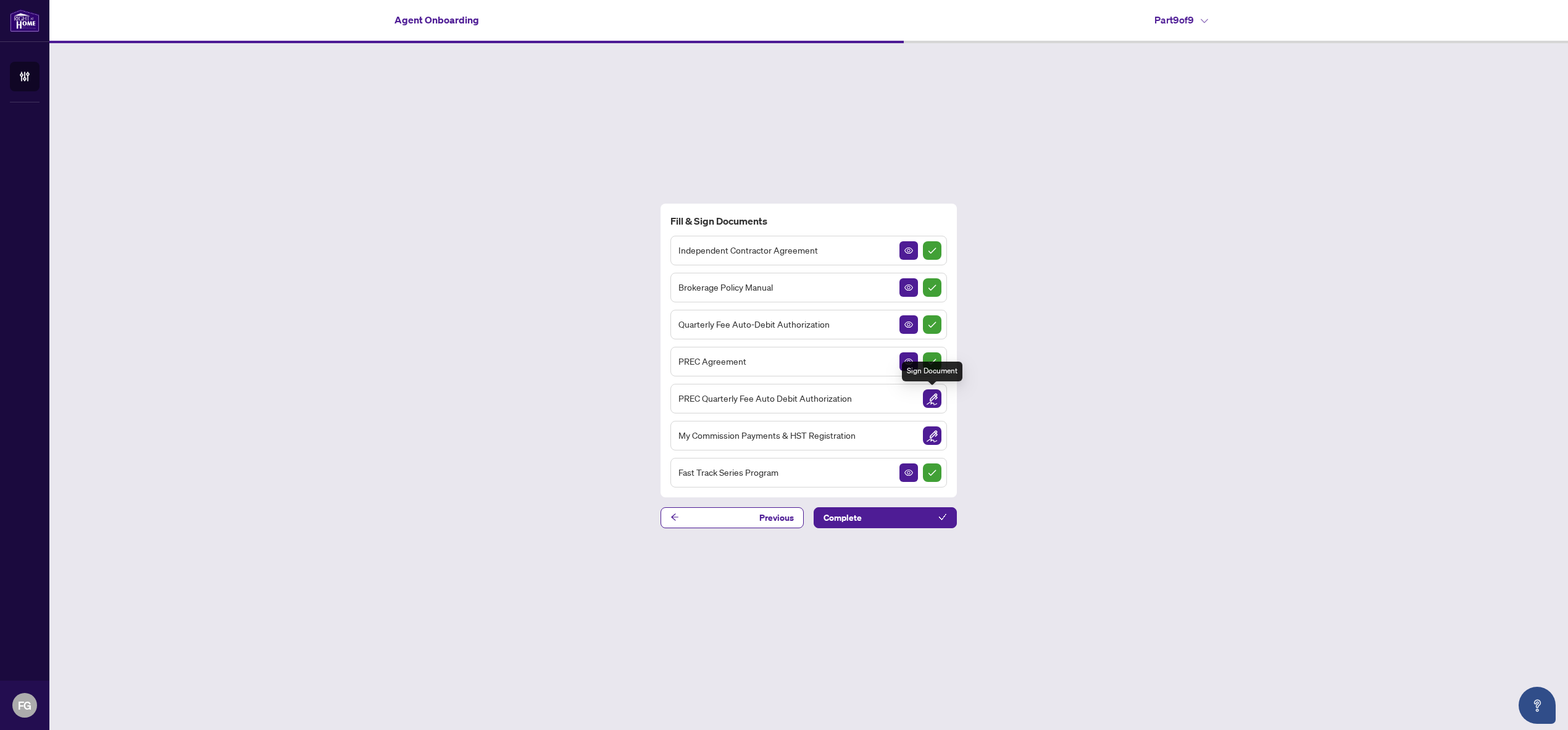
click at [931, 401] on img "Sign Document" at bounding box center [932, 399] width 19 height 19
click at [929, 476] on img "Sign Document" at bounding box center [932, 473] width 19 height 19
click at [667, 514] on button "Previous" at bounding box center [732, 518] width 143 height 21
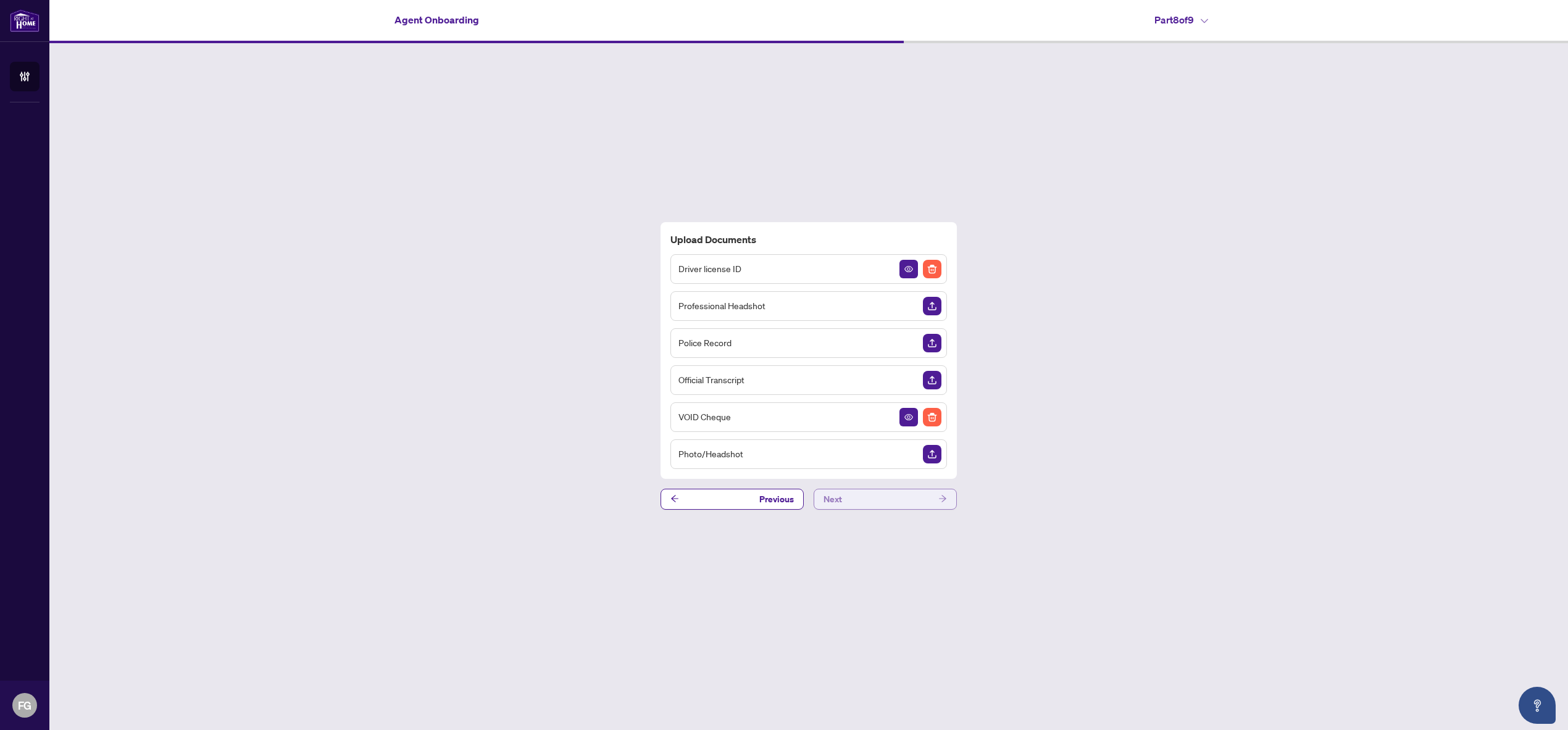
click at [871, 504] on button "Next" at bounding box center [885, 499] width 143 height 21
